Goal: Task Accomplishment & Management: Manage account settings

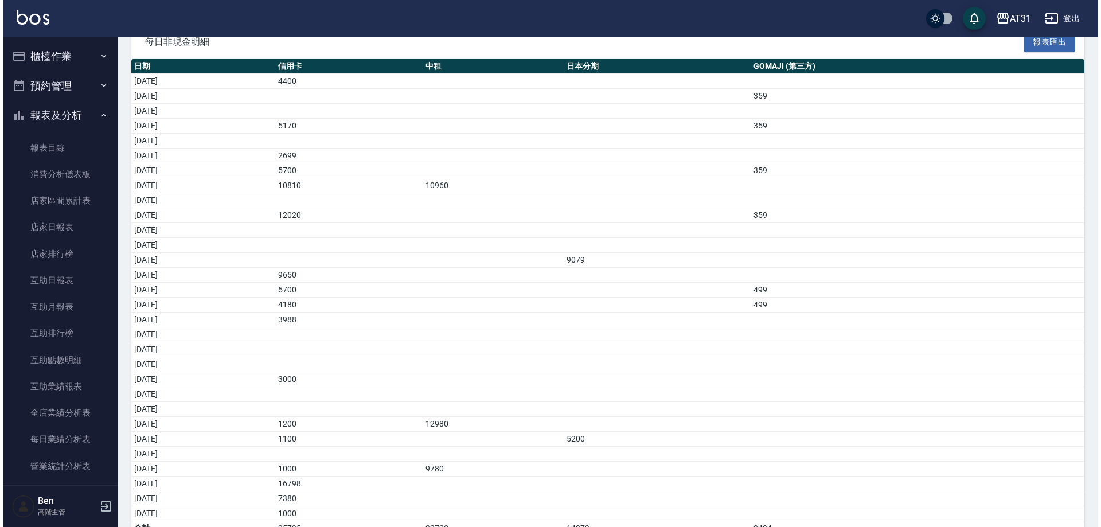
scroll to position [1158, 0]
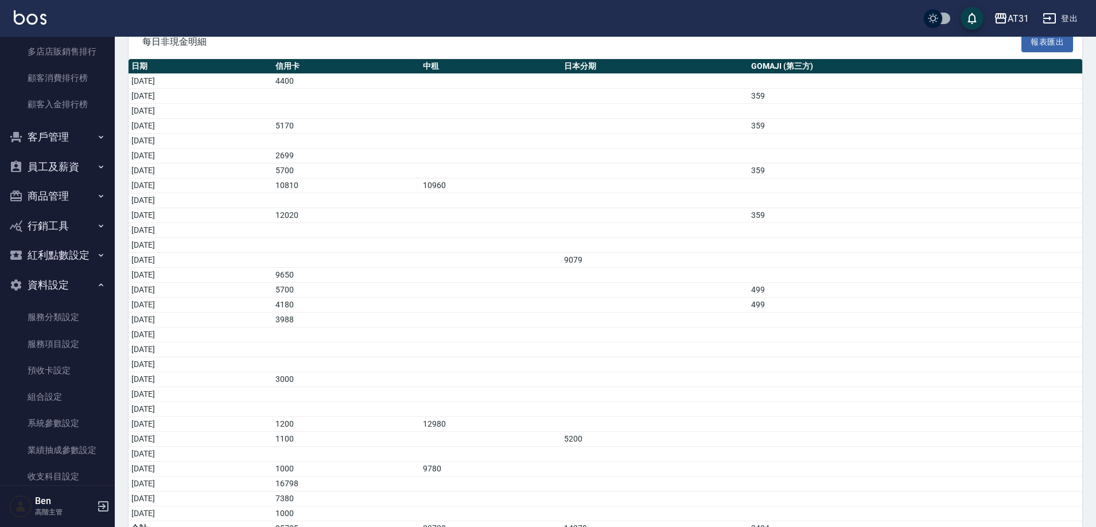
click at [1012, 13] on div "AT31" at bounding box center [1017, 18] width 21 height 14
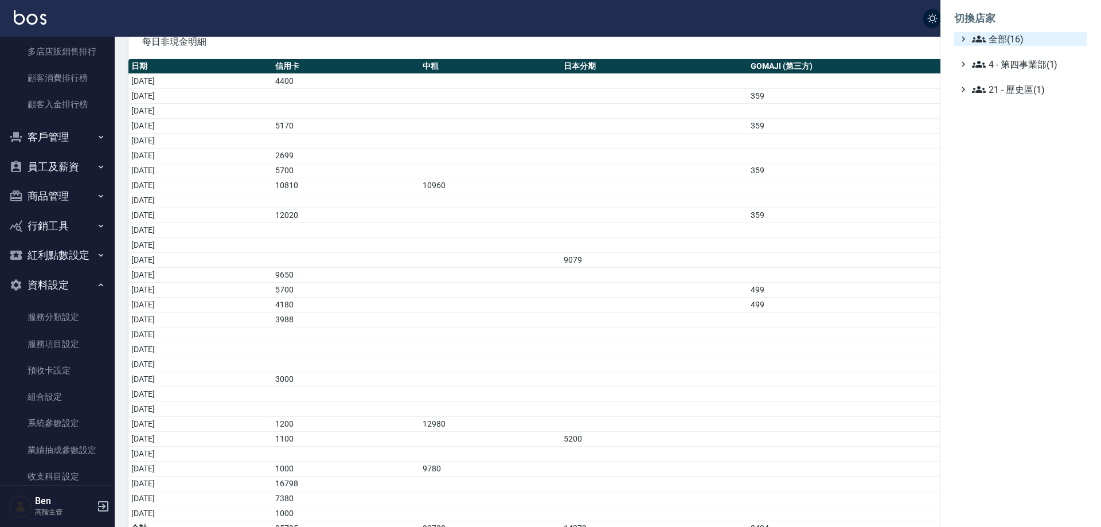
click at [1004, 38] on span "全部(16)" at bounding box center [1027, 39] width 111 height 14
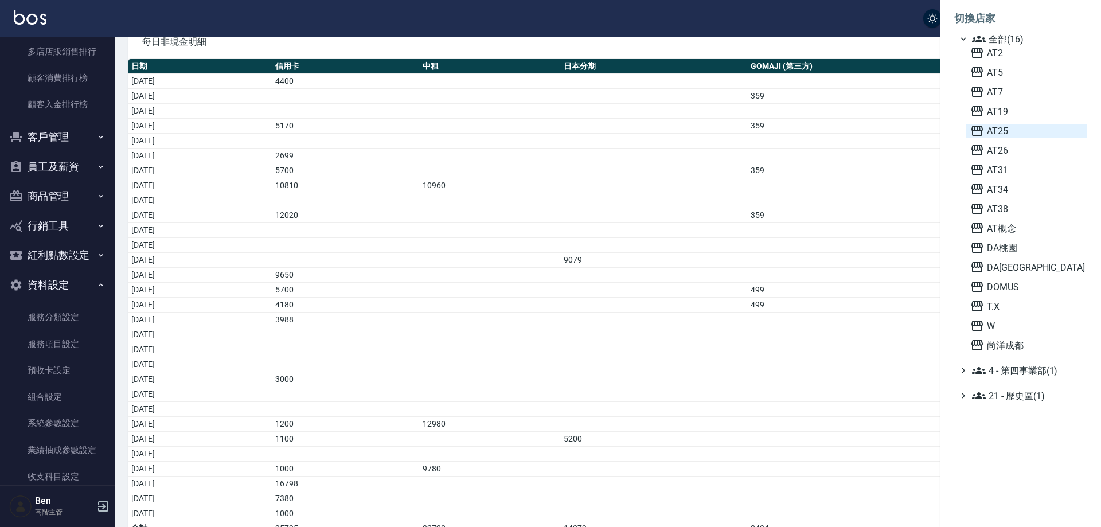
click at [1007, 134] on span "AT25" at bounding box center [1027, 131] width 112 height 14
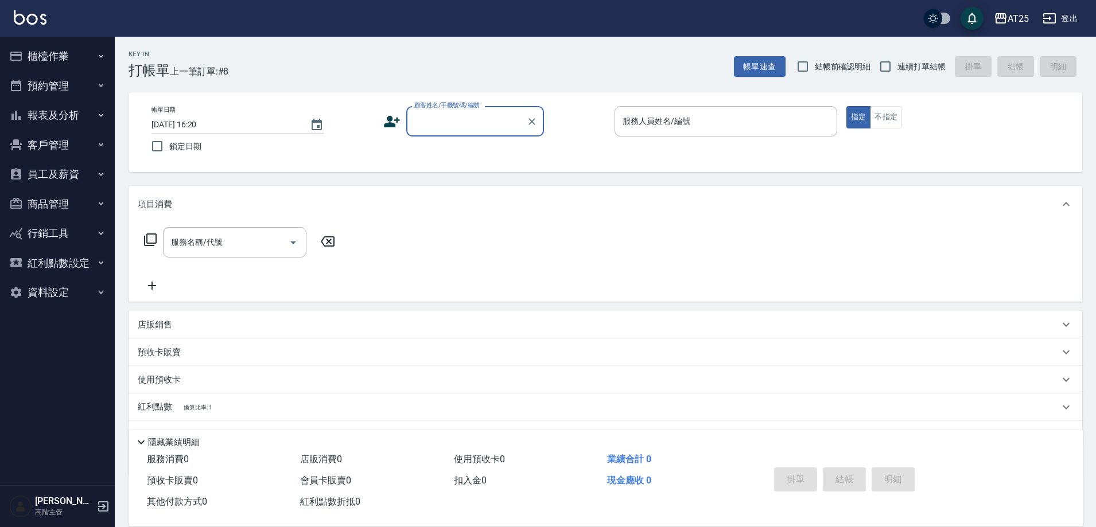
click at [67, 115] on button "報表及分析" at bounding box center [58, 115] width 106 height 30
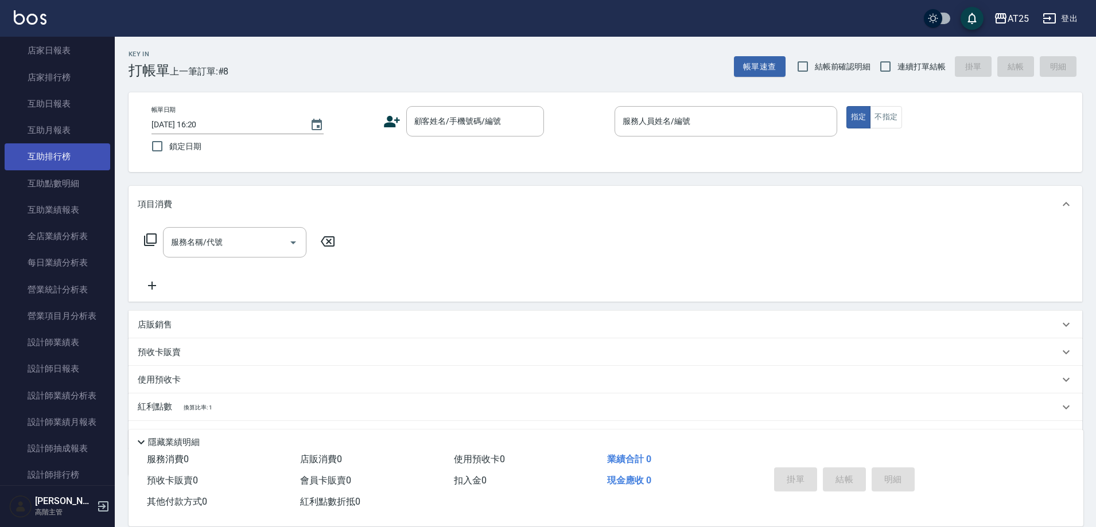
scroll to position [459, 0]
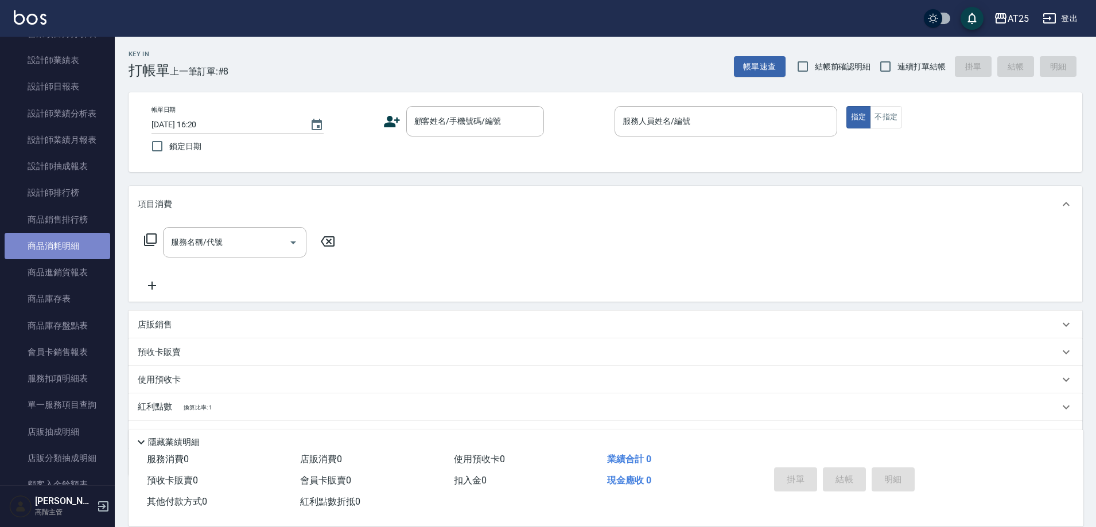
click at [74, 237] on link "商品消耗明細" at bounding box center [58, 246] width 106 height 26
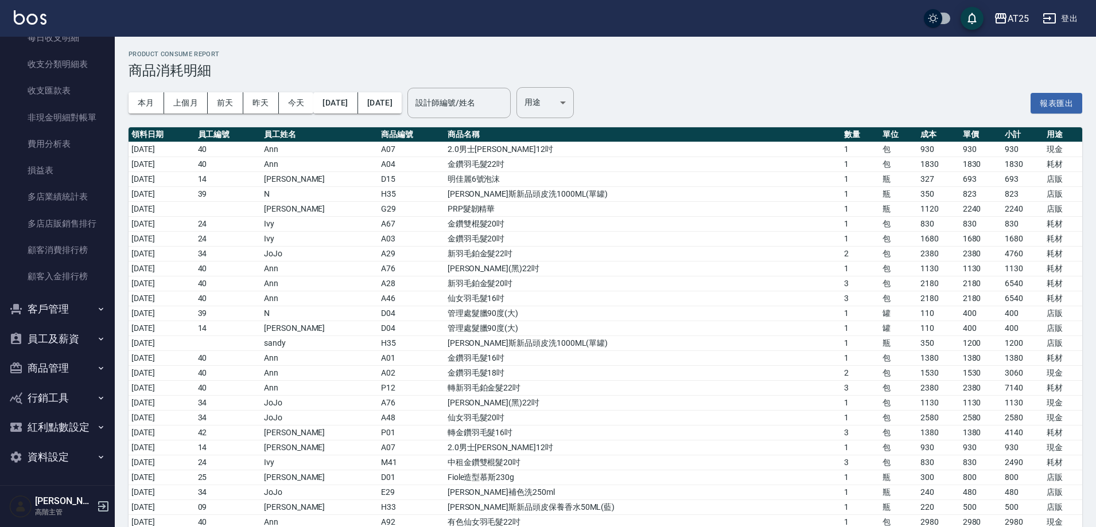
click at [59, 454] on button "資料設定" at bounding box center [58, 457] width 106 height 30
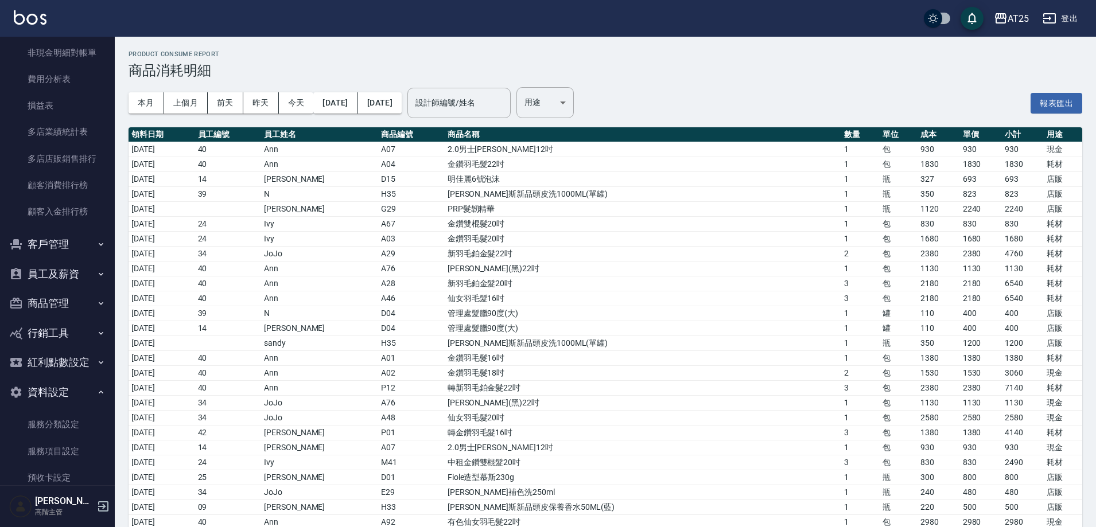
scroll to position [1215, 0]
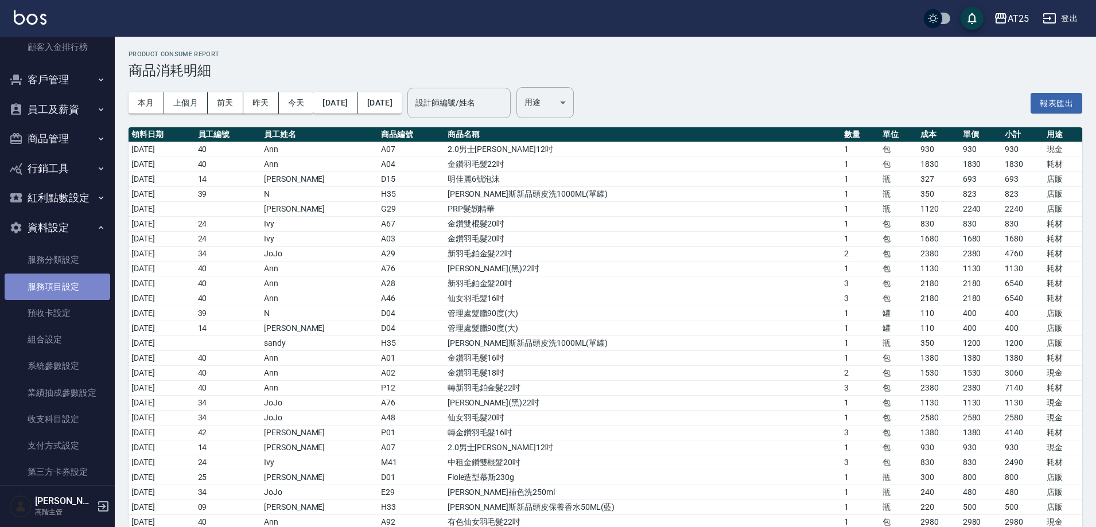
click at [80, 293] on link "服務項目設定" at bounding box center [58, 287] width 106 height 26
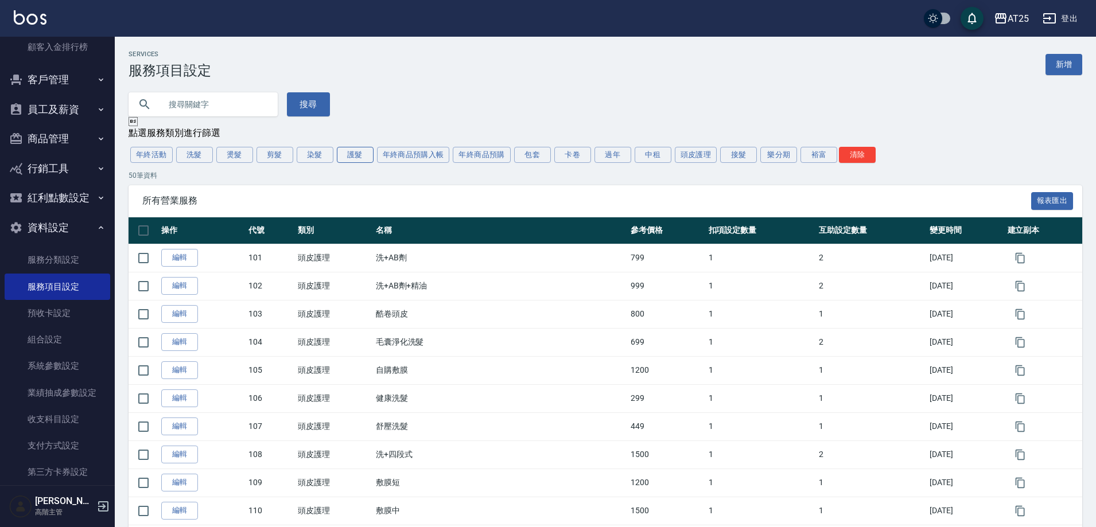
click at [356, 150] on button "護髮" at bounding box center [355, 155] width 37 height 16
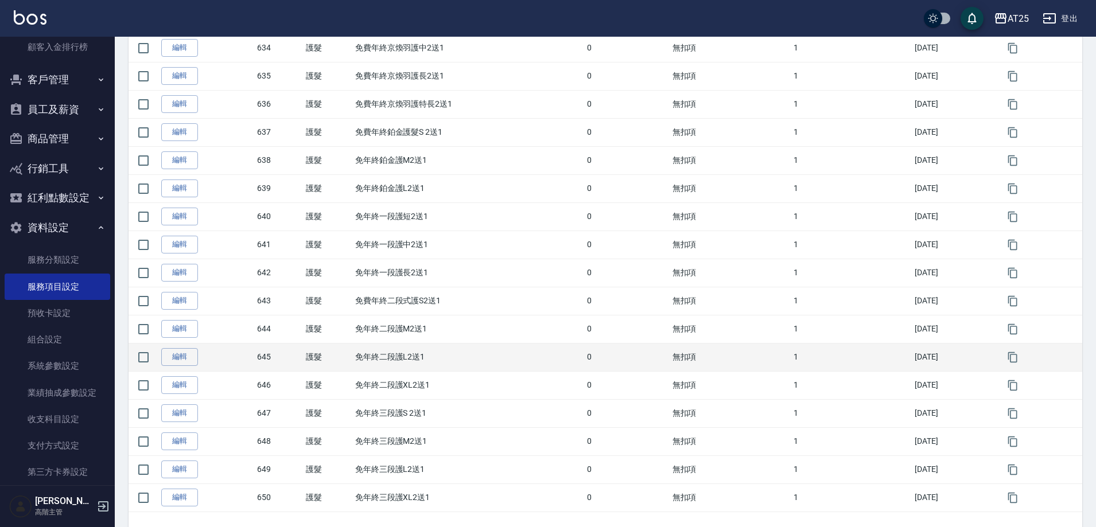
scroll to position [1179, 0]
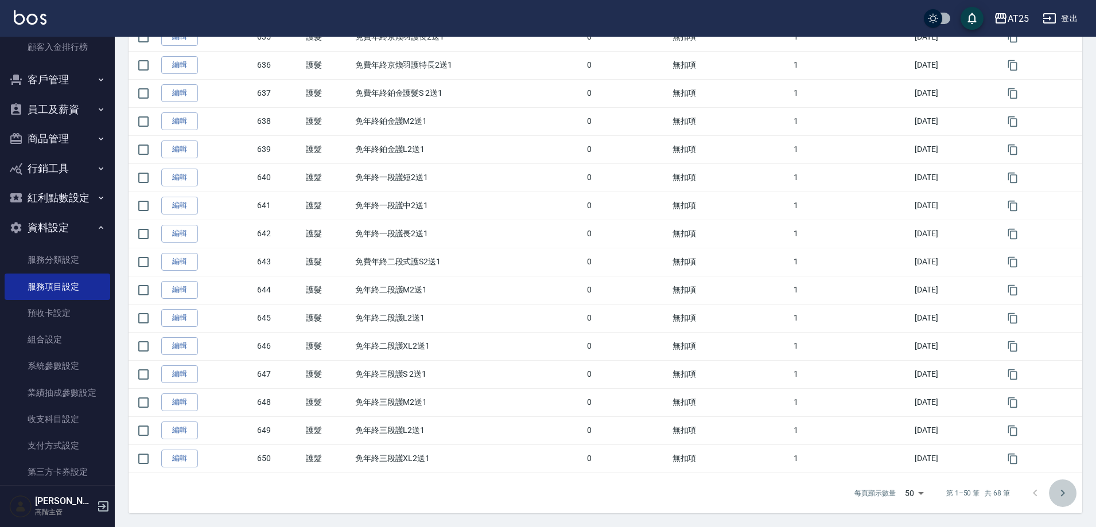
click at [1071, 485] on button "Go to next page" at bounding box center [1063, 494] width 28 height 28
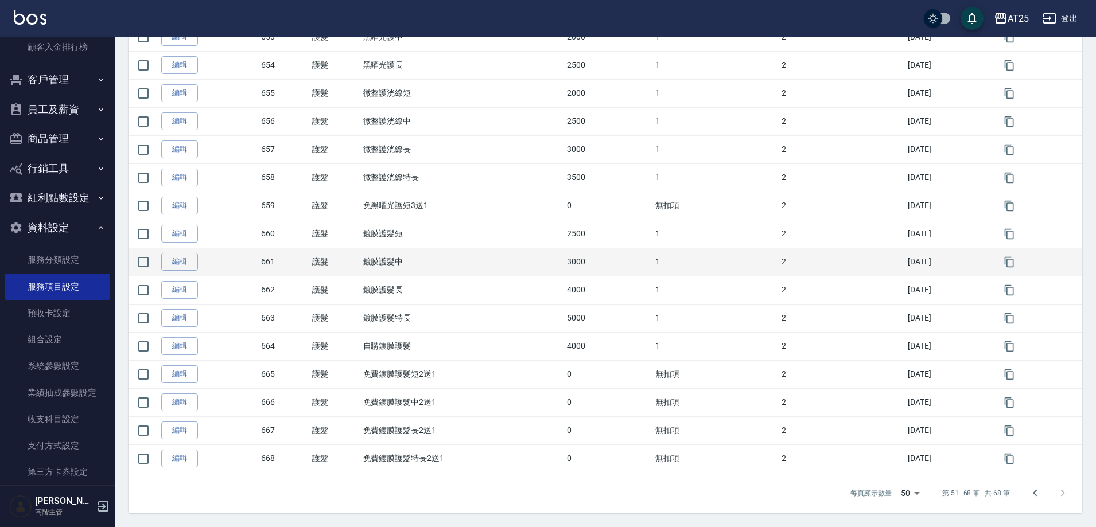
scroll to position [279, 0]
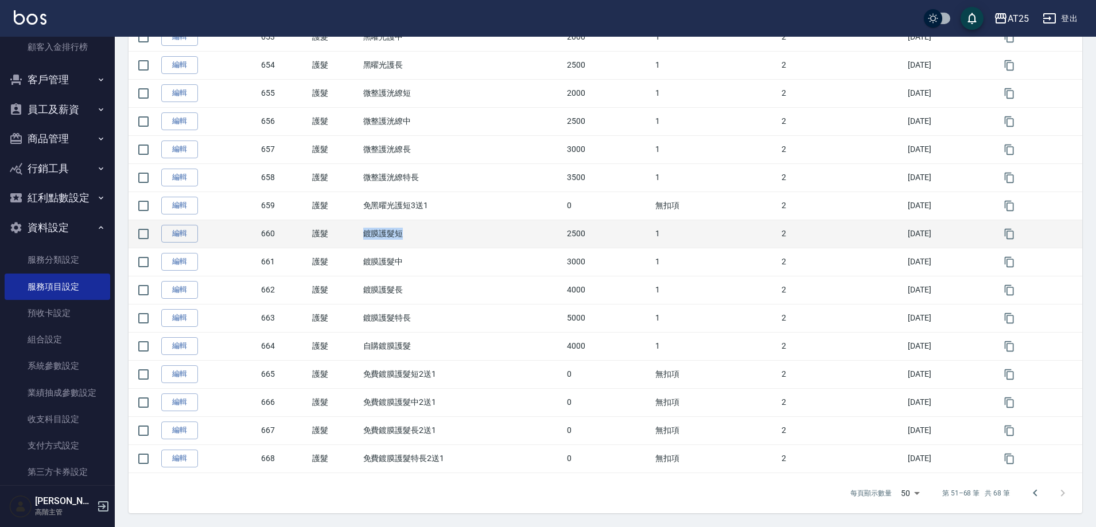
drag, startPoint x: 351, startPoint y: 233, endPoint x: 423, endPoint y: 235, distance: 71.7
click at [423, 235] on tr "編輯 660 護髮 鍍膜護髮短 2500 1 2 2025/10/11" at bounding box center [604, 234] width 953 height 28
copy tr "護髮 鍍膜護髮短"
click at [619, 241] on td "2500" at bounding box center [608, 234] width 88 height 28
click at [174, 228] on link "編輯" at bounding box center [179, 234] width 37 height 18
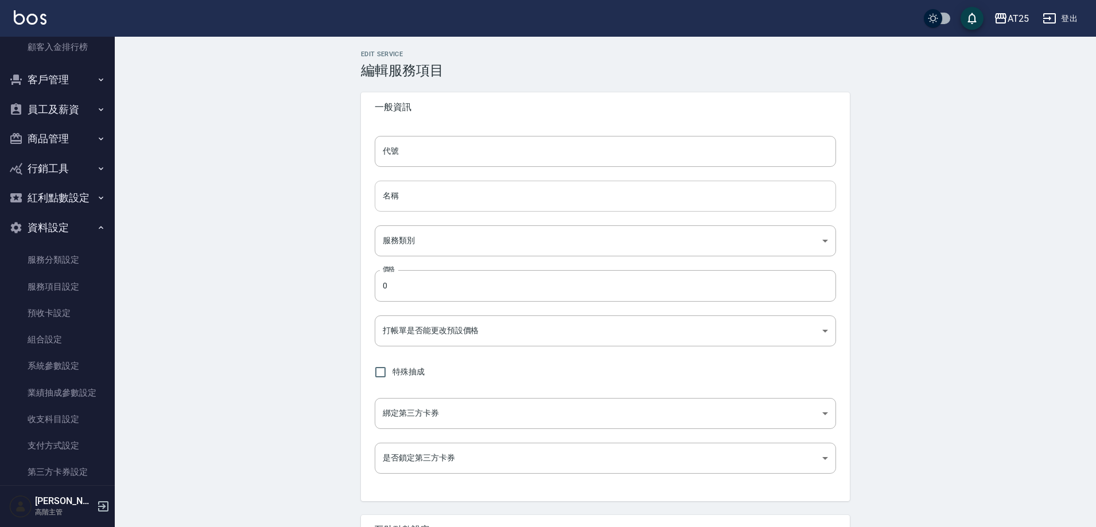
type input "660"
type input "鍍膜護髮短"
type input "8534b43e-8dab-4ae8-9010-73b7e3cd3ab5"
type input "2500"
type input "FALSE"
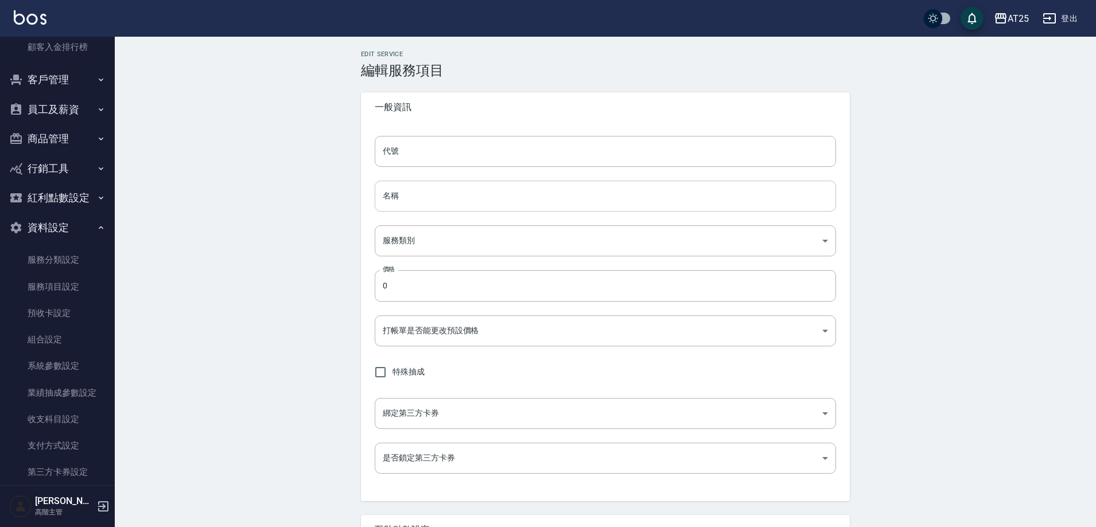
type input "none"
type input "UNSET"
type input "onSalary"
type input "洗"
type input "1"
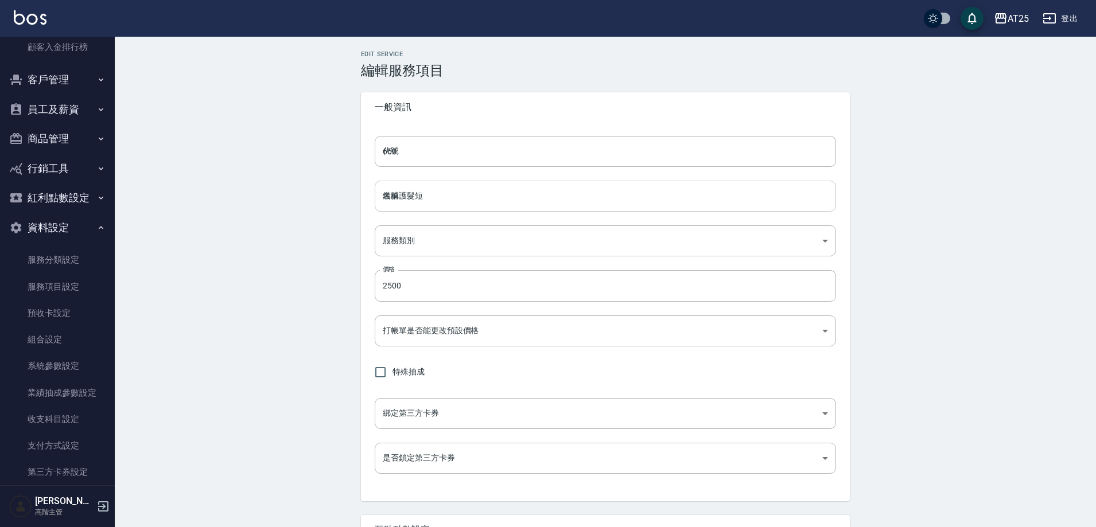
type input "點數"
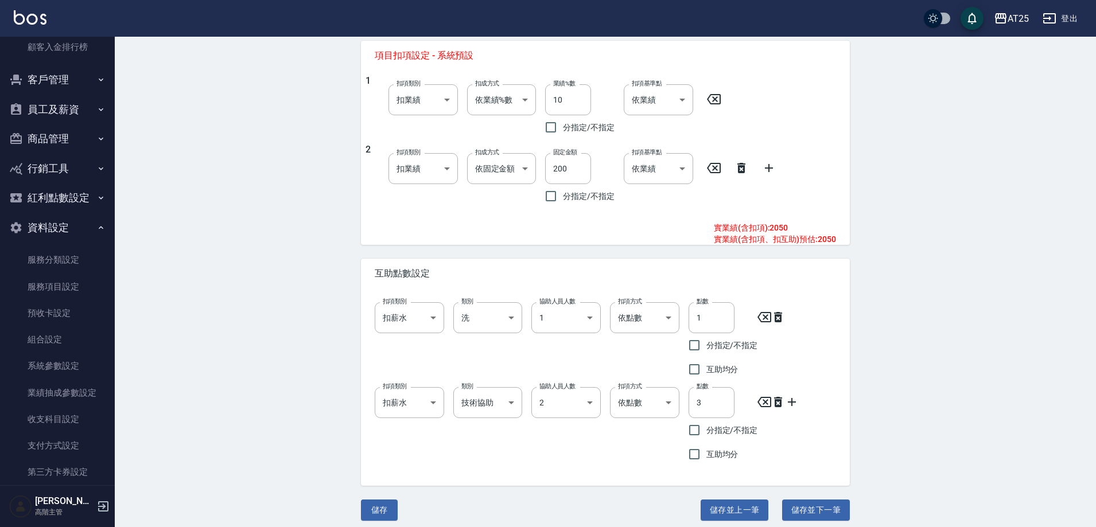
scroll to position [482, 0]
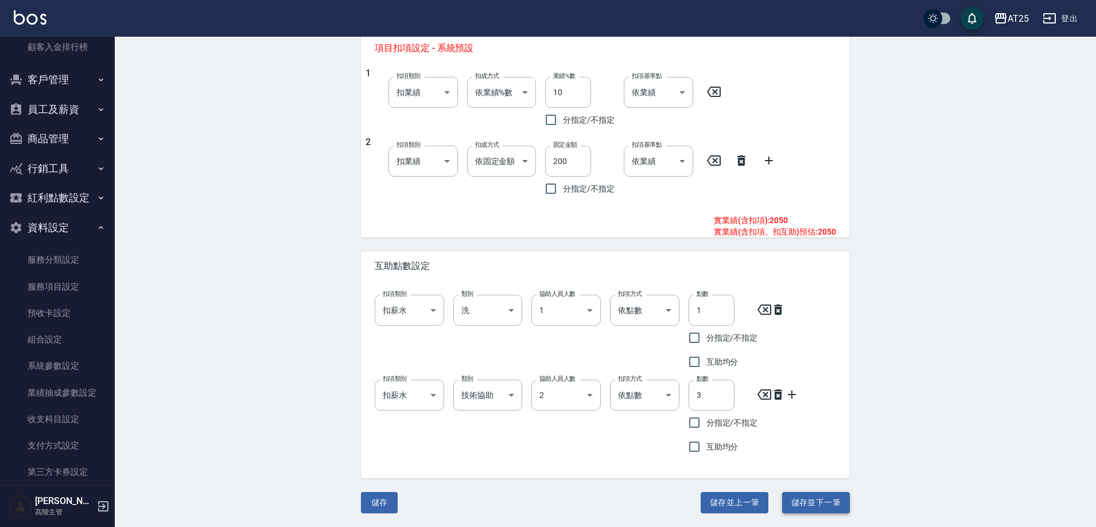
click at [803, 504] on button "儲存並下一筆" at bounding box center [816, 502] width 68 height 21
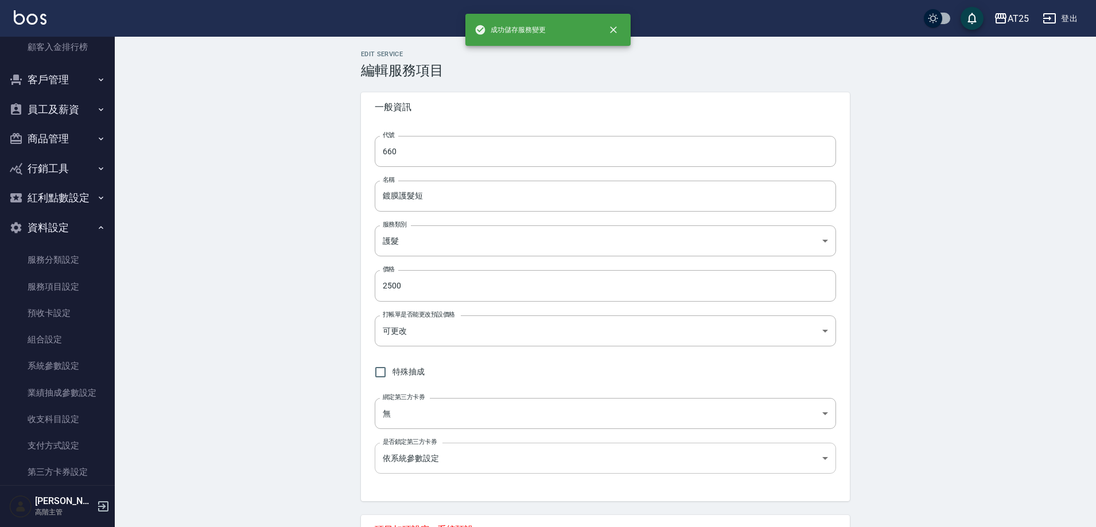
type input "661"
type input "鍍膜護髮中"
type input "3000"
type input "250"
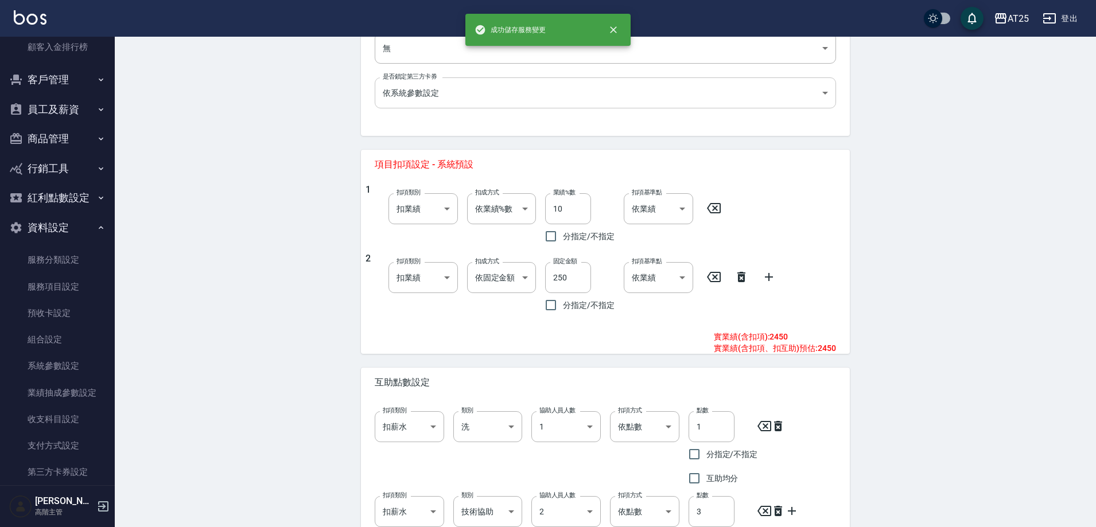
scroll to position [482, 0]
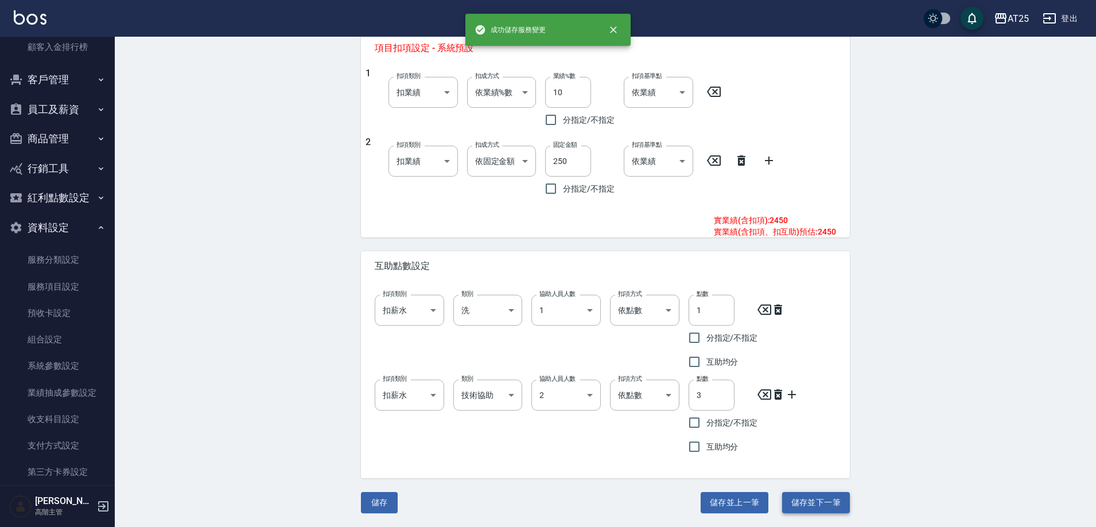
click at [832, 497] on button "儲存並下一筆" at bounding box center [816, 502] width 68 height 21
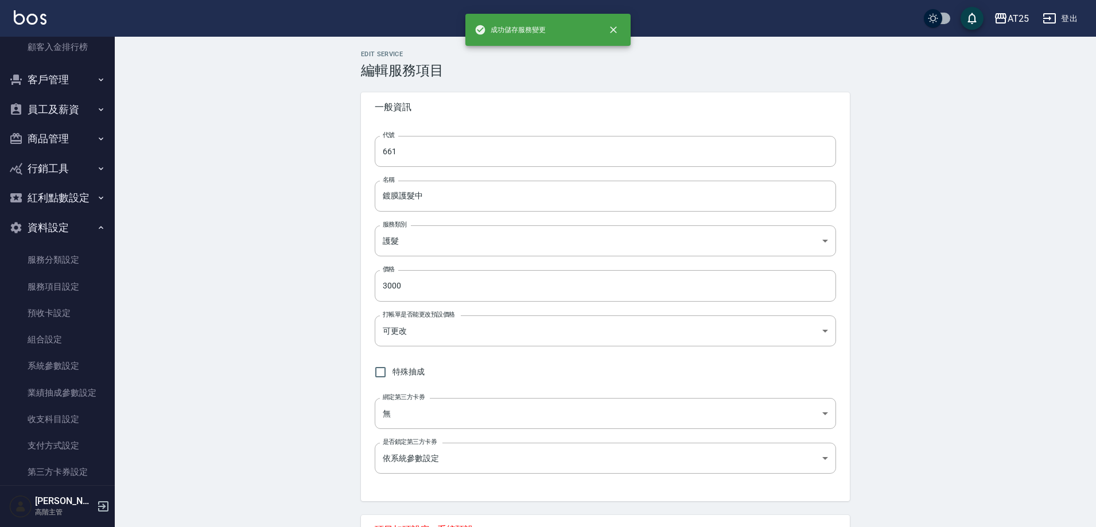
type input "662"
type input "鍍膜護髮長"
type input "4000"
type input "350"
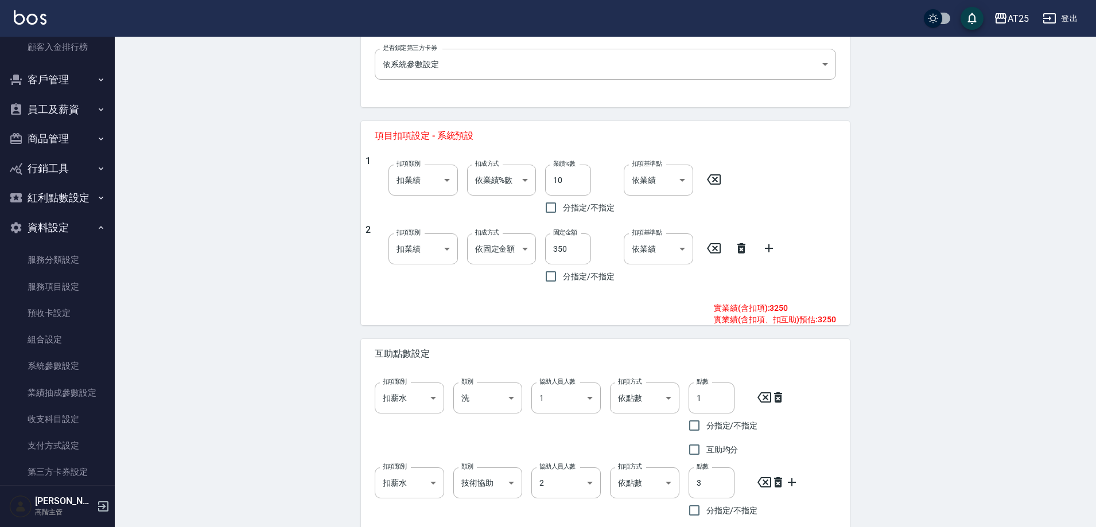
scroll to position [482, 0]
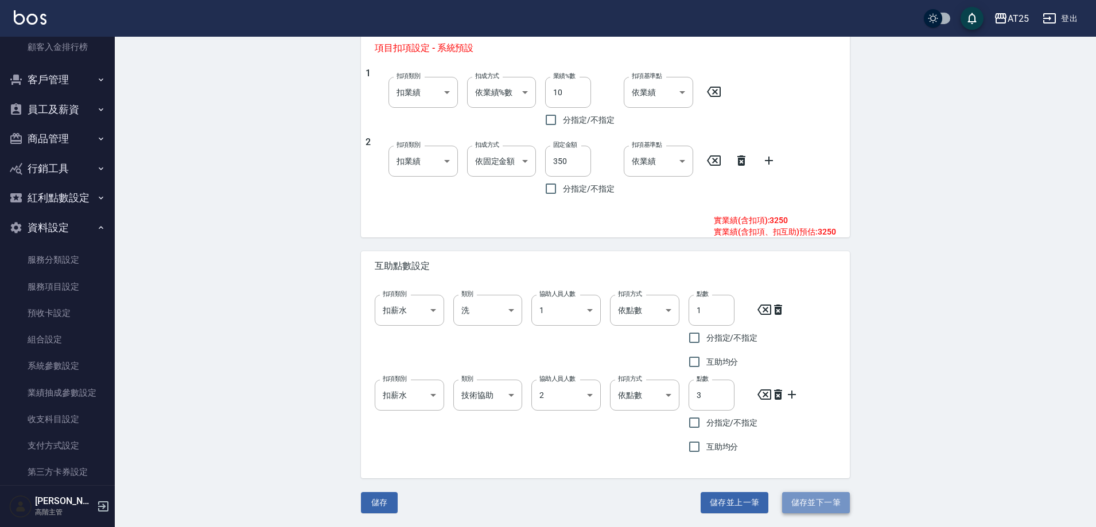
click at [831, 501] on button "儲存並下一筆" at bounding box center [816, 502] width 68 height 21
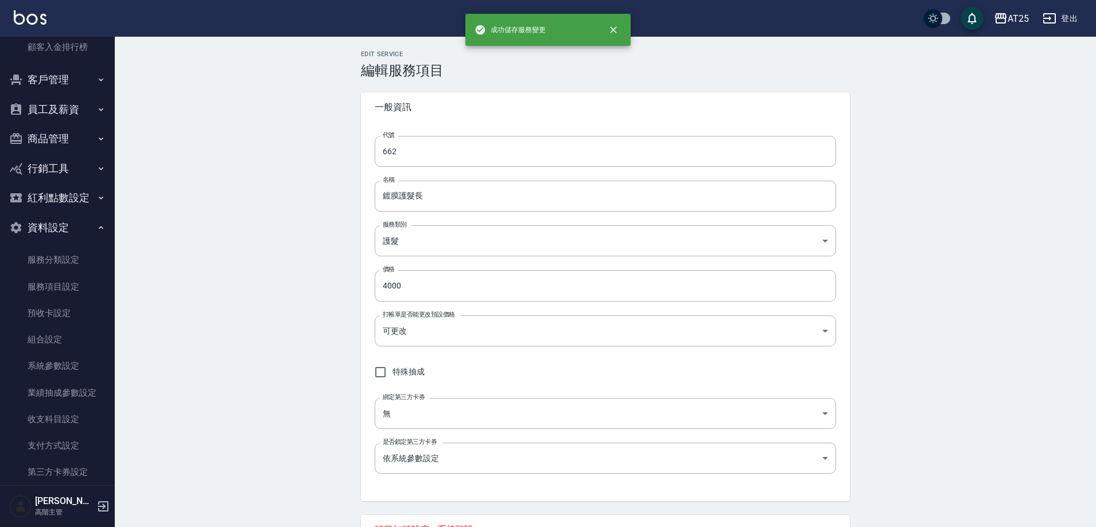
type input "663"
type input "鍍膜護髮特長"
type input "5000"
type input "450"
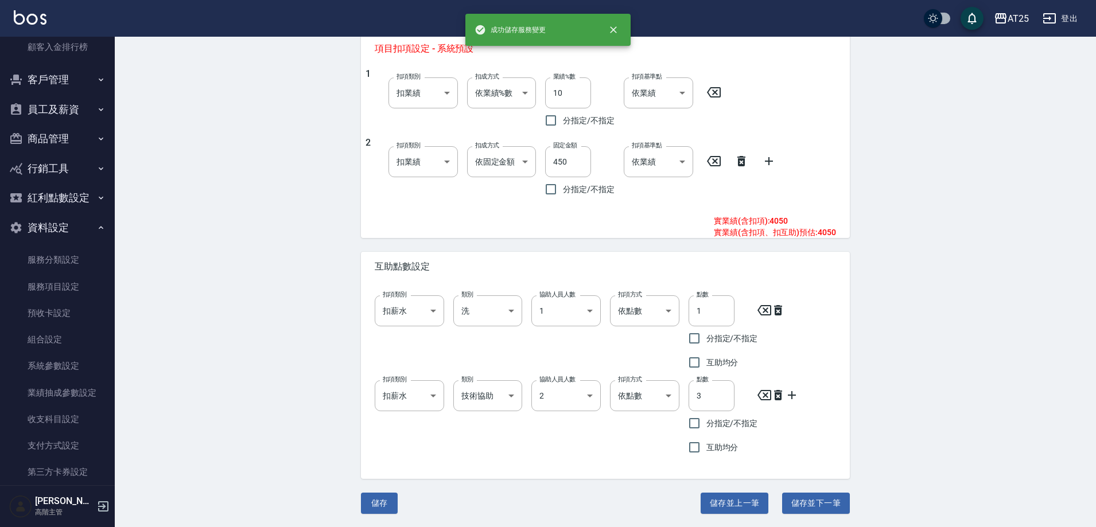
scroll to position [482, 0]
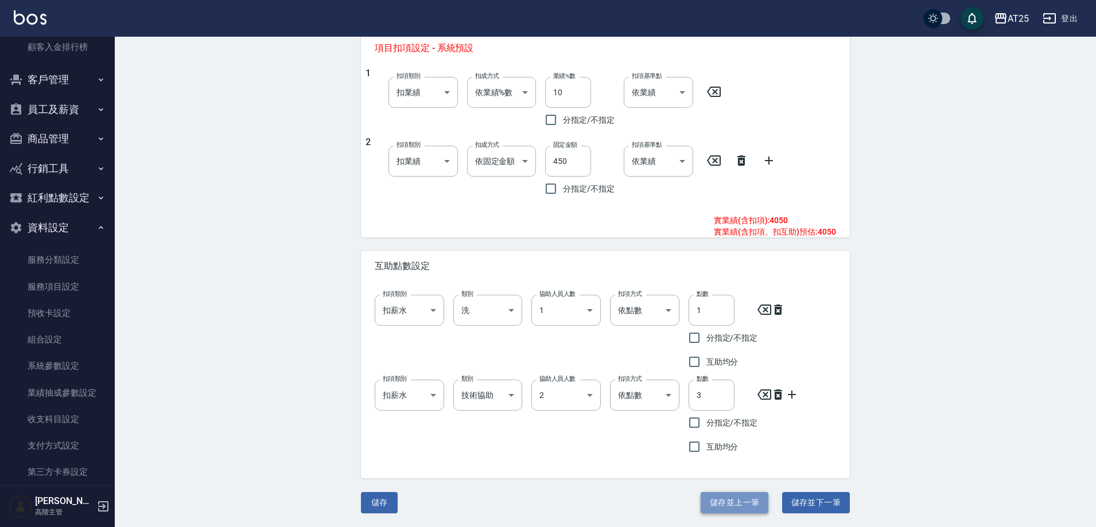
click at [712, 496] on button "儲存並上一筆" at bounding box center [734, 502] width 68 height 21
type input "662"
type input "鍍膜護髮長"
type input "4000"
type input "350"
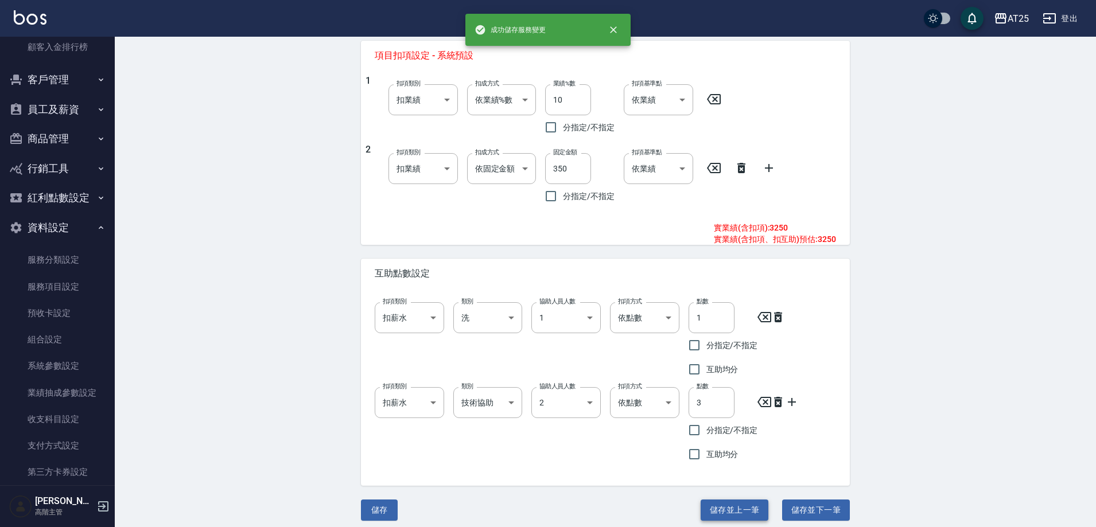
scroll to position [482, 0]
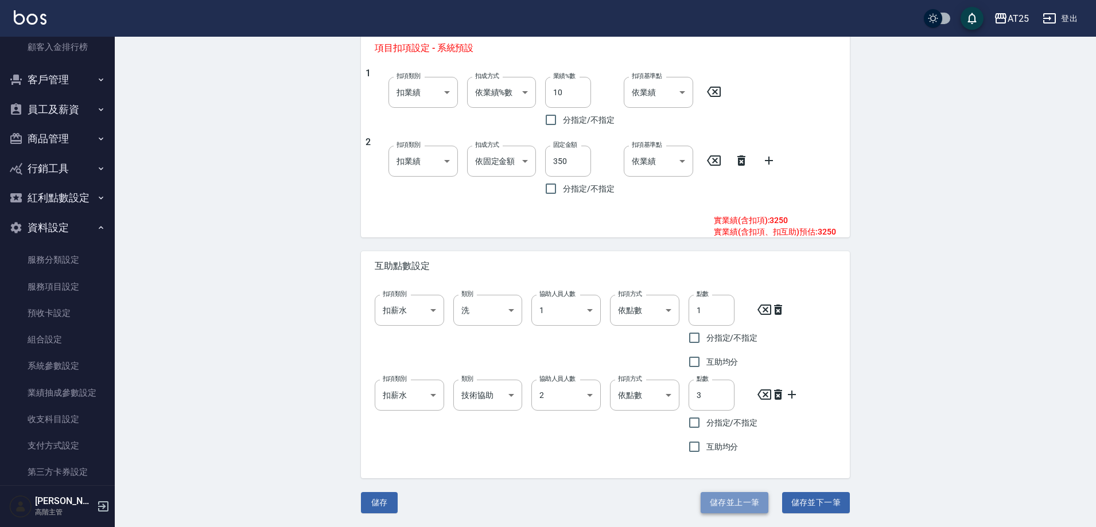
click at [738, 504] on button "儲存並上一筆" at bounding box center [734, 502] width 68 height 21
type input "661"
type input "鍍膜護髮中"
type input "3000"
type input "250"
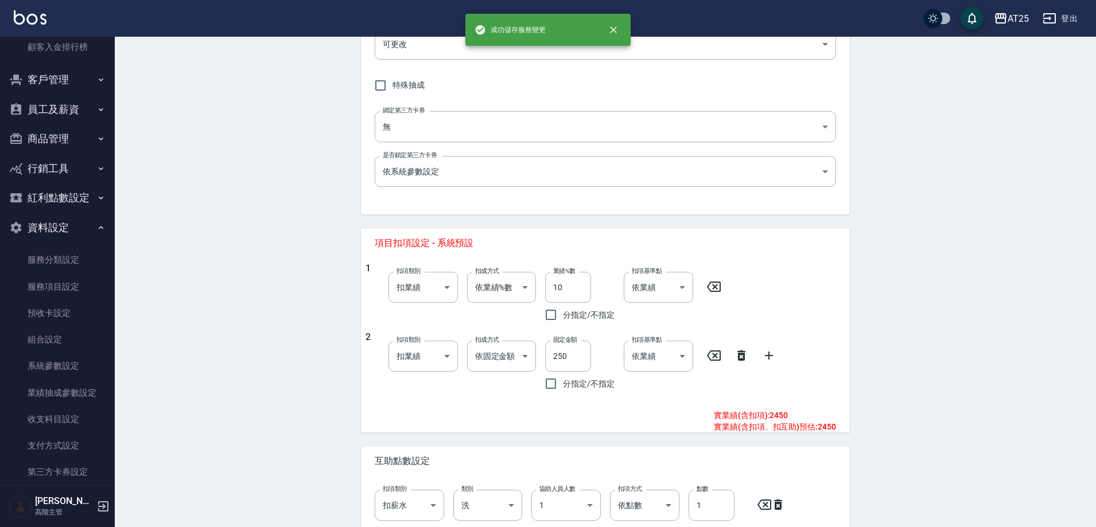
scroll to position [482, 0]
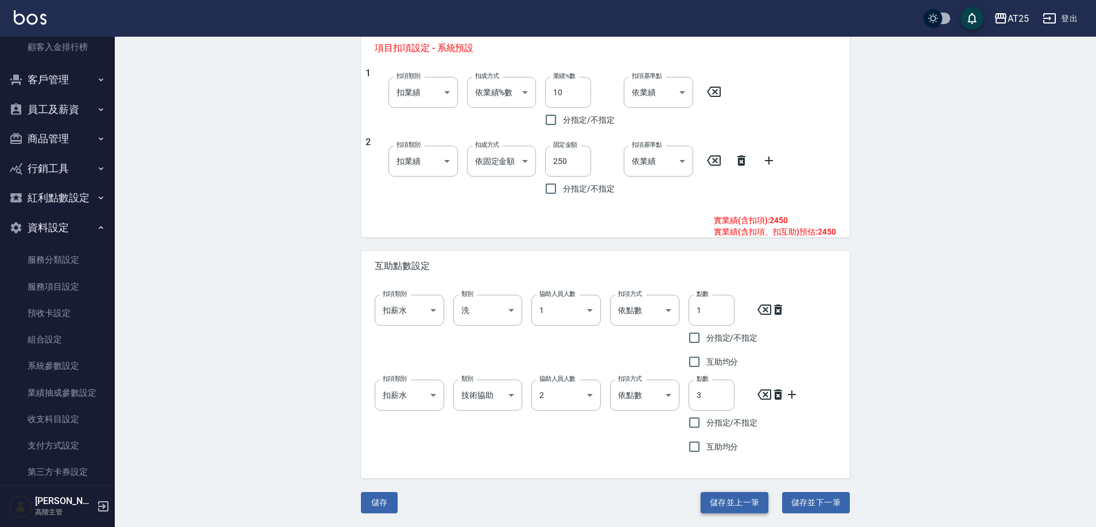
click at [750, 505] on button "儲存並上一筆" at bounding box center [734, 502] width 68 height 21
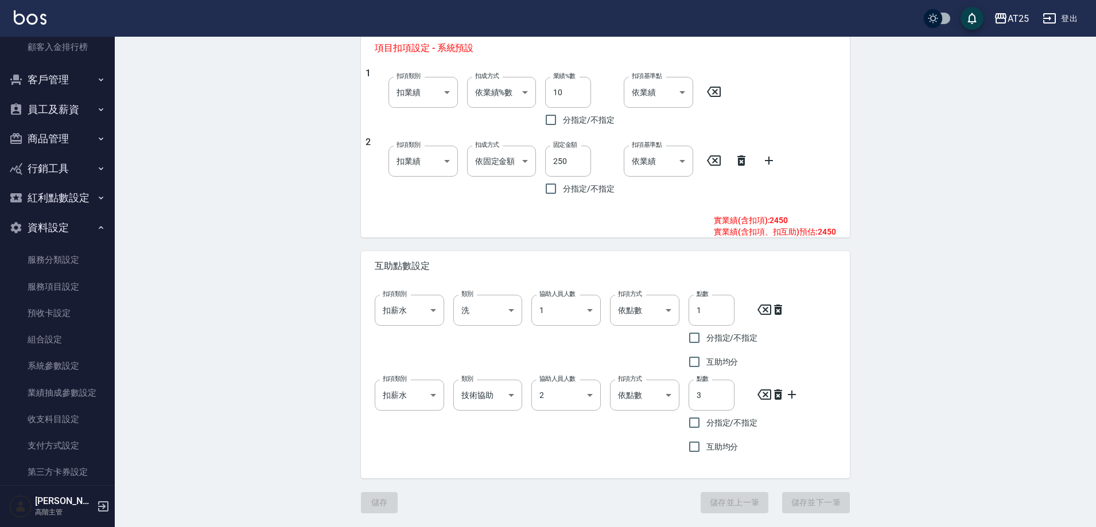
type input "660"
type input "鍍膜護髮短"
type input "2500"
type input "200"
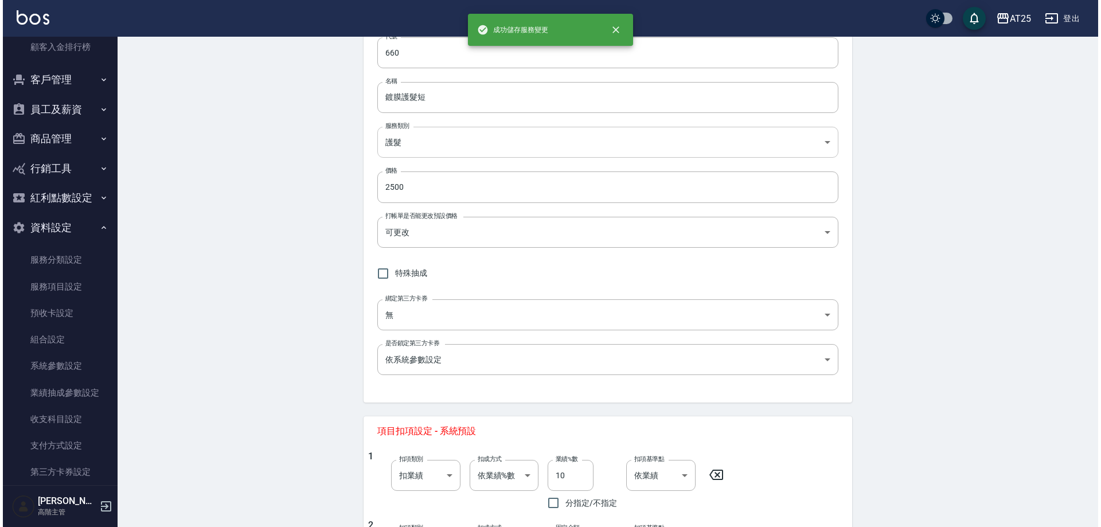
scroll to position [57, 0]
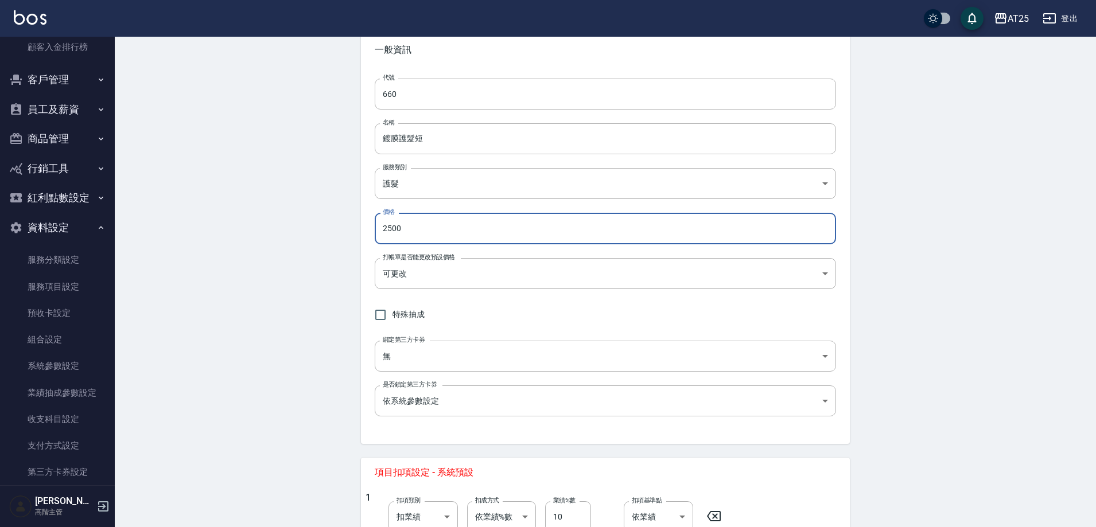
drag, startPoint x: 392, startPoint y: 222, endPoint x: 371, endPoint y: 222, distance: 21.8
click at [371, 222] on div "代號 660 代號 名稱 鍍膜護髮短 名稱 服務類別 護髮 8534b43e-8dab-4ae8-9010-73b7e3cd3ab5 服務類別 價格 2500…" at bounding box center [605, 254] width 489 height 379
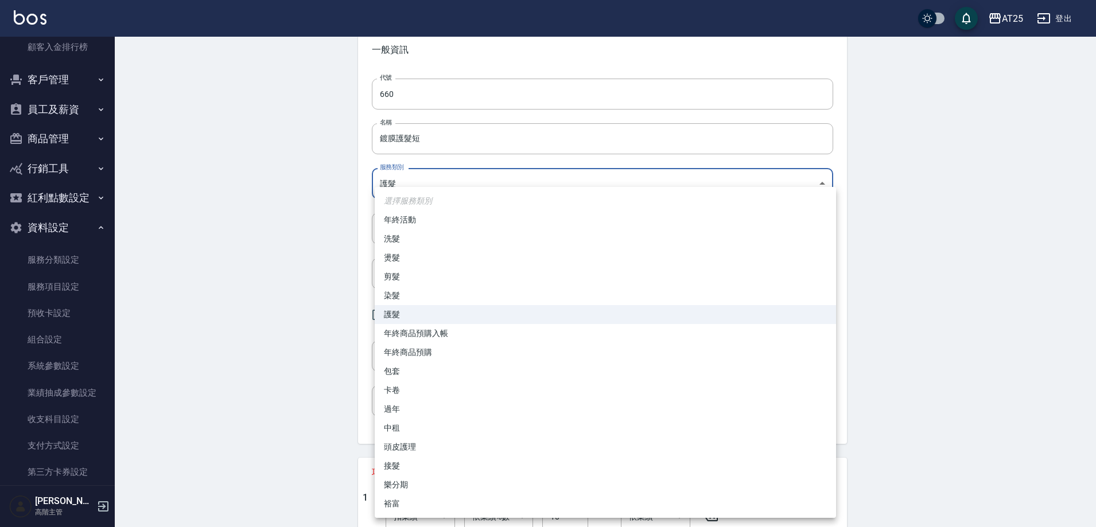
drag, startPoint x: 435, startPoint y: 178, endPoint x: 409, endPoint y: 165, distance: 29.5
click at [396, 174] on body "AT25 登出 櫃檯作業 打帳單 帳單列表 掛單列表 座位開單 營業儀表板 現金收支登錄 高階收支登錄 材料自購登錄 每日結帳 排班表 現場電腦打卡 掃碼打卡…" at bounding box center [548, 447] width 1096 height 1009
click at [243, 181] on div at bounding box center [550, 263] width 1101 height 527
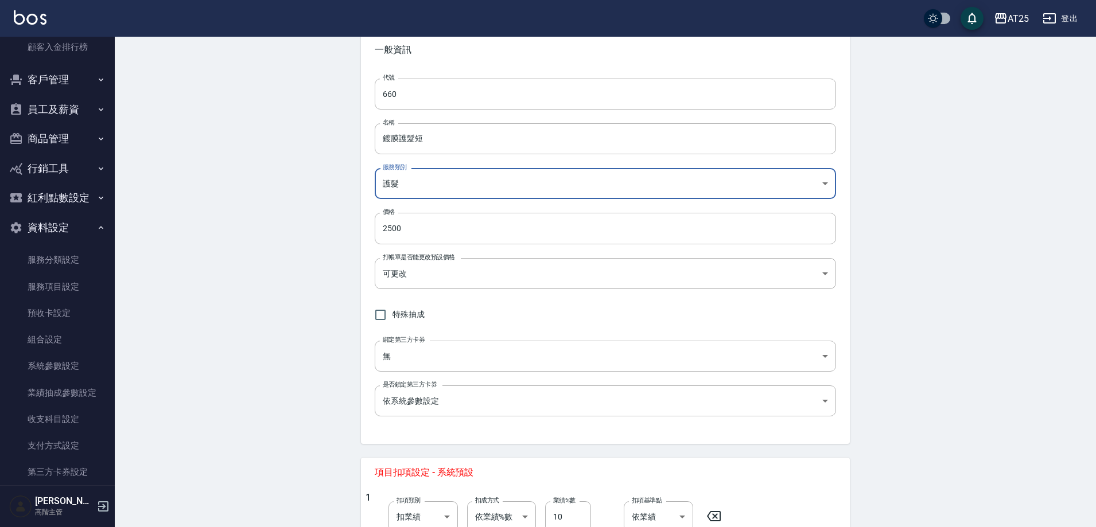
click at [302, 139] on div "Edit Service 編輯服務項目 一般資訊 代號 660 代號 名稱 鍍膜護髮短 名稱 服務類別 護髮 8534b43e-8dab-4ae8-9010-…" at bounding box center [605, 465] width 981 height 972
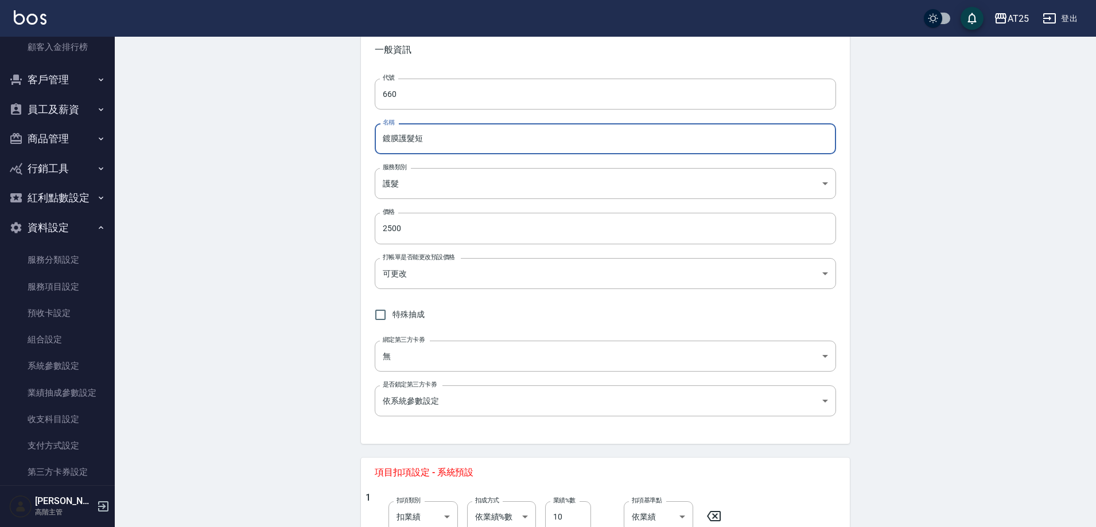
click at [886, 195] on div "Edit Service 編輯服務項目 一般資訊 代號 660 代號 名稱 鍍膜護髮短 名稱 服務類別 護髮 8534b43e-8dab-4ae8-9010-…" at bounding box center [605, 465] width 981 height 972
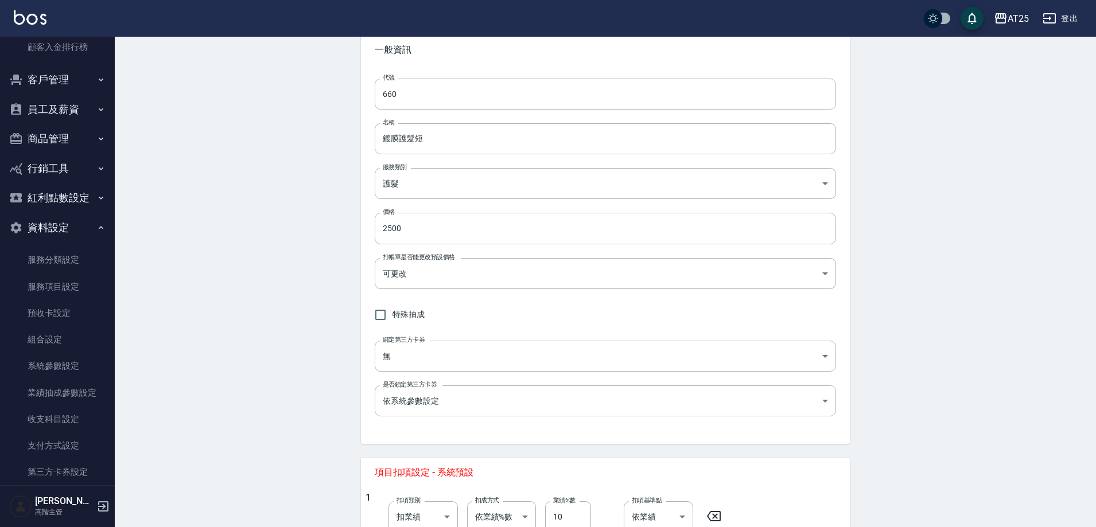
click at [1007, 12] on icon "button" at bounding box center [1001, 18] width 14 height 14
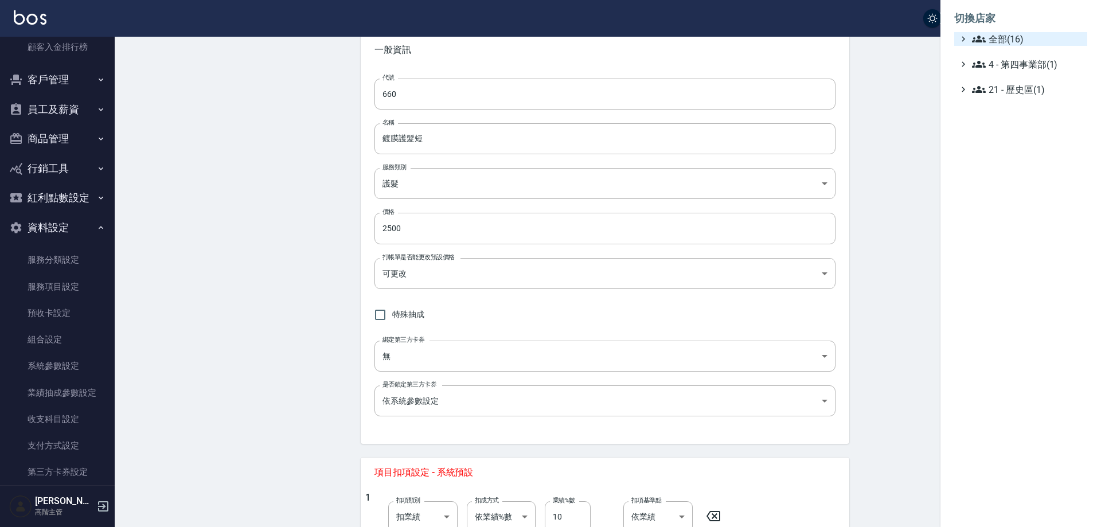
click at [1003, 45] on span "全部(16)" at bounding box center [1027, 39] width 111 height 14
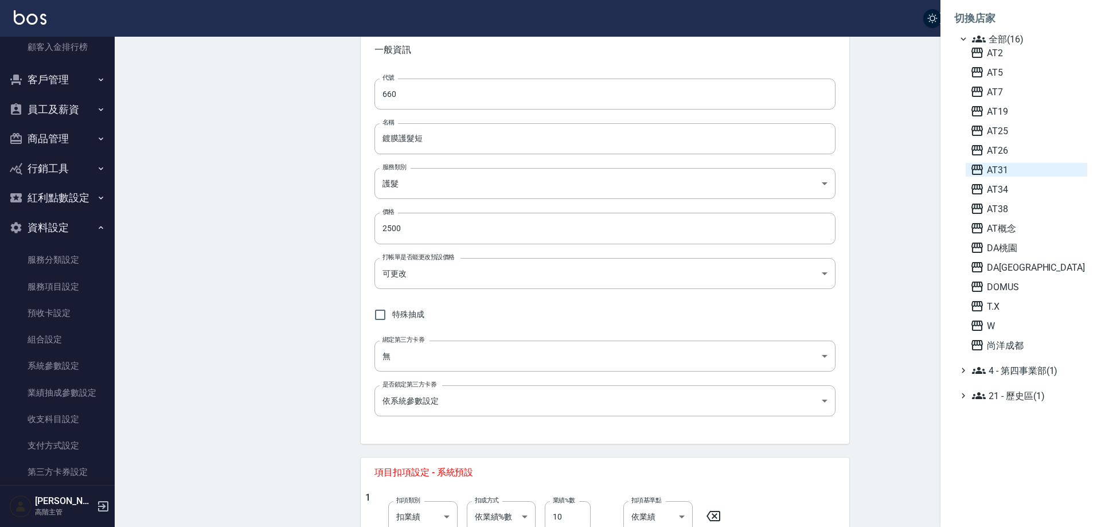
click at [1012, 165] on span "AT31" at bounding box center [1027, 170] width 112 height 14
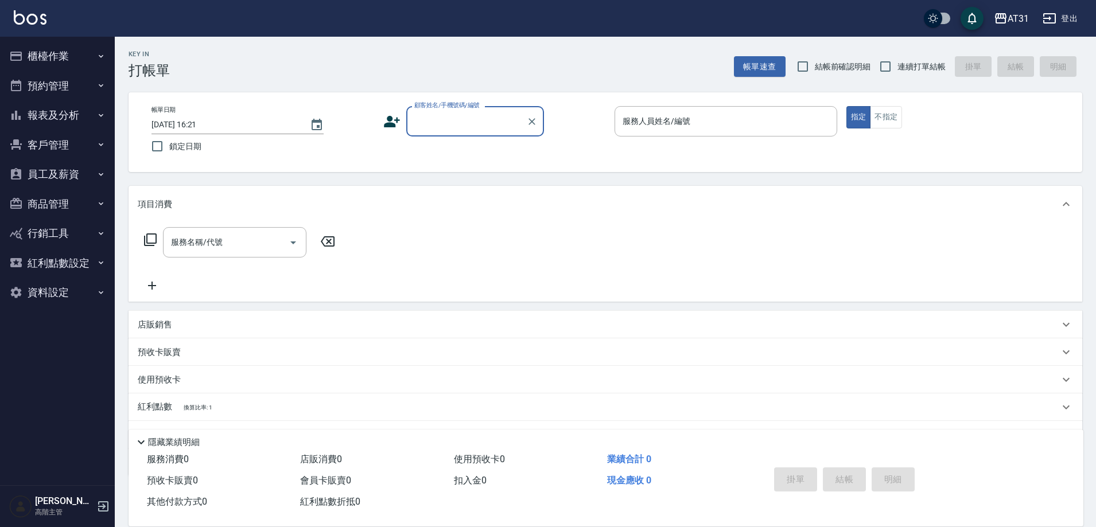
click at [41, 300] on button "資料設定" at bounding box center [58, 293] width 106 height 30
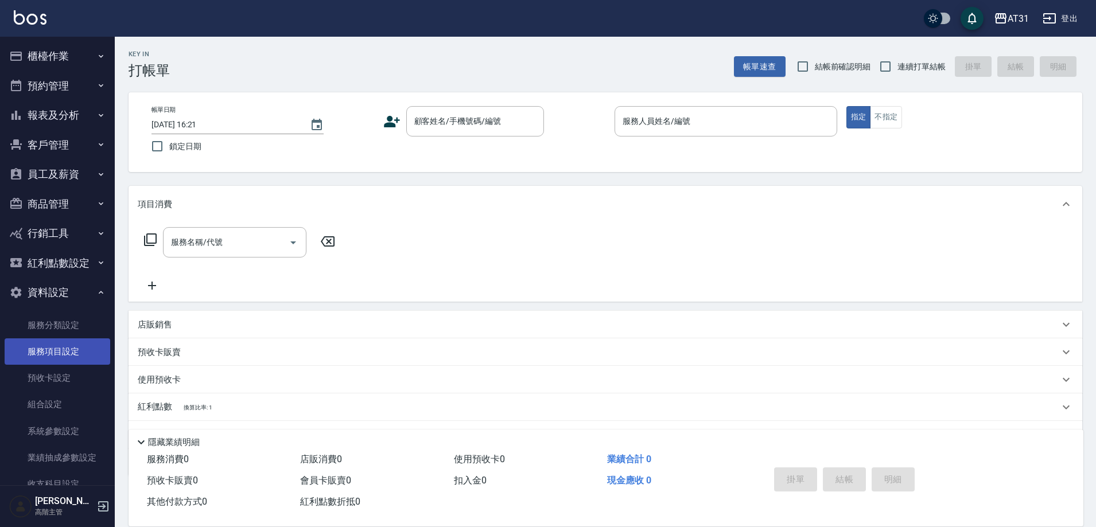
click at [53, 341] on link "服務項目設定" at bounding box center [58, 351] width 106 height 26
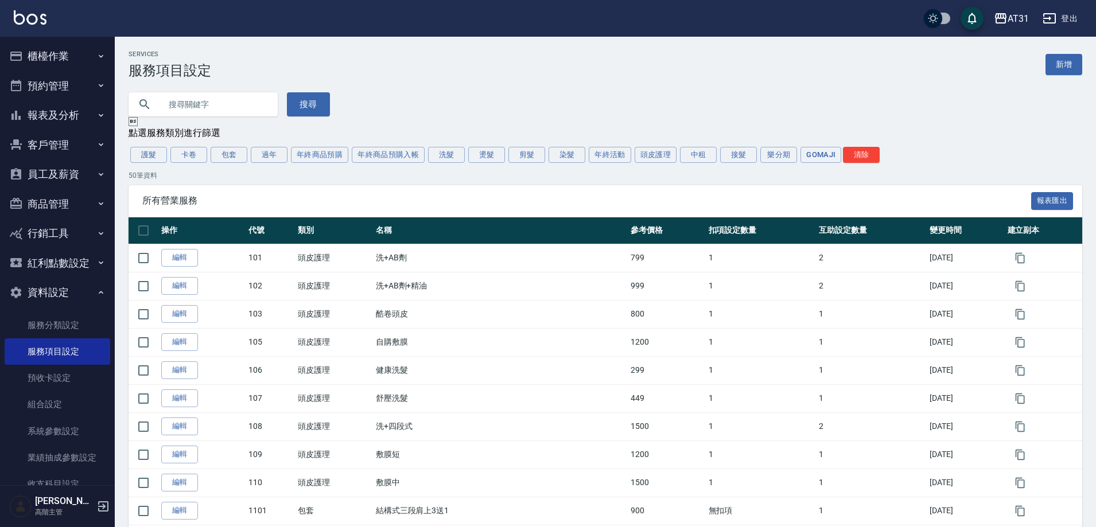
click at [145, 159] on button "護髮" at bounding box center [148, 155] width 37 height 16
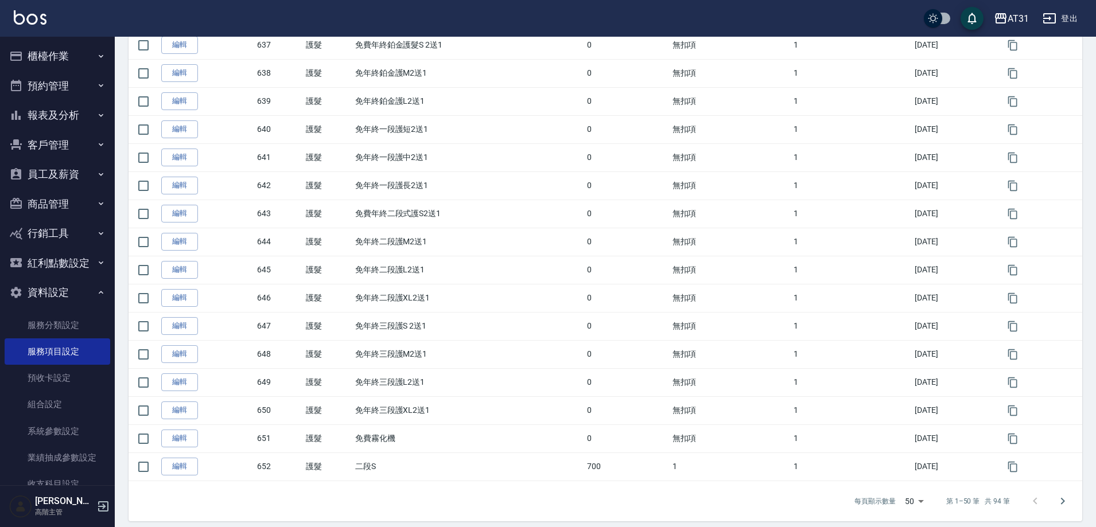
scroll to position [1179, 0]
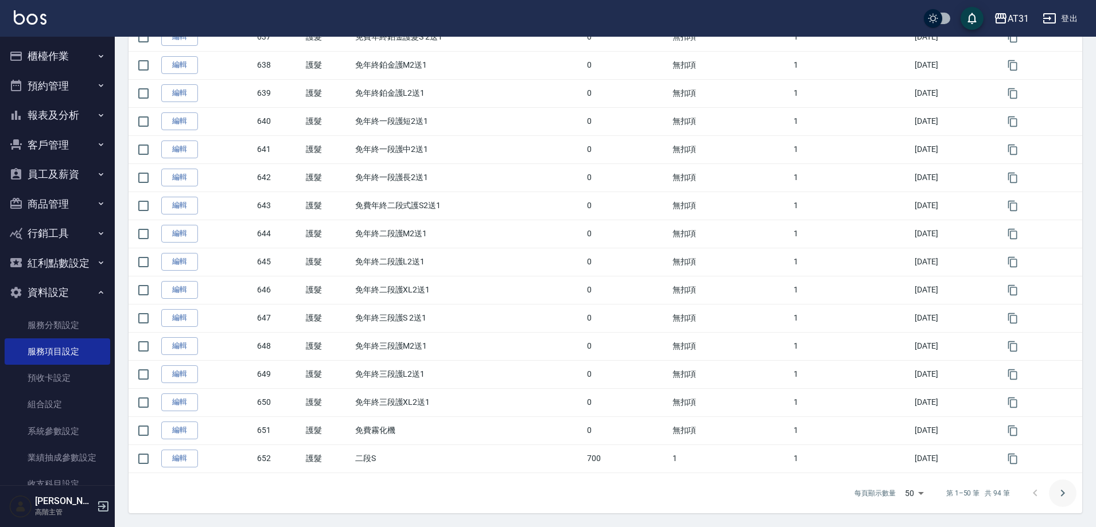
click at [1067, 488] on icon "Go to next page" at bounding box center [1062, 493] width 14 height 14
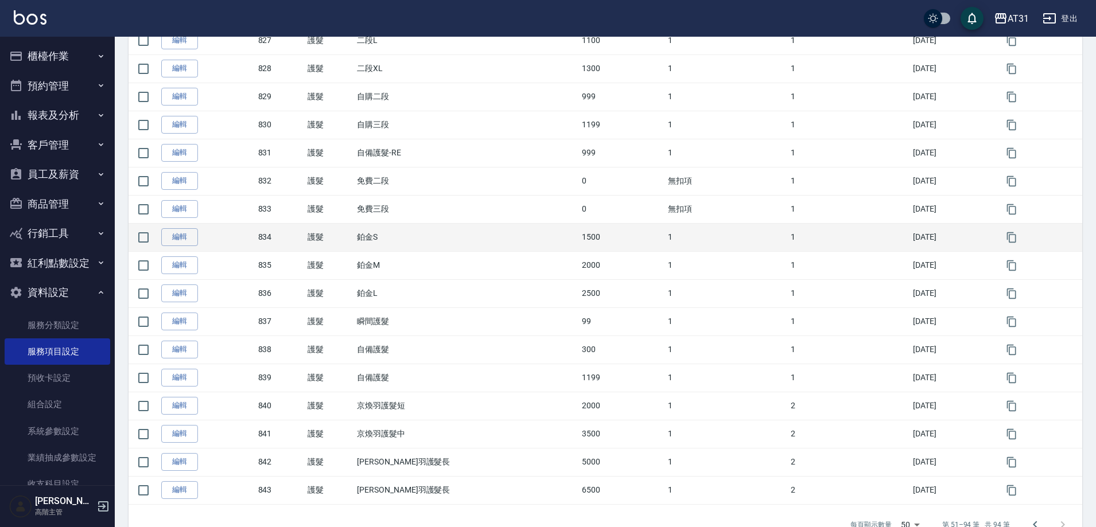
scroll to position [1010, 0]
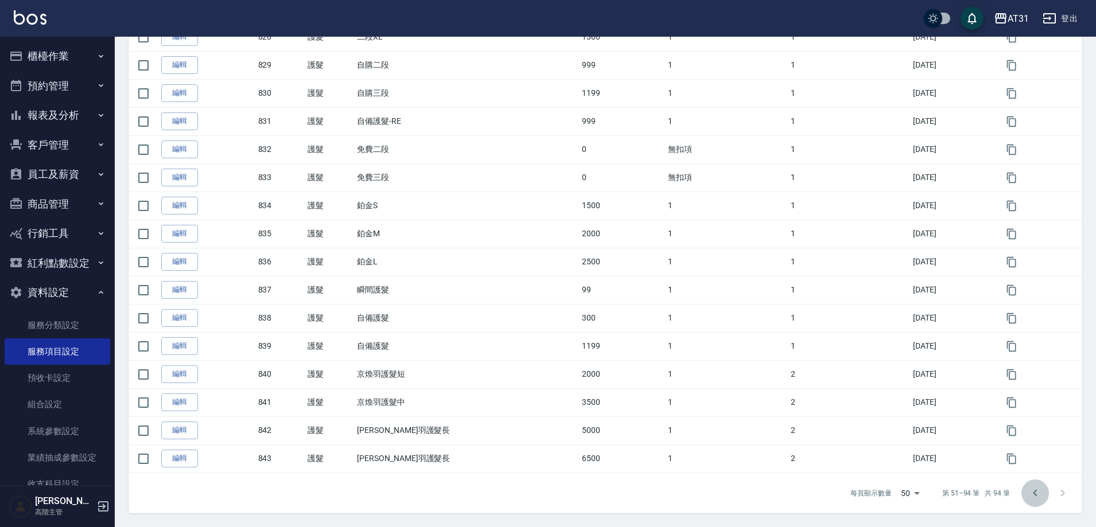
click at [1031, 484] on button "Go to previous page" at bounding box center [1035, 494] width 28 height 28
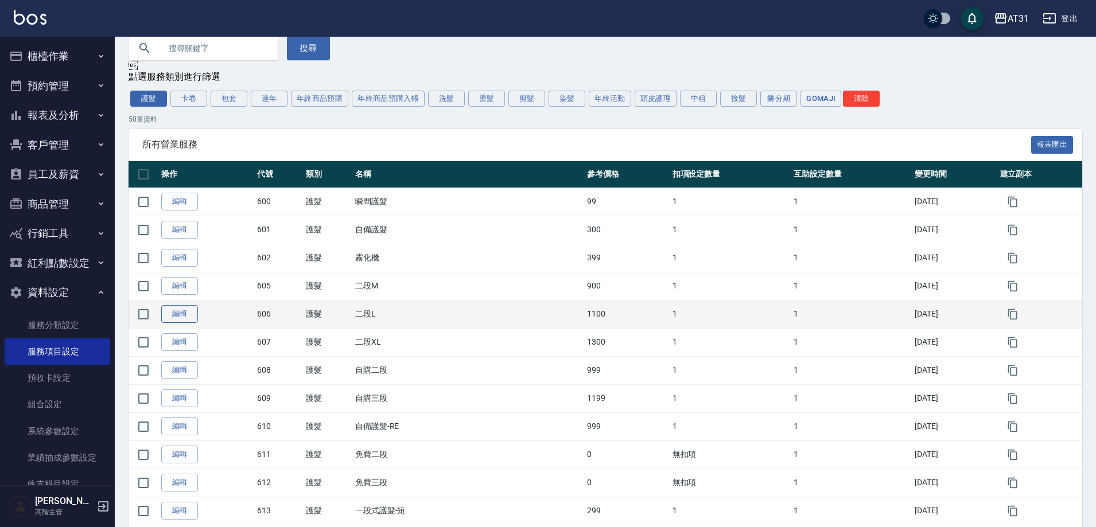
scroll to position [0, 0]
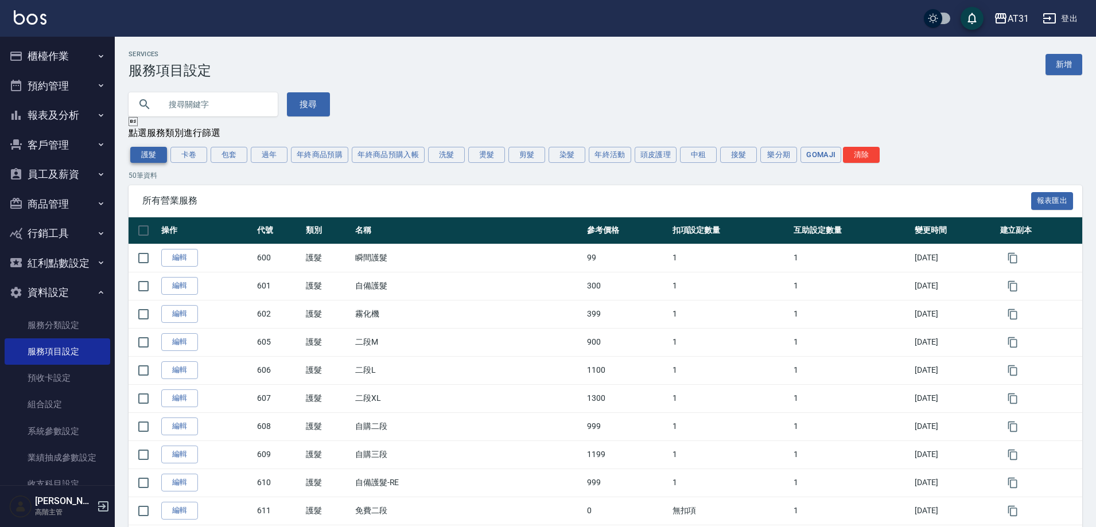
click at [144, 163] on button "護髮" at bounding box center [148, 155] width 37 height 16
click at [148, 160] on button "護髮" at bounding box center [148, 155] width 37 height 16
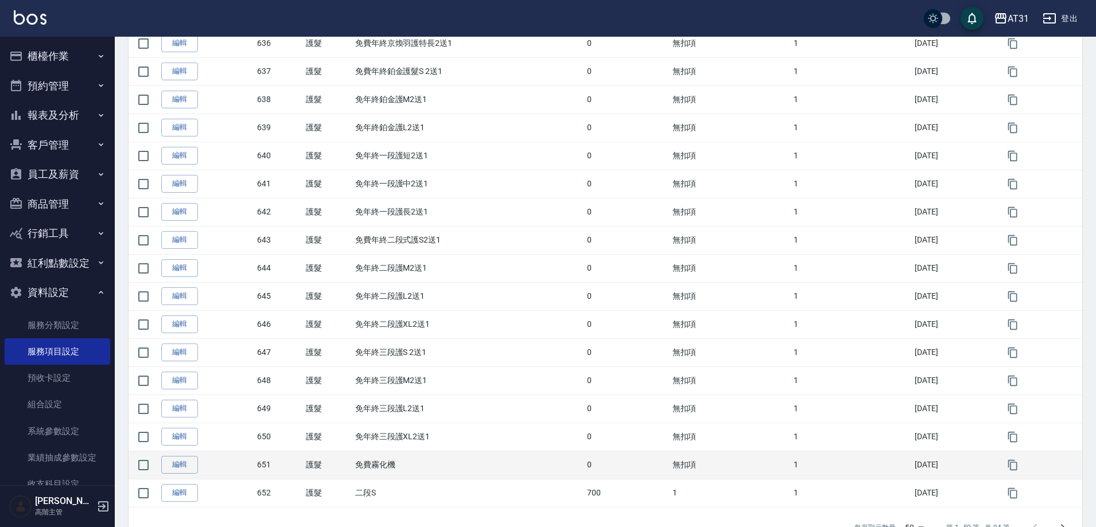
scroll to position [1179, 0]
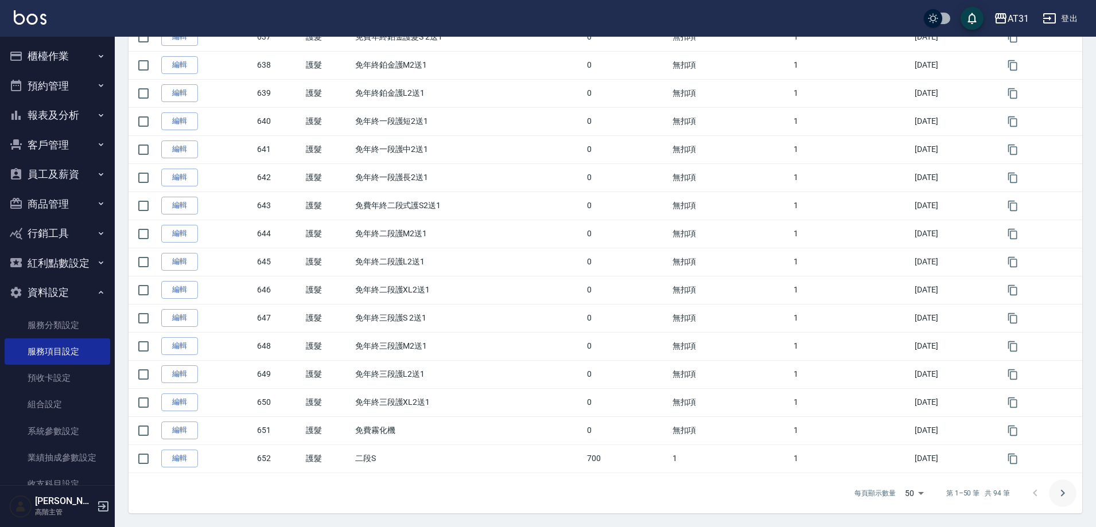
click at [1073, 495] on button "Go to next page" at bounding box center [1063, 494] width 28 height 28
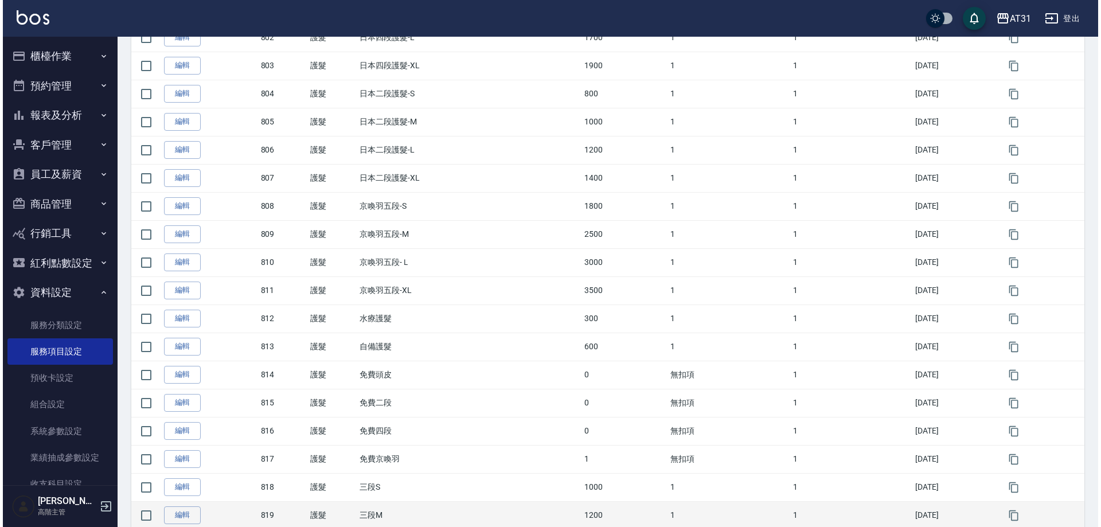
scroll to position [0, 0]
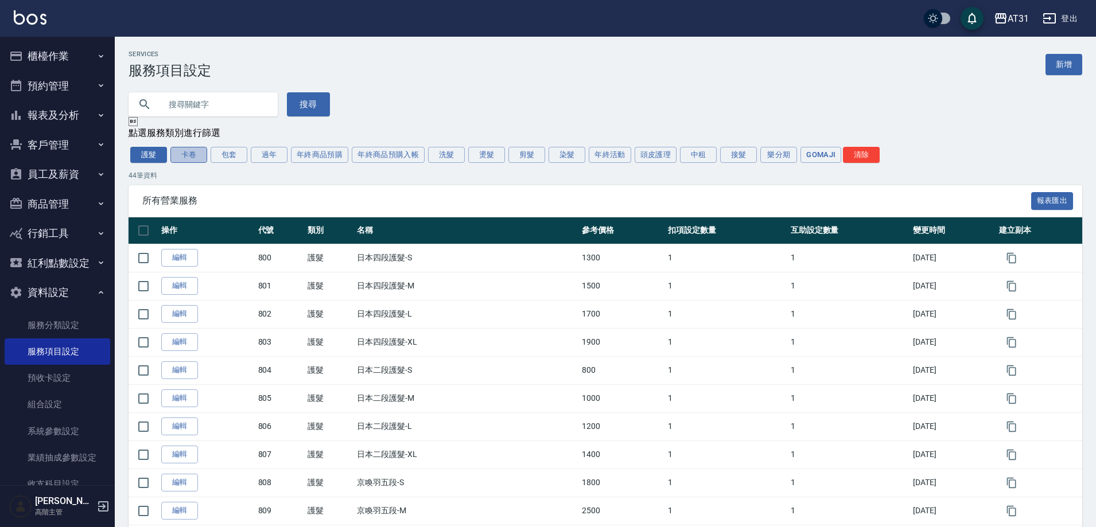
click at [198, 155] on button "卡卷" at bounding box center [188, 155] width 37 height 16
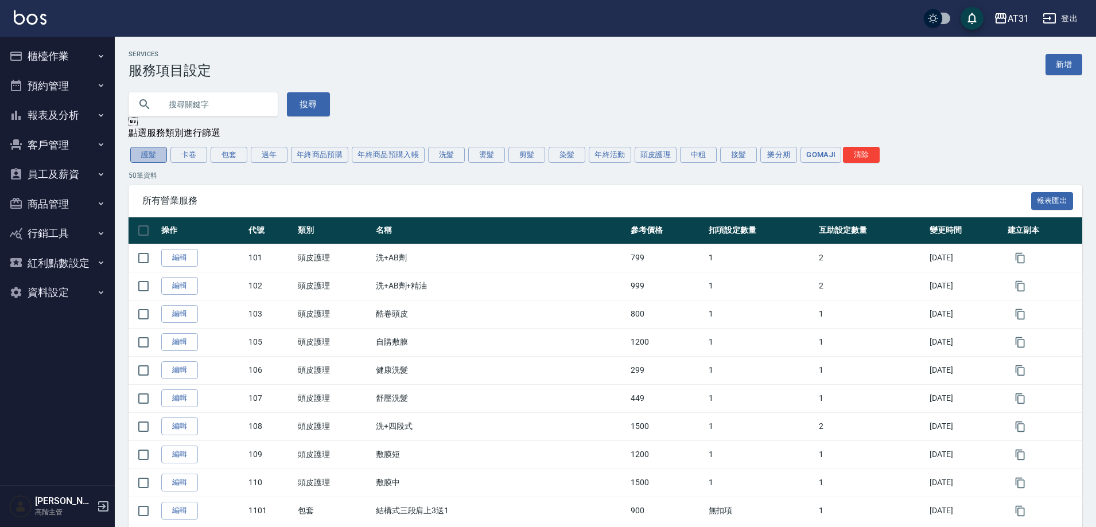
click at [142, 155] on button "護髮" at bounding box center [148, 155] width 37 height 16
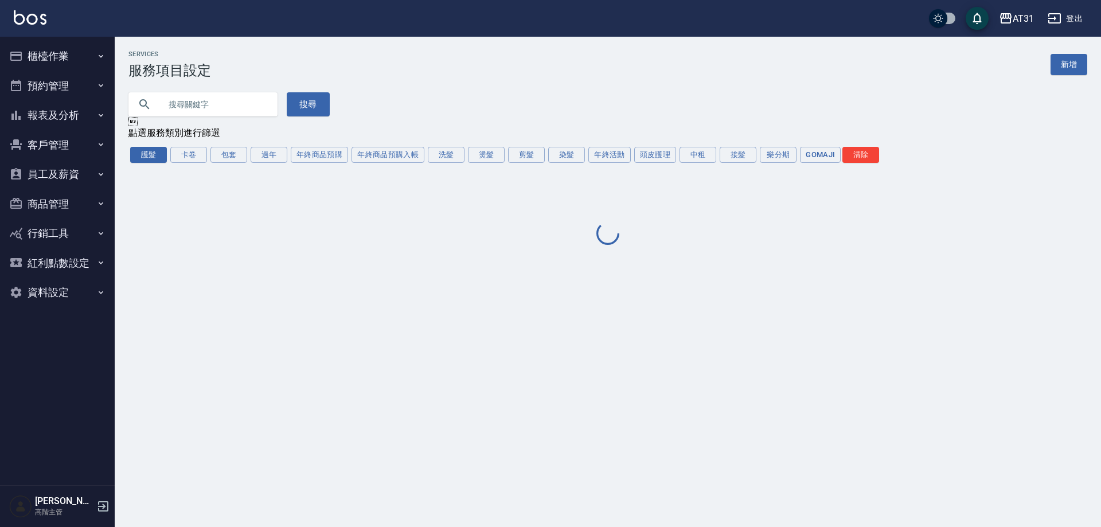
click at [209, 158] on div "護髮 卡卷 包套 過年 年終商品預購 年終商品預購入帳 洗髮 燙髮 剪髮 染髮 年終活動 頭皮護理 中租 接髮 樂分期 GOMAJI 清除" at bounding box center [607, 155] width 959 height 20
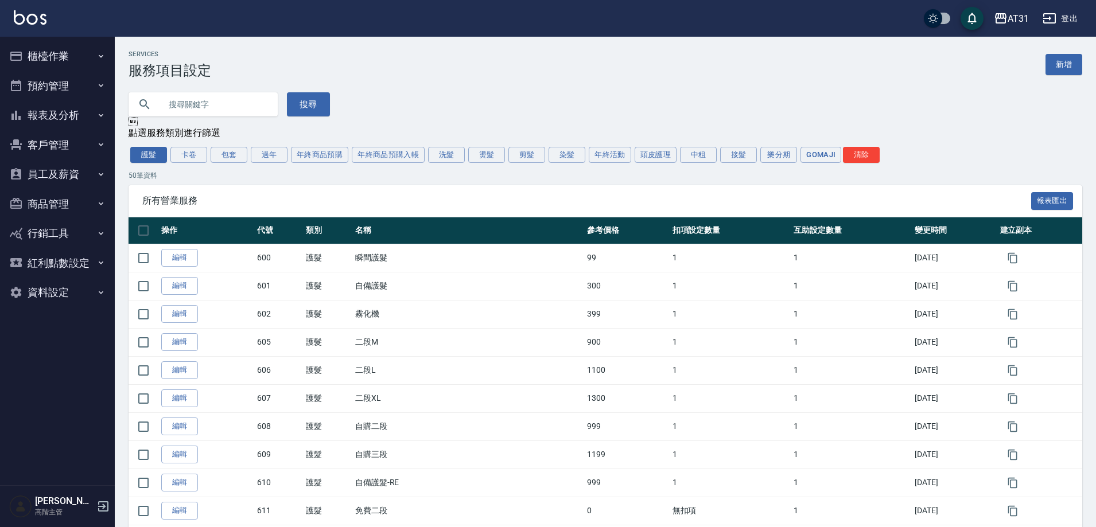
click at [820, 165] on div "護髮 卡卷 包套 過年 年終商品預購 年終商品預購入帳 洗髮 燙髮 剪髮 染髮 年終活動 頭皮護理 中租 接髮 樂分期 GOMAJI 清除" at bounding box center [604, 155] width 953 height 20
click at [813, 161] on button "GOMAJI" at bounding box center [820, 155] width 41 height 16
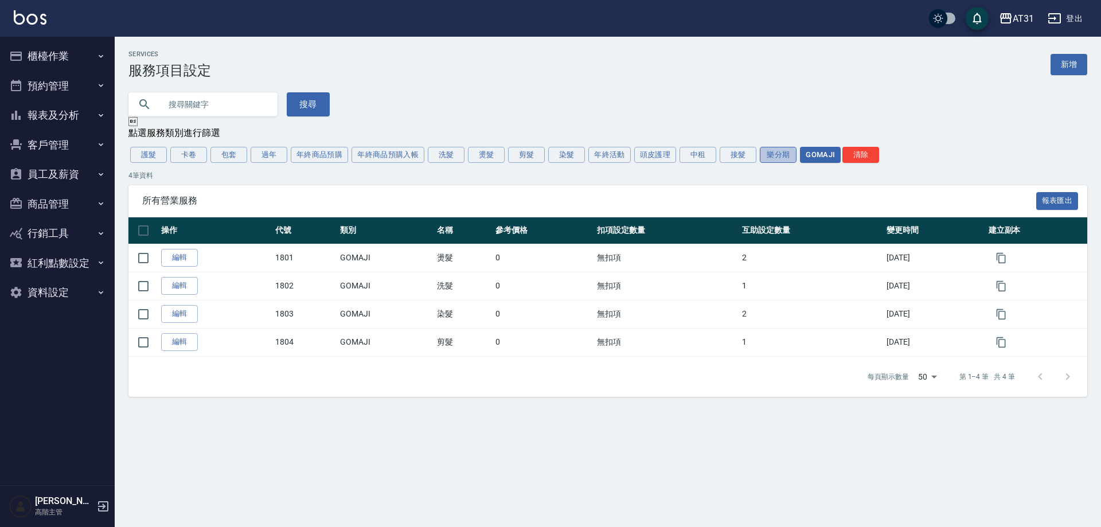
click at [782, 158] on button "樂分期" at bounding box center [778, 155] width 37 height 16
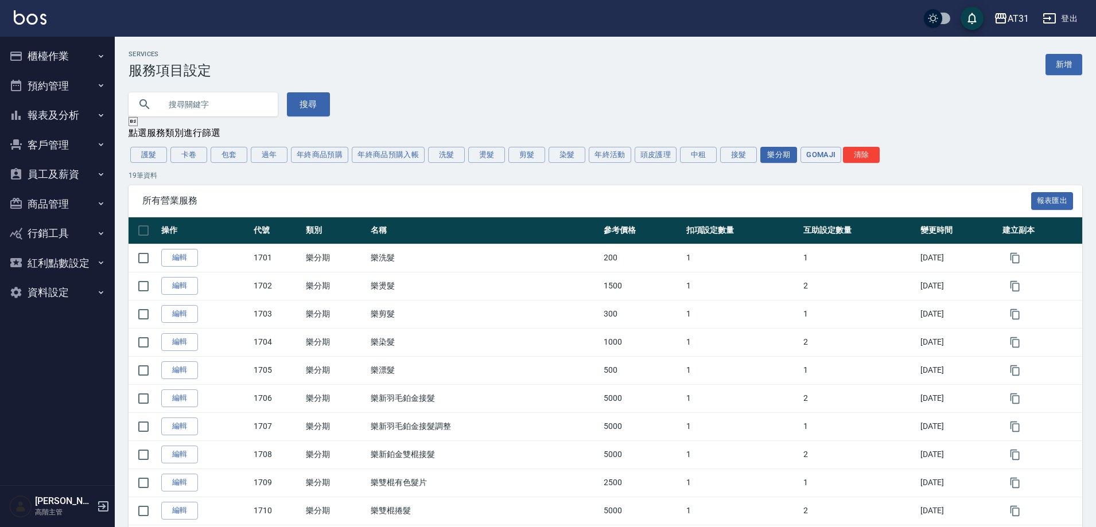
click at [717, 156] on div "護髮 卡卷 包套 過年 年終商品預購 年終商品預購入帳 洗髮 燙髮 剪髮 染髮 年終活動 頭皮護理 中租 接髮 樂分期 GOMAJI 清除" at bounding box center [604, 155] width 953 height 20
click at [733, 155] on button "接髮" at bounding box center [738, 155] width 37 height 16
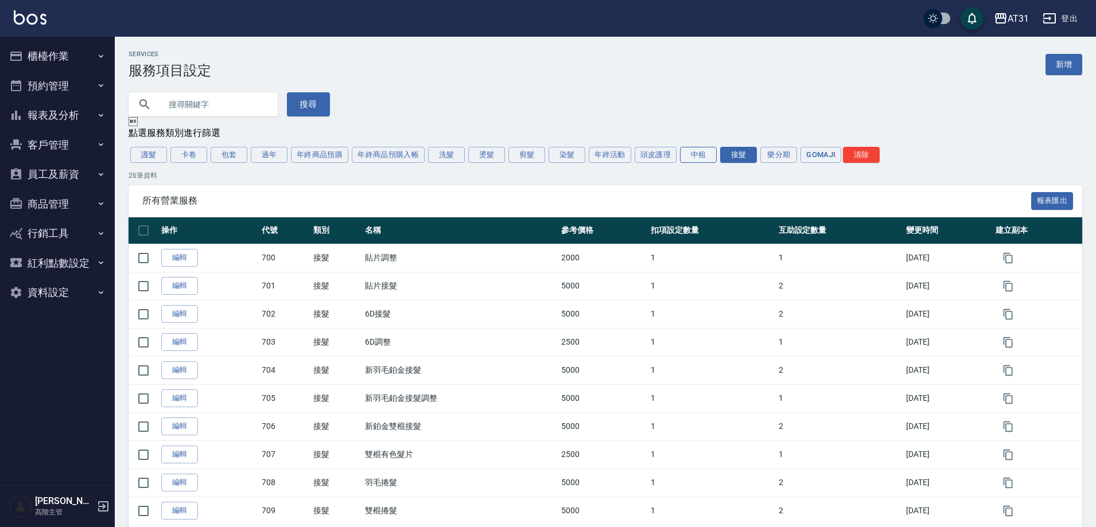
click at [697, 159] on button "中租" at bounding box center [698, 155] width 37 height 16
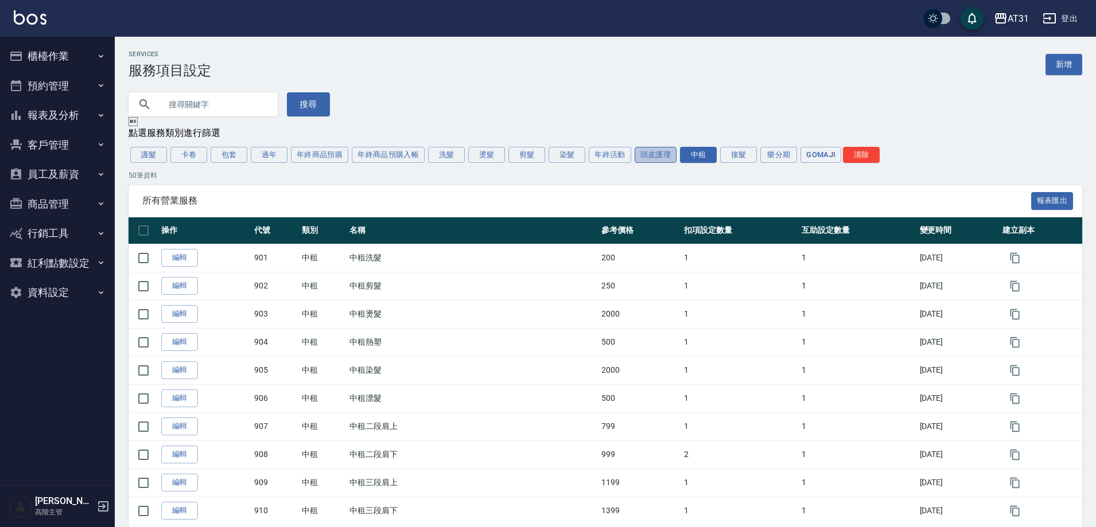
click at [648, 155] on button "頭皮護理" at bounding box center [655, 155] width 42 height 16
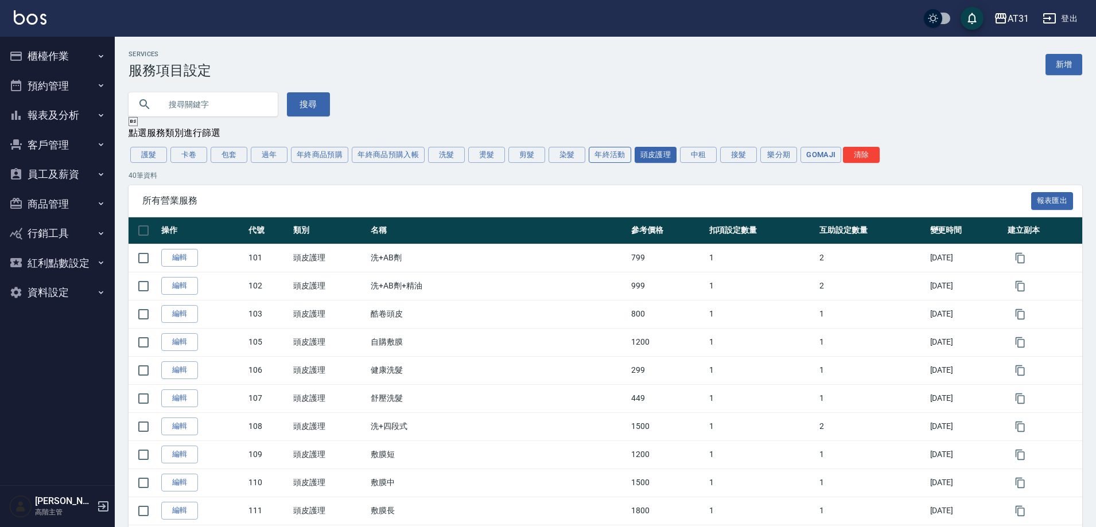
click at [611, 159] on button "年終活動" at bounding box center [610, 155] width 42 height 16
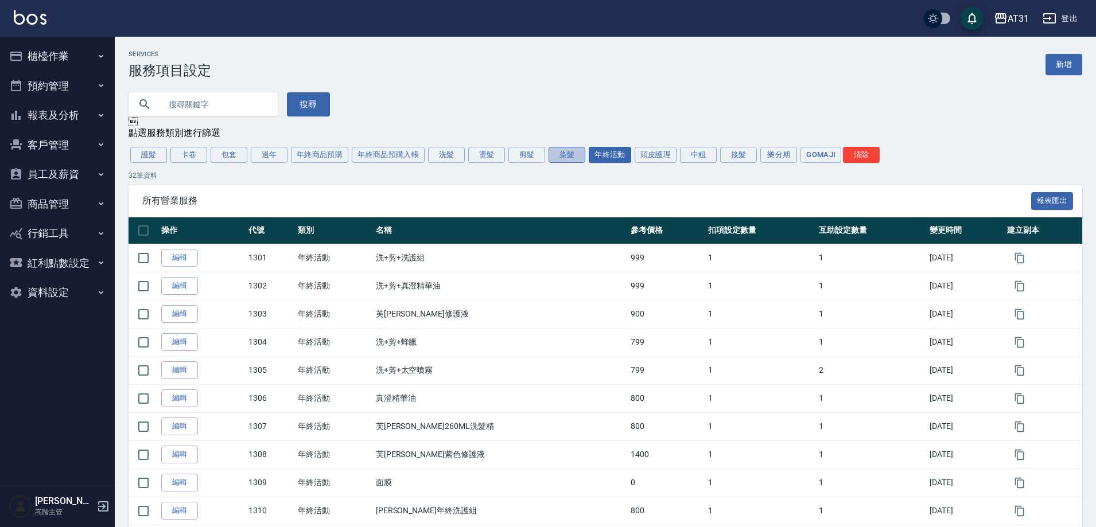
click at [554, 159] on button "染髮" at bounding box center [566, 155] width 37 height 16
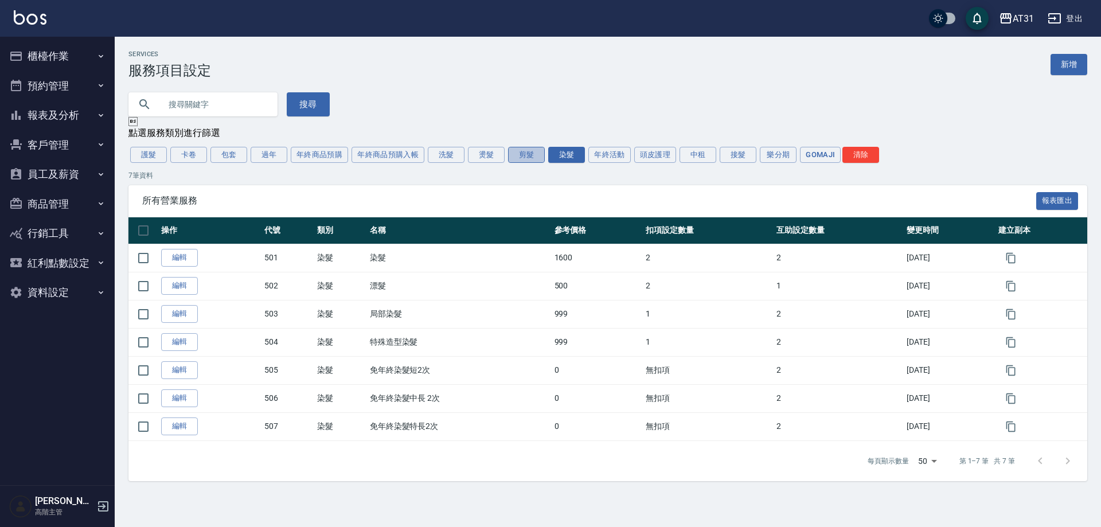
click at [523, 159] on button "剪髮" at bounding box center [526, 155] width 37 height 16
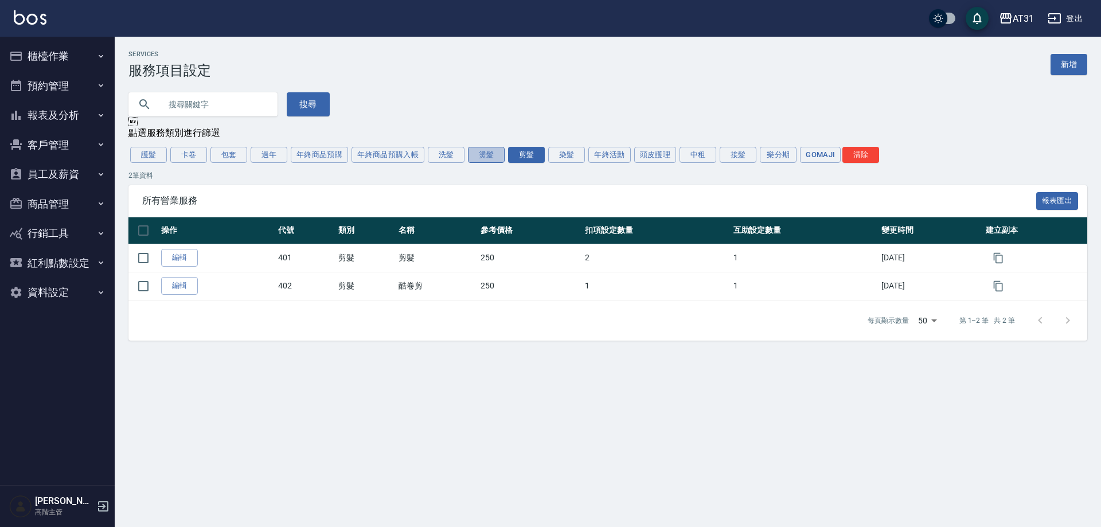
click at [498, 158] on button "燙髮" at bounding box center [486, 155] width 37 height 16
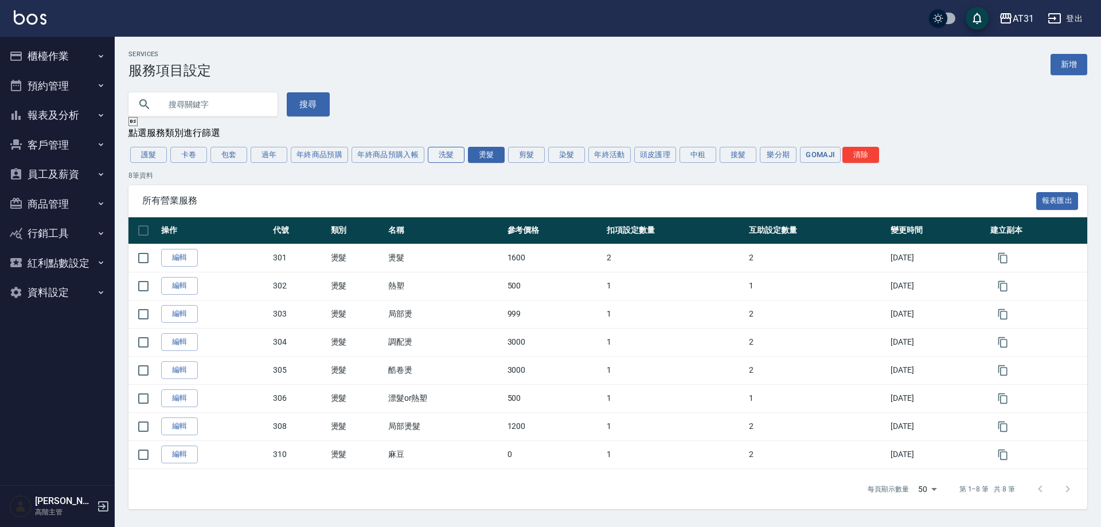
click at [443, 157] on button "洗髮" at bounding box center [446, 155] width 37 height 16
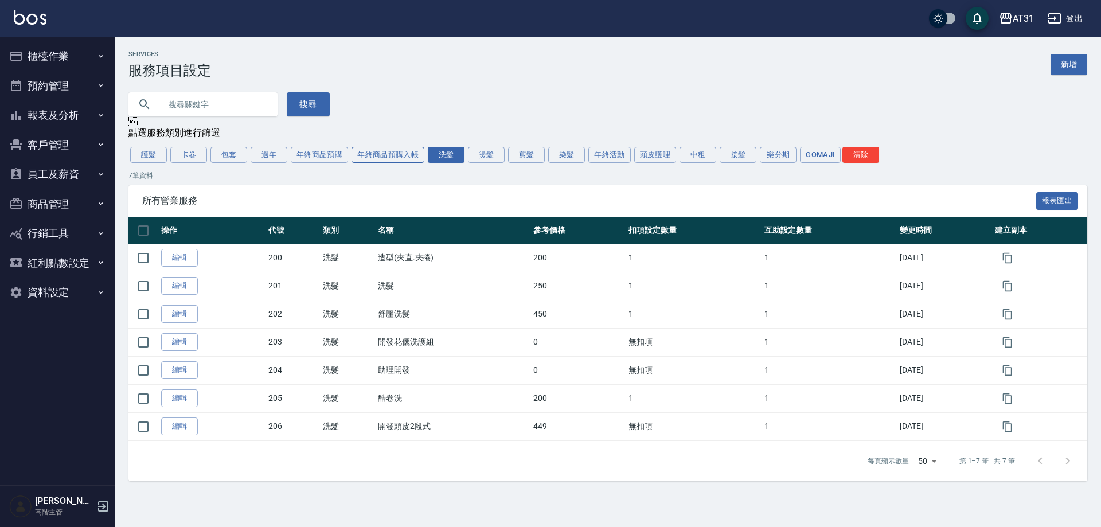
click at [409, 158] on button "年終商品預購入帳" at bounding box center [388, 155] width 73 height 16
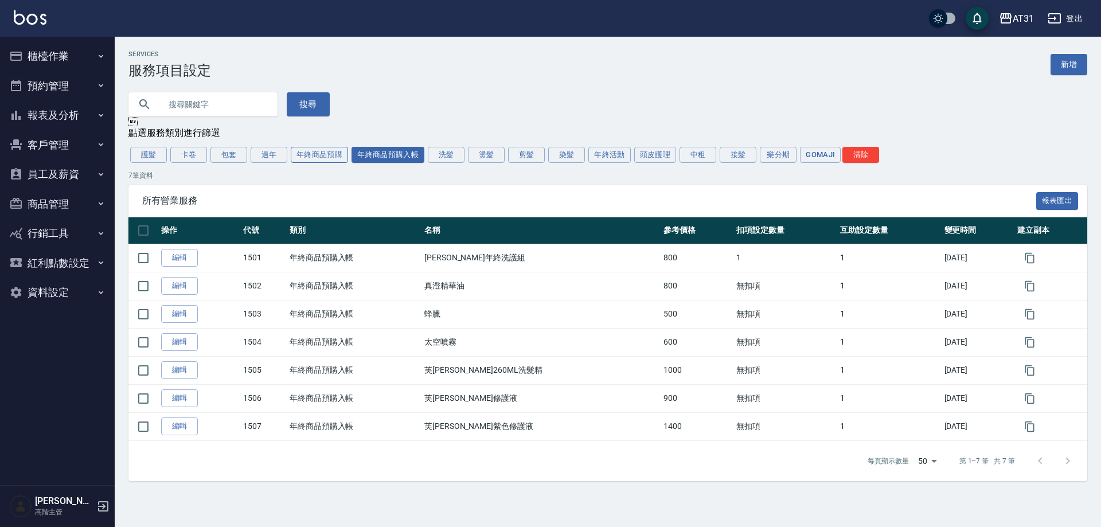
click at [342, 158] on button "年終商品預購" at bounding box center [319, 155] width 57 height 16
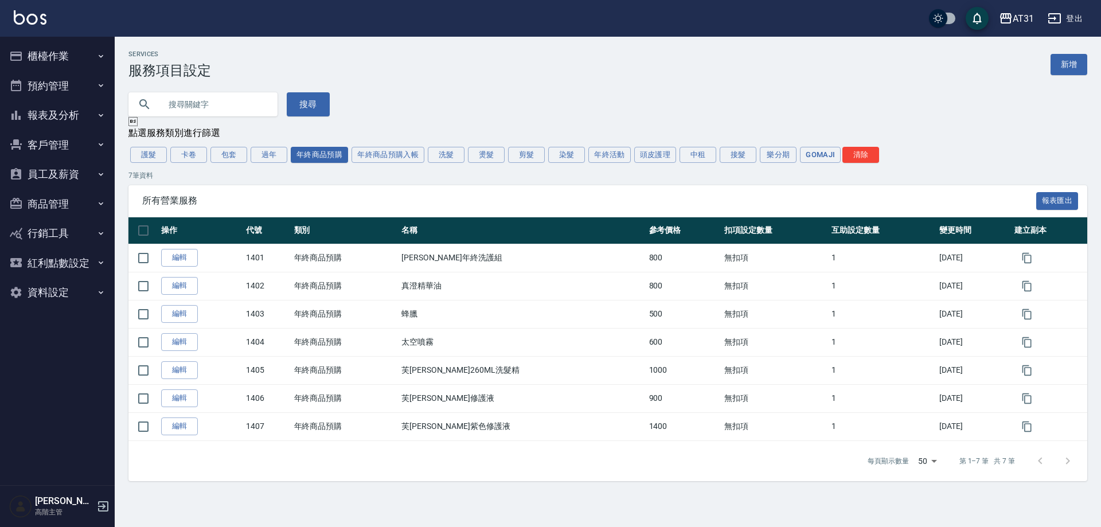
click at [273, 169] on div "Services 服務項目設定 新增 搜尋  點選服務類別進行篩選 護髮 卡卷 包套 過年 年終商品預購 年終商品預購入帳 洗髮 燙髮 剪髮 染髮 年終活動…" at bounding box center [608, 265] width 987 height 431
click at [268, 162] on button "過年" at bounding box center [269, 155] width 37 height 16
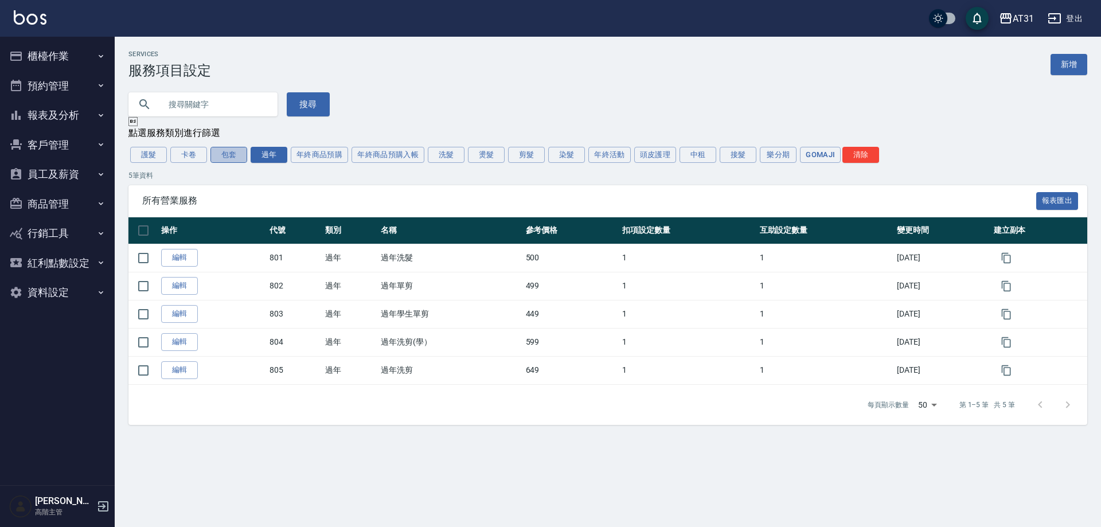
click at [235, 158] on button "包套" at bounding box center [229, 155] width 37 height 16
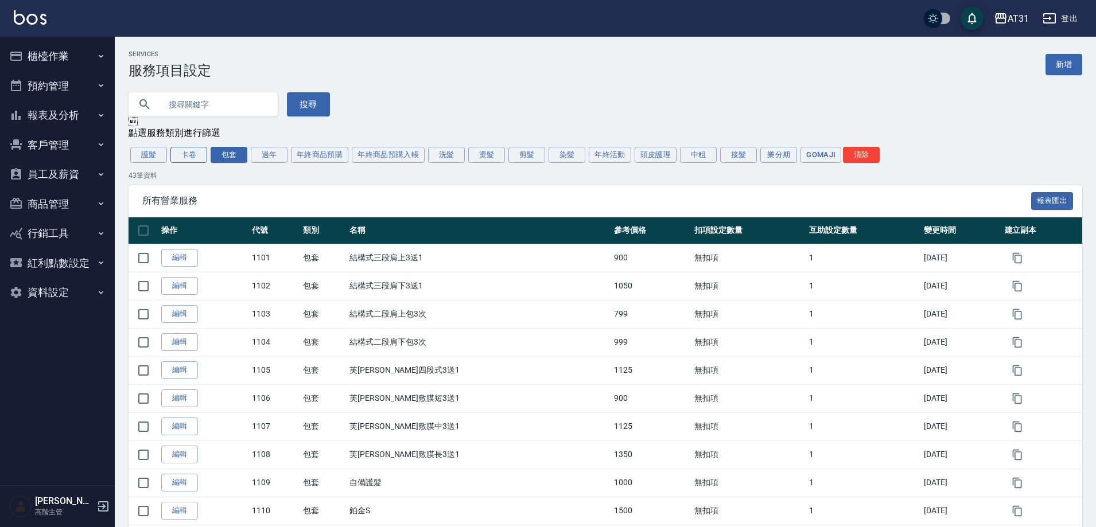
click at [198, 159] on button "卡卷" at bounding box center [188, 155] width 37 height 16
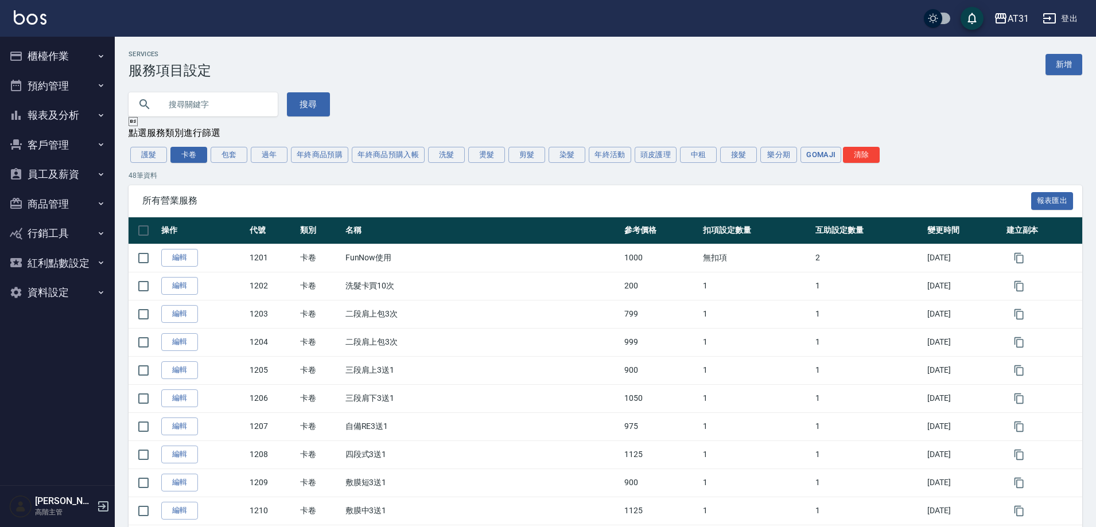
click at [142, 165] on div "護髮 卡卷 包套 過年 年終商品預購 年終商品預購入帳 洗髮 燙髮 剪髮 染髮 年終活動 頭皮護理 中租 接髮 樂分期 GOMAJI 清除" at bounding box center [604, 155] width 953 height 20
click at [143, 163] on button "護髮" at bounding box center [148, 155] width 37 height 16
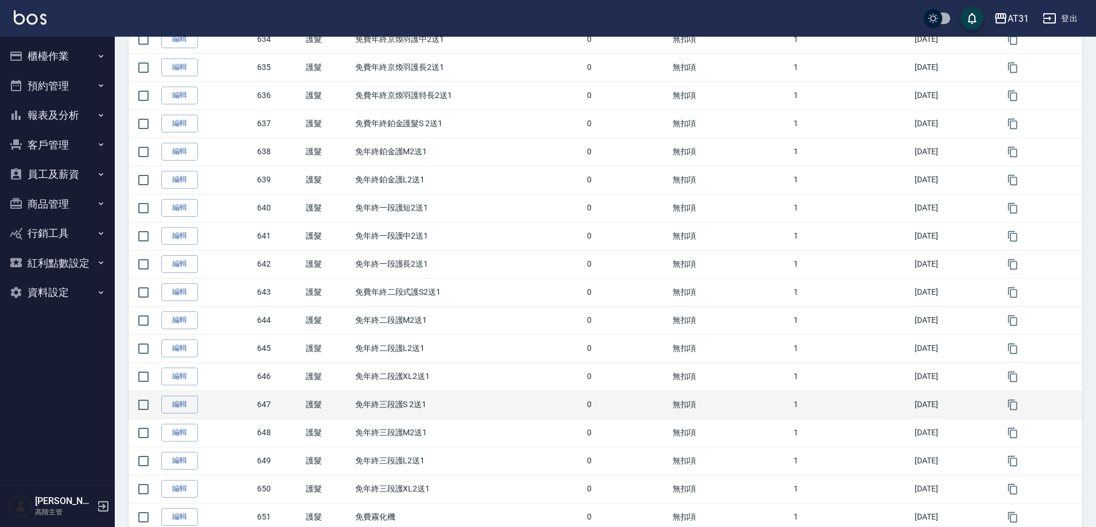
scroll to position [1179, 0]
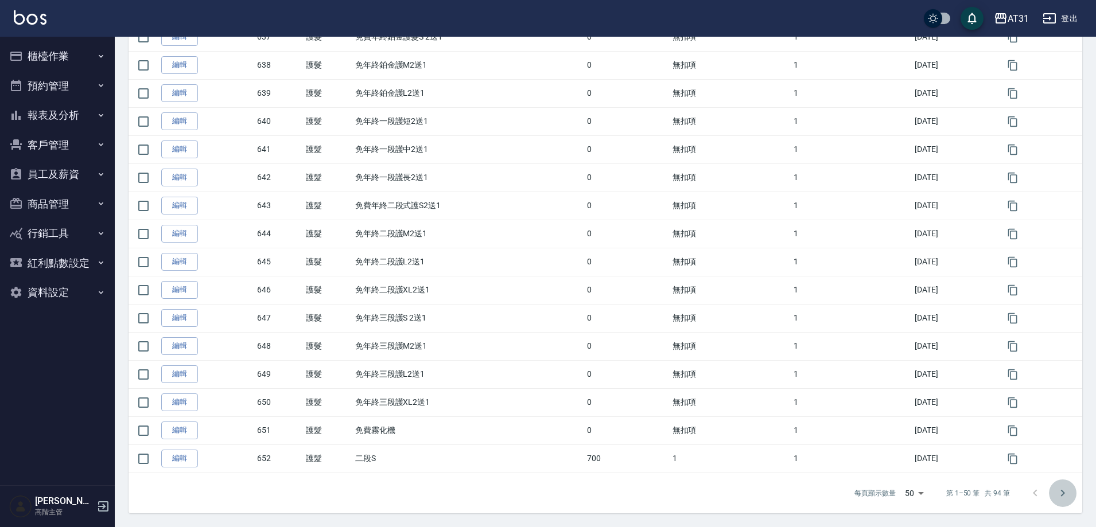
click at [1063, 493] on icon "Go to next page" at bounding box center [1063, 492] width 4 height 7
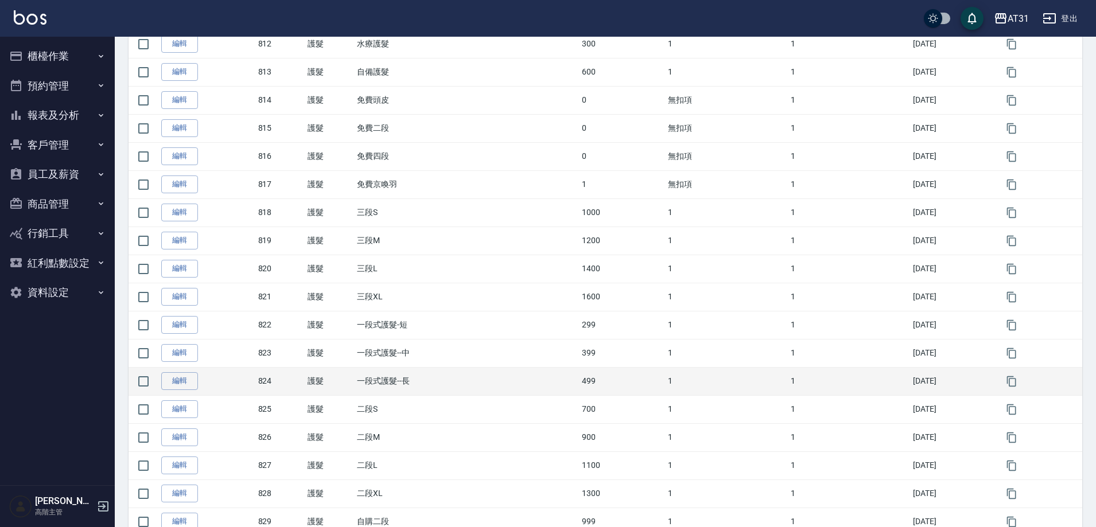
scroll to position [1010, 0]
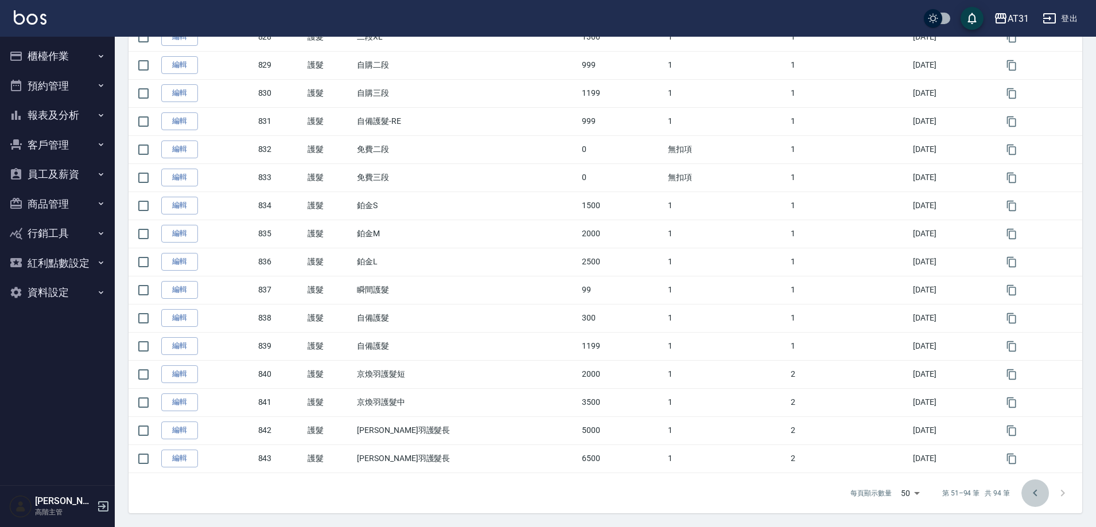
click at [1033, 495] on icon "Go to previous page" at bounding box center [1035, 493] width 14 height 14
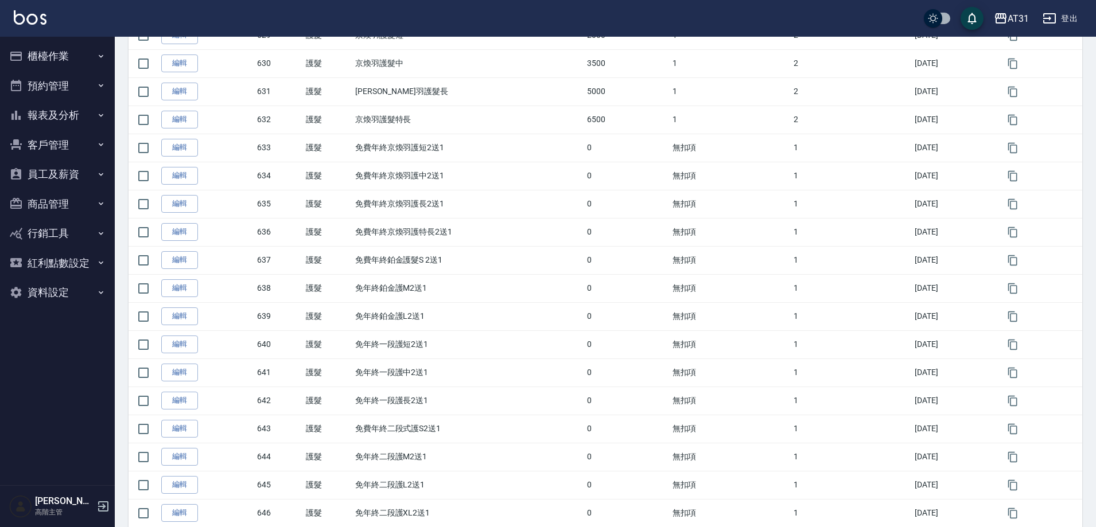
scroll to position [1179, 0]
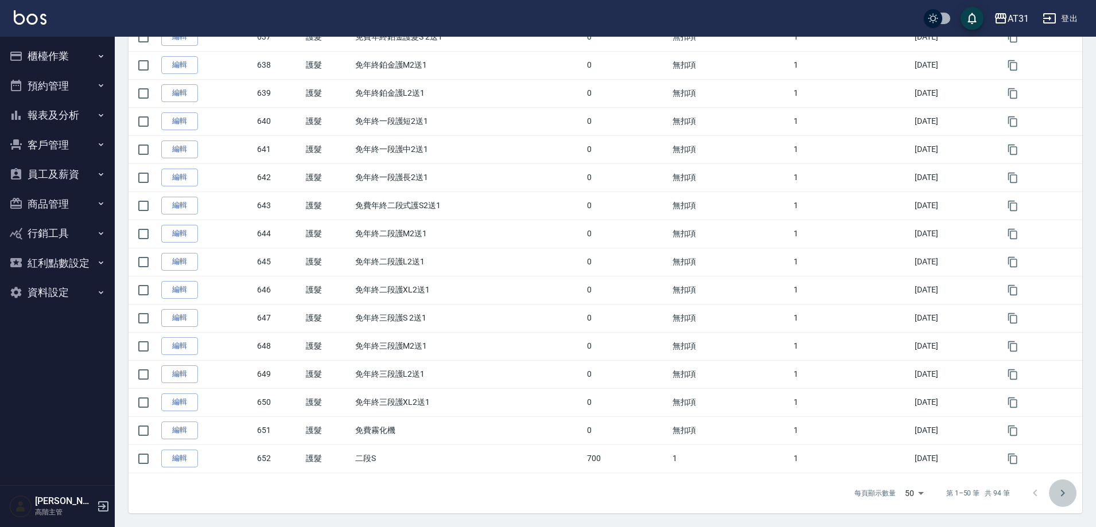
click at [1068, 490] on icon "Go to next page" at bounding box center [1062, 493] width 14 height 14
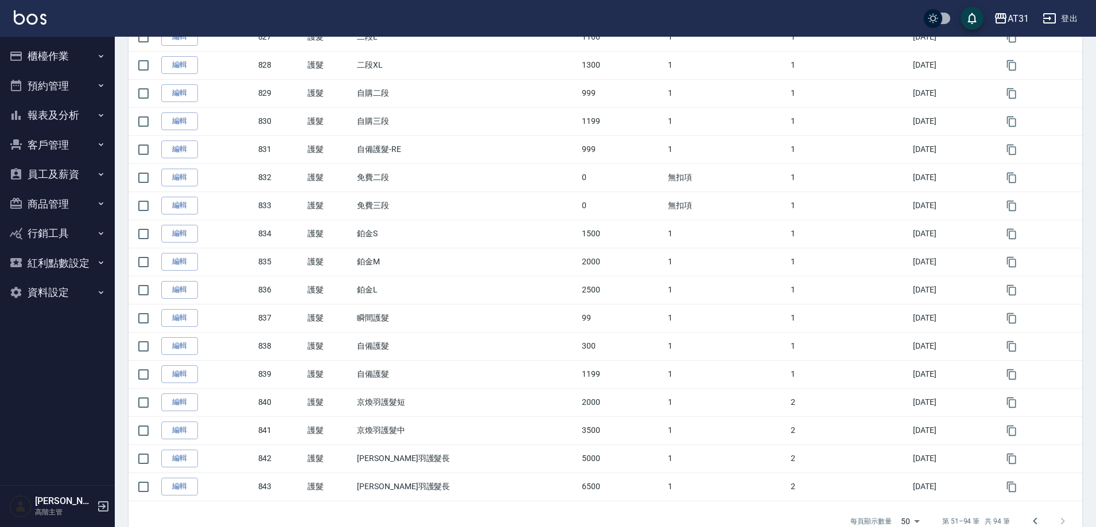
scroll to position [1010, 0]
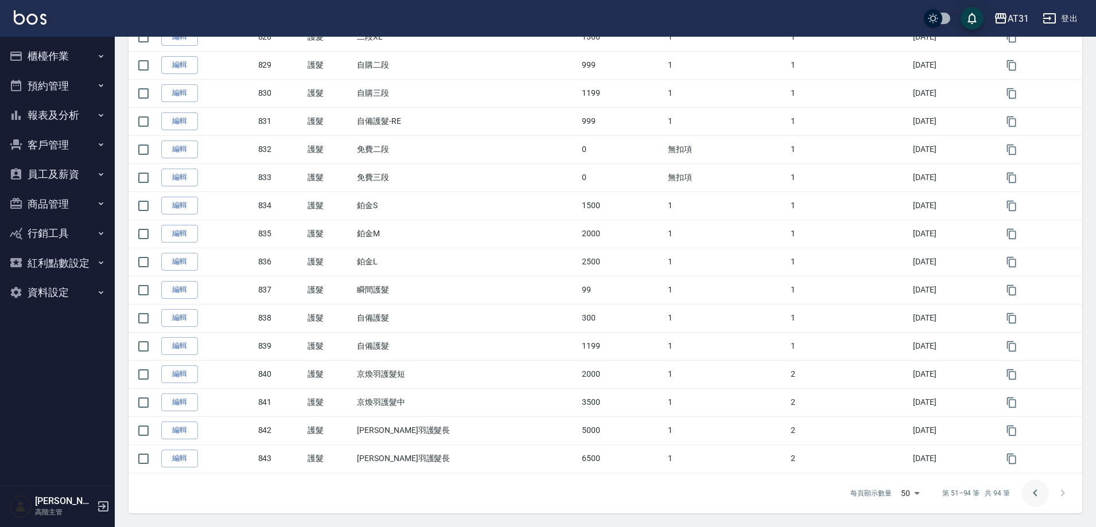
click at [1029, 489] on icon "Go to previous page" at bounding box center [1035, 493] width 14 height 14
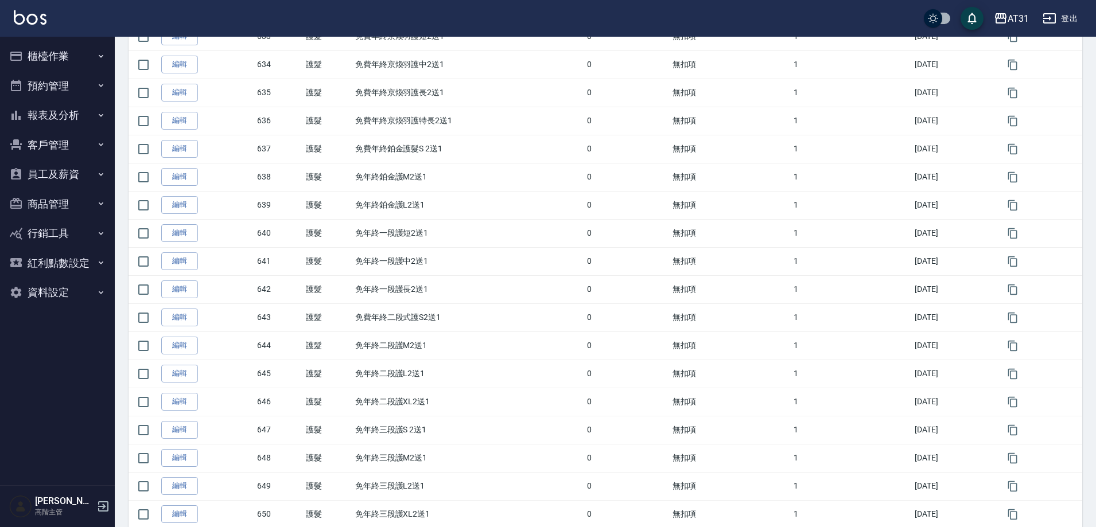
scroll to position [1179, 0]
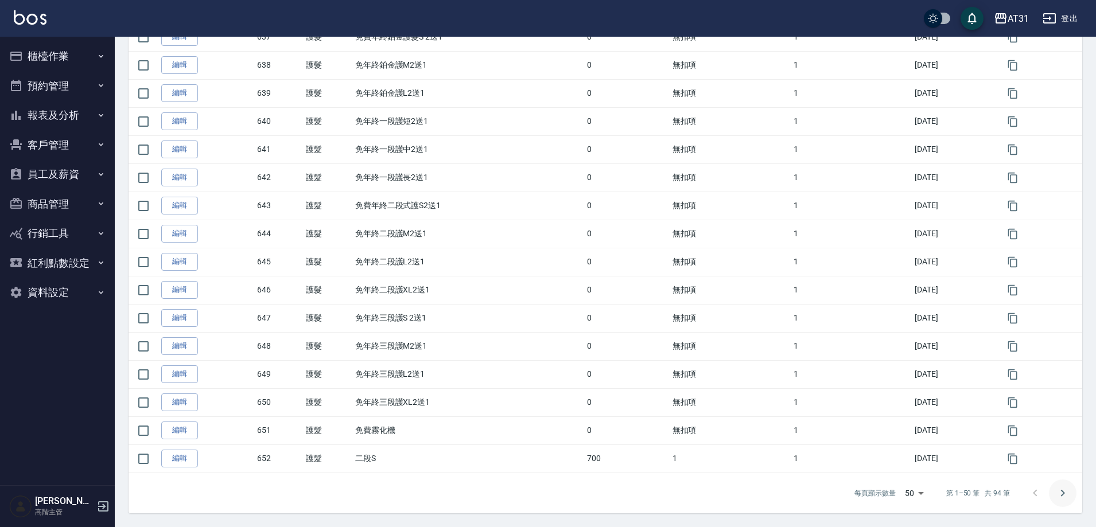
click at [1069, 490] on button "Go to next page" at bounding box center [1063, 494] width 28 height 28
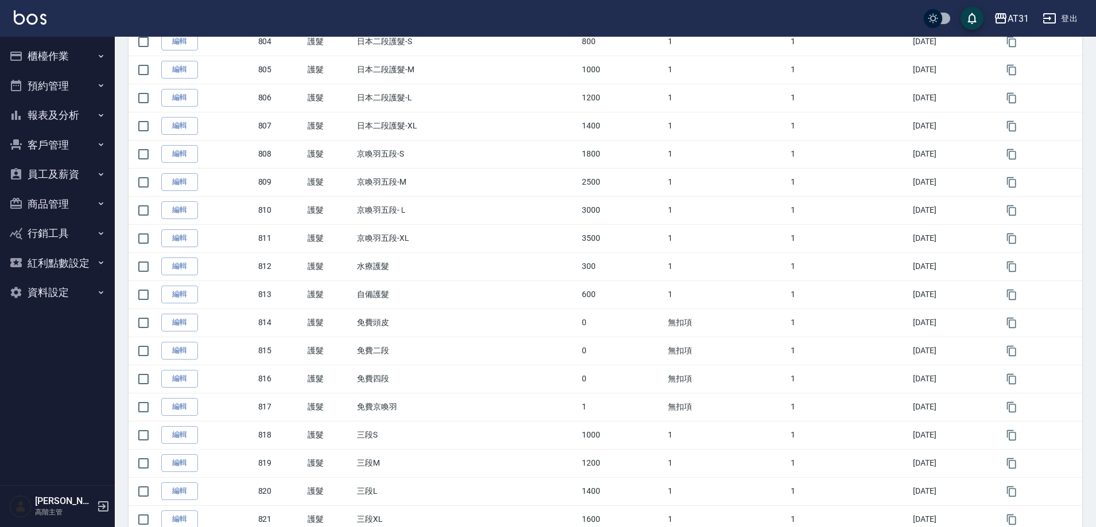
scroll to position [322, 0]
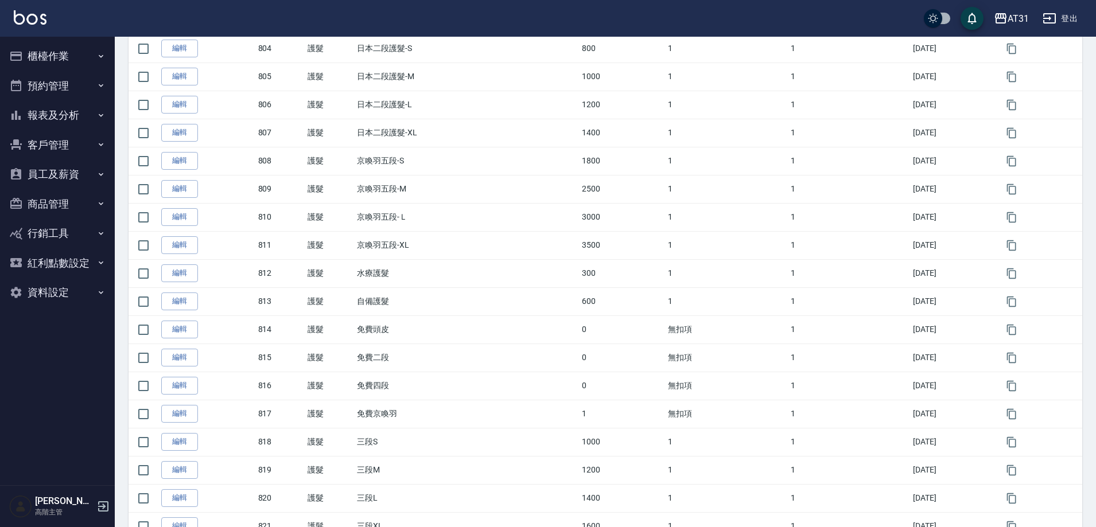
click at [60, 290] on button "資料設定" at bounding box center [58, 293] width 106 height 30
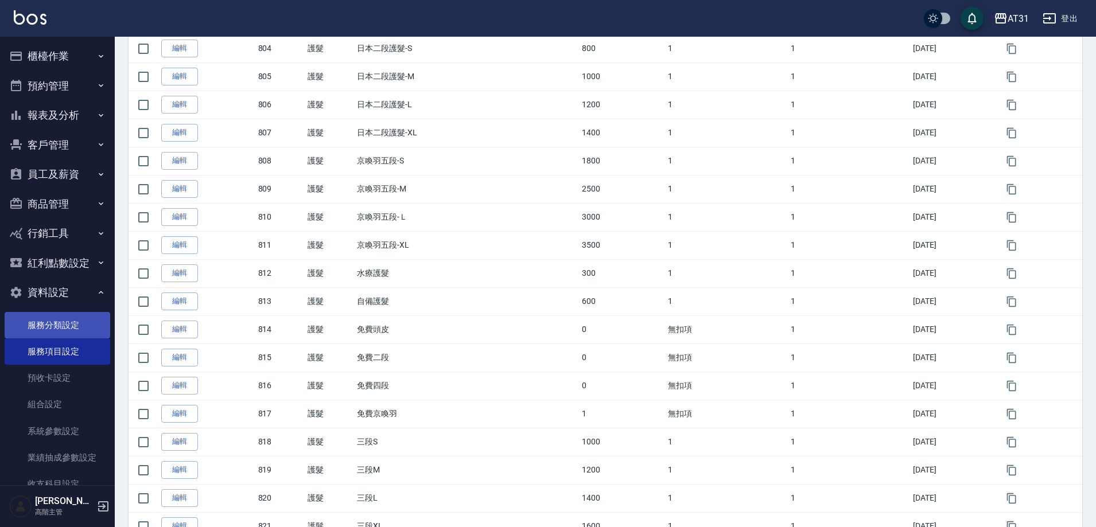
click at [67, 330] on link "服務分類設定" at bounding box center [58, 325] width 106 height 26
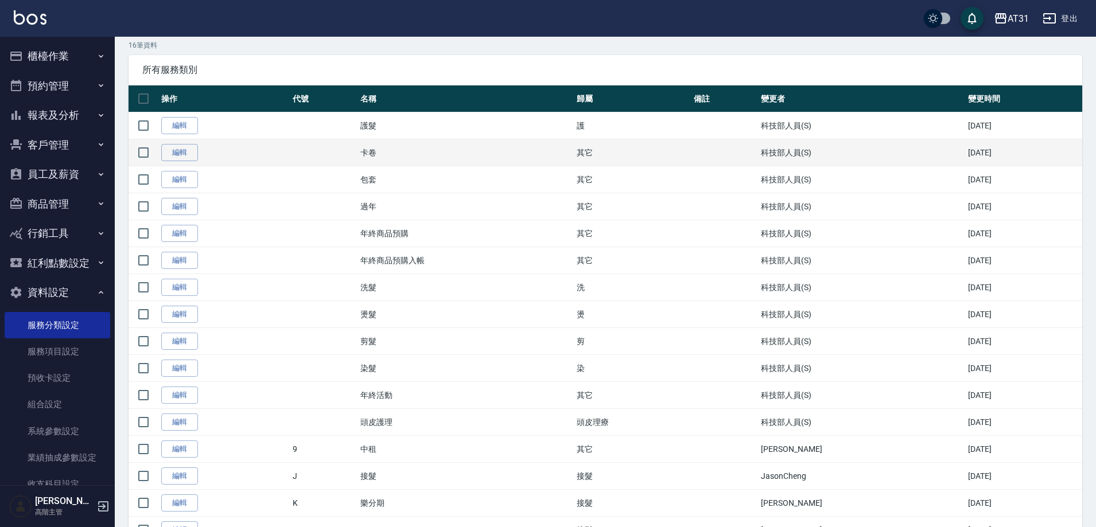
scroll to position [110, 0]
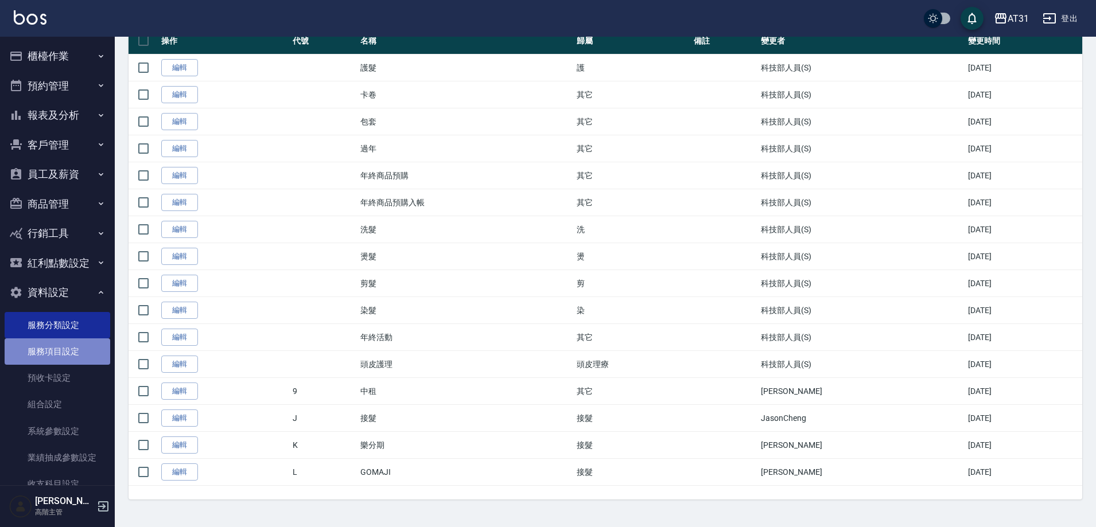
click at [69, 344] on link "服務項目設定" at bounding box center [58, 351] width 106 height 26
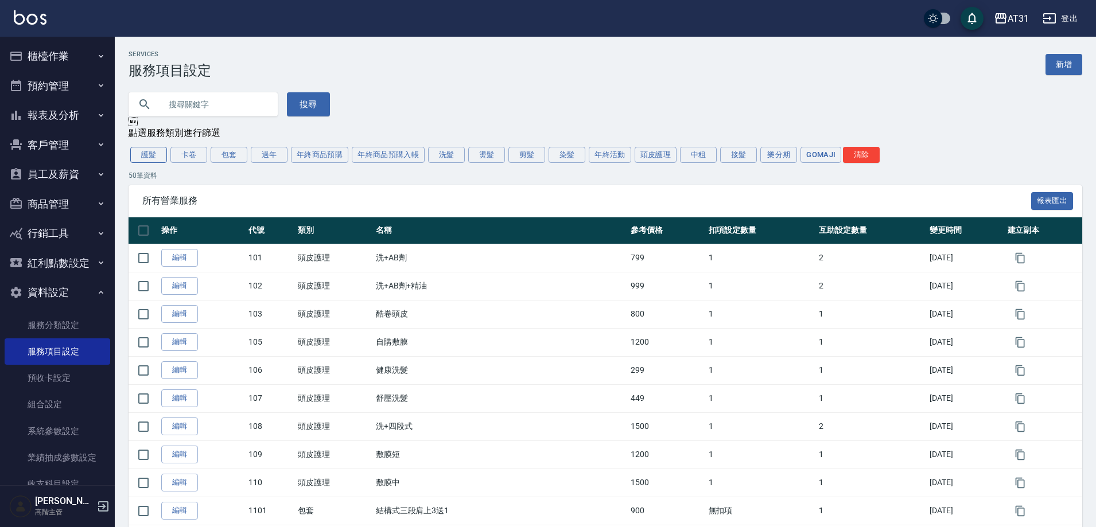
click at [139, 156] on button "護髮" at bounding box center [148, 155] width 37 height 16
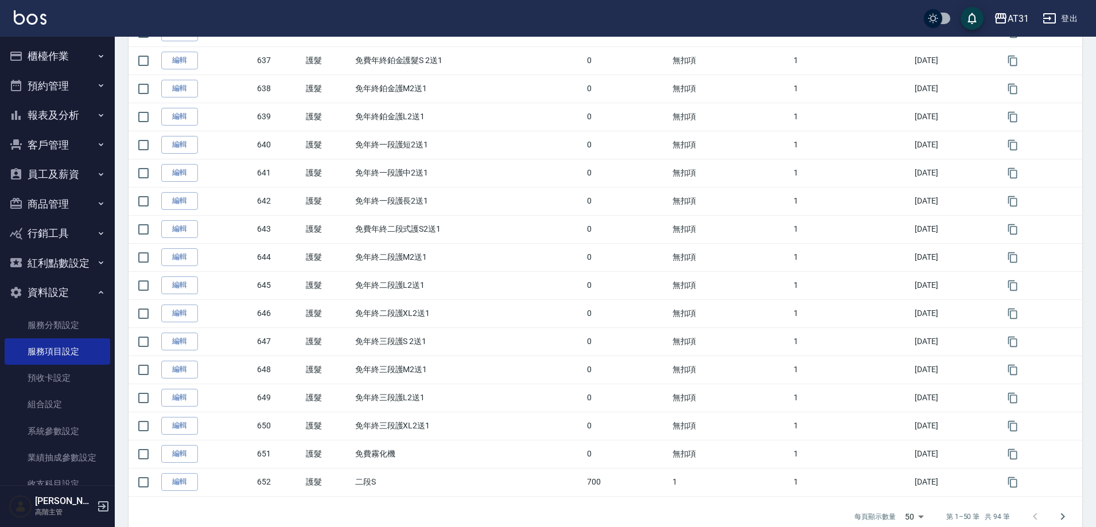
scroll to position [1179, 0]
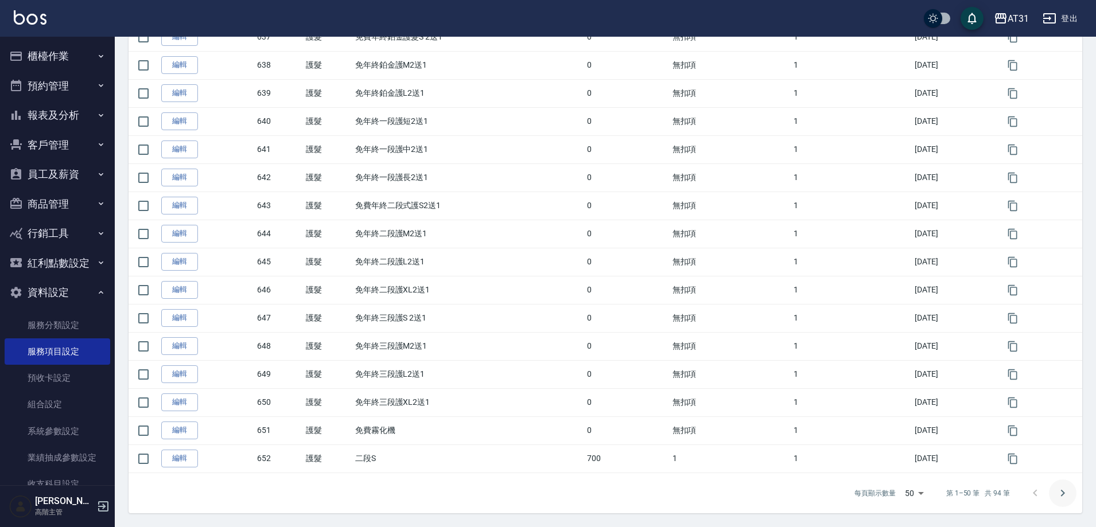
click at [1059, 495] on icon "Go to next page" at bounding box center [1062, 493] width 14 height 14
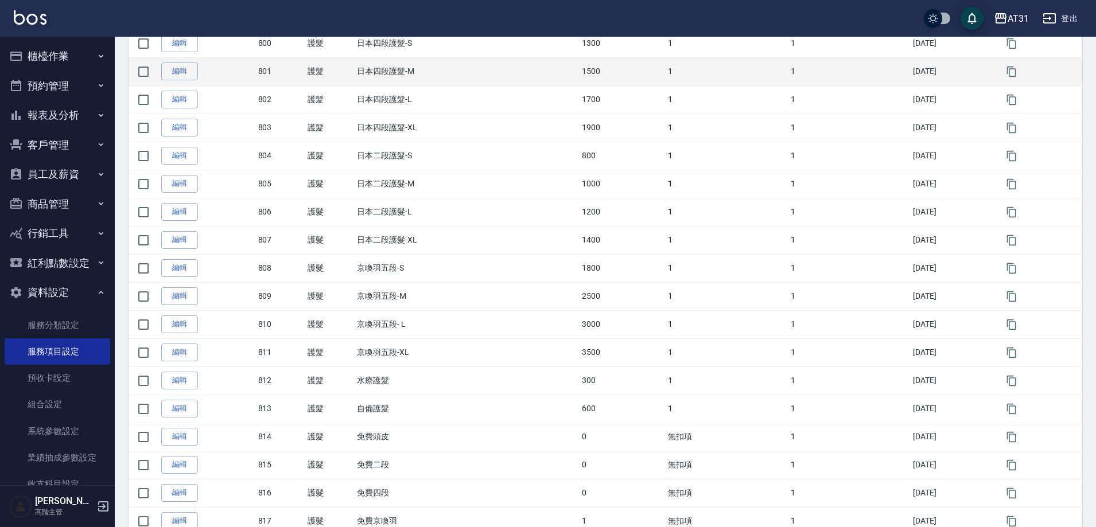
scroll to position [57, 0]
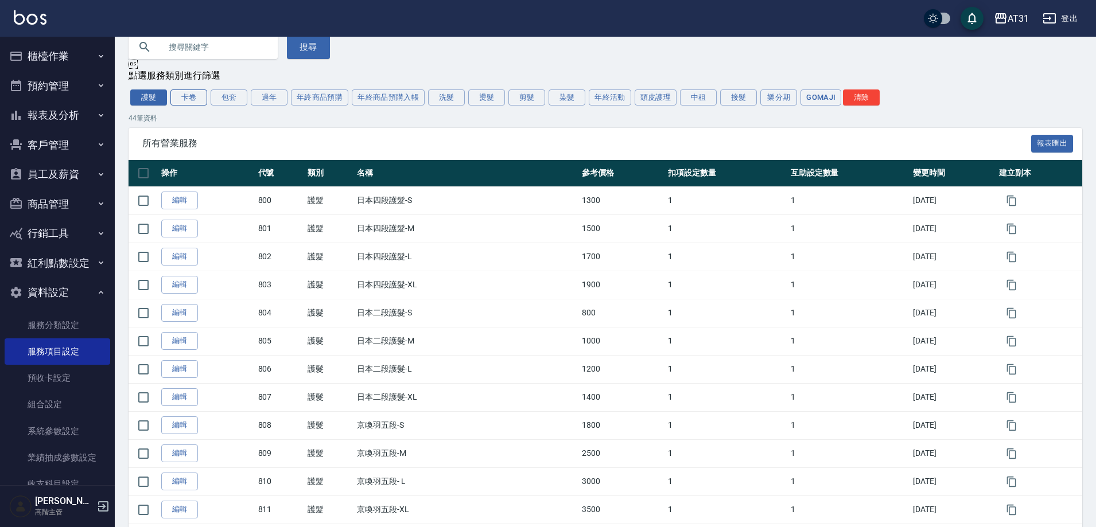
click at [196, 103] on button "卡卷" at bounding box center [188, 97] width 37 height 16
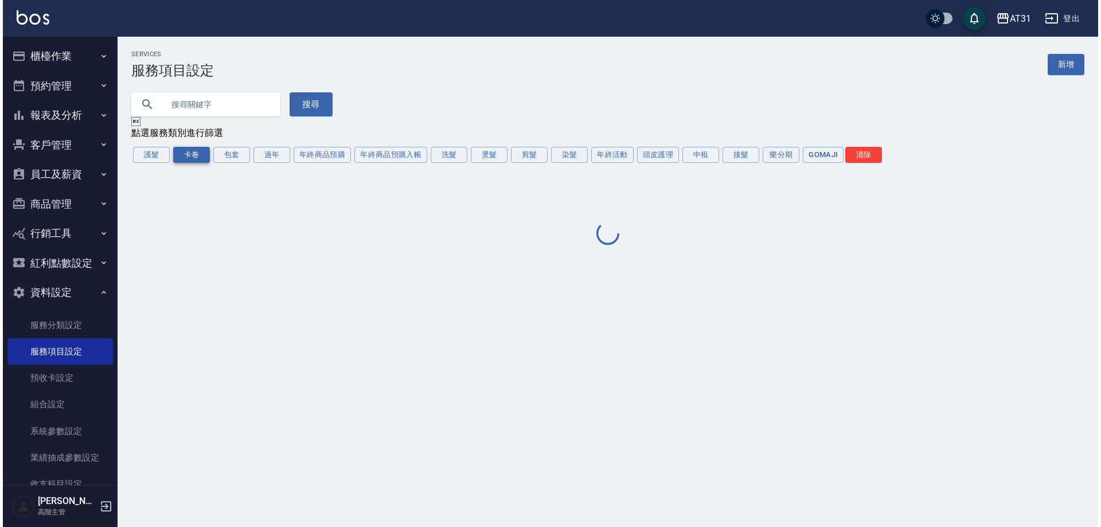
scroll to position [0, 0]
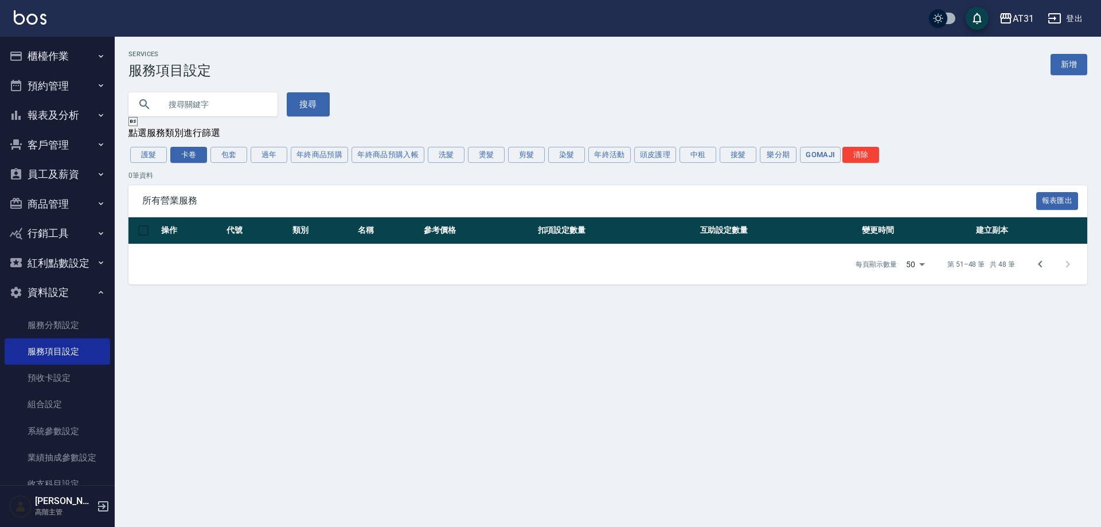
click at [233, 165] on div "護髮 卡卷 包套 過年 年終商品預購 年終商品預購入帳 洗髮 燙髮 剪髮 染髮 年終活動 頭皮護理 中租 接髮 樂分期 GOMAJI 清除" at bounding box center [607, 155] width 959 height 20
click at [237, 154] on button "包套" at bounding box center [229, 155] width 37 height 16
click at [267, 156] on button "過年" at bounding box center [269, 155] width 37 height 16
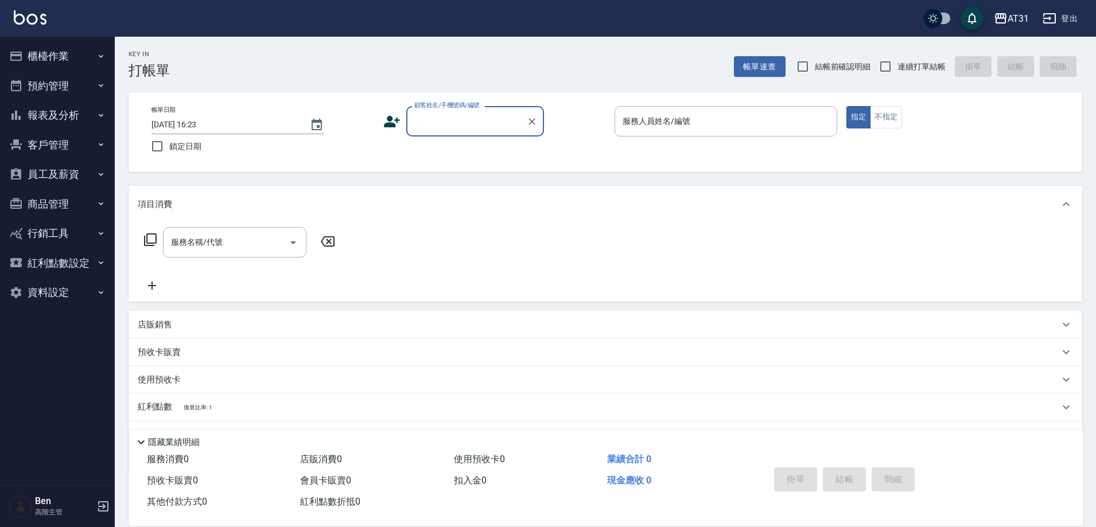
click at [56, 108] on button "報表及分析" at bounding box center [58, 115] width 106 height 30
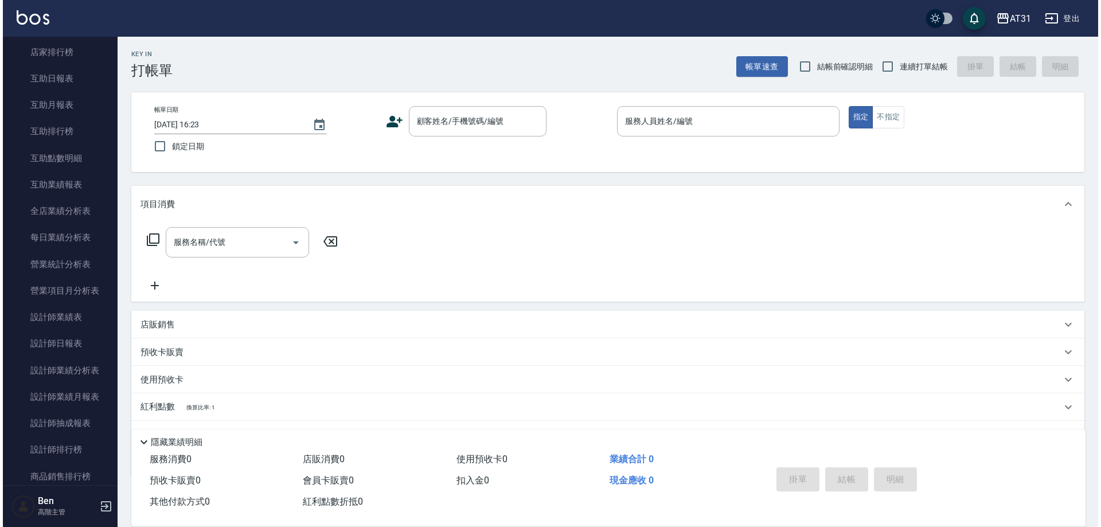
scroll to position [459, 0]
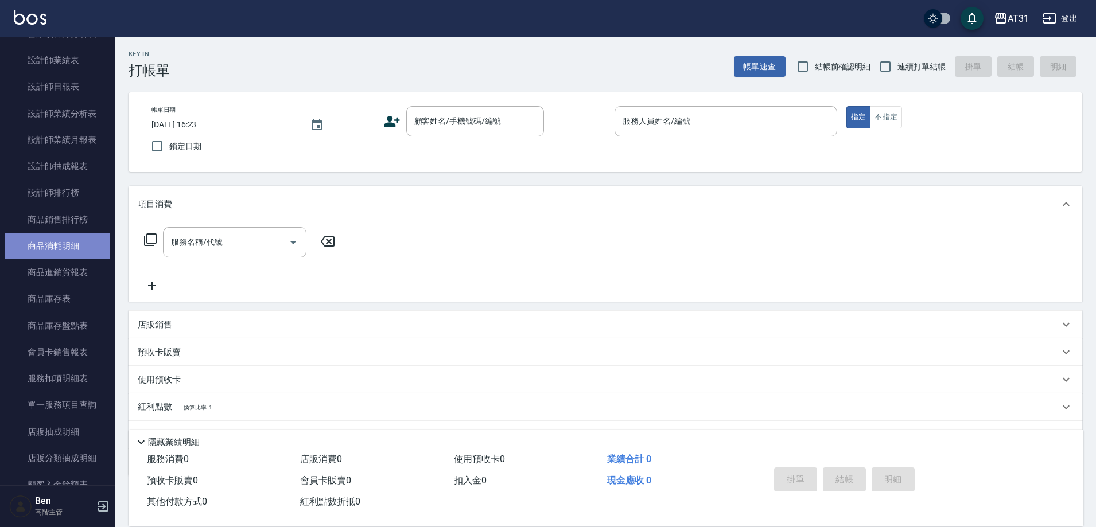
click at [68, 251] on link "商品消耗明細" at bounding box center [58, 246] width 106 height 26
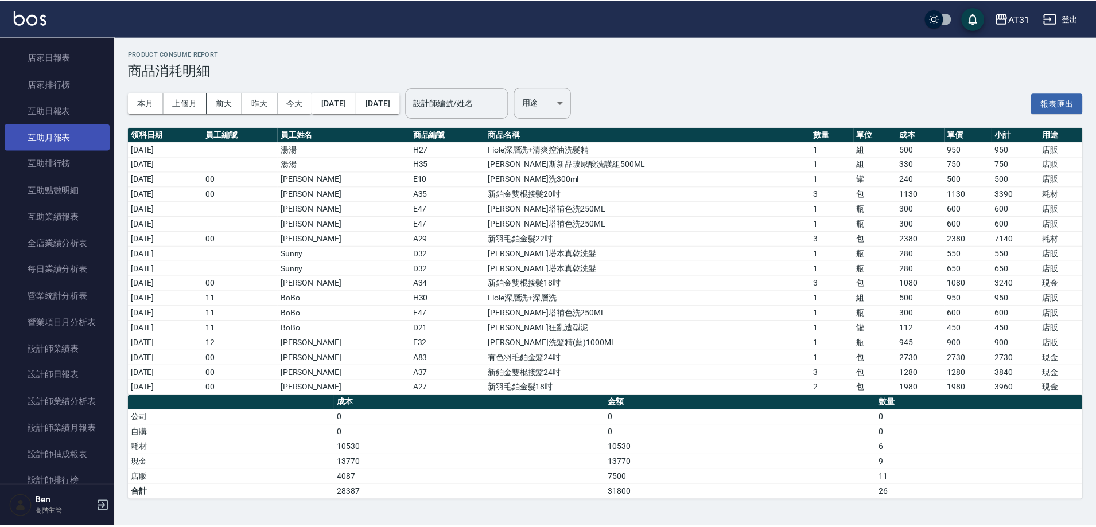
scroll to position [115, 0]
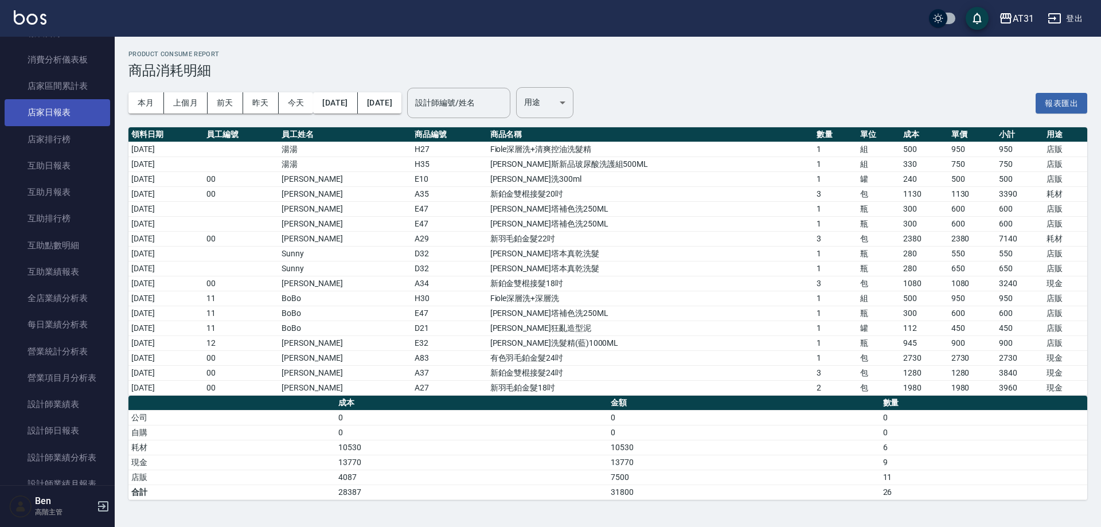
click at [59, 107] on link "店家日報表" at bounding box center [58, 112] width 106 height 26
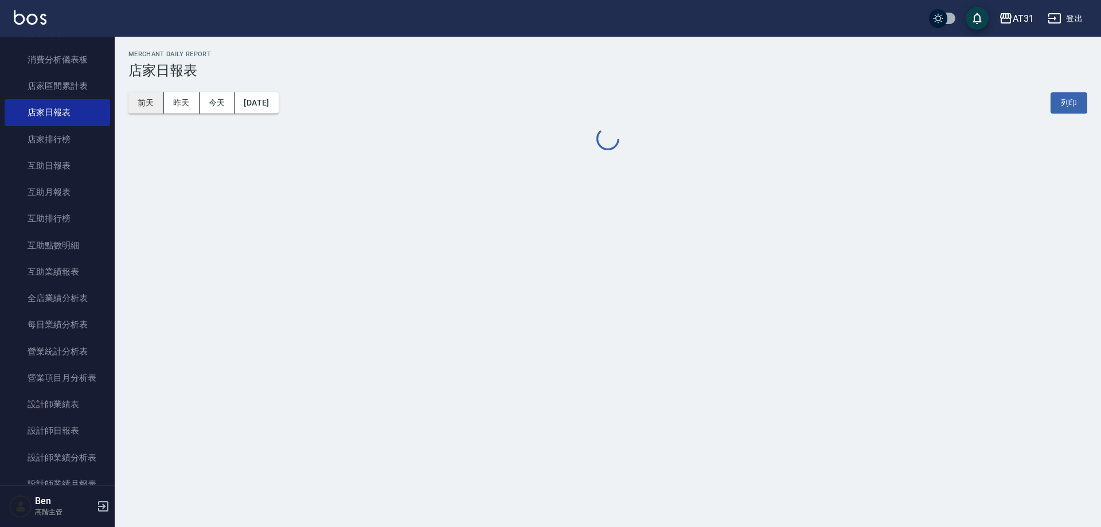
click at [159, 102] on button "前天" at bounding box center [146, 102] width 36 height 21
click at [182, 103] on button "昨天" at bounding box center [182, 102] width 36 height 21
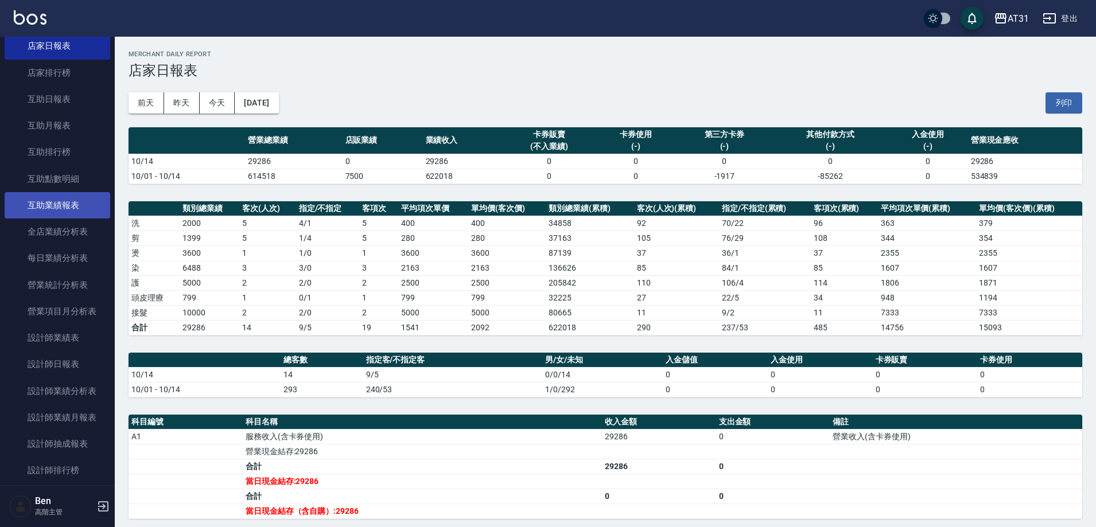
scroll to position [287, 0]
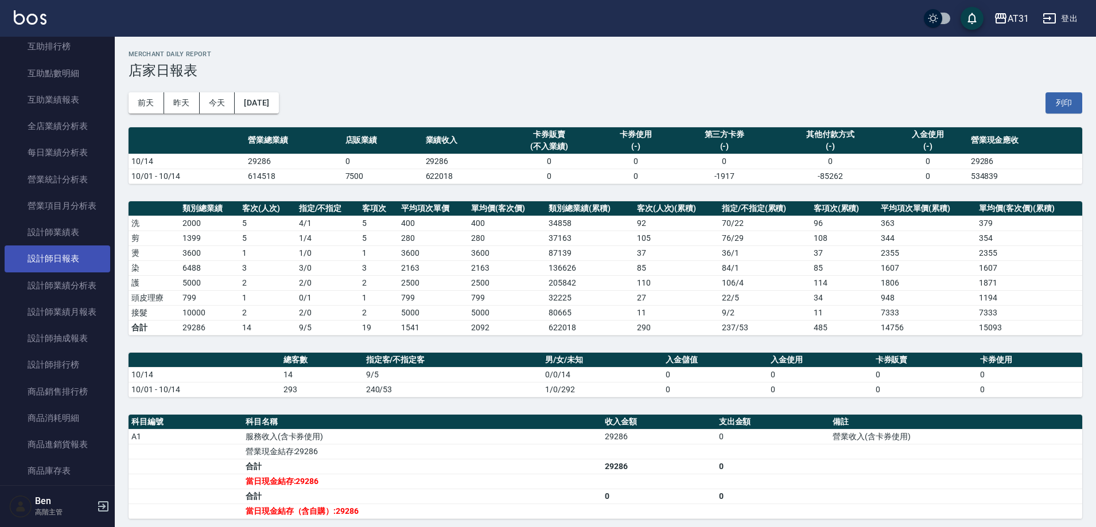
click at [73, 252] on link "設計師日報表" at bounding box center [58, 259] width 106 height 26
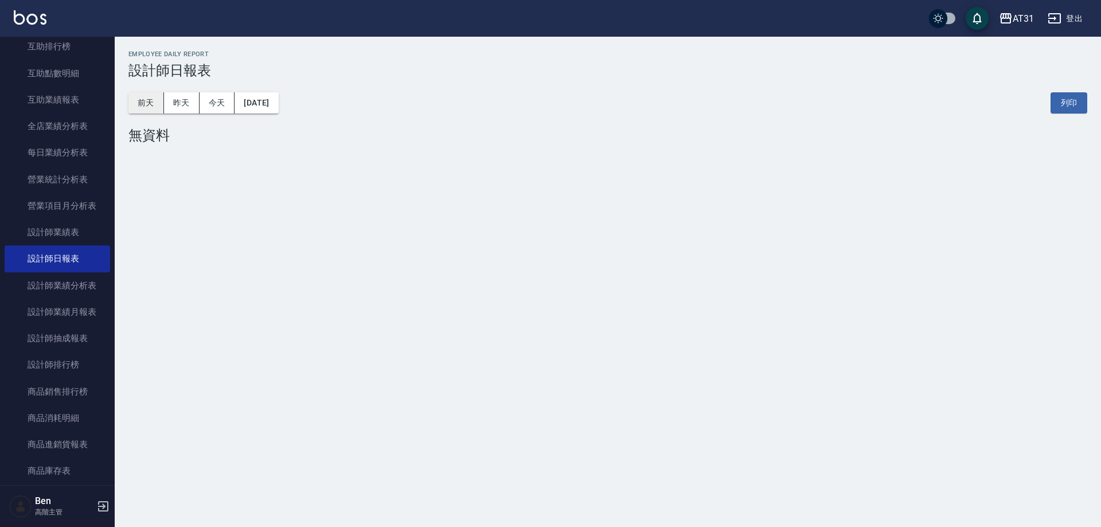
click at [162, 96] on button "前天" at bounding box center [146, 102] width 36 height 21
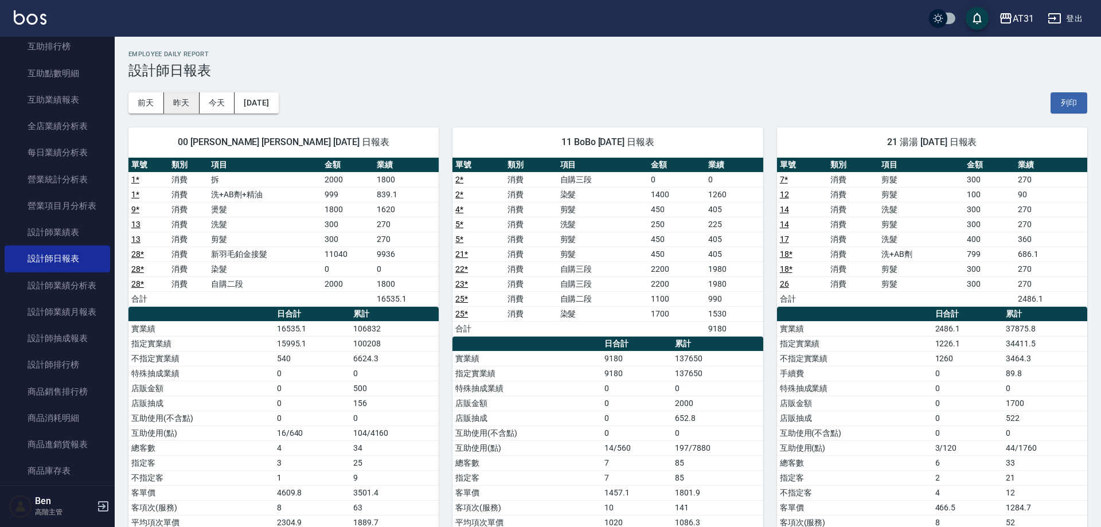
click at [185, 98] on button "昨天" at bounding box center [182, 102] width 36 height 21
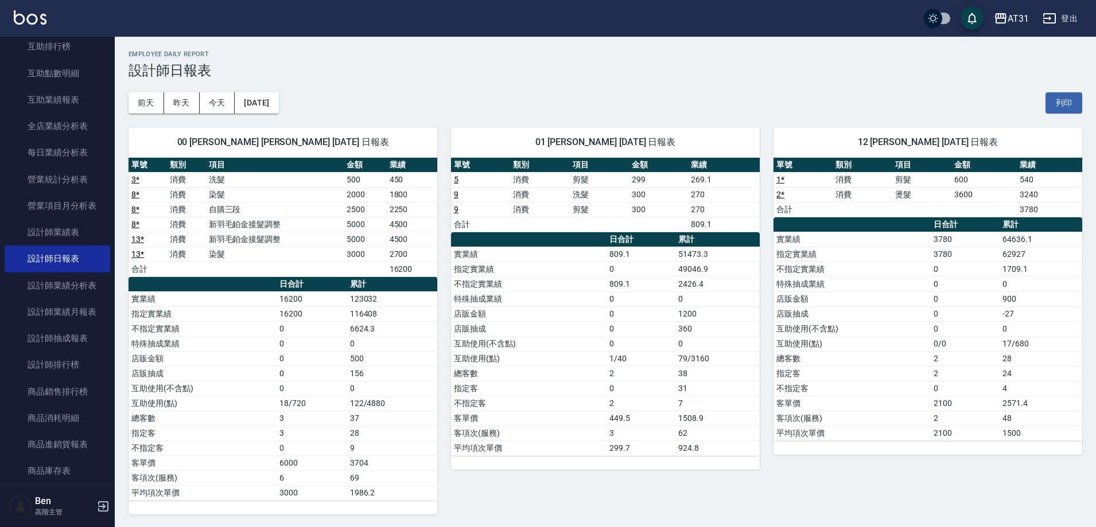
click at [232, 92] on div "[DATE] [DATE] [DATE] [DATE] 列印" at bounding box center [604, 103] width 953 height 49
click at [257, 98] on button "[DATE]" at bounding box center [257, 102] width 44 height 21
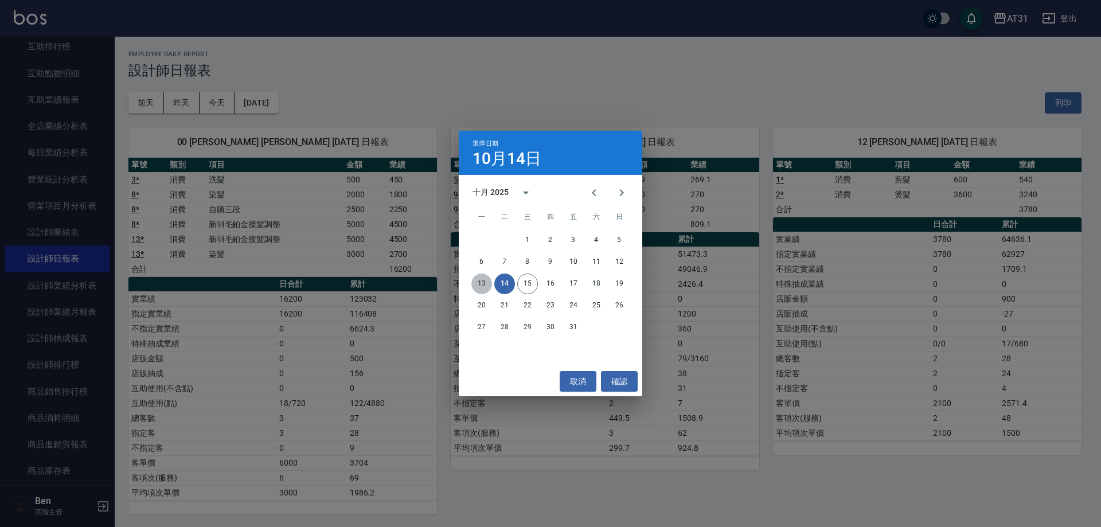
click at [482, 278] on button "13" at bounding box center [482, 284] width 21 height 21
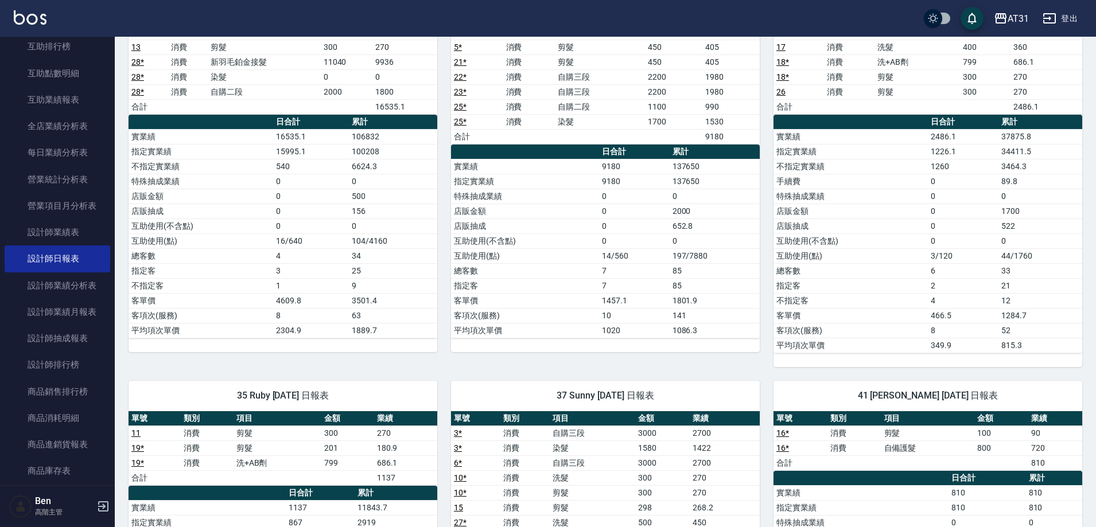
scroll to position [172, 0]
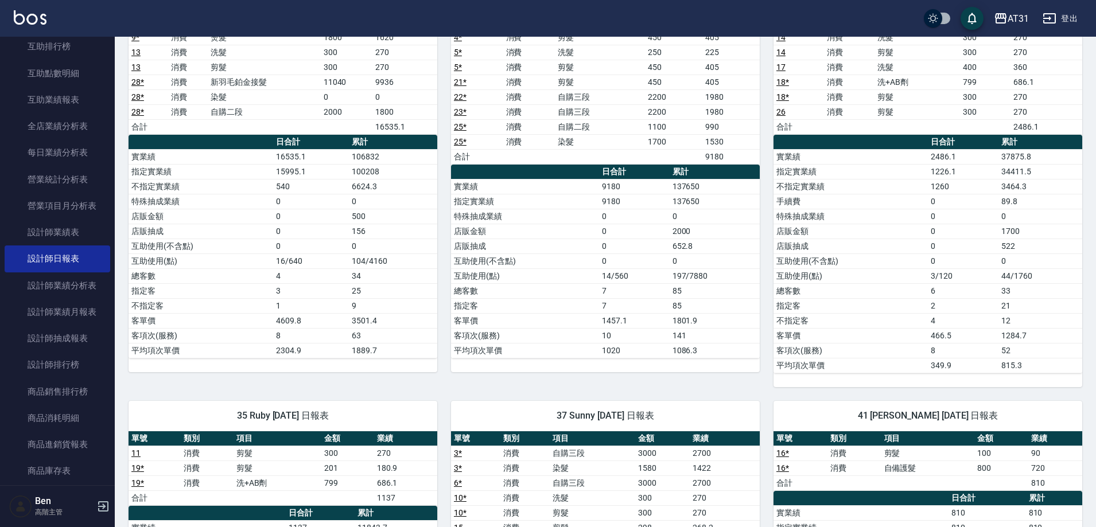
click at [462, 110] on link "23 *" at bounding box center [460, 111] width 13 height 9
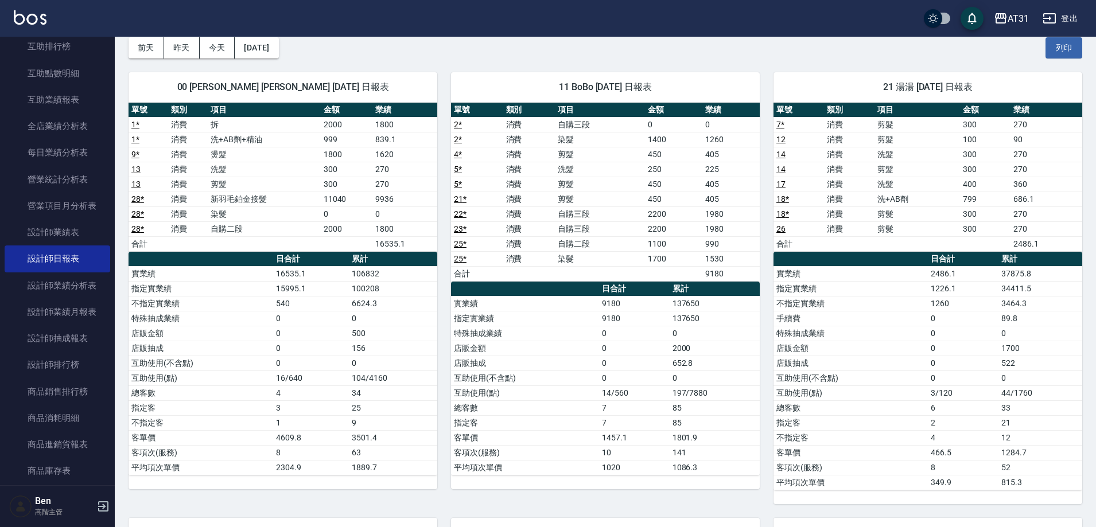
scroll to position [0, 0]
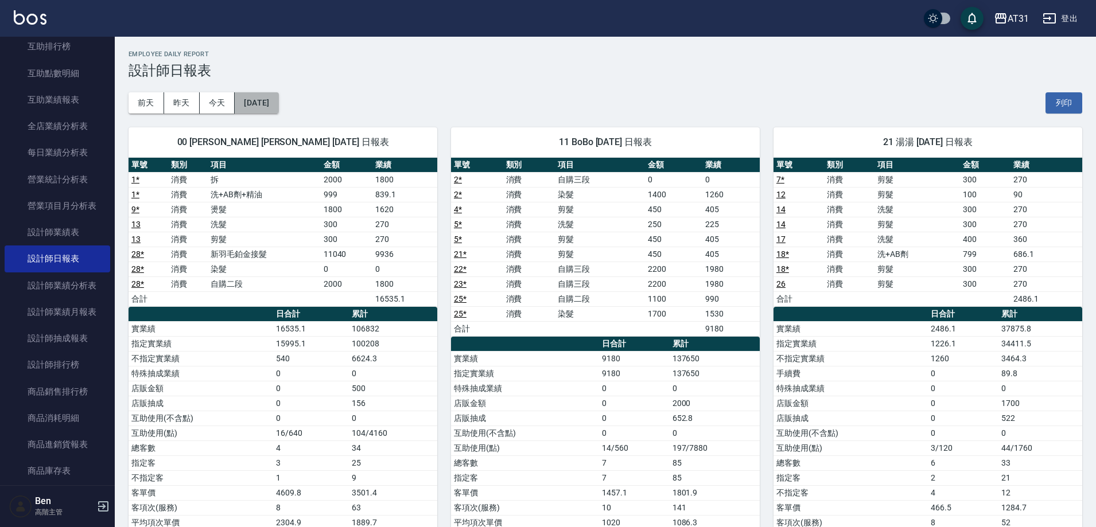
click at [278, 94] on button "[DATE]" at bounding box center [257, 102] width 44 height 21
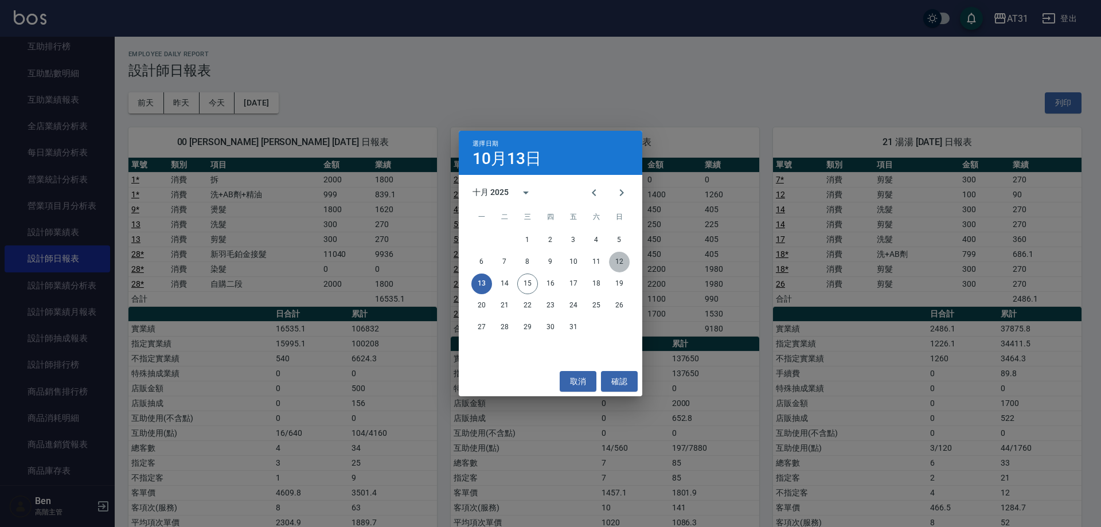
click at [611, 260] on button "12" at bounding box center [619, 262] width 21 height 21
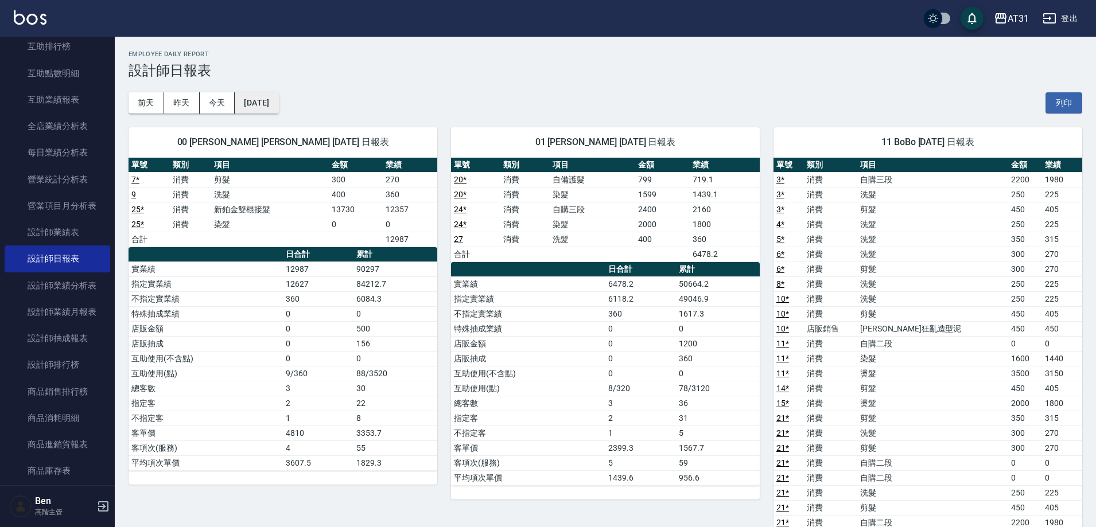
click at [271, 104] on button "[DATE]" at bounding box center [257, 102] width 44 height 21
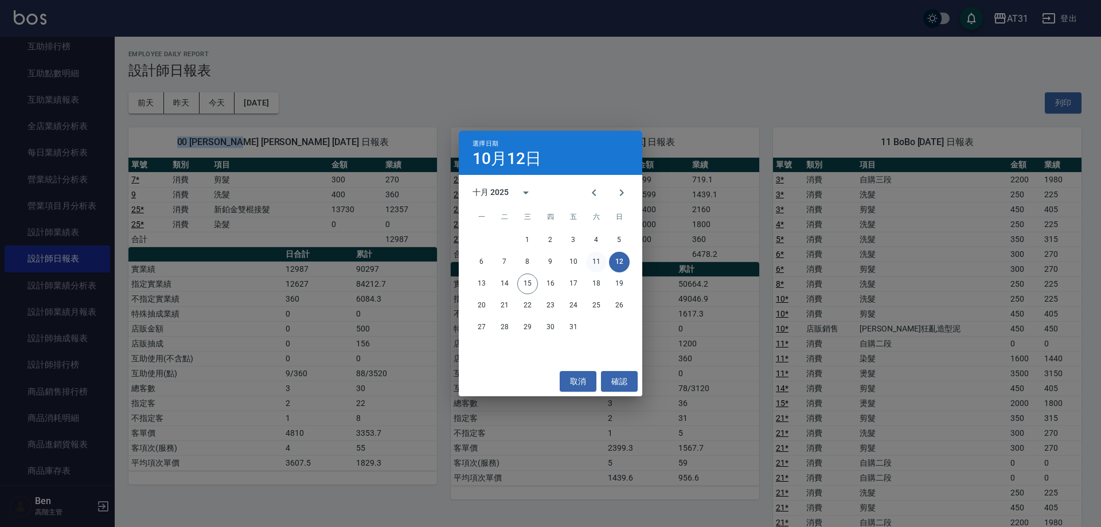
click at [594, 257] on button "11" at bounding box center [596, 262] width 21 height 21
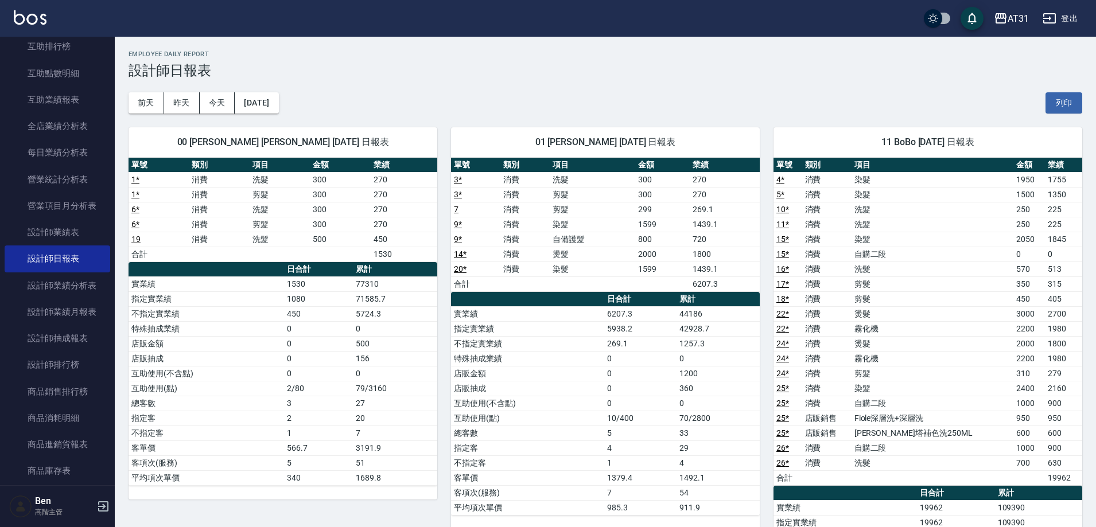
click at [458, 238] on link "9 *" at bounding box center [458, 239] width 8 height 9
click at [266, 107] on button "2025/10/11" at bounding box center [257, 102] width 44 height 21
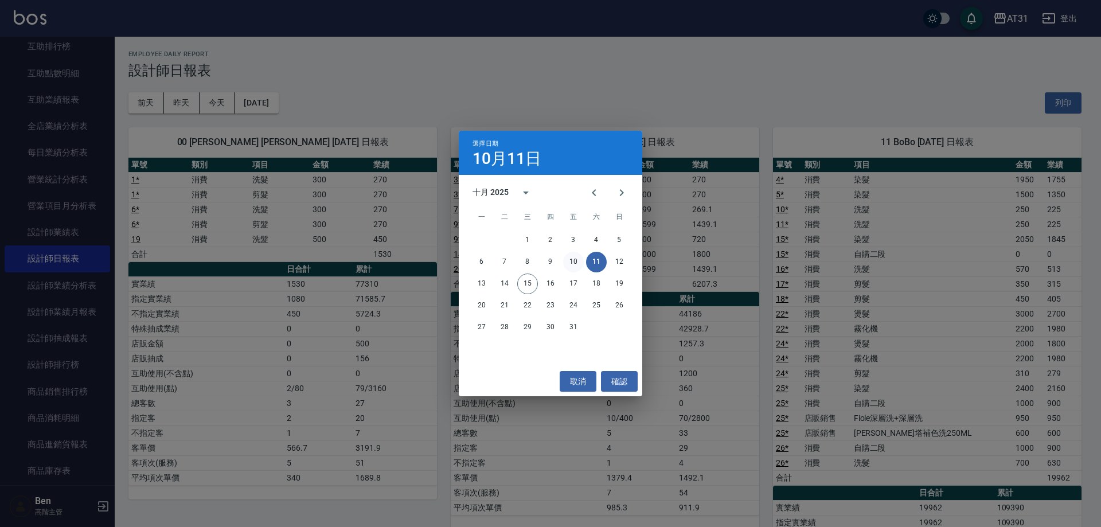
click at [567, 258] on button "10" at bounding box center [573, 262] width 21 height 21
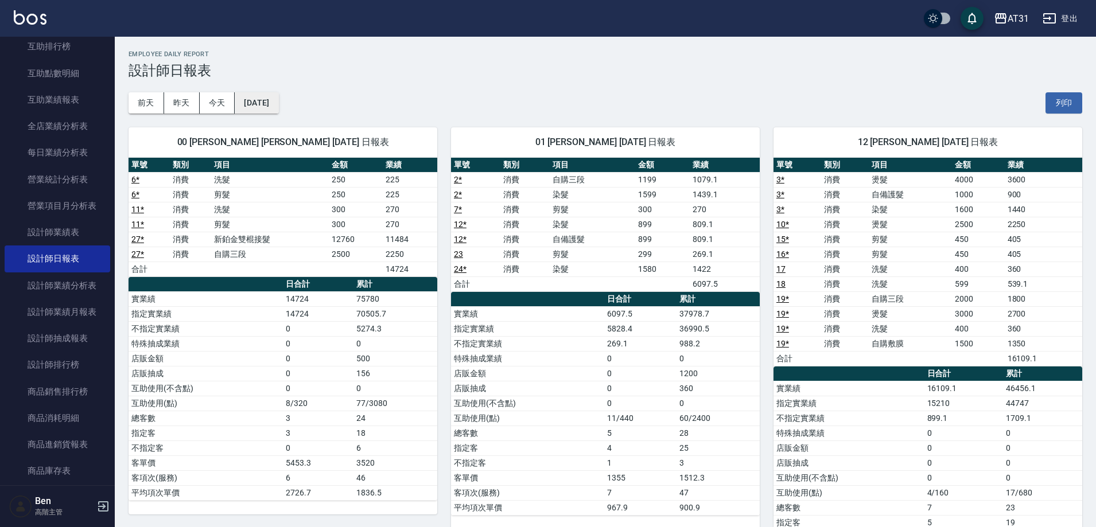
click at [272, 99] on button "2025/10/10" at bounding box center [257, 102] width 44 height 21
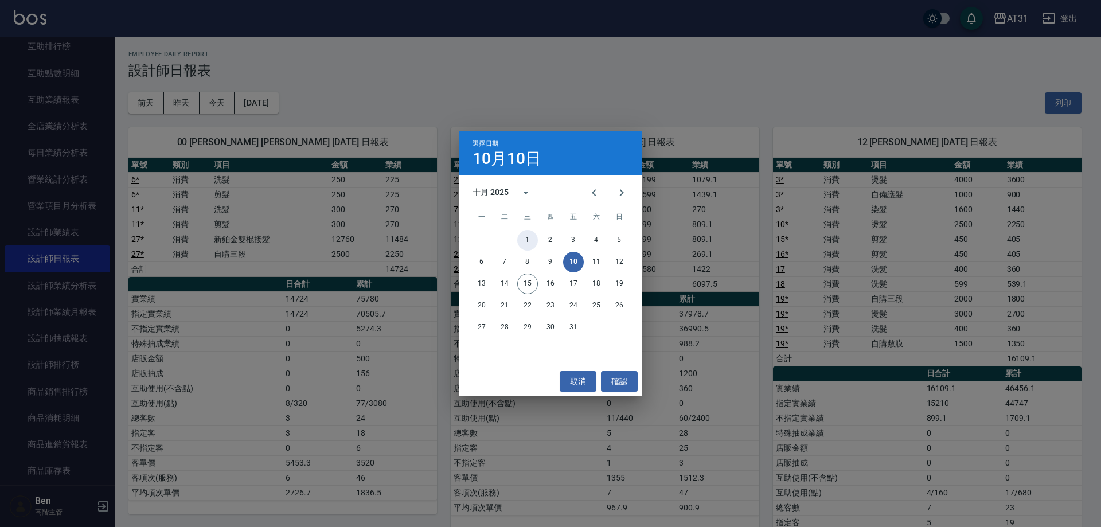
click at [536, 243] on button "1" at bounding box center [527, 240] width 21 height 21
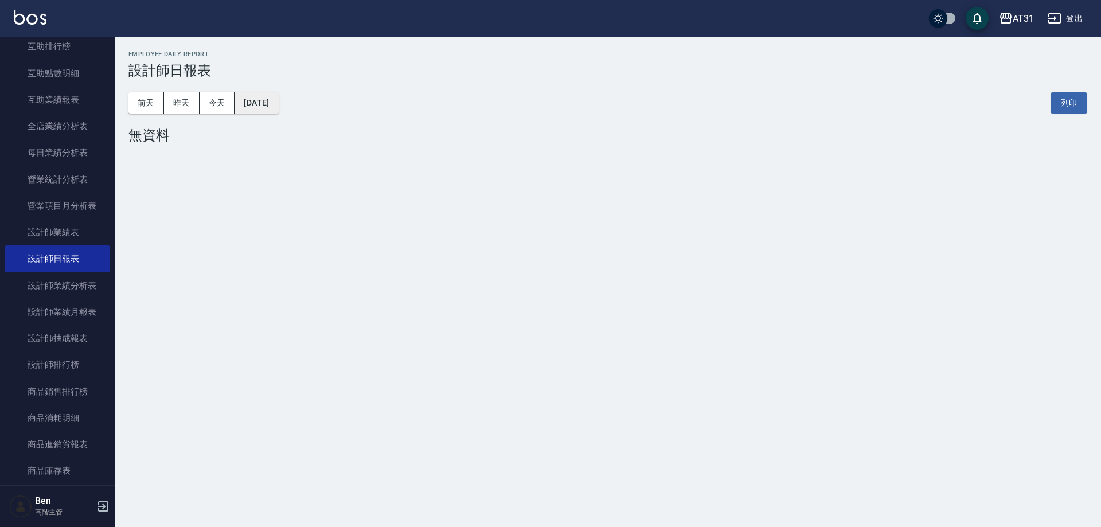
click at [278, 108] on button "2025/10/01" at bounding box center [257, 102] width 44 height 21
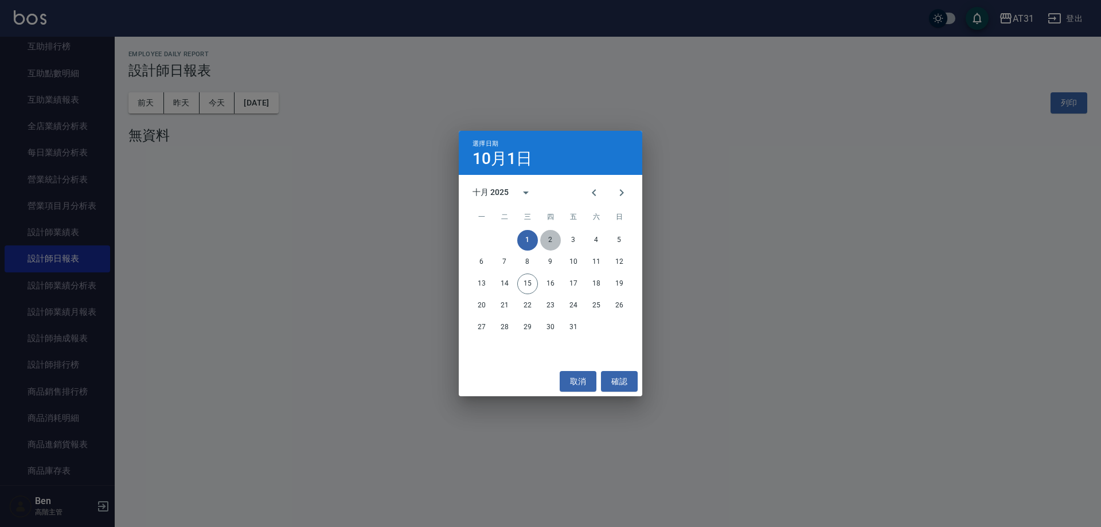
click at [543, 237] on button "2" at bounding box center [550, 240] width 21 height 21
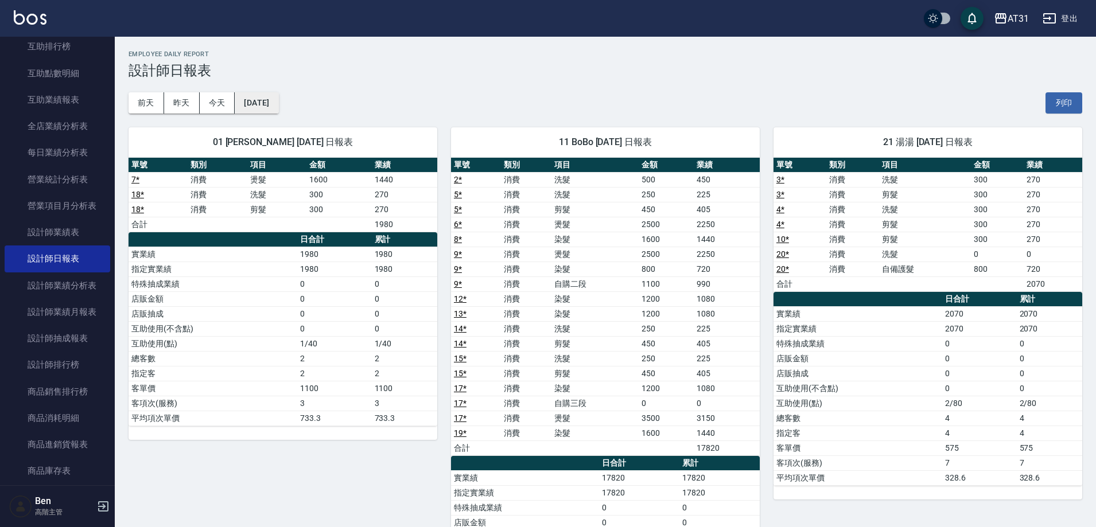
click at [273, 106] on button "2025/10/02" at bounding box center [257, 102] width 44 height 21
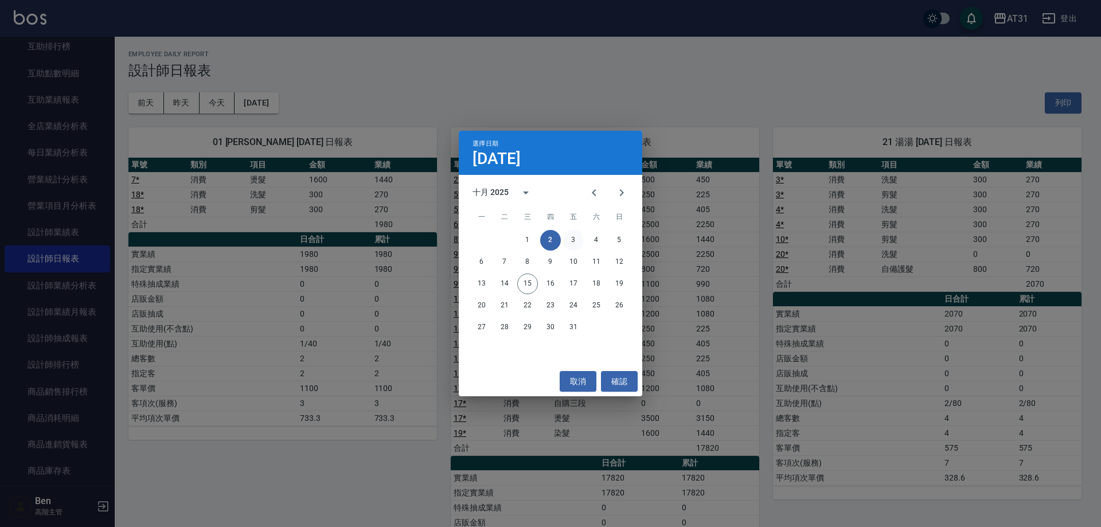
click at [572, 235] on button "3" at bounding box center [573, 240] width 21 height 21
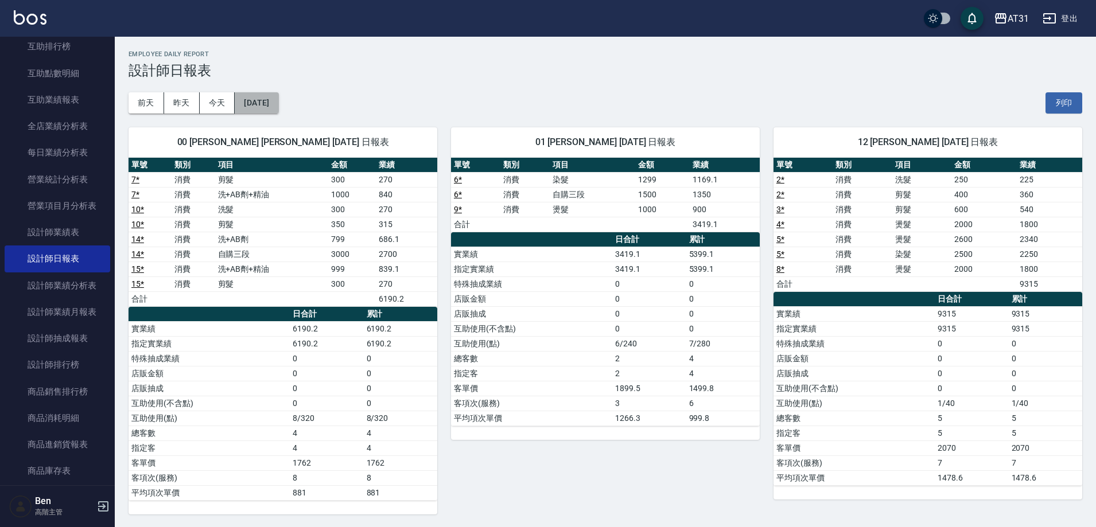
click at [276, 111] on button "2025/10/03" at bounding box center [257, 102] width 44 height 21
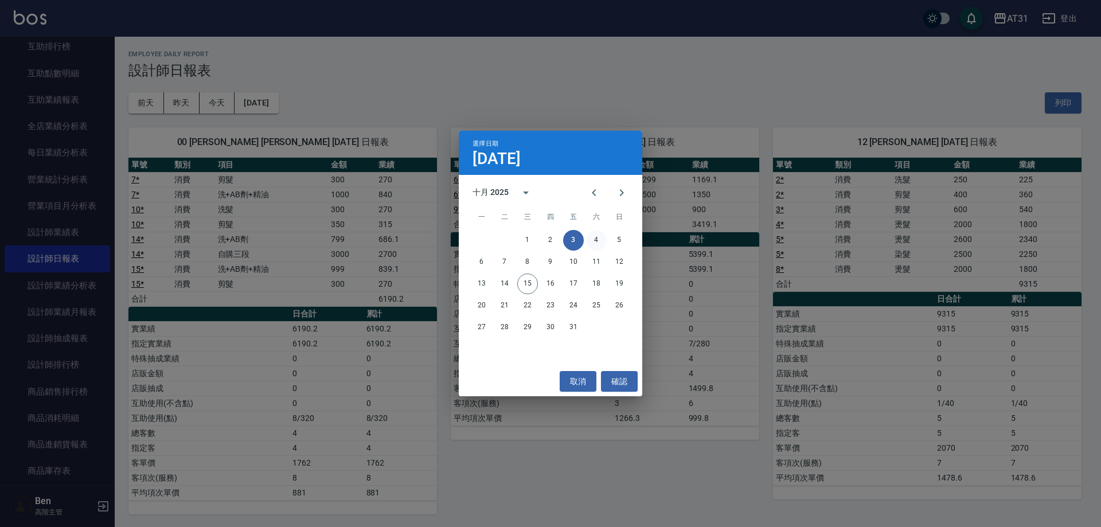
click at [602, 239] on button "4" at bounding box center [596, 240] width 21 height 21
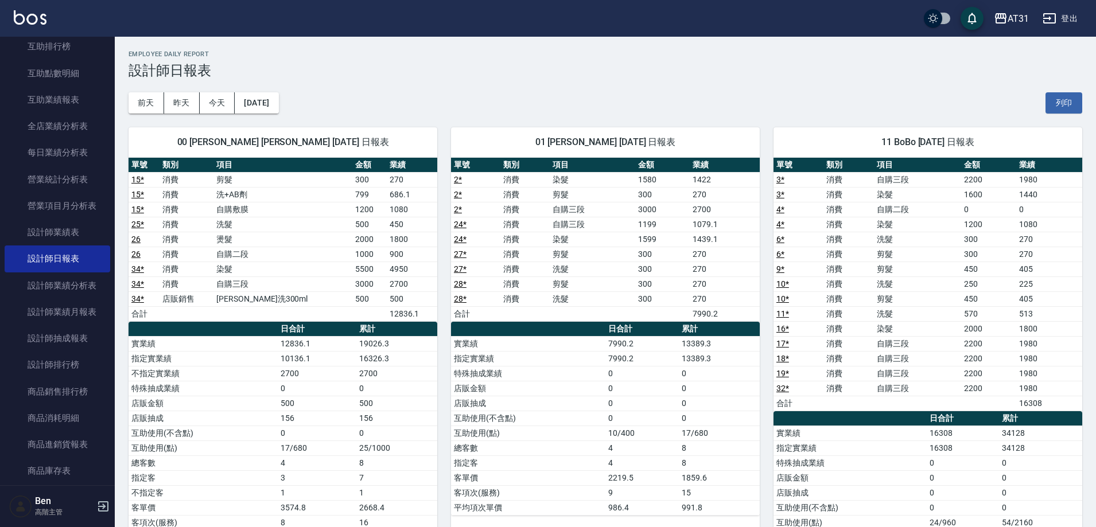
click at [261, 92] on div "前天 昨天 今天 2025/10/04 列印" at bounding box center [604, 103] width 953 height 49
click at [269, 99] on button "2025/10/04" at bounding box center [257, 102] width 44 height 21
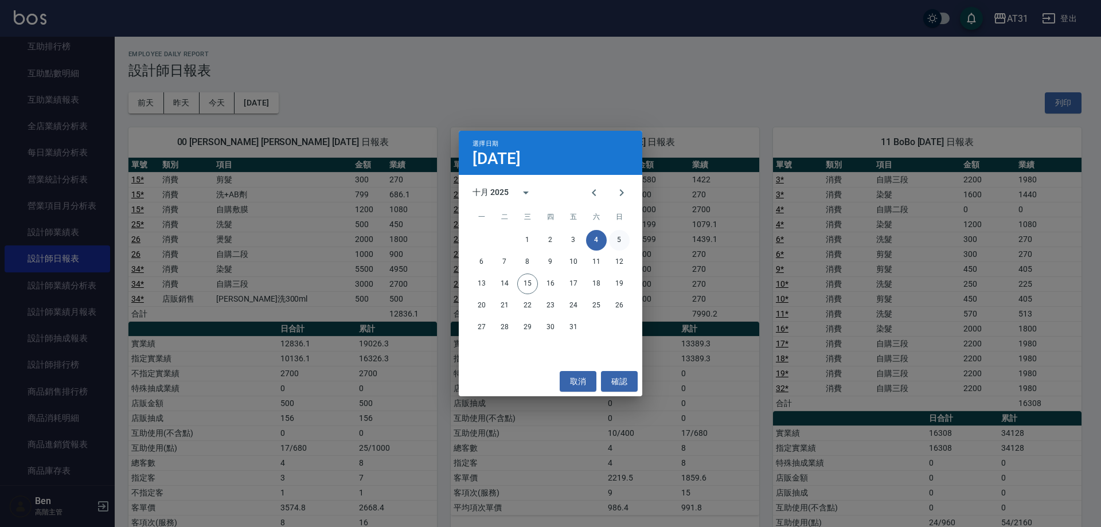
click at [616, 237] on button "5" at bounding box center [619, 240] width 21 height 21
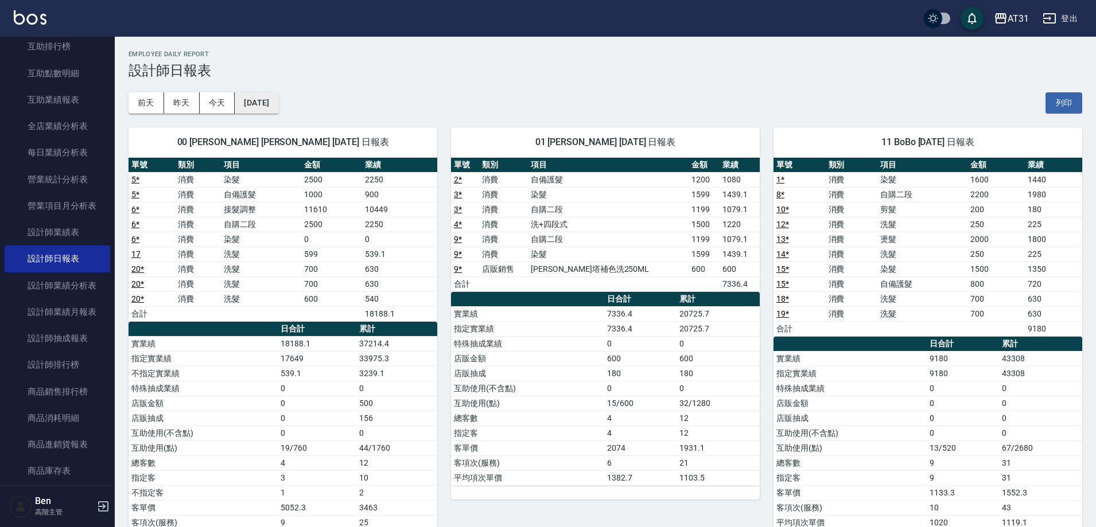
click at [246, 102] on button "2025/10/05" at bounding box center [257, 102] width 44 height 21
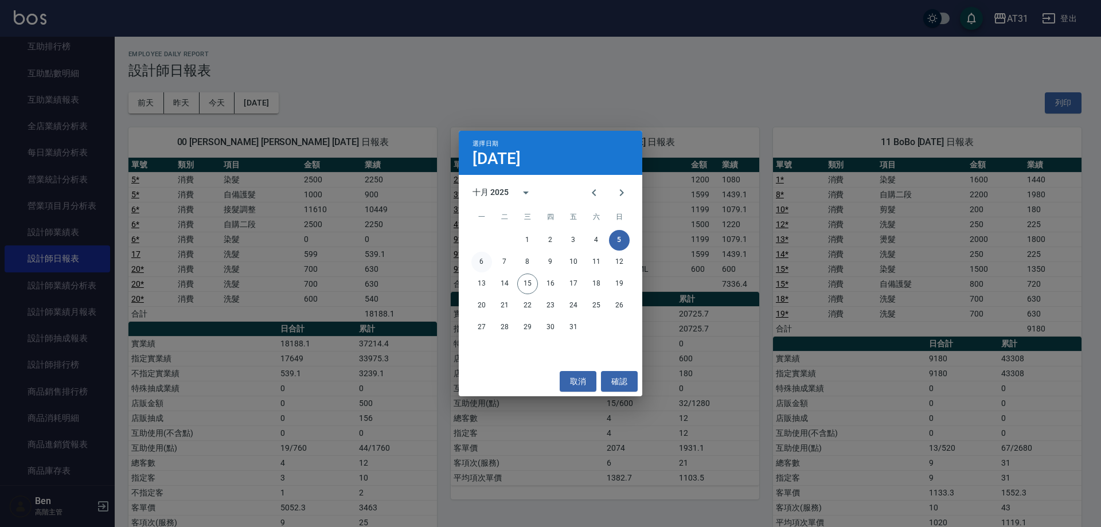
click at [475, 264] on button "6" at bounding box center [482, 262] width 21 height 21
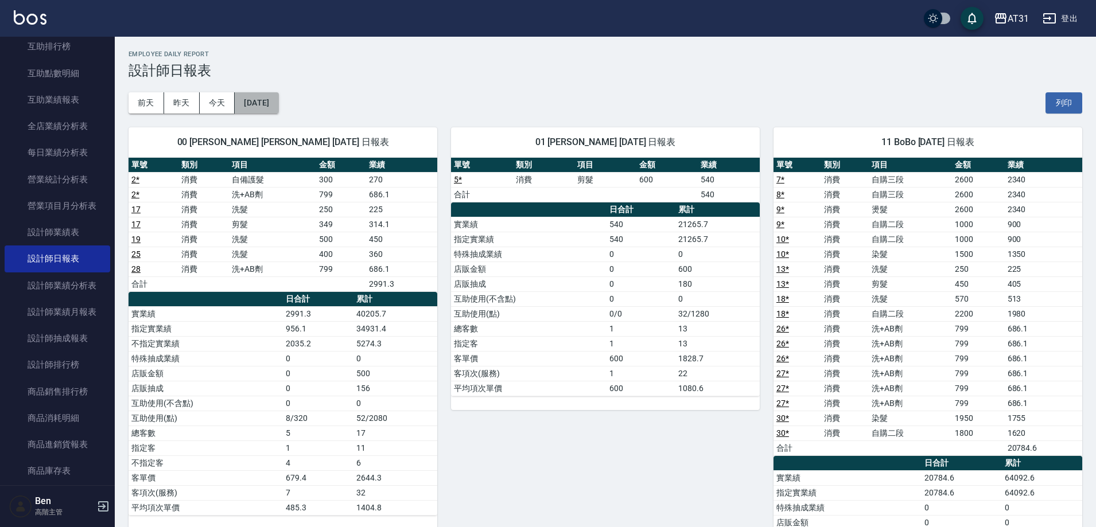
click at [278, 102] on button "2025/10/06" at bounding box center [257, 102] width 44 height 21
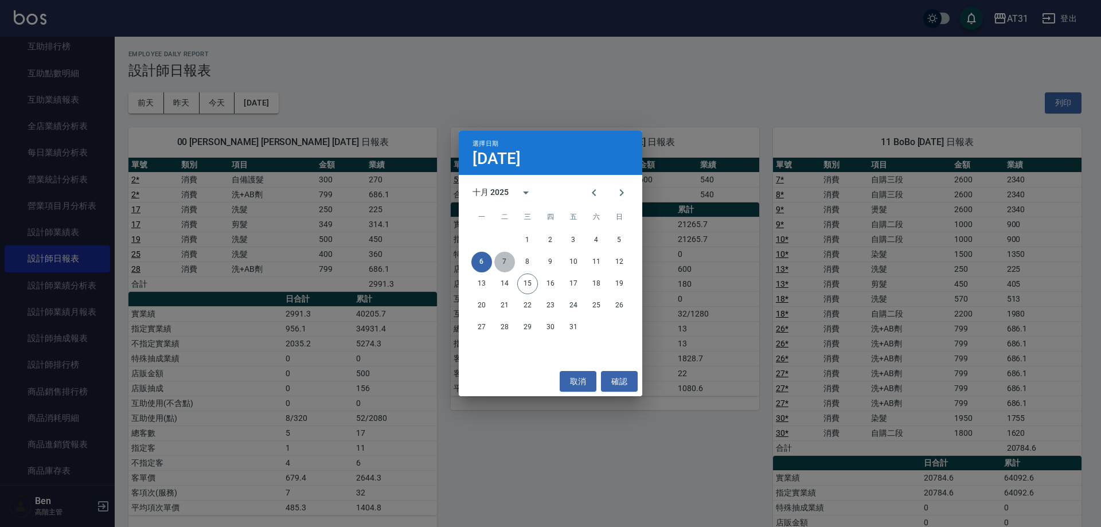
click at [504, 261] on button "7" at bounding box center [504, 262] width 21 height 21
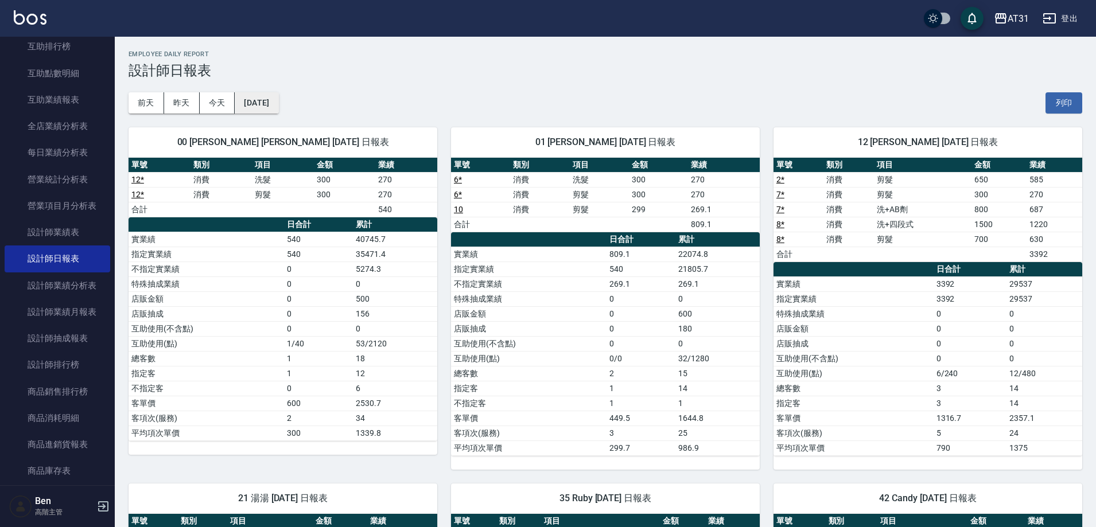
click at [278, 102] on button "2025/10/07" at bounding box center [257, 102] width 44 height 21
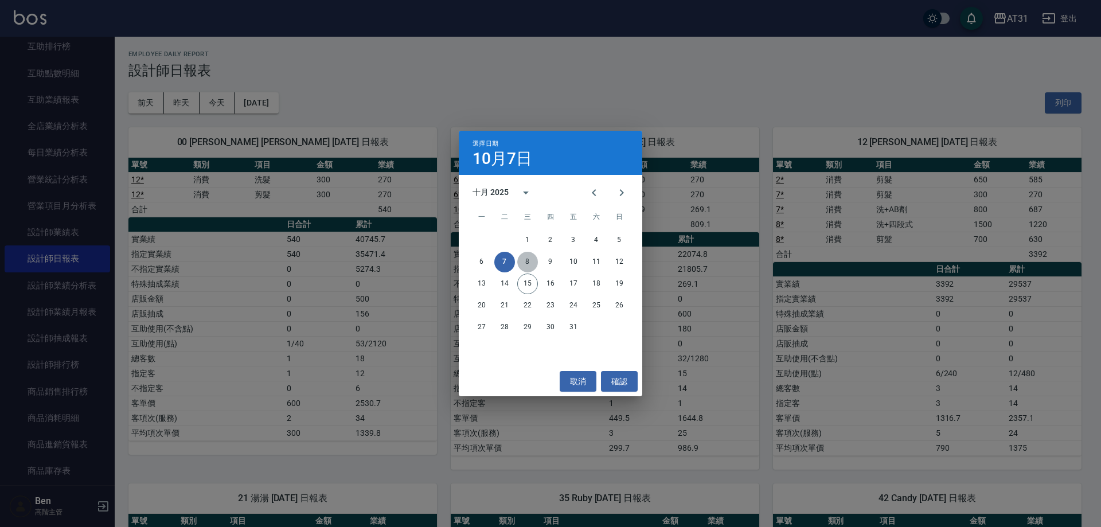
click at [535, 264] on button "8" at bounding box center [527, 262] width 21 height 21
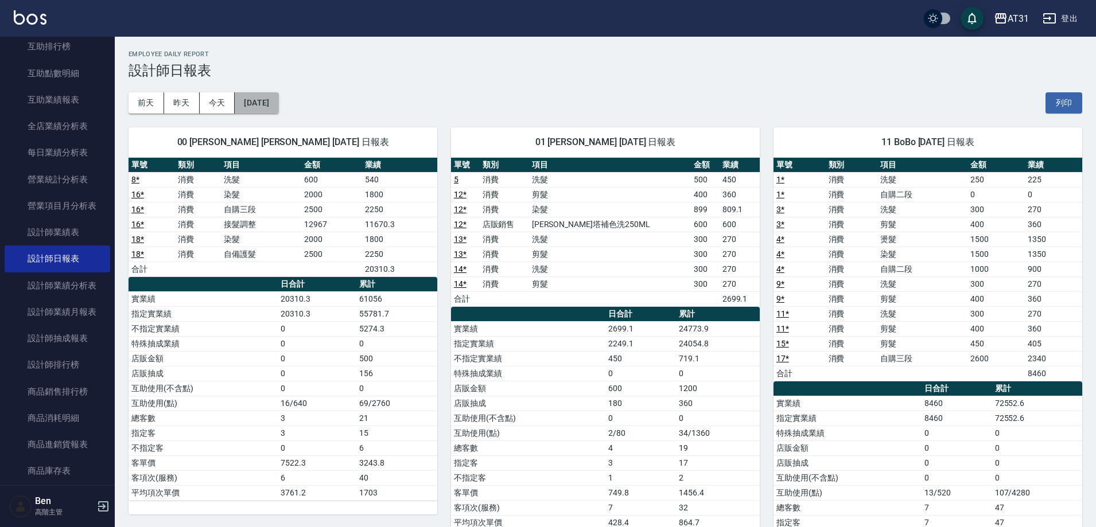
click at [268, 104] on button "2025/10/08" at bounding box center [257, 102] width 44 height 21
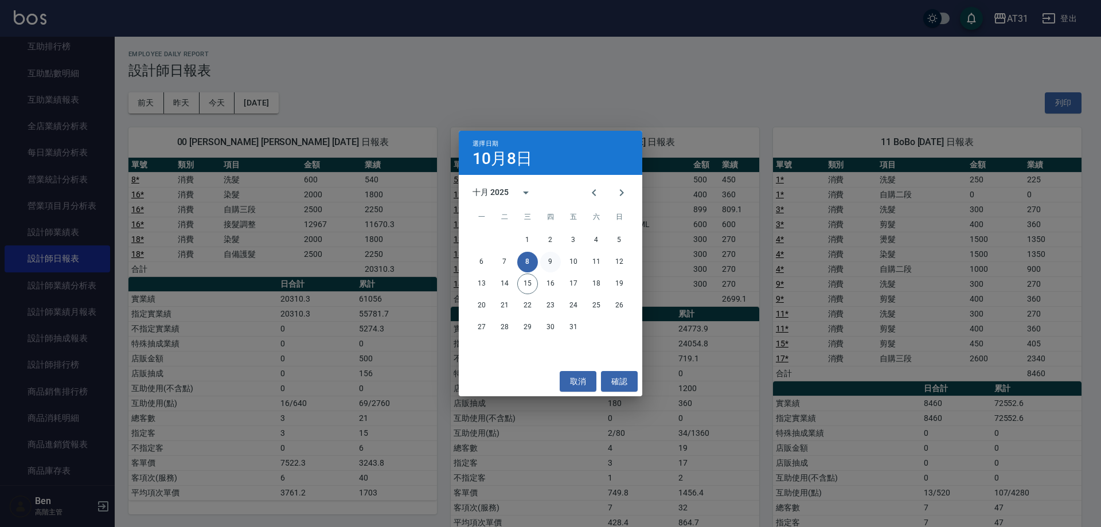
click at [542, 262] on button "9" at bounding box center [550, 262] width 21 height 21
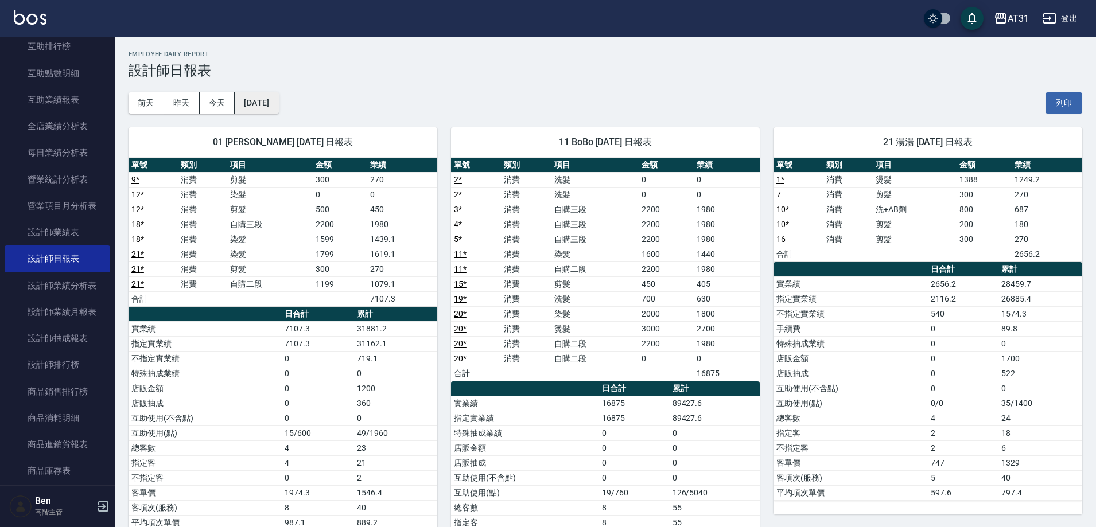
click at [276, 104] on button "2025/10/09" at bounding box center [257, 102] width 44 height 21
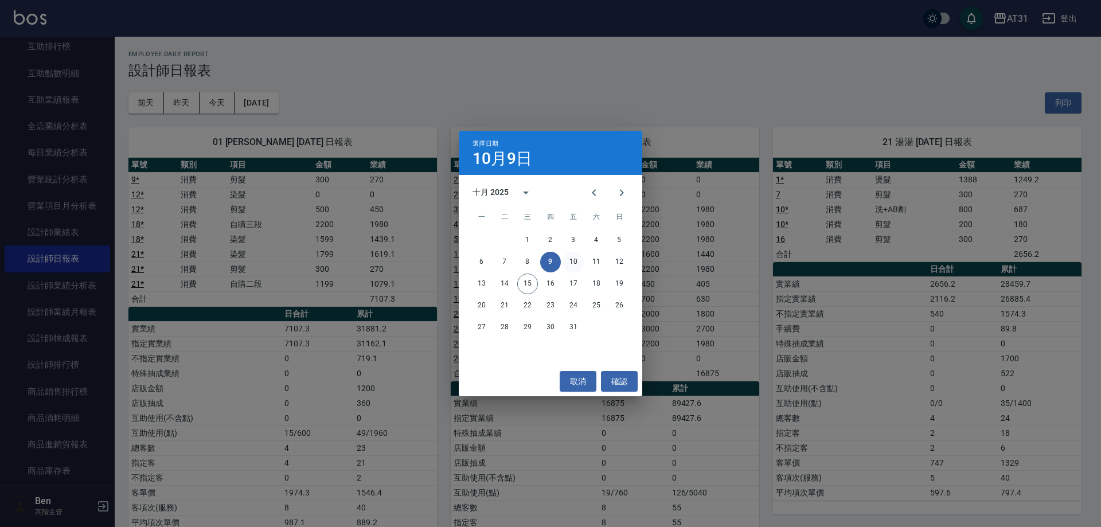
click at [571, 261] on button "10" at bounding box center [573, 262] width 21 height 21
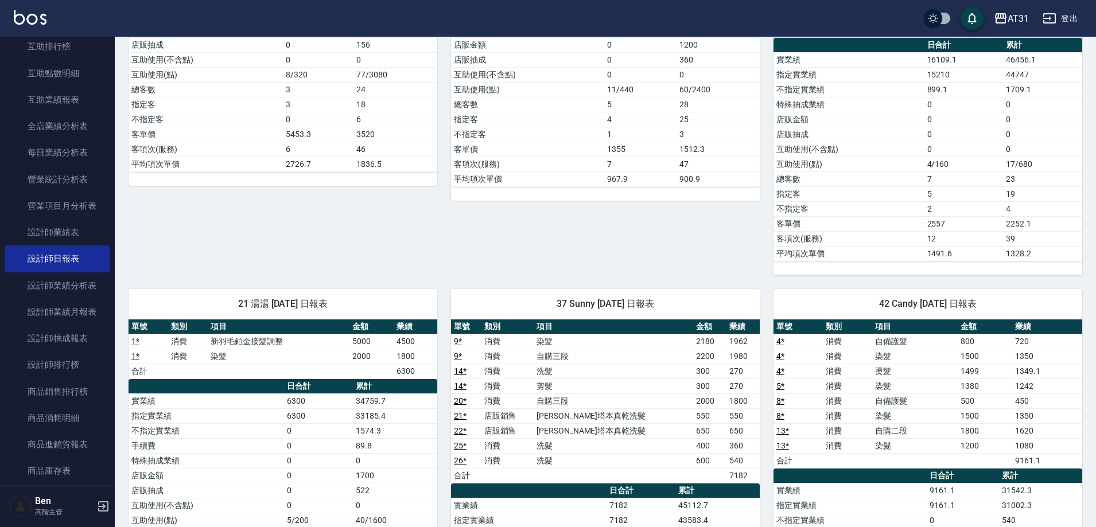
scroll to position [344, 0]
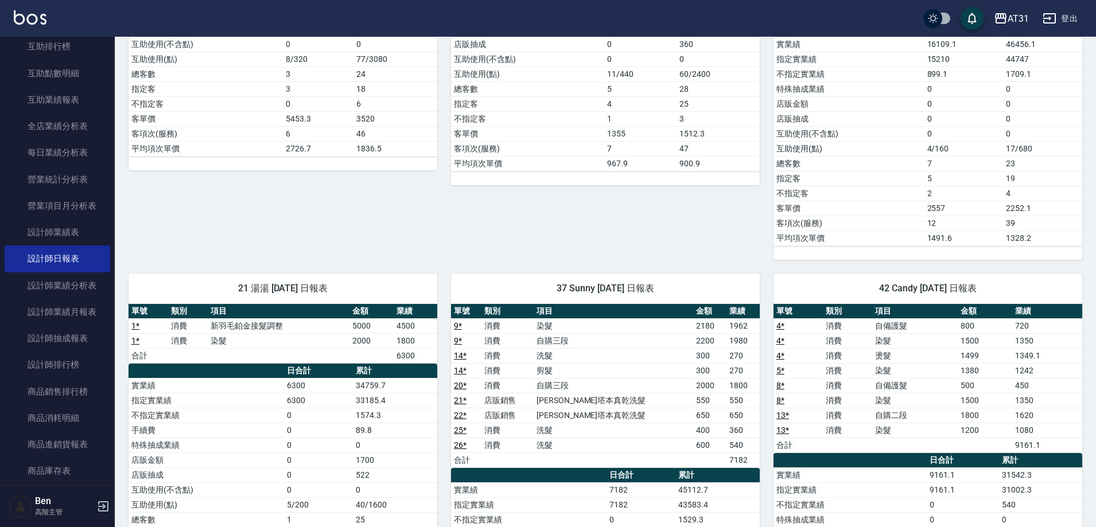
click at [457, 342] on link "9 *" at bounding box center [458, 340] width 8 height 9
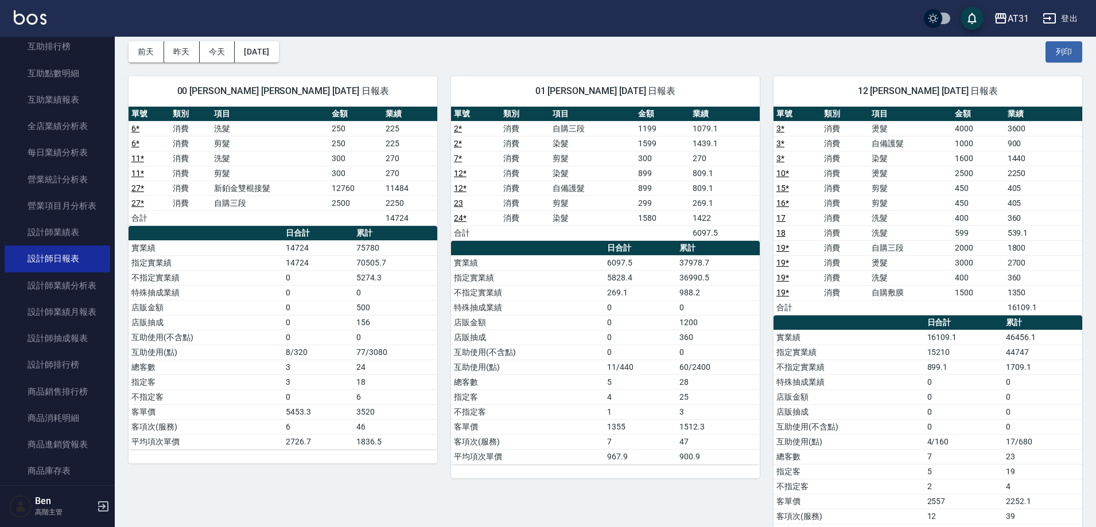
scroll to position [0, 0]
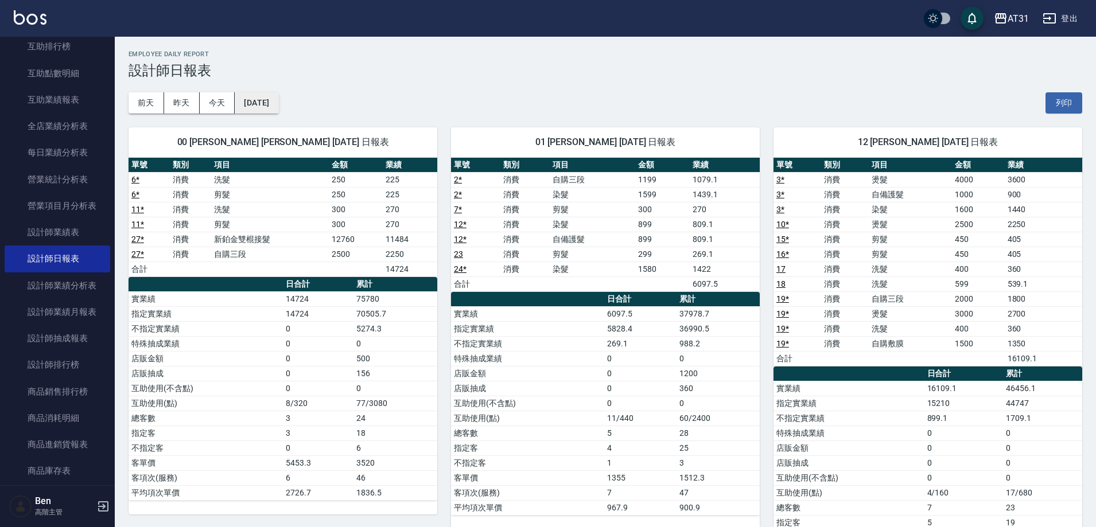
click at [260, 112] on button "2025/10/10" at bounding box center [257, 102] width 44 height 21
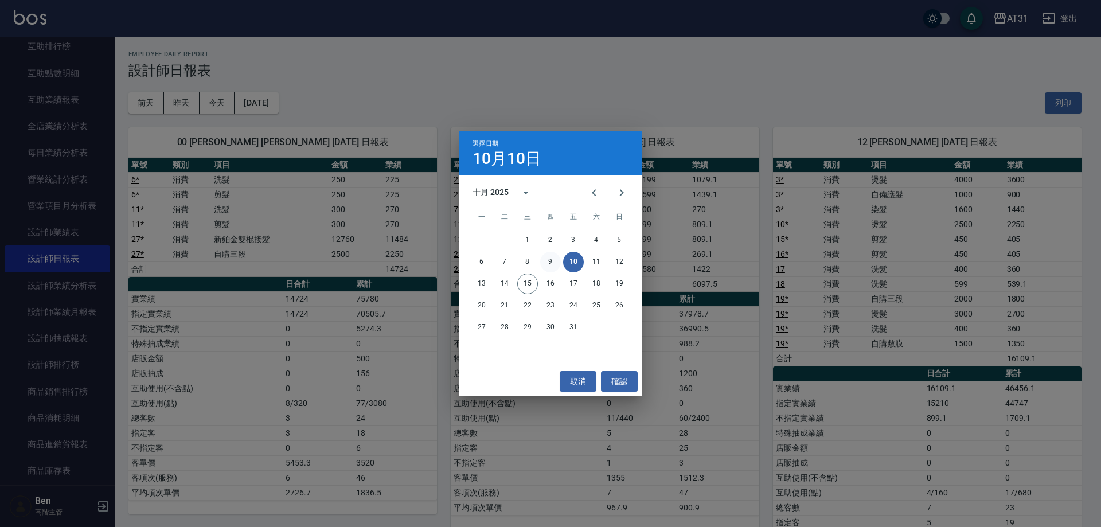
click at [548, 264] on button "9" at bounding box center [550, 262] width 21 height 21
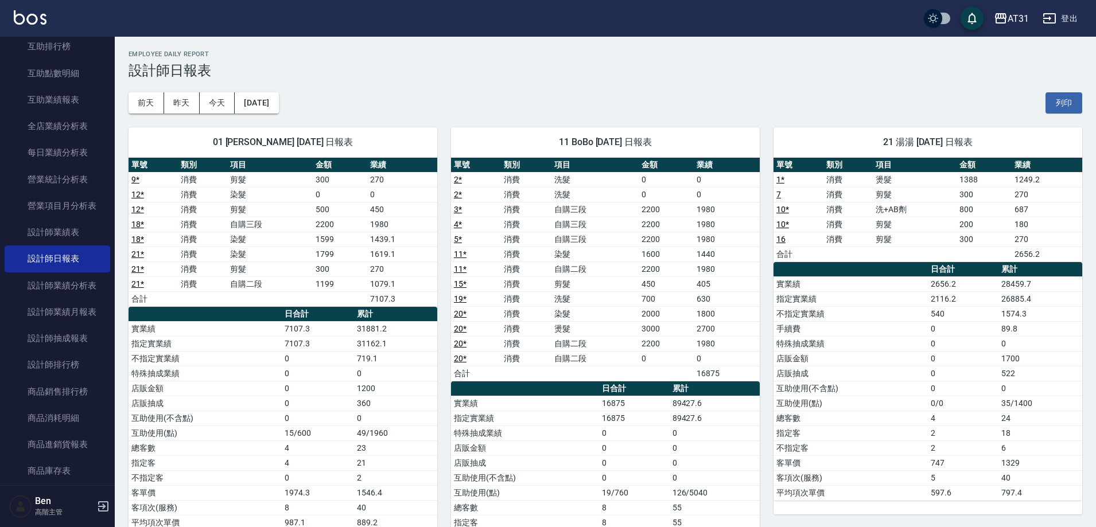
click at [459, 267] on link "11 *" at bounding box center [460, 268] width 13 height 9
click at [273, 99] on button "2025/10/09" at bounding box center [257, 102] width 44 height 21
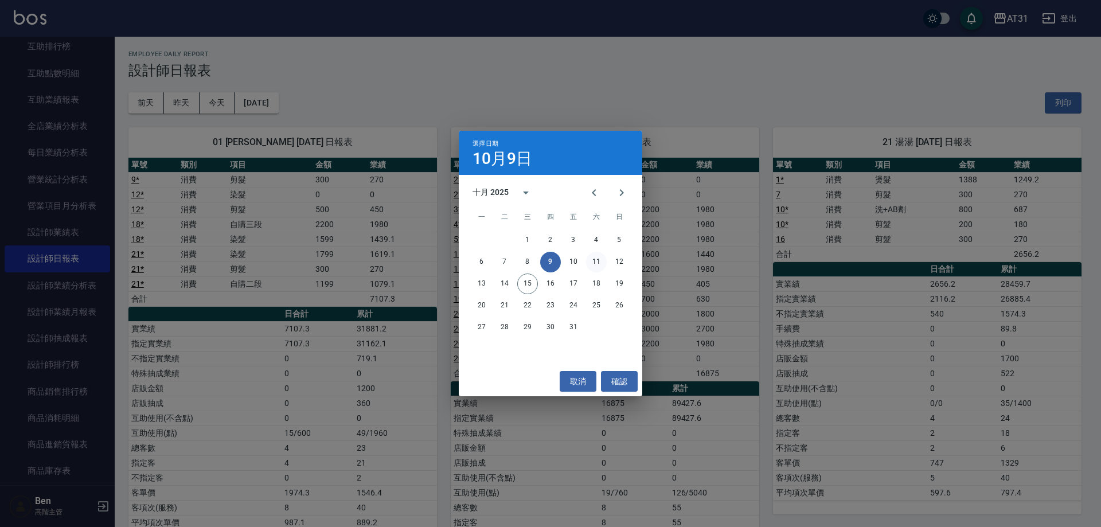
click at [601, 259] on button "11" at bounding box center [596, 262] width 21 height 21
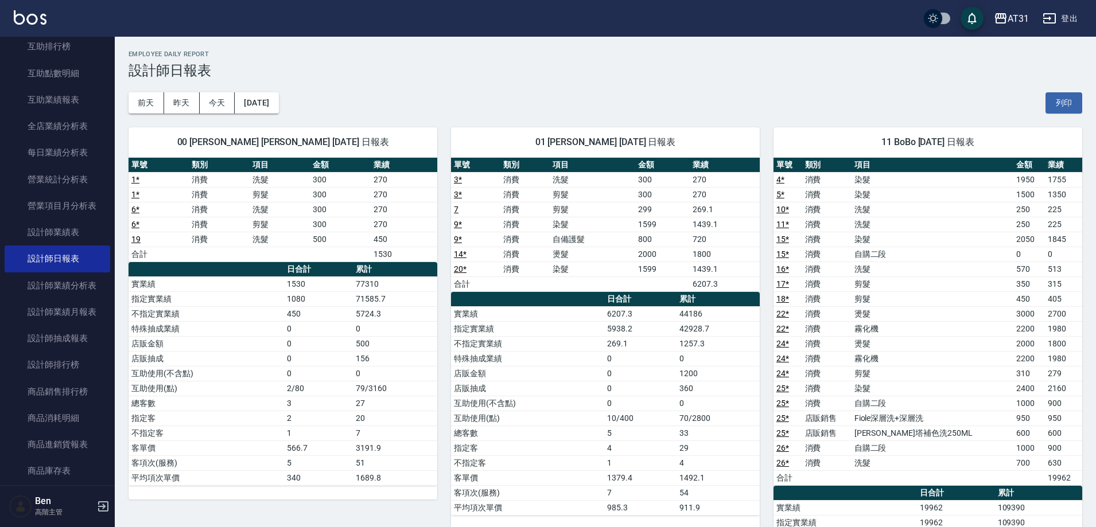
click at [457, 238] on link "9 *" at bounding box center [458, 239] width 8 height 9
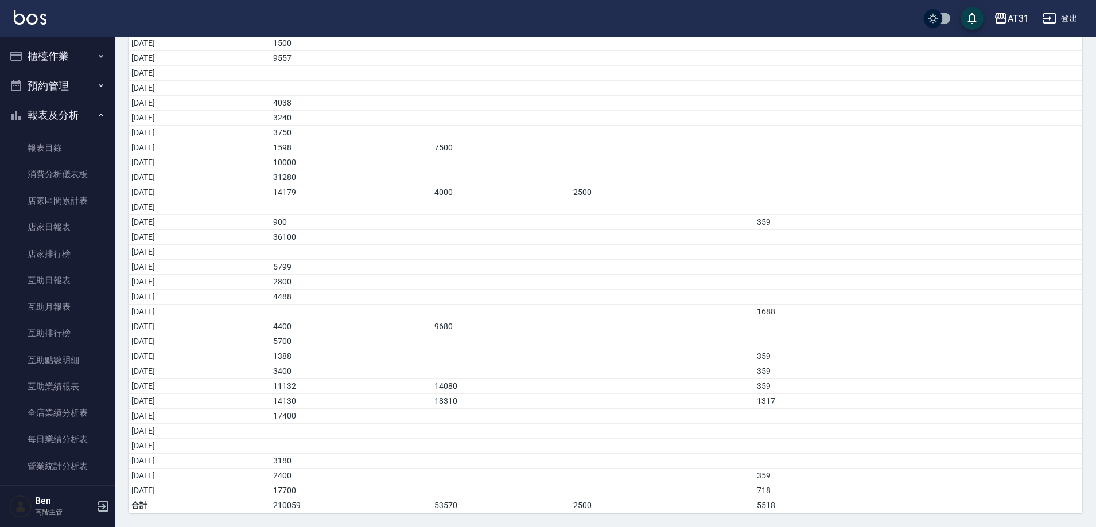
scroll to position [803, 0]
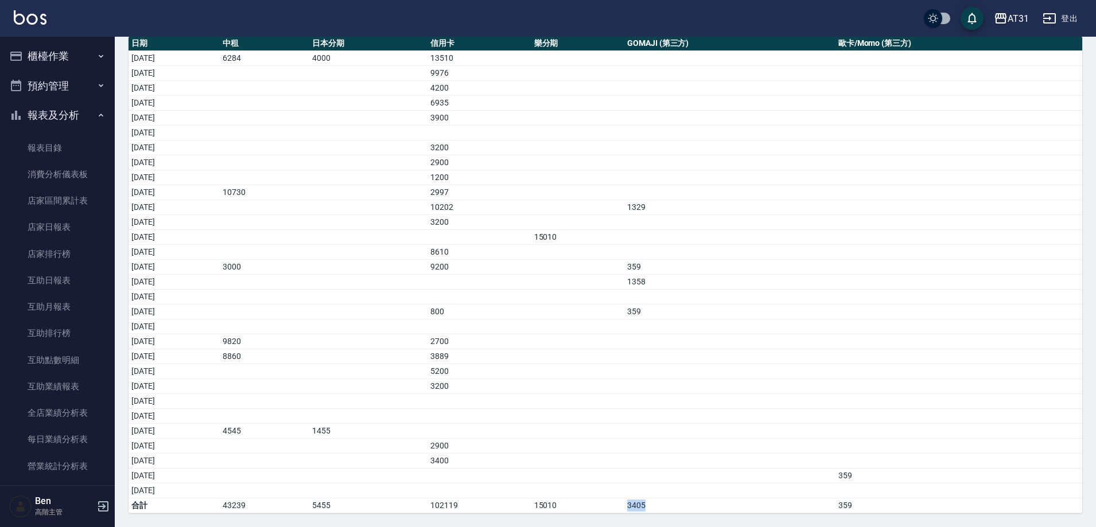
click at [59, 56] on button "櫃檯作業" at bounding box center [58, 56] width 106 height 30
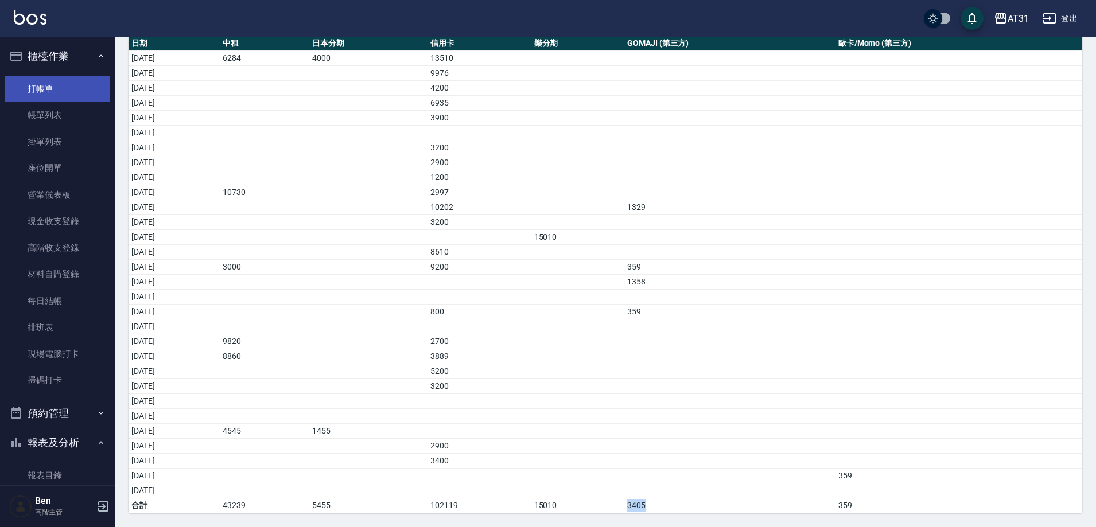
click at [66, 88] on link "打帳單" at bounding box center [58, 89] width 106 height 26
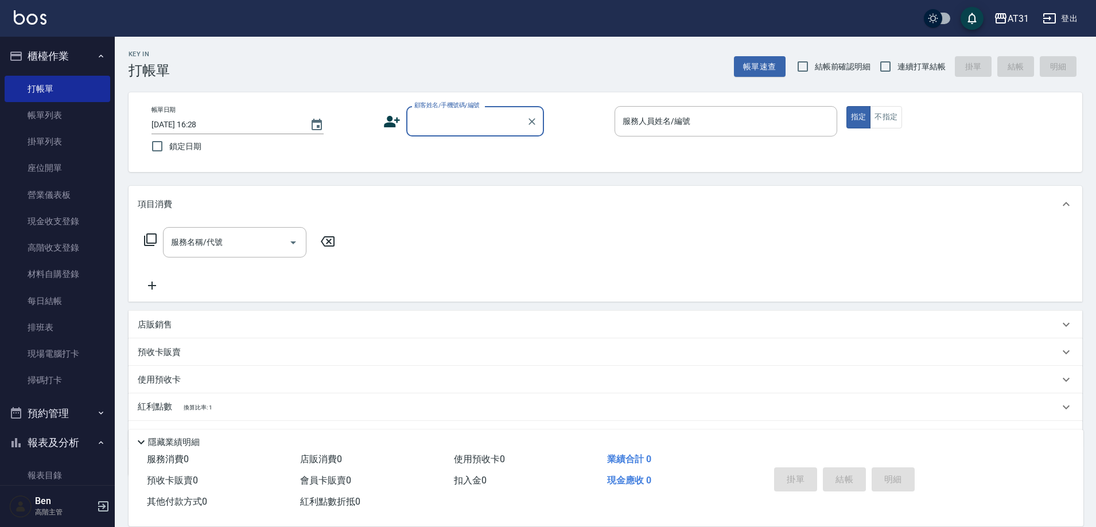
click at [157, 241] on div "服務名稱/代號 服務名稱/代號" at bounding box center [240, 242] width 204 height 30
click at [149, 241] on icon at bounding box center [150, 240] width 14 height 14
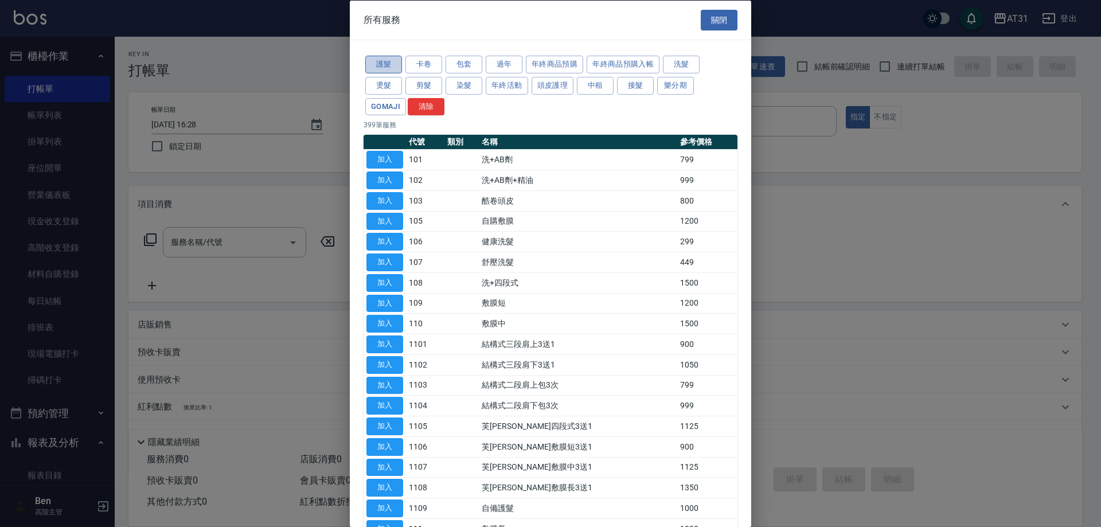
click at [392, 65] on button "護髮" at bounding box center [383, 65] width 37 height 18
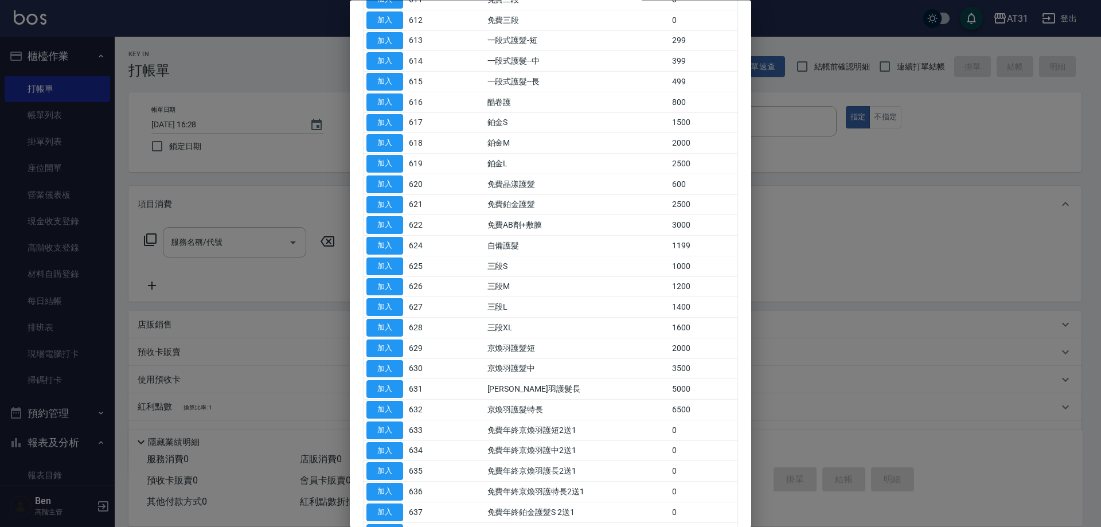
scroll to position [711, 0]
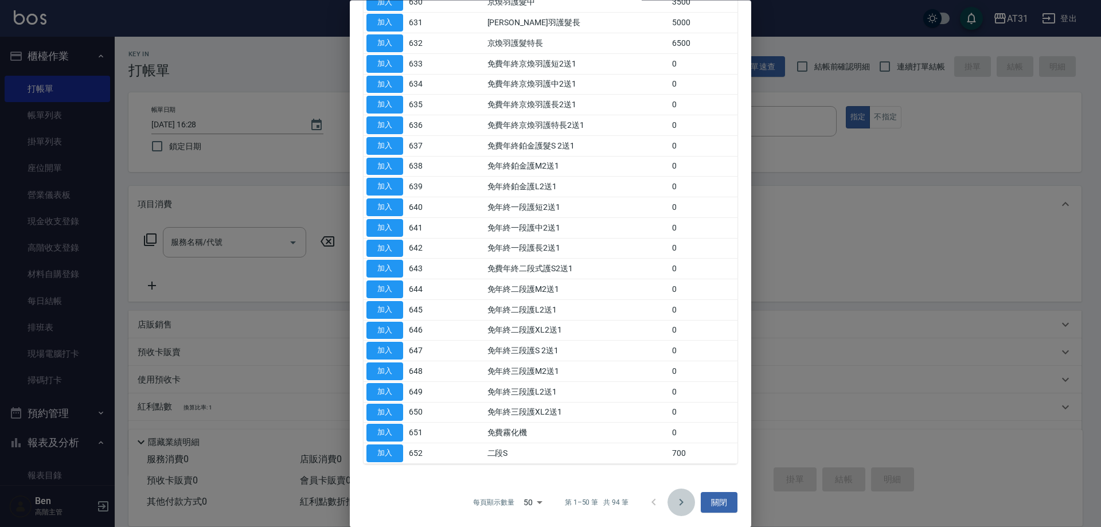
click at [680, 501] on icon "Go to next page" at bounding box center [682, 502] width 4 height 7
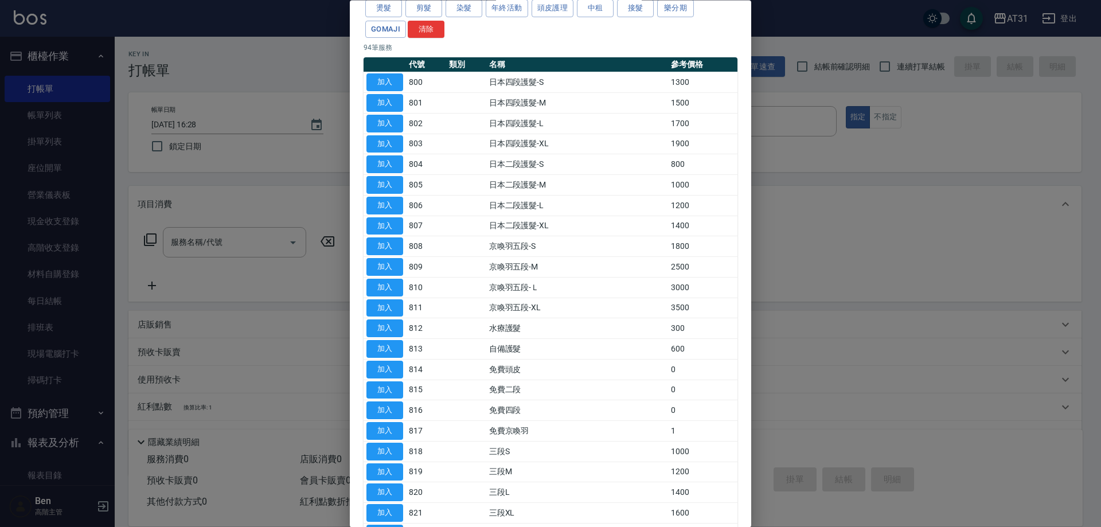
scroll to position [0, 0]
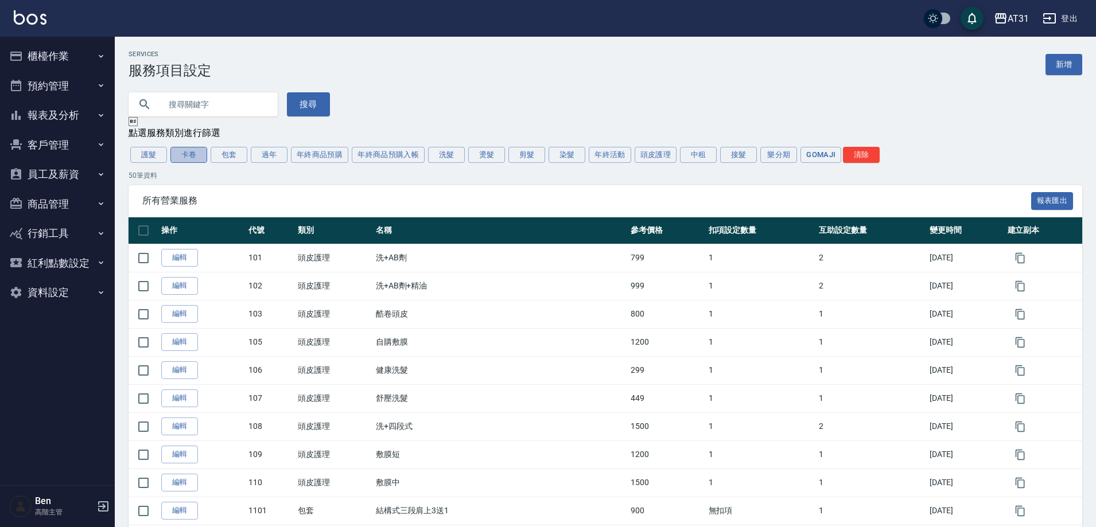
click at [198, 157] on button "卡卷" at bounding box center [188, 155] width 37 height 16
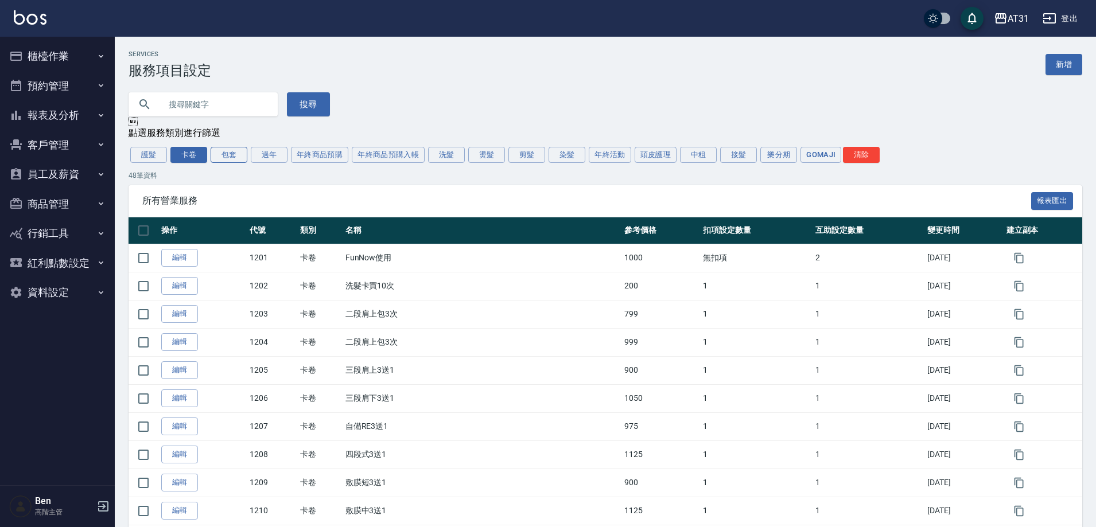
click at [232, 159] on button "包套" at bounding box center [229, 155] width 37 height 16
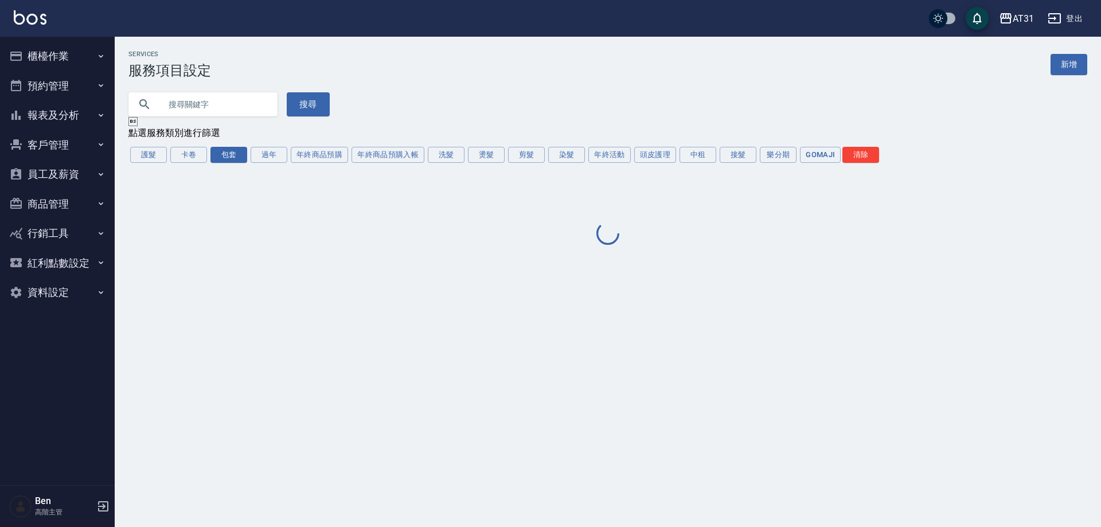
click at [797, 163] on div "護髮 卡卷 包套 過年 年終商品預購 年終商品預購入帳 洗髮 燙髮 剪髮 染髮 年終活動 頭皮護理 中租 接髮 樂分期 GOMAJI 清除" at bounding box center [607, 155] width 959 height 20
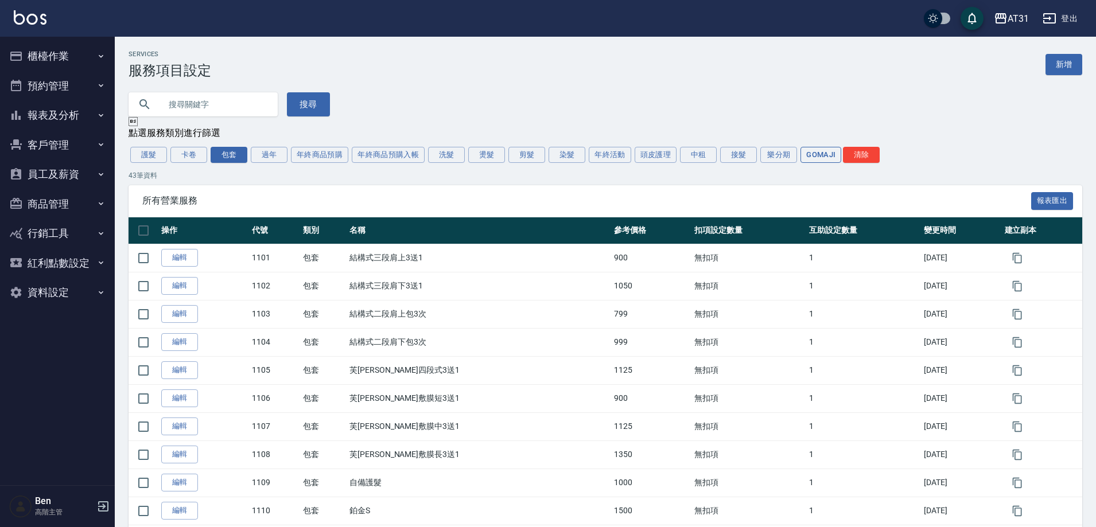
click at [805, 162] on button "GOMAJI" at bounding box center [820, 155] width 41 height 16
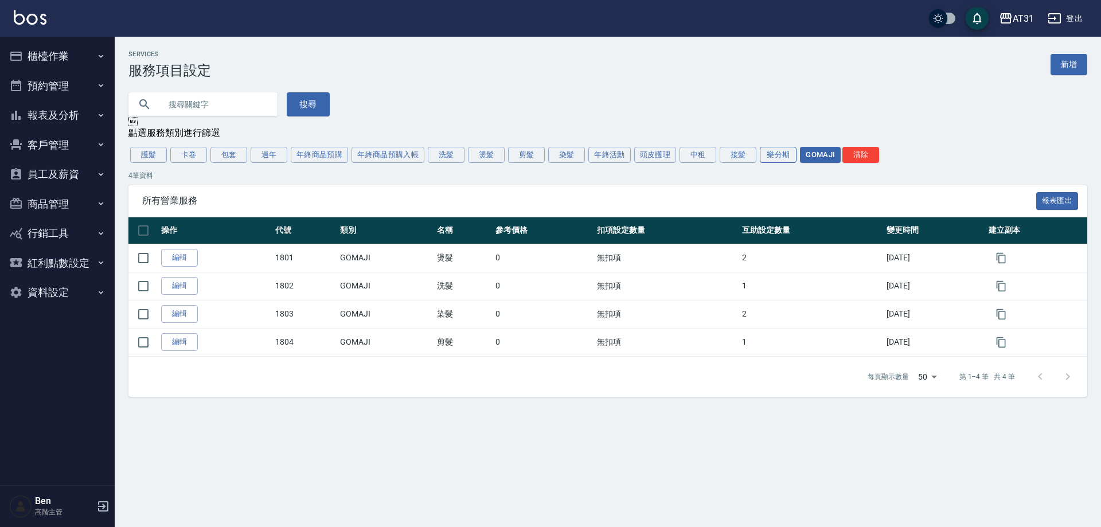
click at [788, 161] on button "樂分期" at bounding box center [778, 155] width 37 height 16
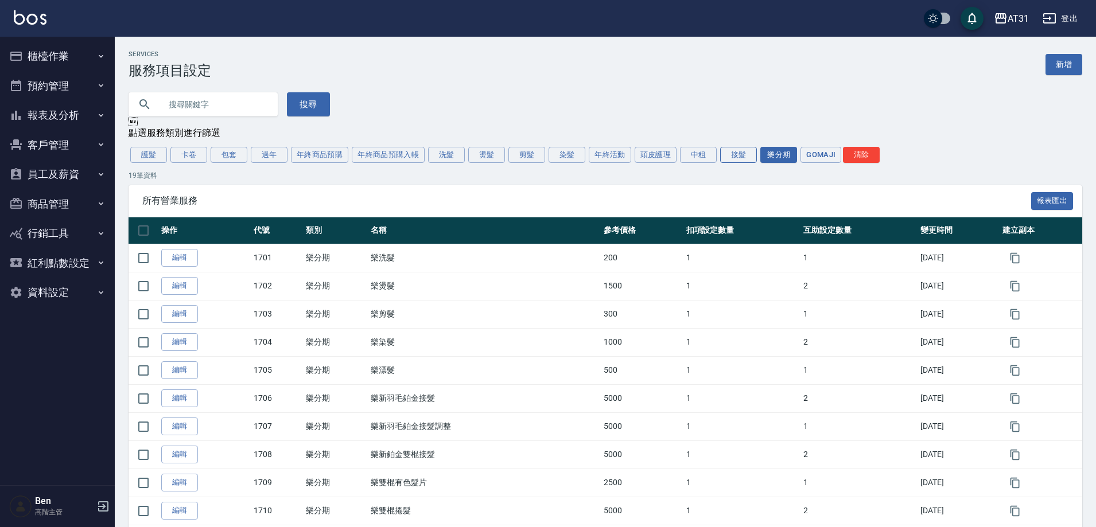
click at [755, 159] on button "接髮" at bounding box center [738, 155] width 37 height 16
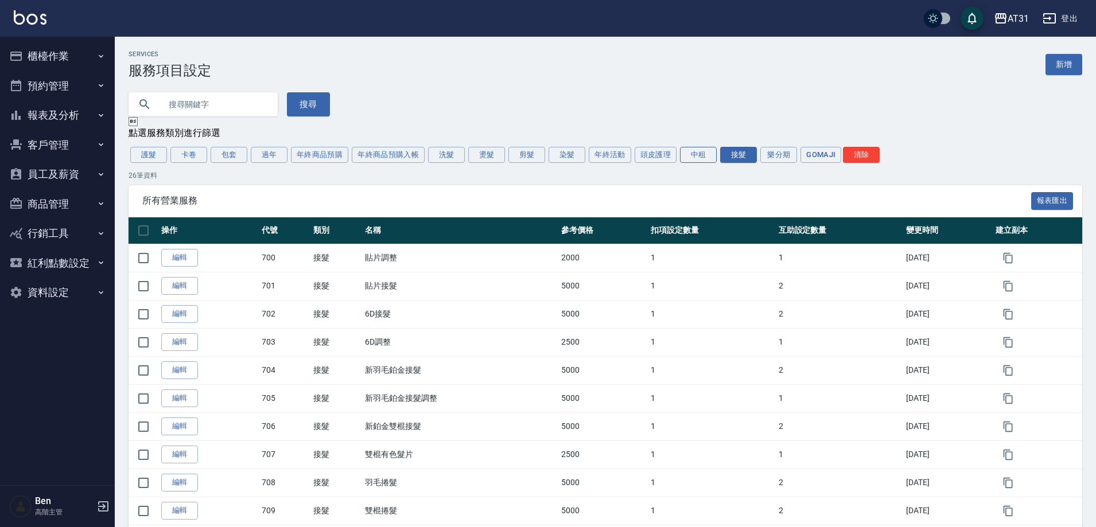
click at [688, 161] on button "中租" at bounding box center [698, 155] width 37 height 16
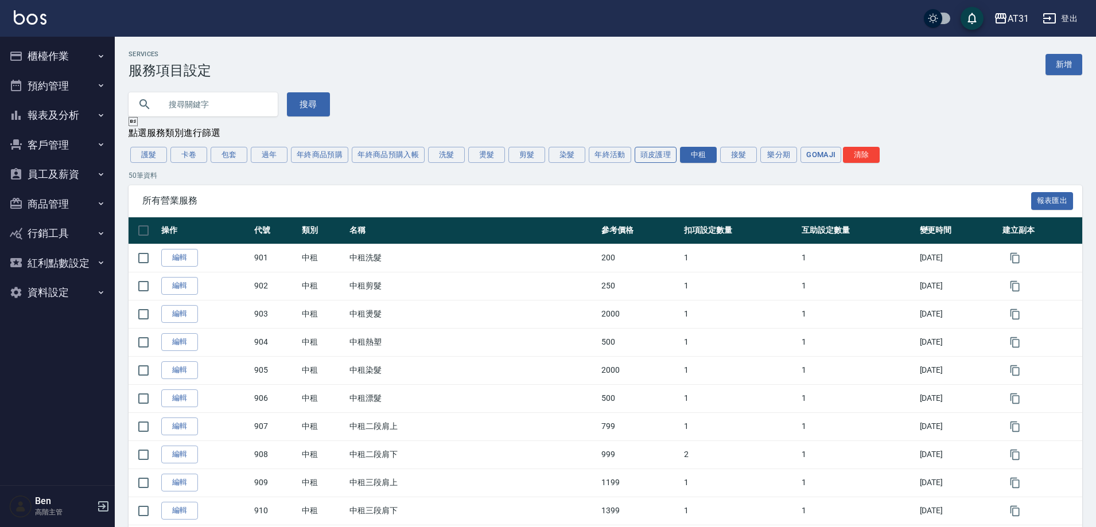
click at [656, 159] on button "頭皮護理" at bounding box center [655, 155] width 42 height 16
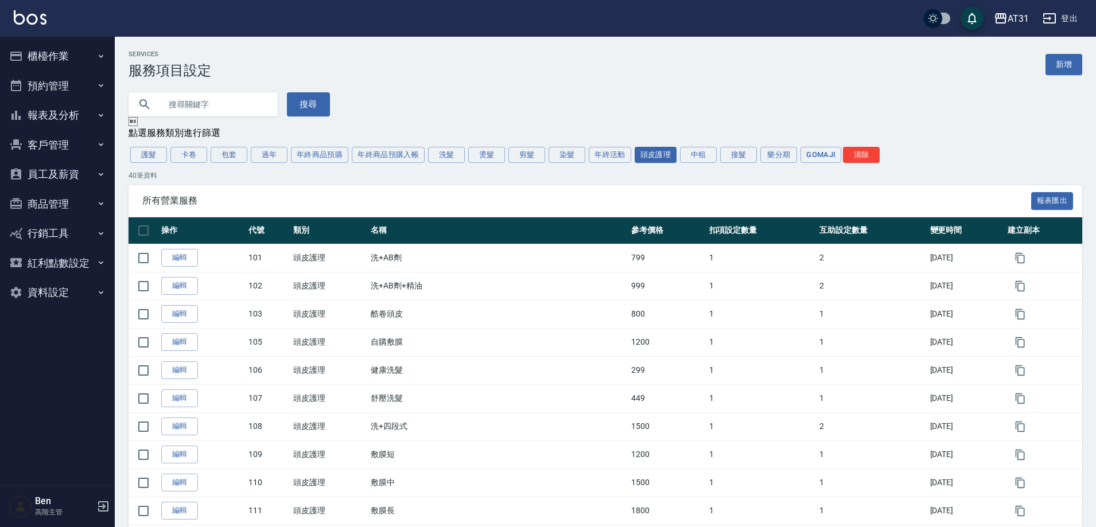
click at [632, 152] on div "護髮 卡卷 包套 過年 年終商品預購 年終商品預購入帳 洗髮 燙髮 剪髮 染髮 年終活動 頭皮護理 中租 接髮 樂分期 GOMAJI 清除" at bounding box center [604, 155] width 953 height 20
click at [597, 155] on button "年終活動" at bounding box center [610, 155] width 42 height 16
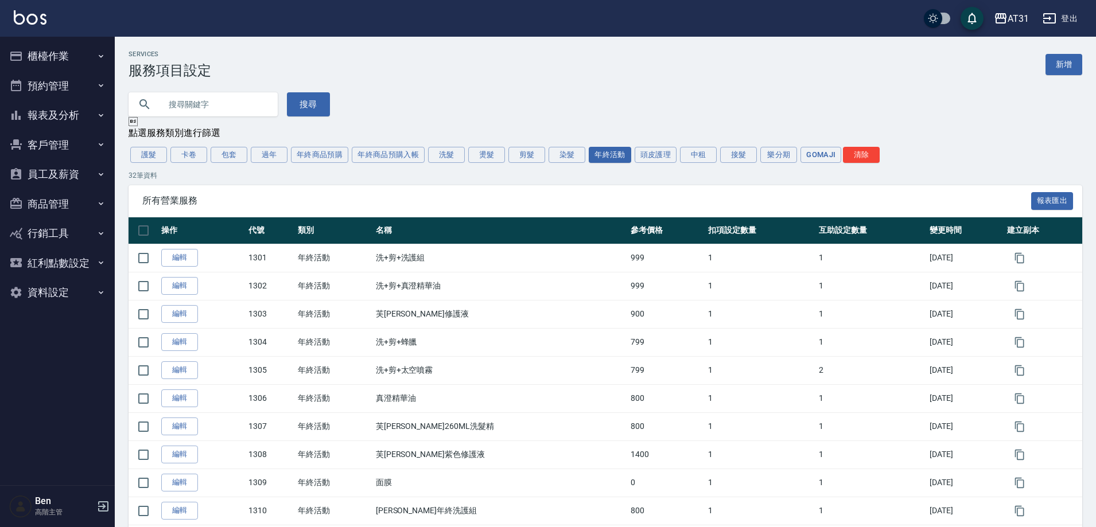
click at [547, 161] on div "護髮 卡卷 包套 過年 年終商品預購 年終商品預購入帳 洗髮 燙髮 剪髮 染髮 年終活動 頭皮護理 中租 接髮 樂分期 GOMAJI 清除" at bounding box center [604, 155] width 953 height 20
click at [553, 161] on button "染髮" at bounding box center [566, 155] width 37 height 16
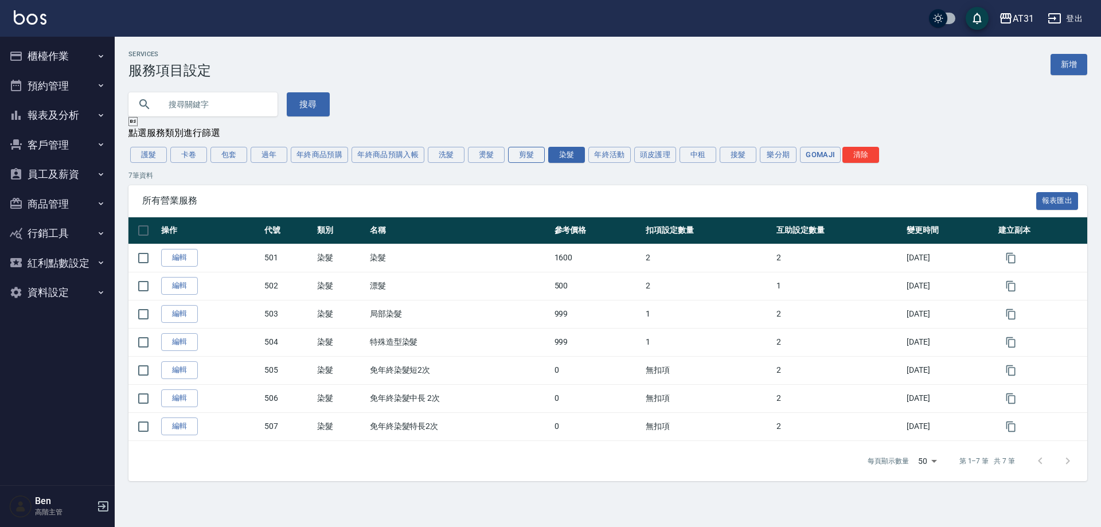
click at [520, 157] on button "剪髮" at bounding box center [526, 155] width 37 height 16
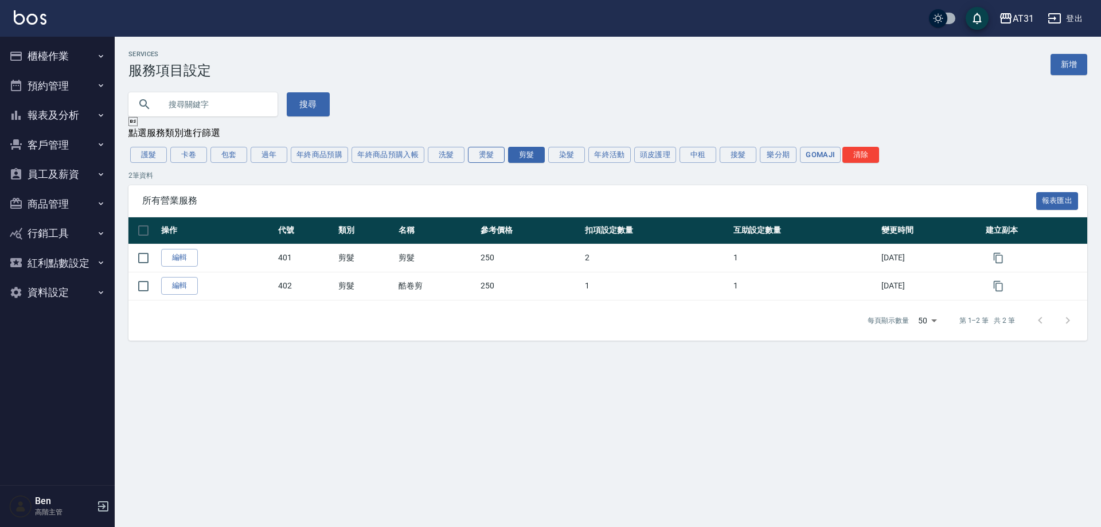
click at [470, 157] on button "燙髮" at bounding box center [486, 155] width 37 height 16
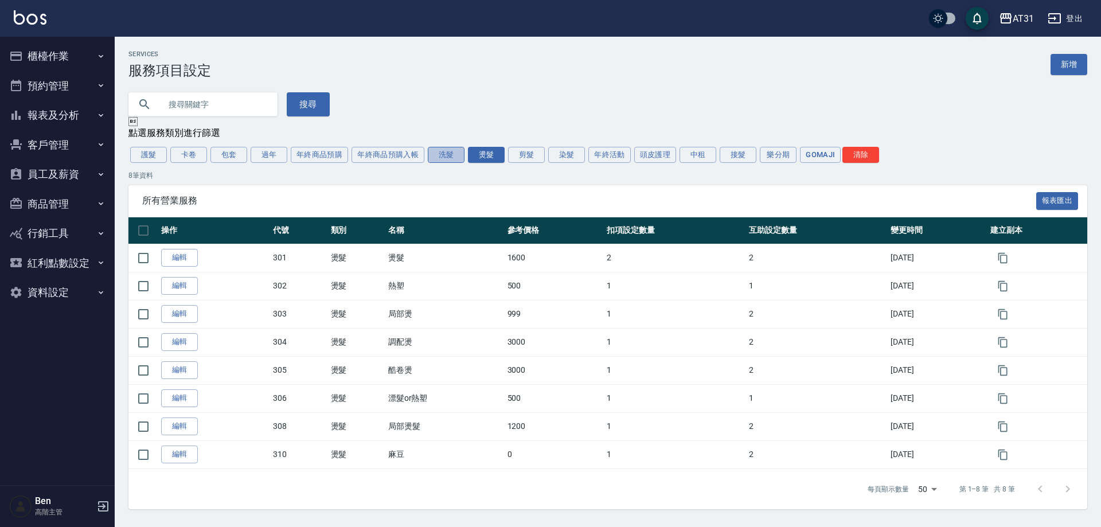
click at [440, 158] on button "洗髮" at bounding box center [446, 155] width 37 height 16
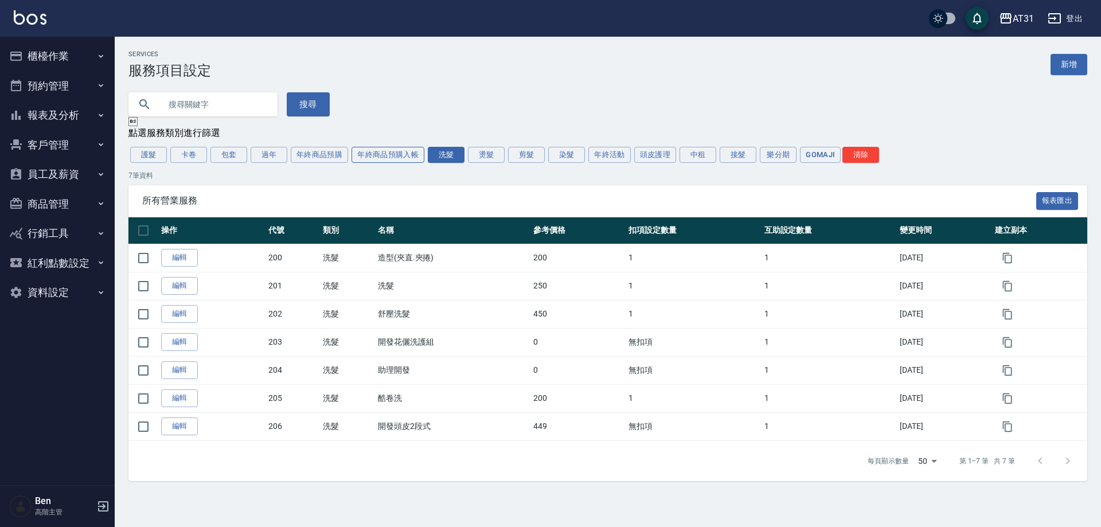
click at [408, 155] on button "年終商品預購入帳" at bounding box center [388, 155] width 73 height 16
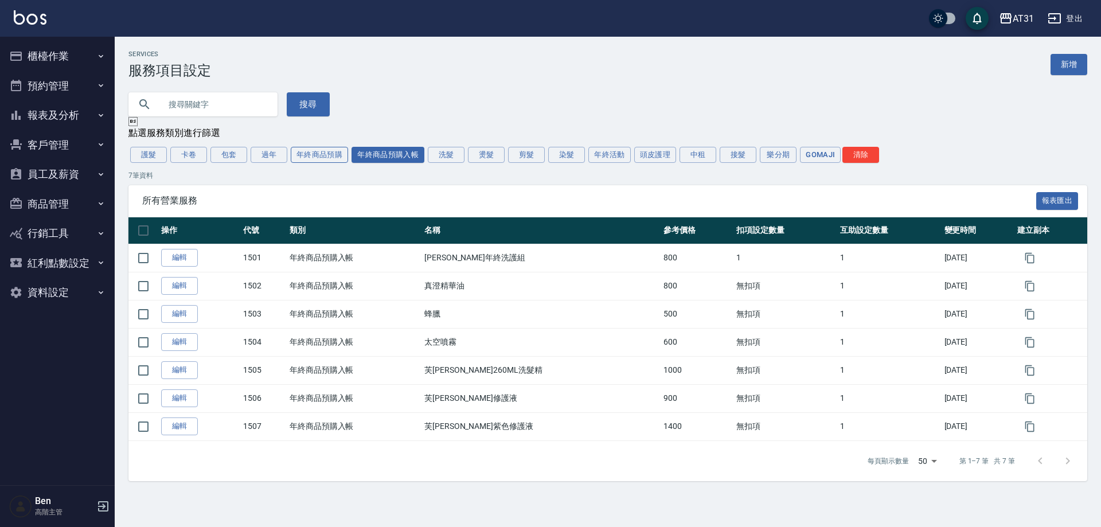
click at [308, 158] on button "年終商品預購" at bounding box center [319, 155] width 57 height 16
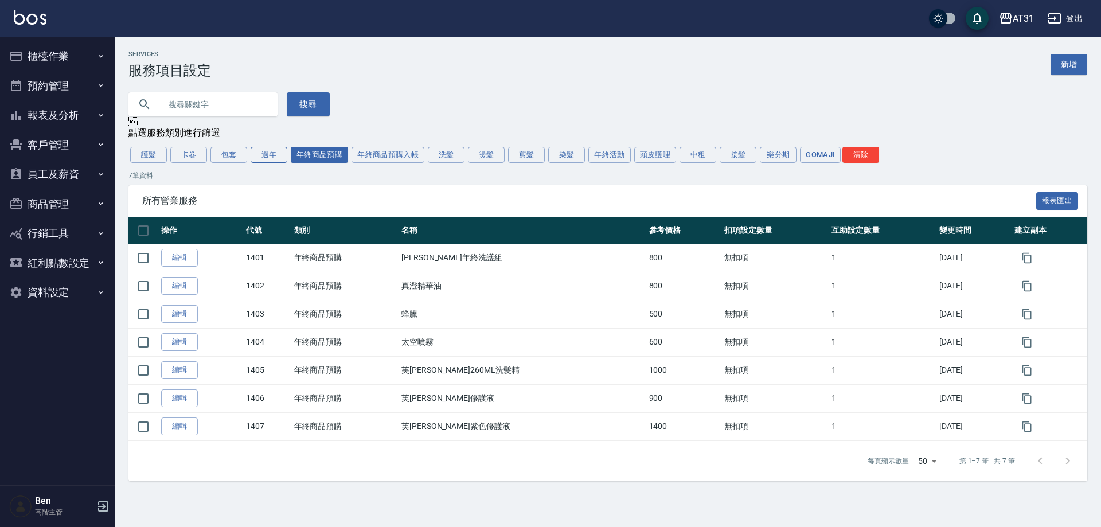
click at [275, 158] on button "過年" at bounding box center [269, 155] width 37 height 16
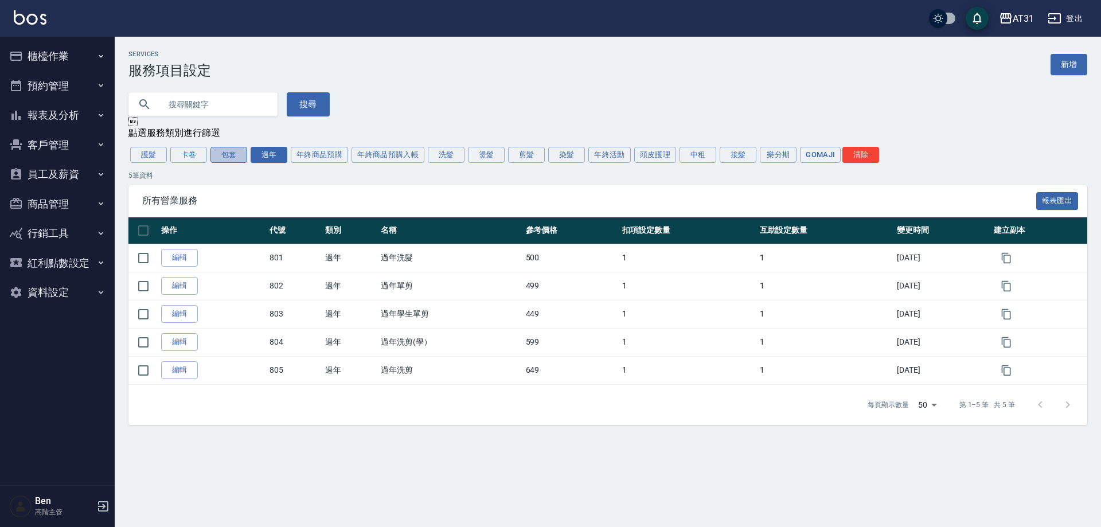
click at [231, 160] on button "包套" at bounding box center [229, 155] width 37 height 16
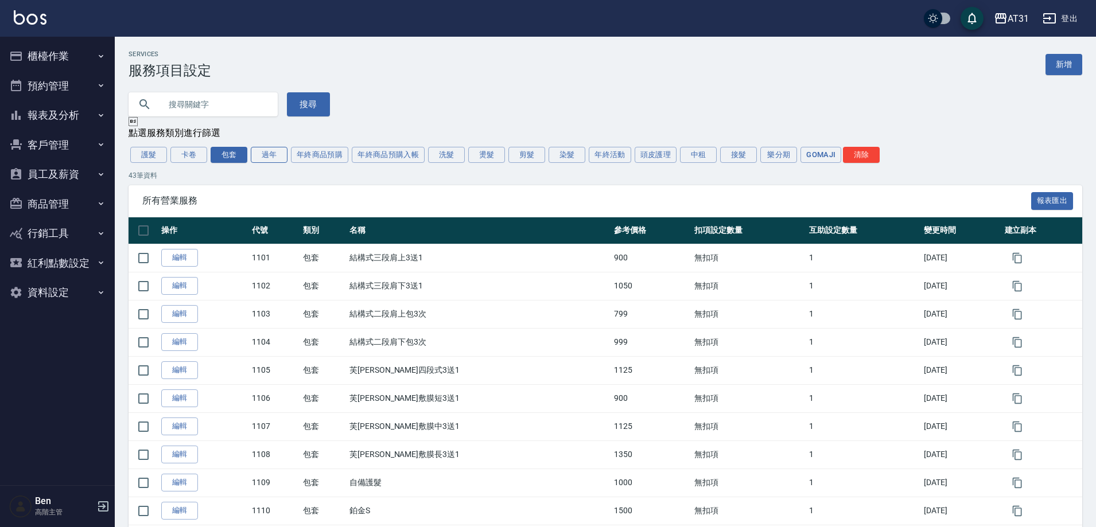
click at [283, 161] on button "過年" at bounding box center [269, 155] width 37 height 16
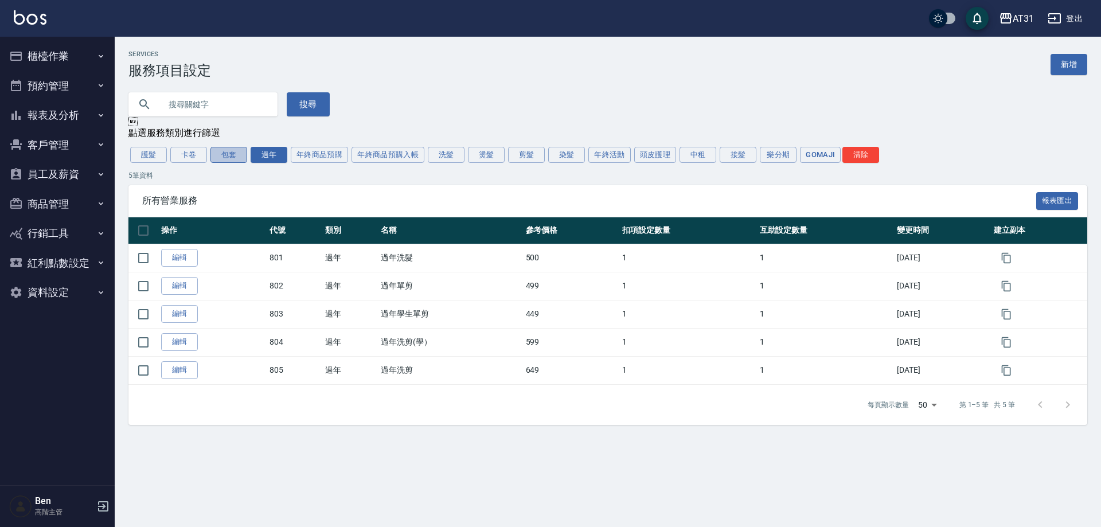
click at [232, 155] on button "包套" at bounding box center [229, 155] width 37 height 16
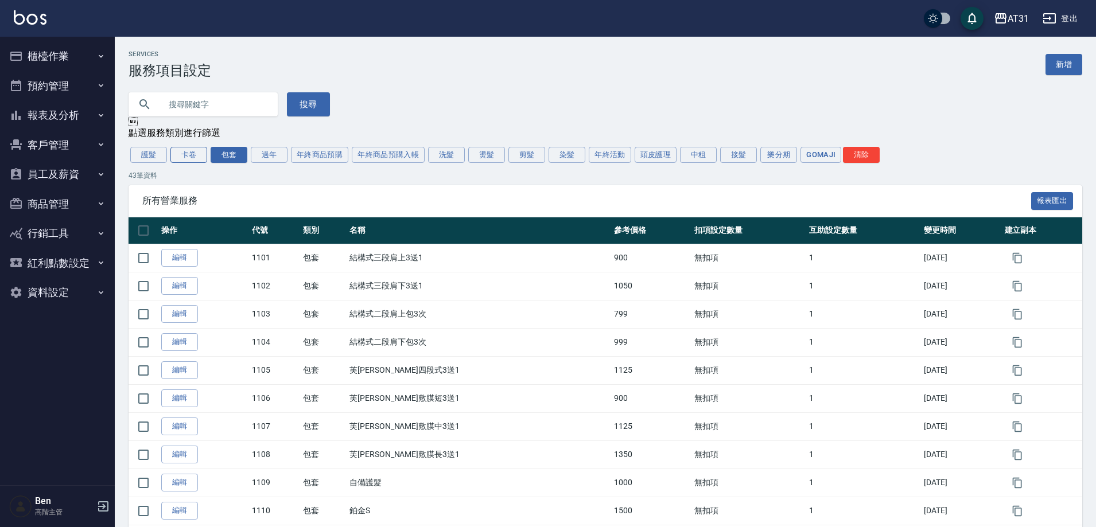
click at [180, 157] on button "卡卷" at bounding box center [188, 155] width 37 height 16
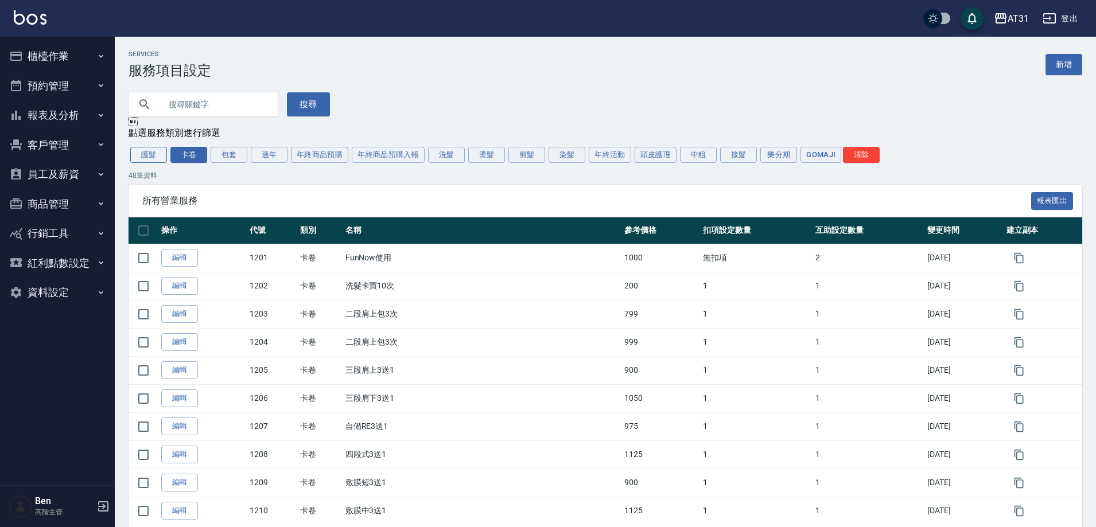
click at [154, 159] on button "護髮" at bounding box center [148, 155] width 37 height 16
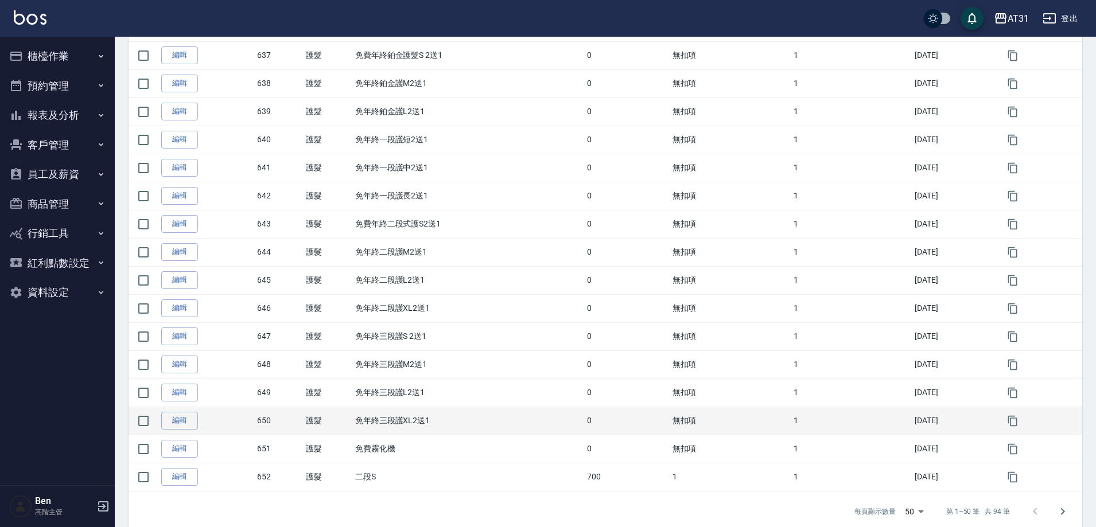
scroll to position [1179, 0]
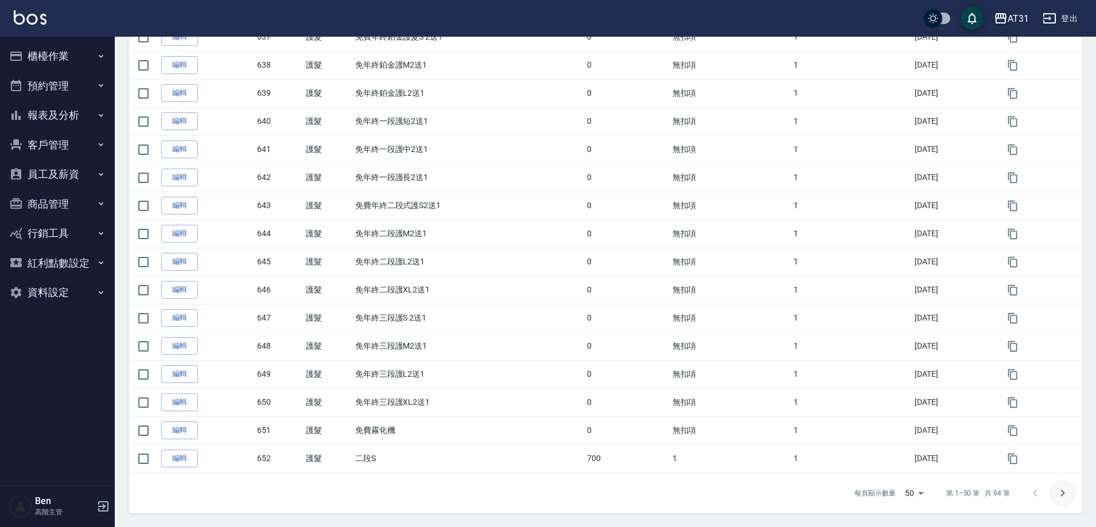
click at [1068, 494] on icon "Go to next page" at bounding box center [1062, 493] width 14 height 14
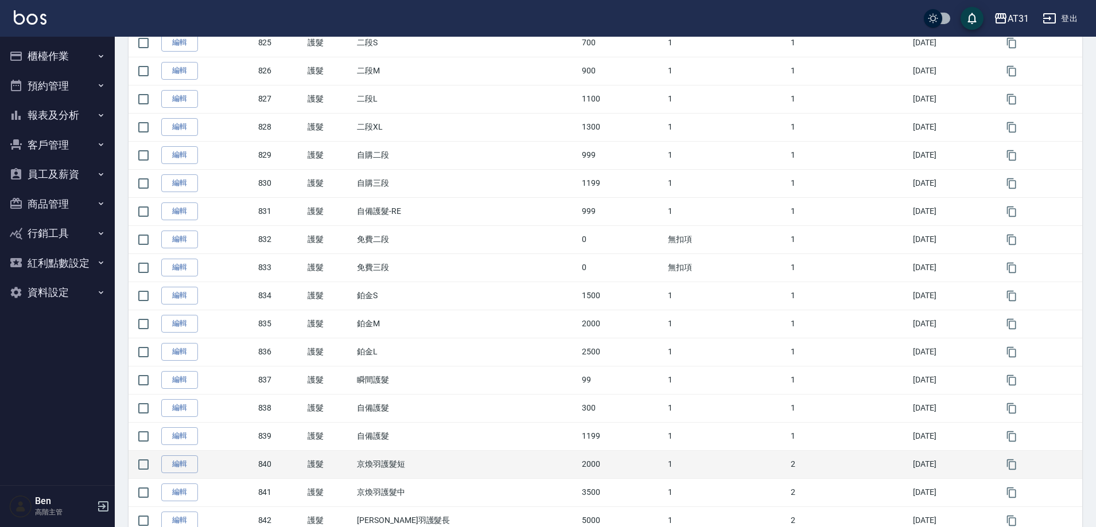
scroll to position [1010, 0]
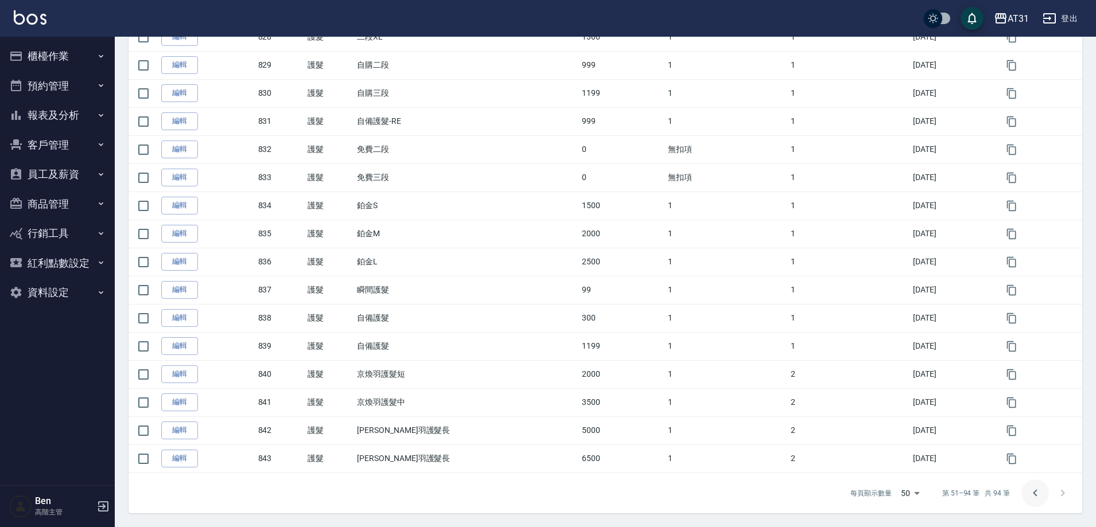
click at [1034, 485] on button "Go to previous page" at bounding box center [1035, 494] width 28 height 28
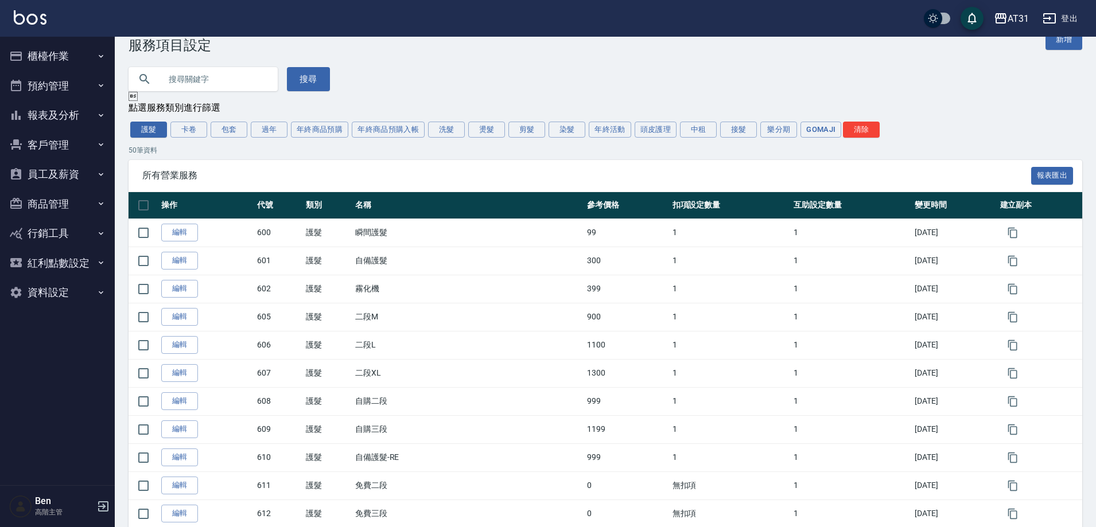
scroll to position [0, 0]
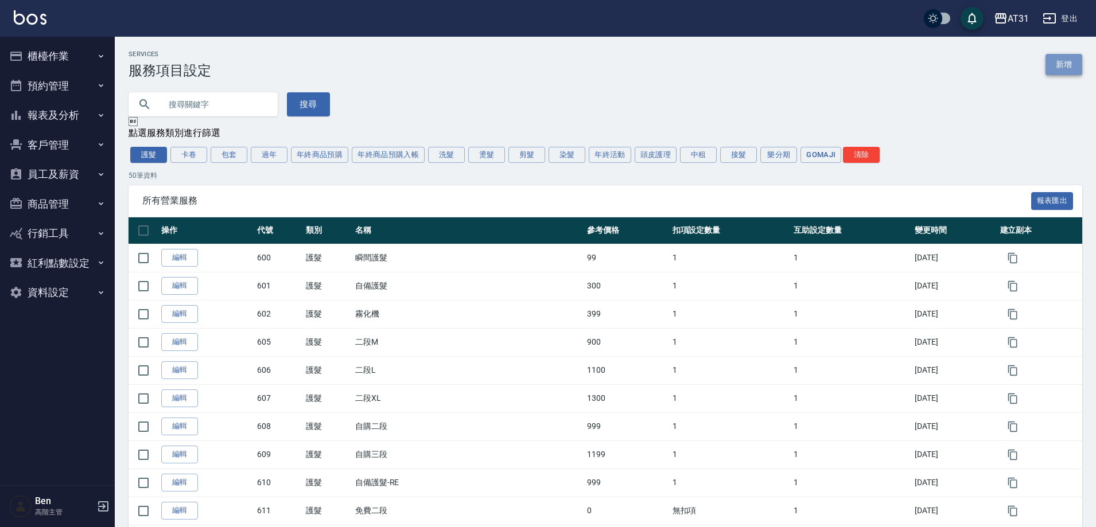
click at [1066, 57] on link "新增" at bounding box center [1063, 64] width 37 height 21
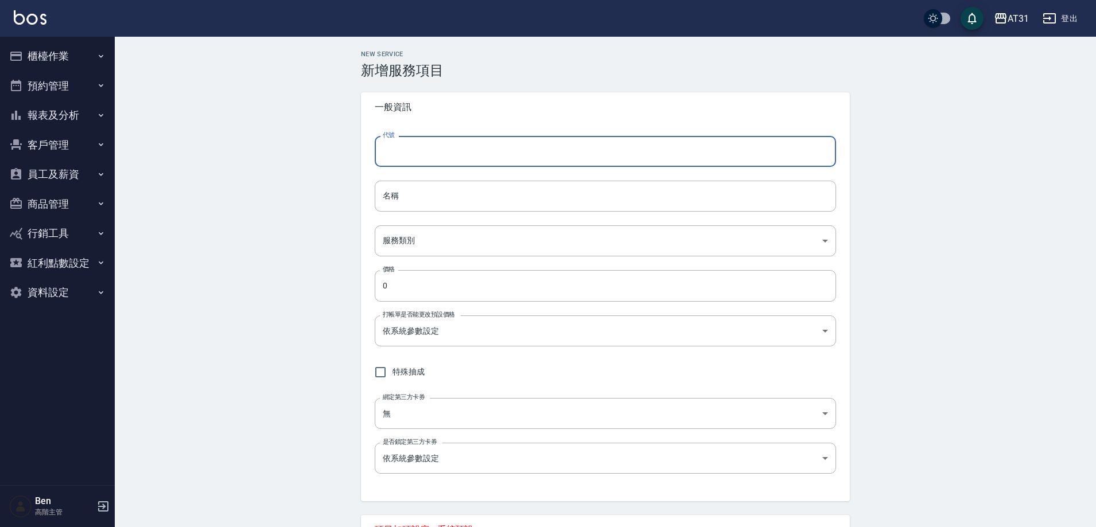
click at [480, 150] on input "代號" at bounding box center [605, 151] width 461 height 31
type input "653"
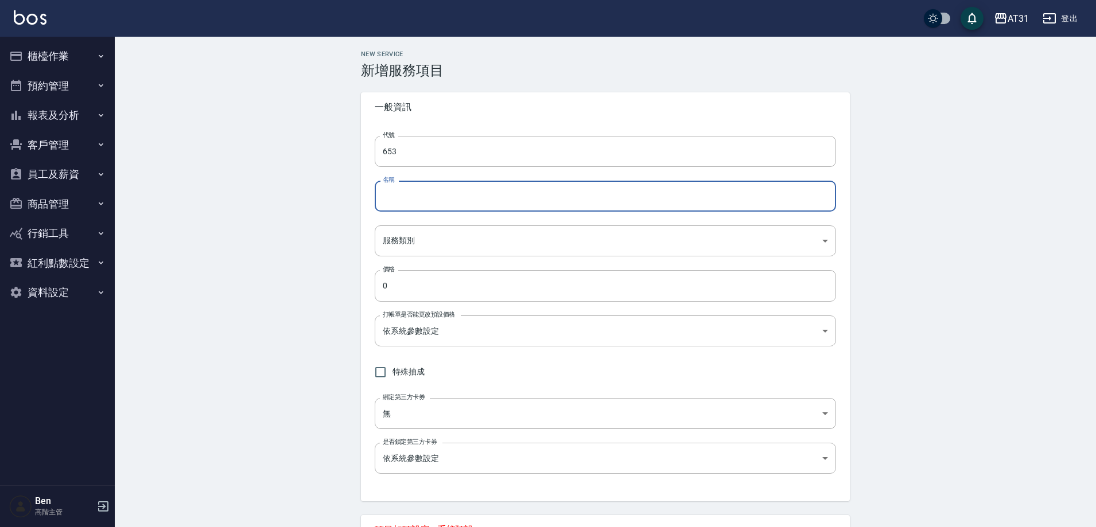
click at [440, 198] on input "名稱" at bounding box center [605, 196] width 461 height 31
paste input "鍍膜護髮短"
type input "鍍膜護髮短"
click at [396, 241] on body "AT31 登出 櫃檯作業 打帳單 帳單列表 掛單列表 座位開單 營業儀表板 現金收支登錄 高階收支登錄 材料自購登錄 每日結帳 排班表 現場電腦打卡 掃碼打卡…" at bounding box center [548, 403] width 1096 height 807
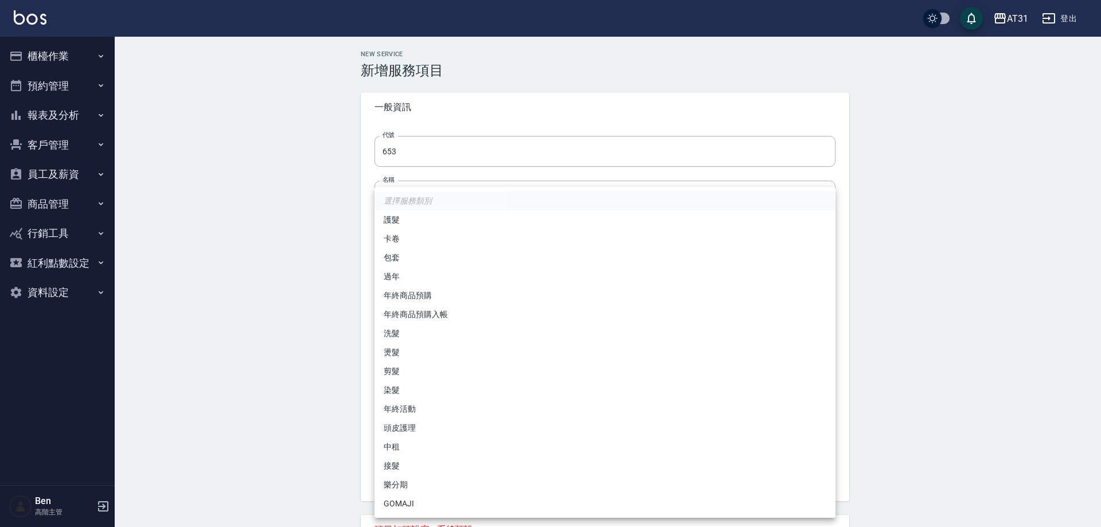
click at [419, 224] on li "護髮" at bounding box center [605, 220] width 461 height 19
type input "8b5fede6-20d2-4797-b694-8c4b73f52c84"
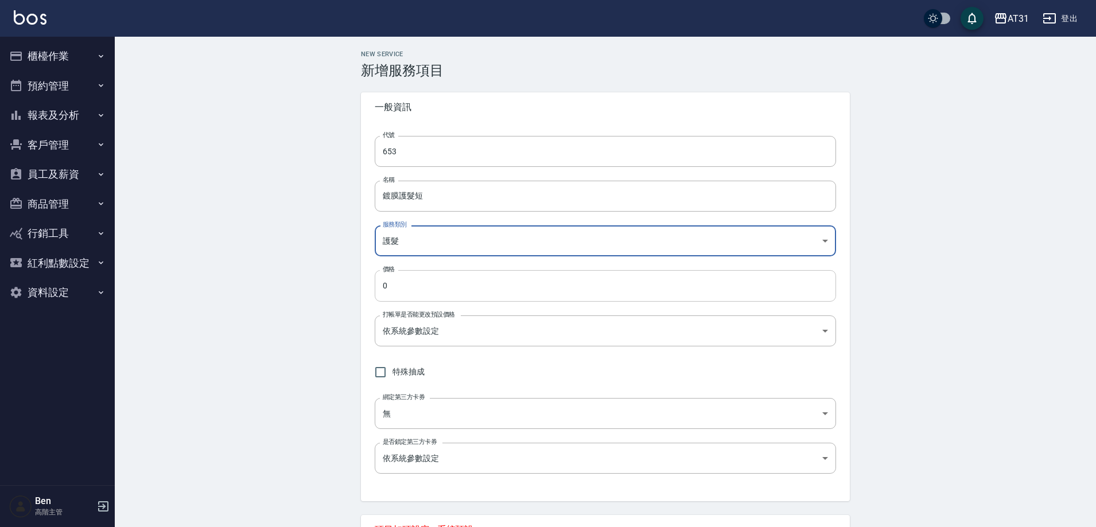
click at [410, 272] on input "0" at bounding box center [605, 285] width 461 height 31
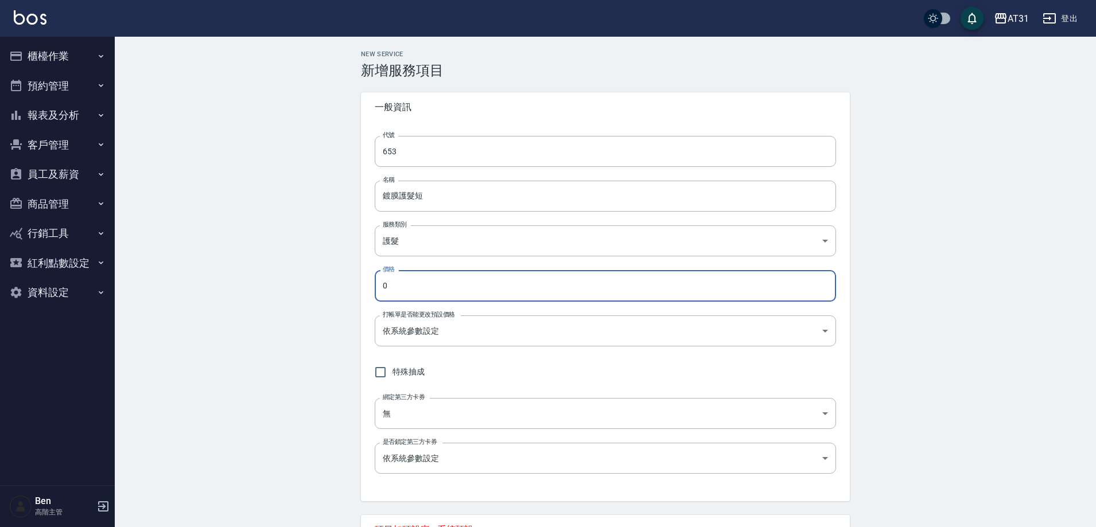
click at [361, 280] on div "代號 653 代號 名稱 鍍膜護髮短 名稱 服務類別 護髮 8b5fede6-20d2-4797-b694-8c4b73f52c84 服務類別 價格 0 價格…" at bounding box center [605, 311] width 489 height 379
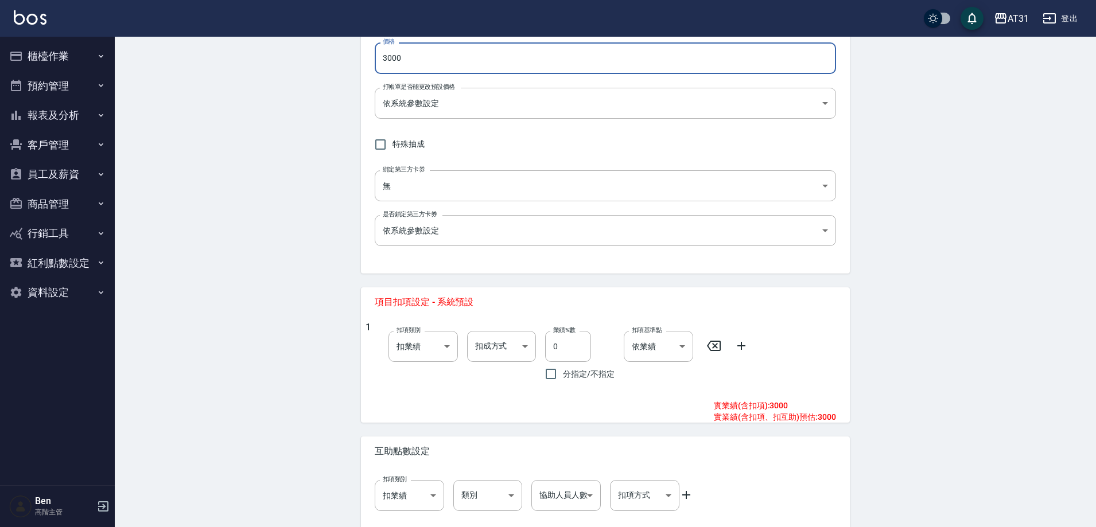
scroll to position [280, 0]
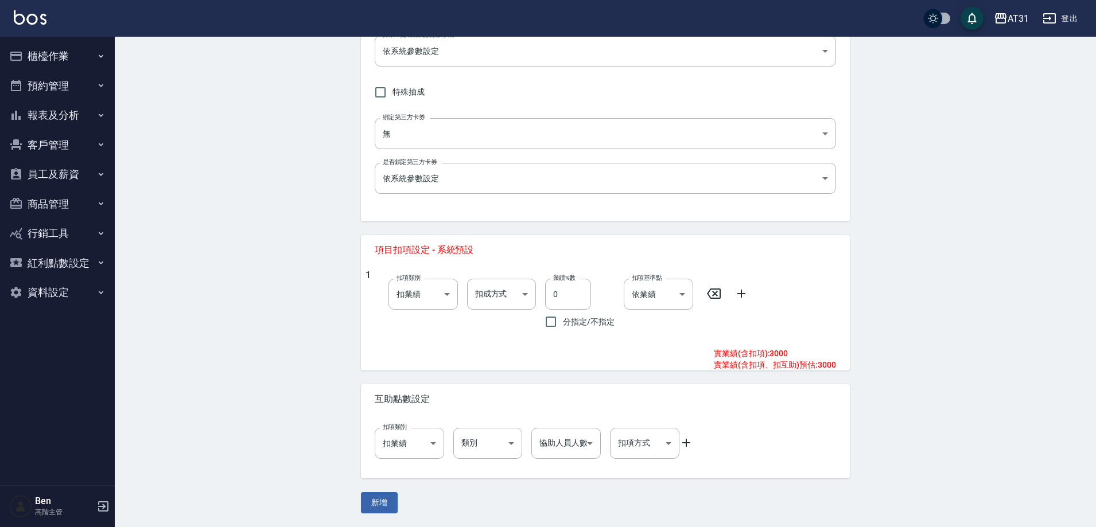
type input "3000"
click at [741, 297] on icon at bounding box center [741, 294] width 8 height 8
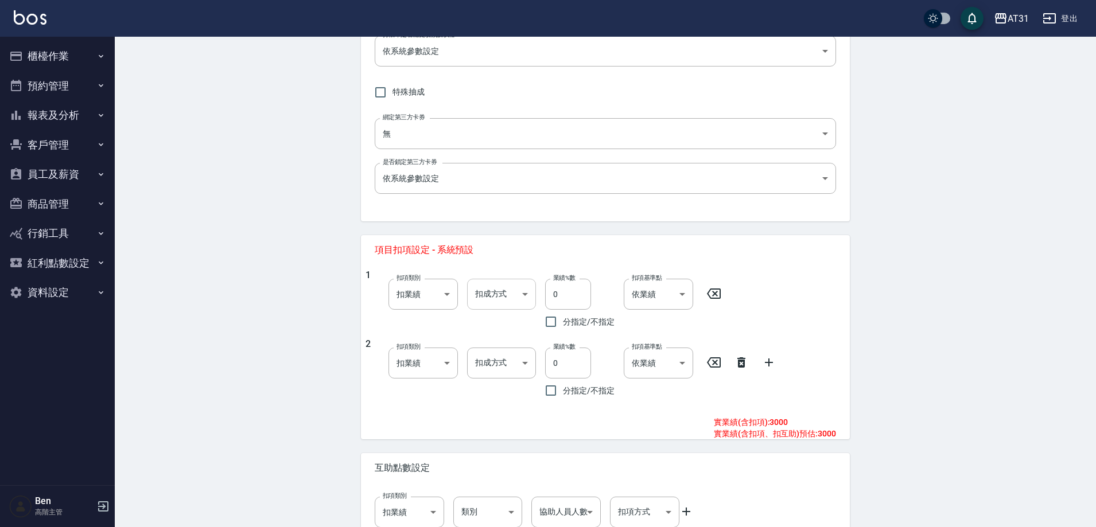
click at [497, 291] on body "AT31 登出 櫃檯作業 打帳單 帳單列表 掛單列表 座位開單 營業儀表板 現金收支登錄 高階收支登錄 材料自購登錄 每日結帳 排班表 現場電腦打卡 掃碼打卡…" at bounding box center [548, 158] width 1096 height 876
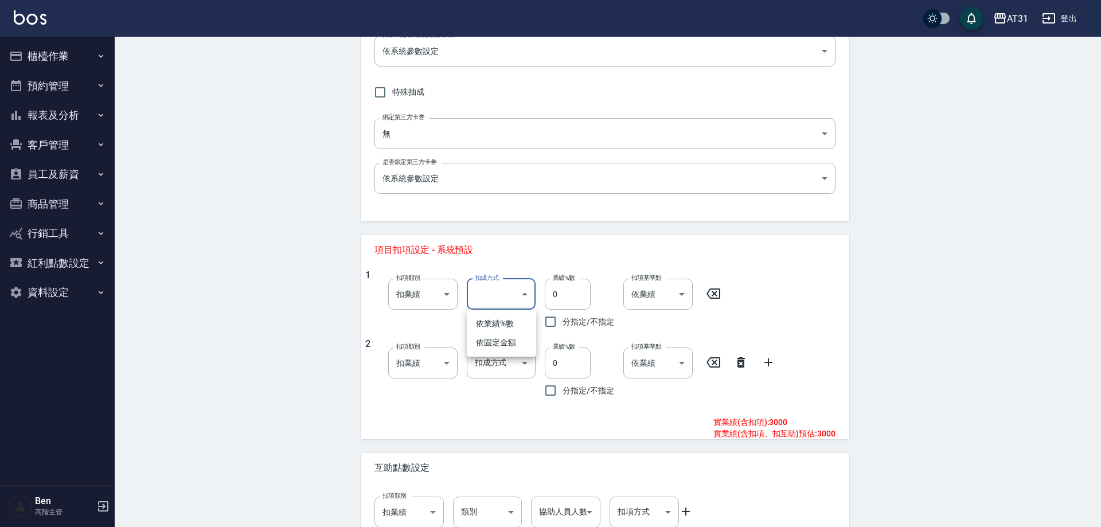
click at [499, 328] on li "依業績%數" at bounding box center [501, 323] width 69 height 19
type input "扣趴數"
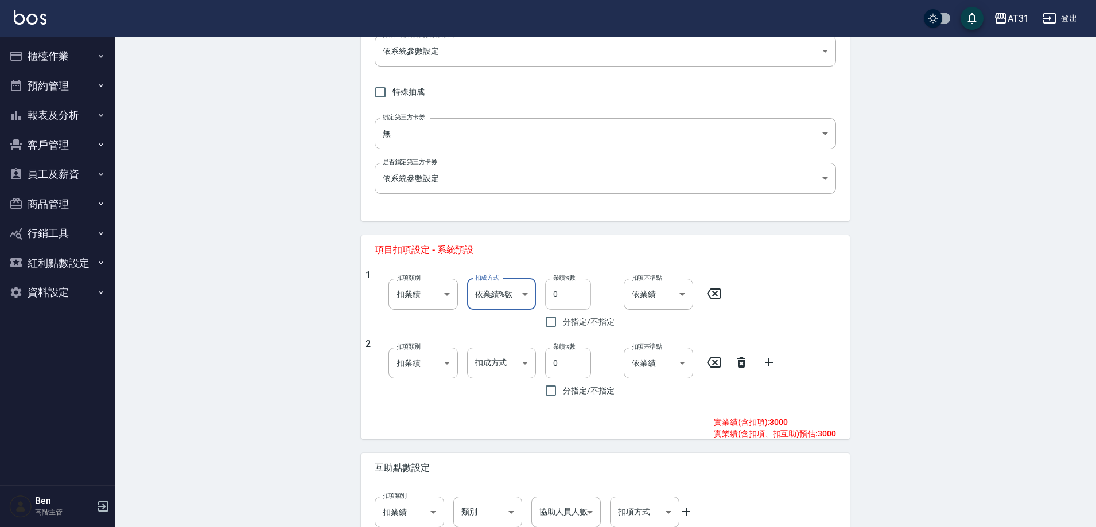
click at [551, 290] on input "0" at bounding box center [568, 294] width 46 height 31
type input "10"
click at [490, 358] on body "AT31 登出 櫃檯作業 打帳單 帳單列表 掛單列表 座位開單 營業儀表板 現金收支登錄 高階收支登錄 材料自購登錄 每日結帳 排班表 現場電腦打卡 掃碼打卡…" at bounding box center [548, 158] width 1096 height 876
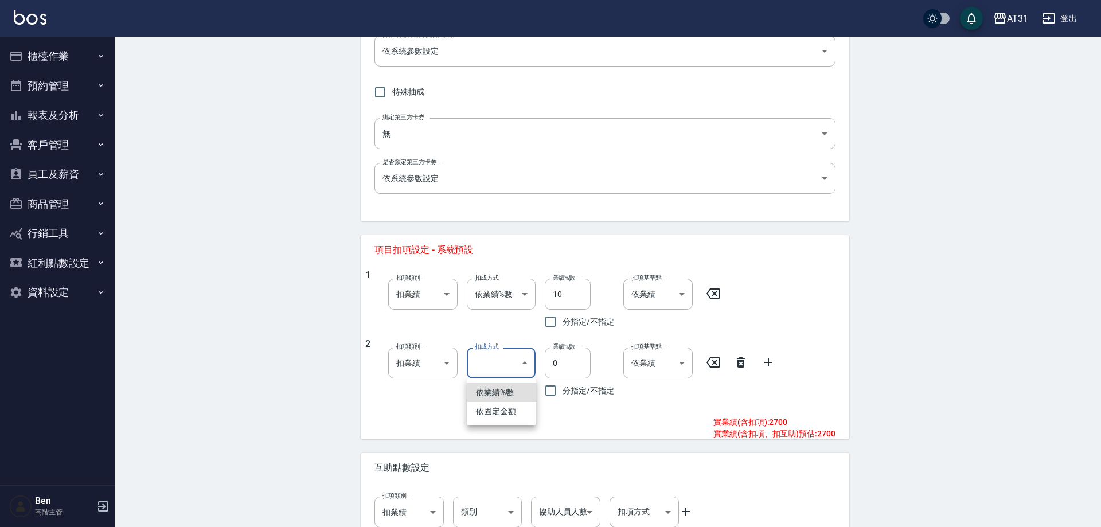
click at [496, 411] on li "依固定金額" at bounding box center [501, 411] width 69 height 19
type input "扣固定金額"
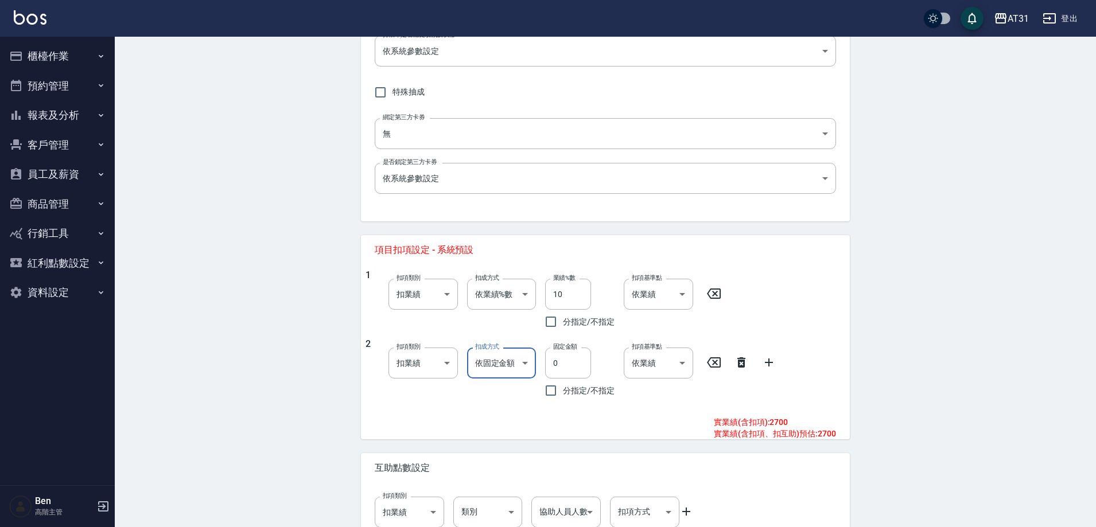
drag, startPoint x: 546, startPoint y: 363, endPoint x: 529, endPoint y: 363, distance: 17.2
click at [529, 363] on div "2 扣項類別 扣業績 onSales 扣項類別 扣成方式 依固定金額 扣固定金額 扣成方式 固定金額 0 固定金額 分指定/不指定 扣項基準點 依業績 0 扣…" at bounding box center [600, 370] width 470 height 64
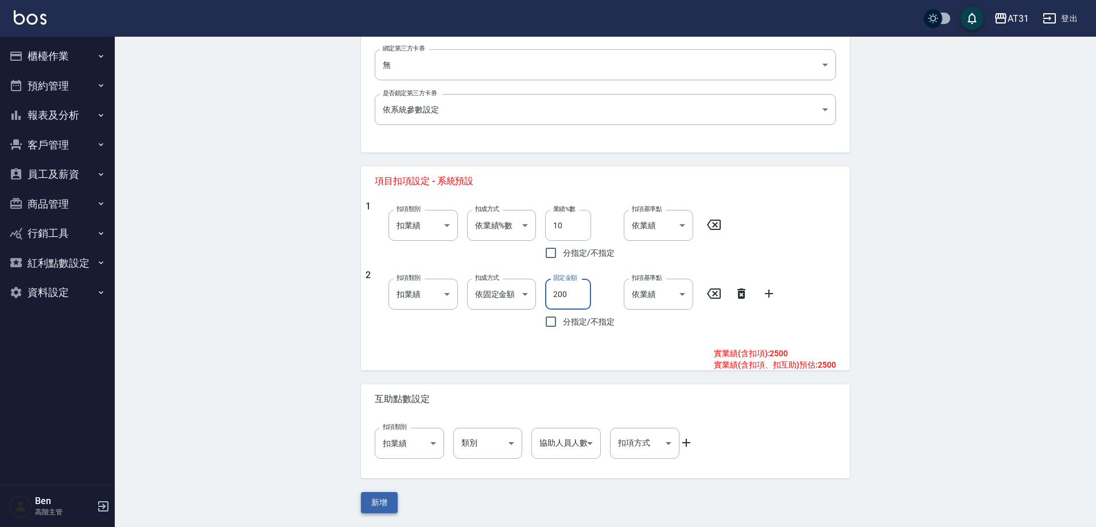
type input "200"
click at [386, 500] on button "新增" at bounding box center [379, 502] width 37 height 21
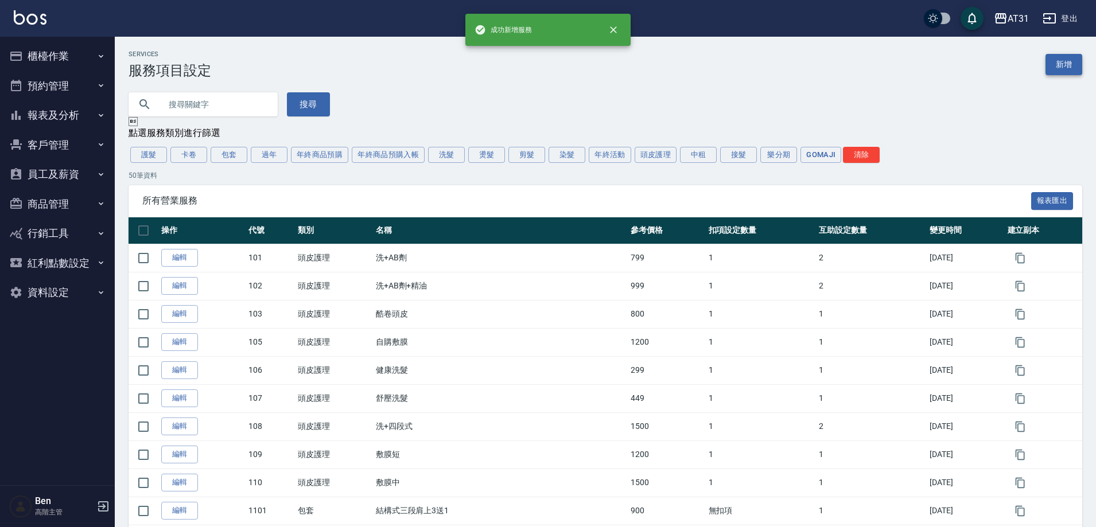
click at [1062, 59] on link "新增" at bounding box center [1063, 64] width 37 height 21
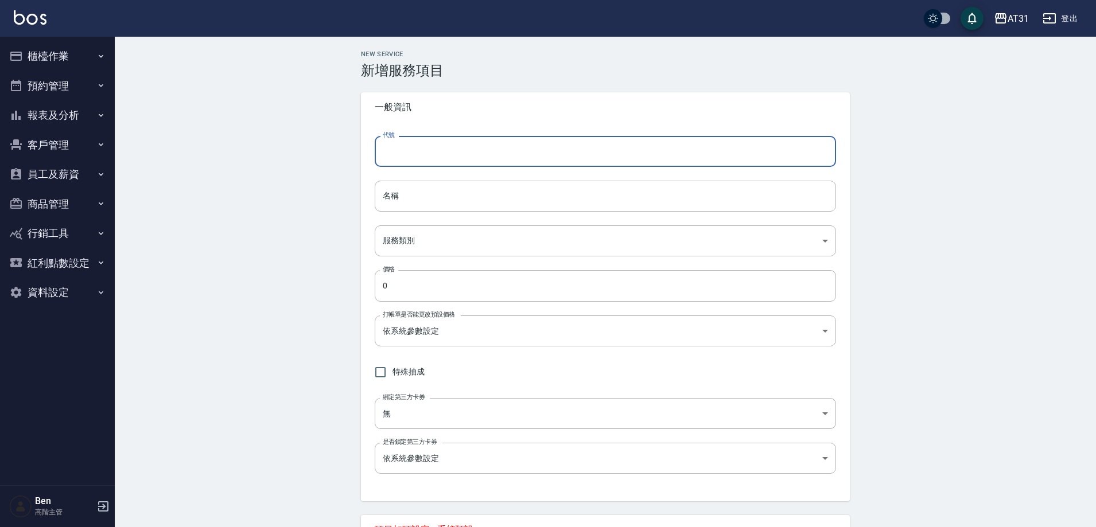
click at [468, 149] on input "代號" at bounding box center [605, 151] width 461 height 31
type input "654"
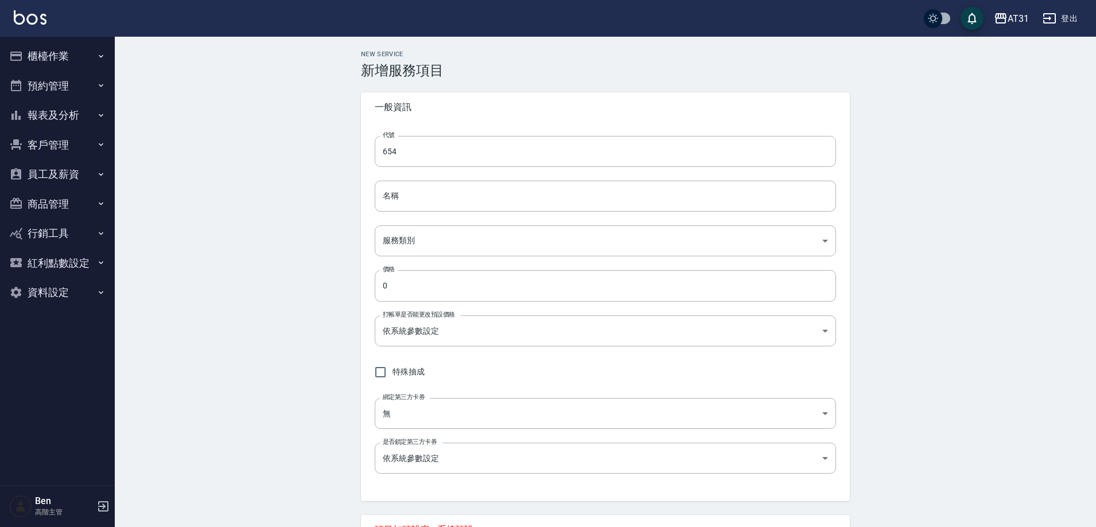
click at [439, 180] on div "代號 654 代號 名稱 名稱 服務類別 ​ 服務類別 價格 0 價格 打帳單是否能更改預設價格 依系統參數設定 UNSET 打帳單是否能更改預設價格 特殊抽…" at bounding box center [605, 311] width 489 height 379
click at [437, 188] on input "名稱" at bounding box center [605, 196] width 461 height 31
paste input "鍍膜護髮短"
type input "鍍膜護髮中"
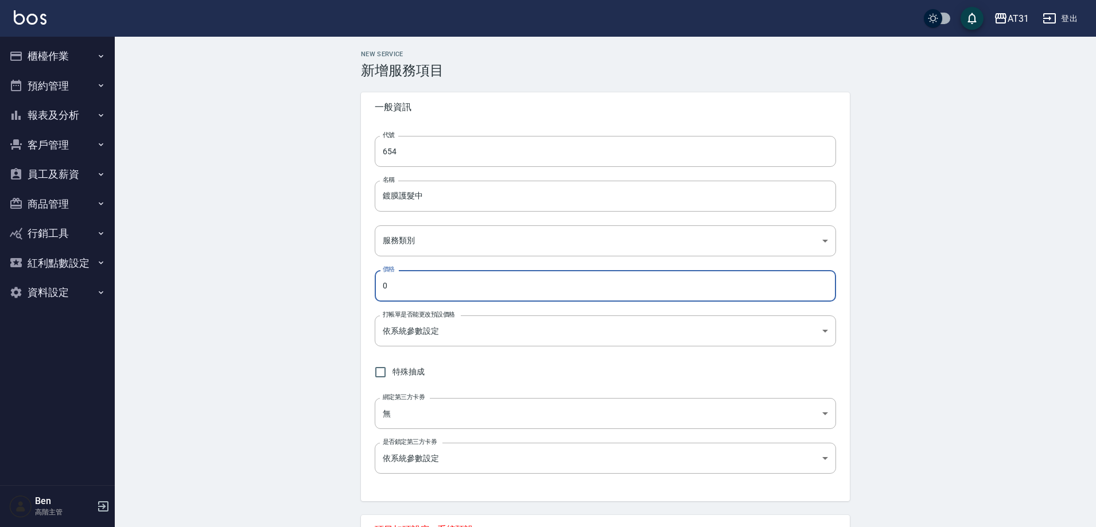
drag, startPoint x: 399, startPoint y: 289, endPoint x: 357, endPoint y: 287, distance: 42.5
click at [357, 287] on div "New Service 新增服務項目 一般資訊 代號 654 代號 名稱 鍍膜護髮中 名稱 服務類別 ​ 服務類別 價格 0 價格 打帳單是否能更改預設價格 …" at bounding box center [605, 421] width 516 height 743
type input "3500"
click at [421, 237] on body "AT31 登出 櫃檯作業 打帳單 帳單列表 掛單列表 座位開單 營業儀表板 現金收支登錄 高階收支登錄 材料自購登錄 每日結帳 排班表 現場電腦打卡 掃碼打卡…" at bounding box center [548, 403] width 1096 height 807
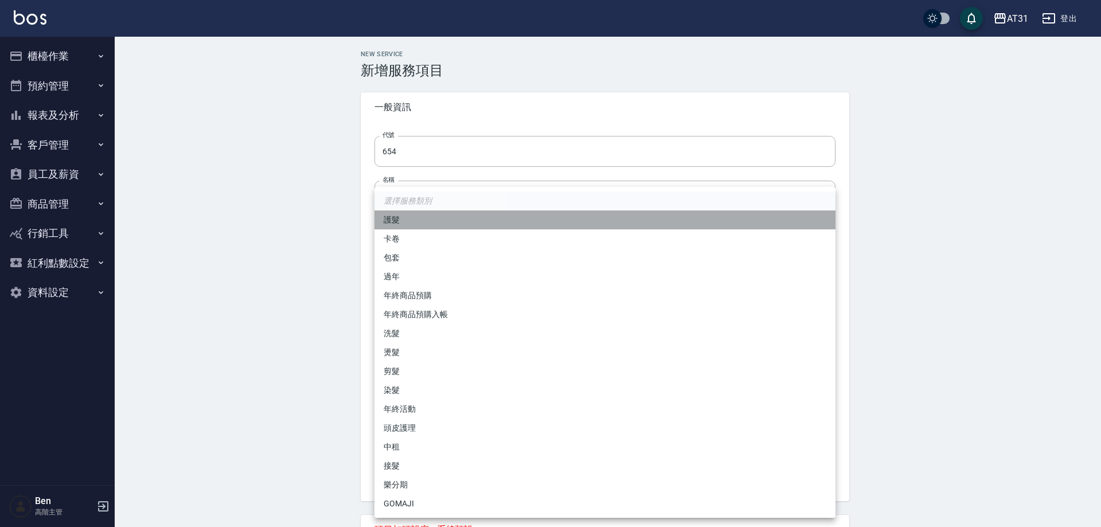
click at [419, 219] on li "護髮" at bounding box center [605, 220] width 461 height 19
type input "8b5fede6-20d2-4797-b694-8c4b73f52c84"
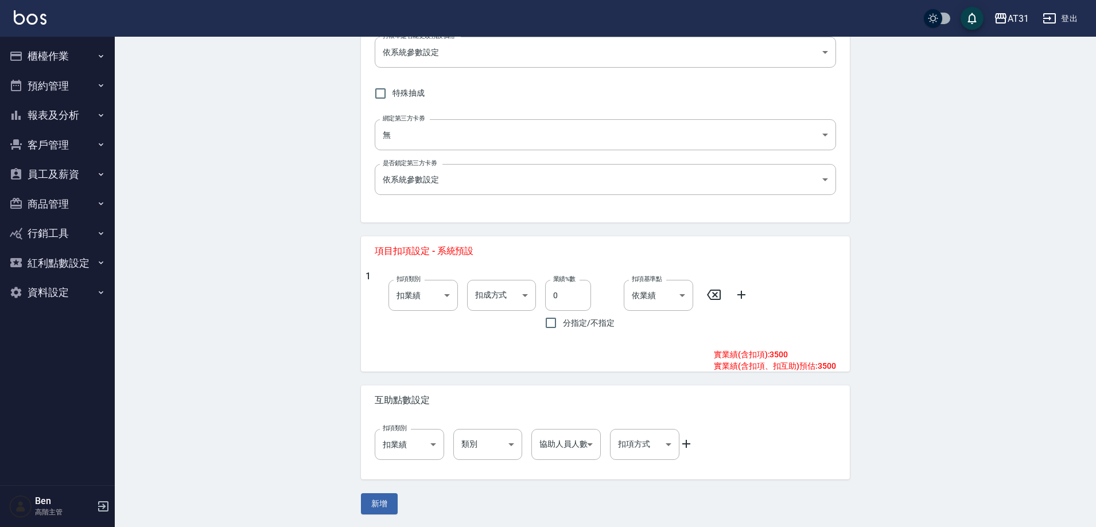
scroll to position [280, 0]
click at [741, 296] on icon at bounding box center [741, 294] width 8 height 8
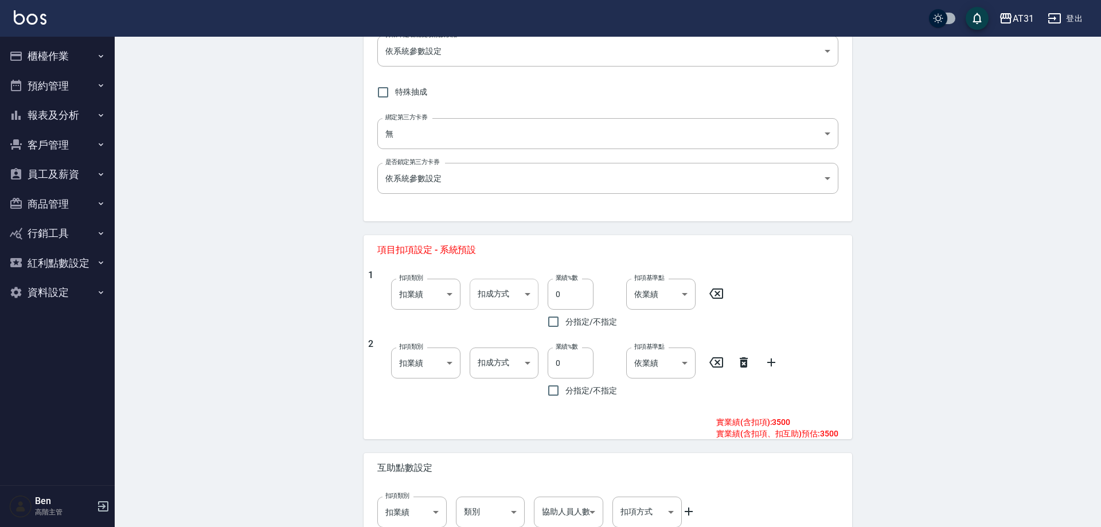
click at [507, 299] on body "AT31 登出 櫃檯作業 打帳單 帳單列表 掛單列表 座位開單 營業儀表板 現金收支登錄 高階收支登錄 材料自購登錄 每日結帳 排班表 現場電腦打卡 掃碼打卡…" at bounding box center [550, 158] width 1101 height 876
click at [508, 324] on li "依業績%數" at bounding box center [501, 323] width 69 height 19
type input "扣趴數"
click at [548, 297] on input "0" at bounding box center [568, 294] width 46 height 31
type input "10"
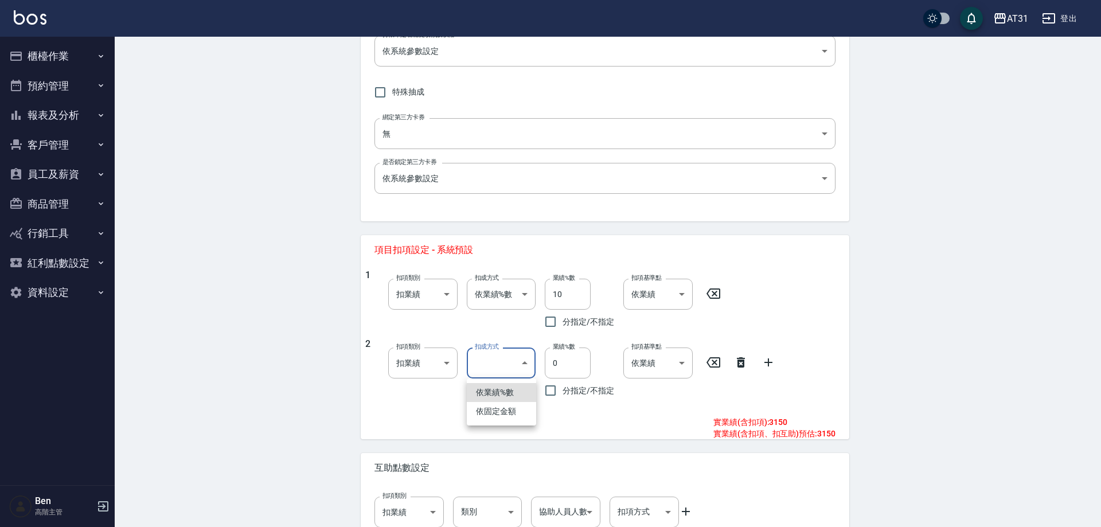
click at [488, 357] on body "AT31 登出 櫃檯作業 打帳單 帳單列表 掛單列表 座位開單 營業儀表板 現金收支登錄 高階收支登錄 材料自購登錄 每日結帳 排班表 現場電腦打卡 掃碼打卡…" at bounding box center [550, 158] width 1101 height 876
click at [517, 421] on ul "依業績%數 依固定金額" at bounding box center [501, 402] width 69 height 47
click at [525, 410] on li "依固定金額" at bounding box center [501, 411] width 69 height 19
type input "扣固定金額"
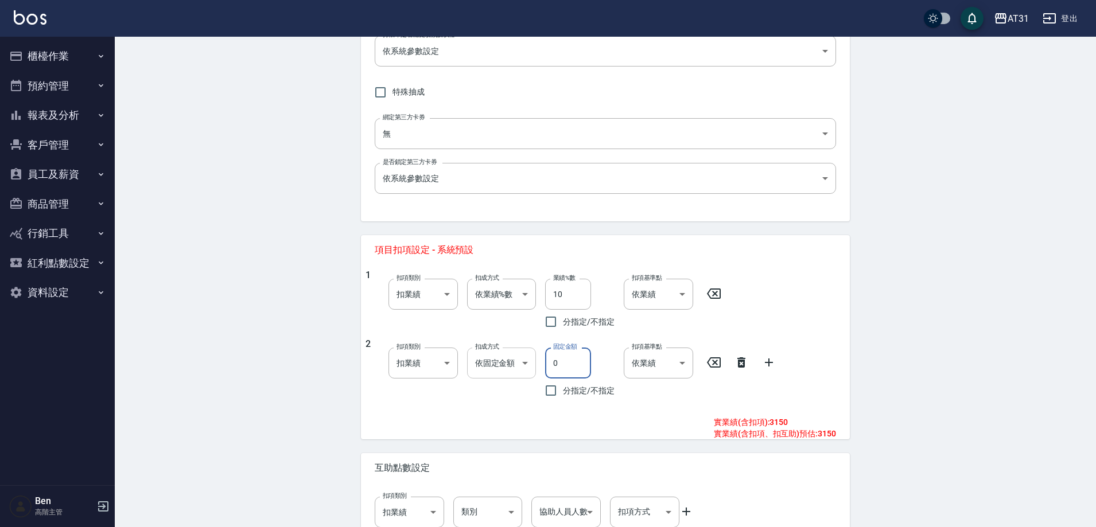
drag, startPoint x: 577, startPoint y: 367, endPoint x: 535, endPoint y: 358, distance: 43.4
click at [535, 358] on div "2 扣項類別 扣業績 onSales 扣項類別 扣成方式 依固定金額 扣固定金額 扣成方式 固定金額 0 固定金額 分指定/不指定 扣項基準點 依業績 0 扣…" at bounding box center [600, 370] width 470 height 64
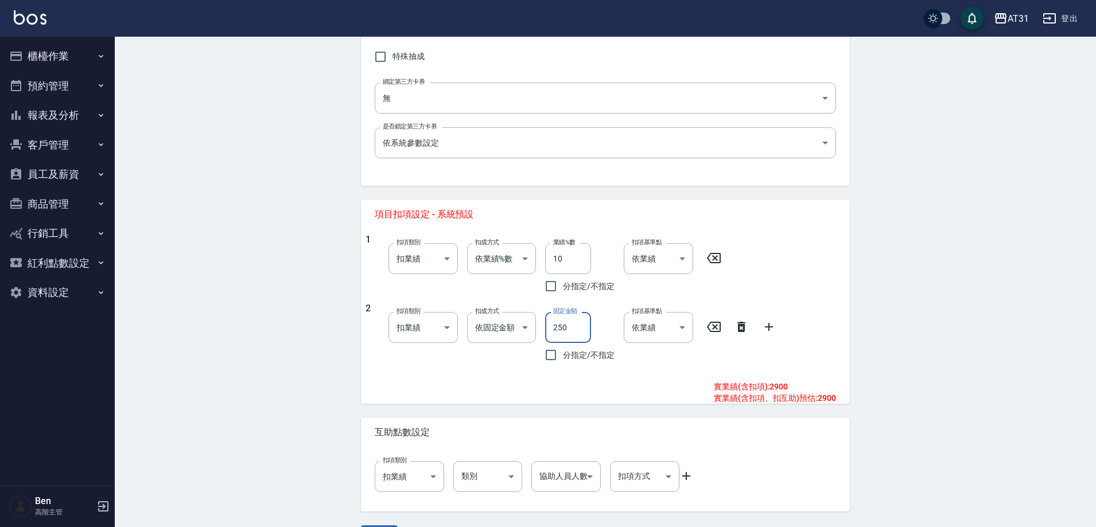
scroll to position [349, 0]
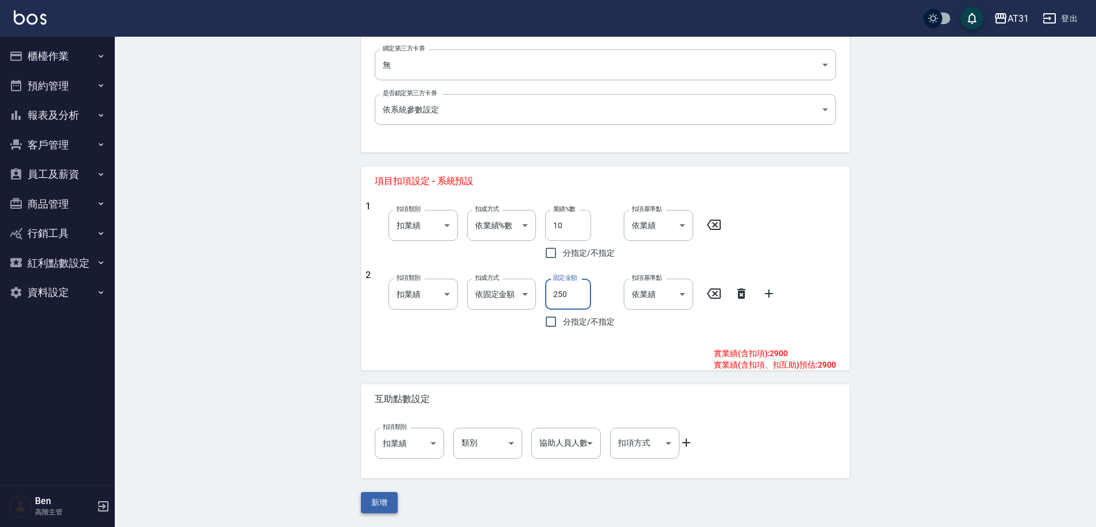
type input "250"
click at [382, 507] on button "新增" at bounding box center [379, 502] width 37 height 21
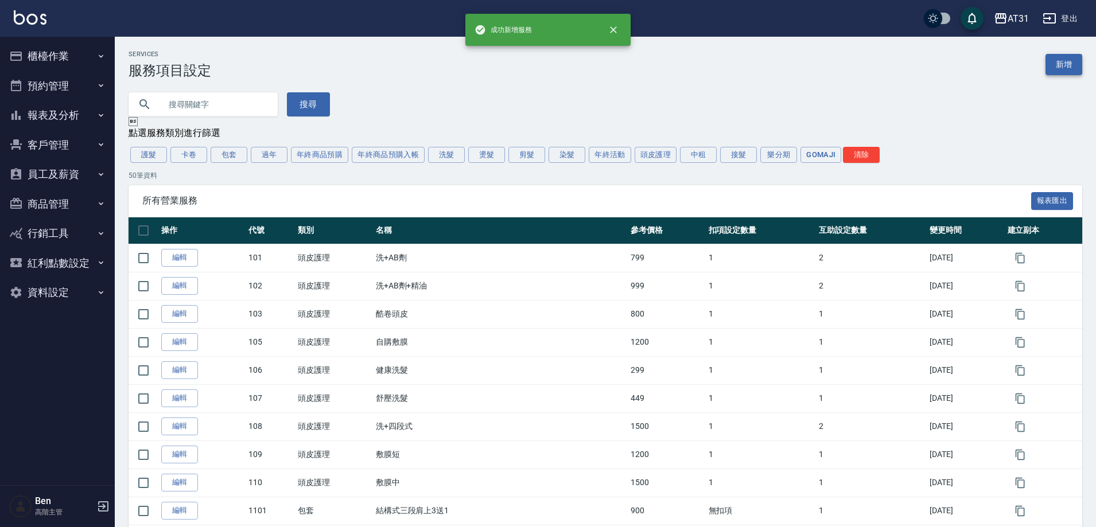
click at [1065, 72] on link "新增" at bounding box center [1063, 64] width 37 height 21
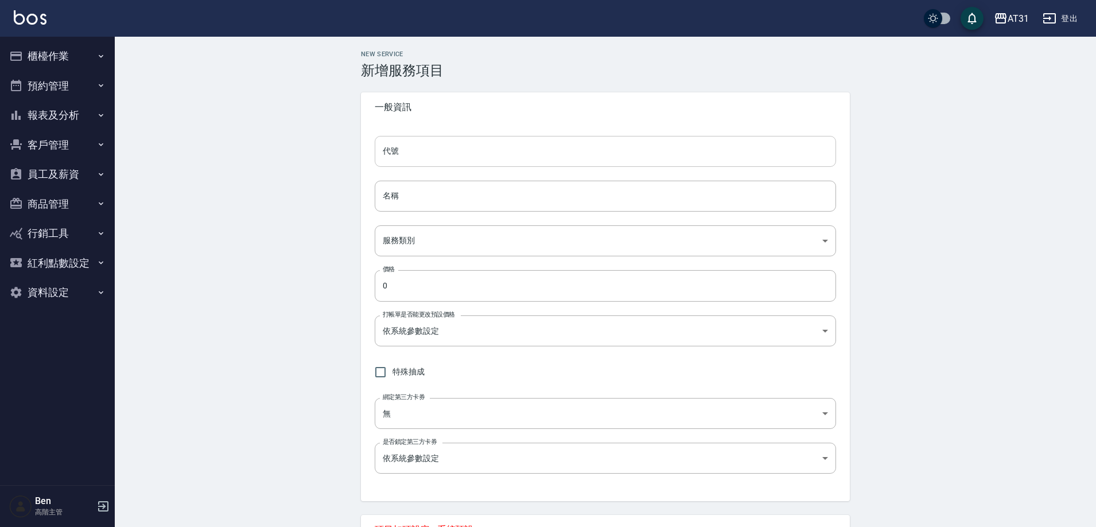
click at [444, 153] on input "代號" at bounding box center [605, 151] width 461 height 31
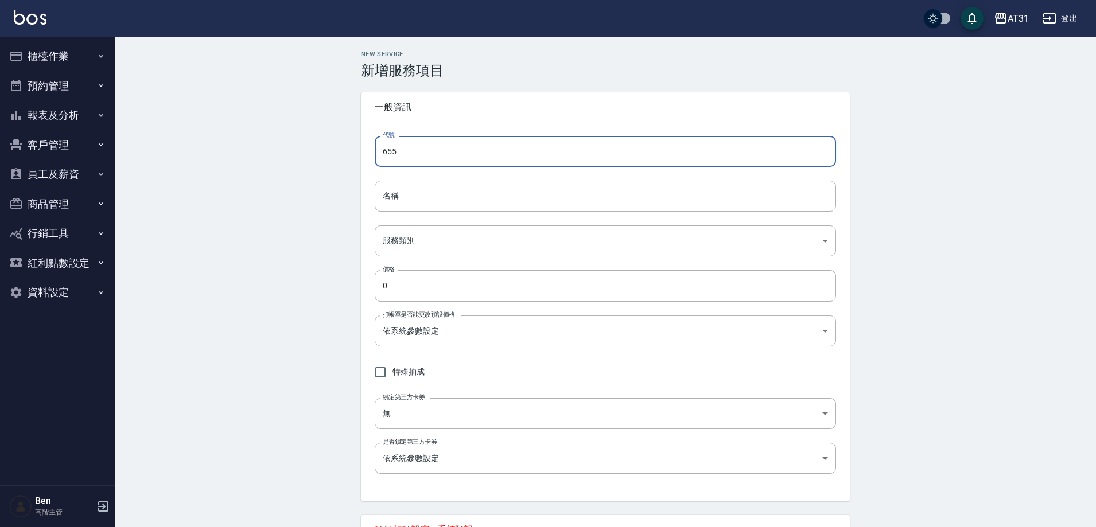
type input "655"
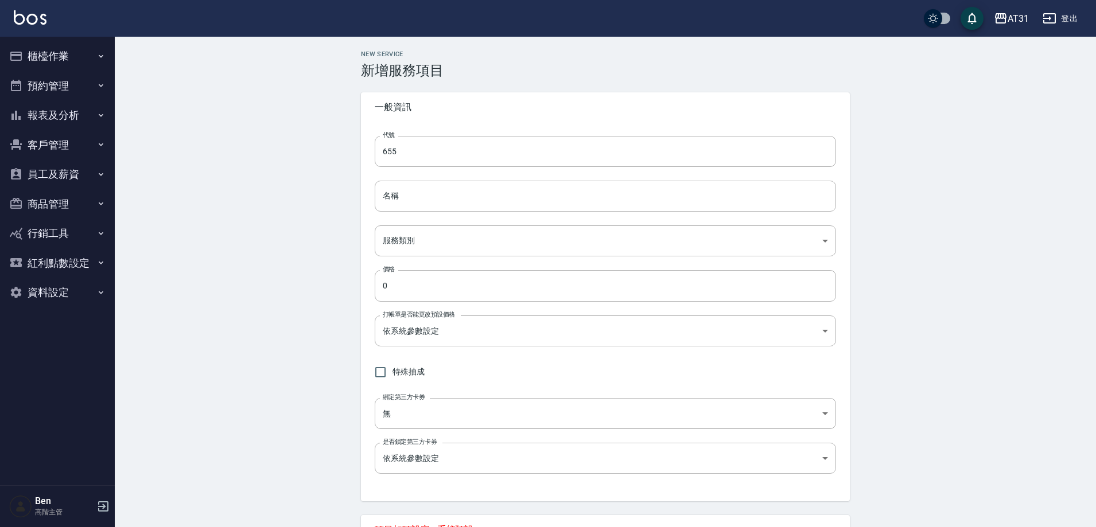
click at [442, 178] on div "代號 655 代號 名稱 名稱 服務類別 ​ 服務類別 價格 0 價格 打帳單是否能更改預設價格 依系統參數設定 UNSET 打帳單是否能更改預設價格 特殊抽…" at bounding box center [605, 311] width 489 height 379
click at [439, 192] on input "名稱" at bounding box center [605, 196] width 461 height 31
paste input "鍍膜護髮短"
type input "鍍膜護髮長"
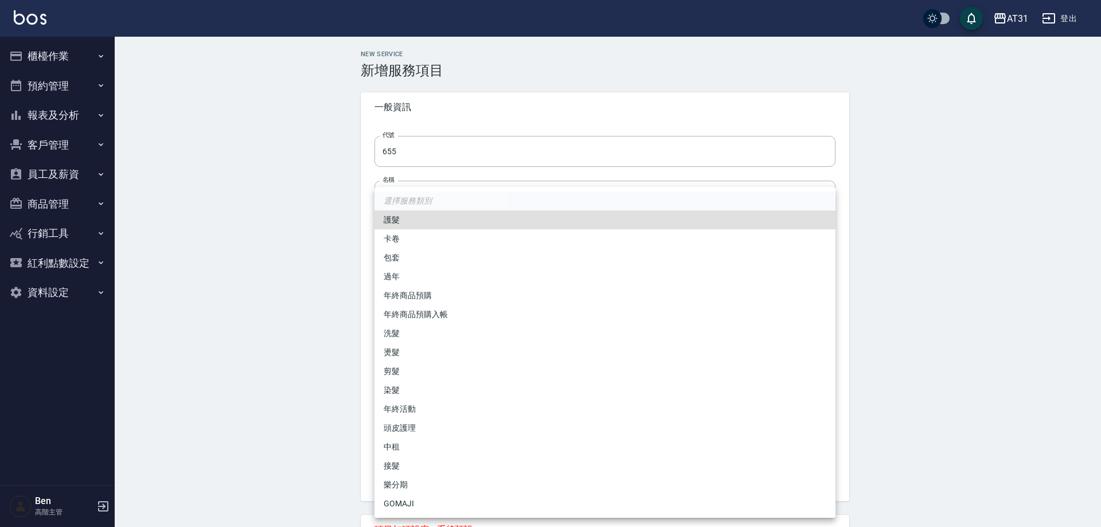
click at [415, 251] on body "AT31 登出 櫃檯作業 打帳單 帳單列表 掛單列表 座位開單 營業儀表板 現金收支登錄 高階收支登錄 材料自購登錄 每日結帳 排班表 現場電腦打卡 掃碼打卡…" at bounding box center [550, 403] width 1101 height 807
click at [401, 213] on li "護髮" at bounding box center [605, 220] width 461 height 19
type input "8b5fede6-20d2-4797-b694-8c4b73f52c84"
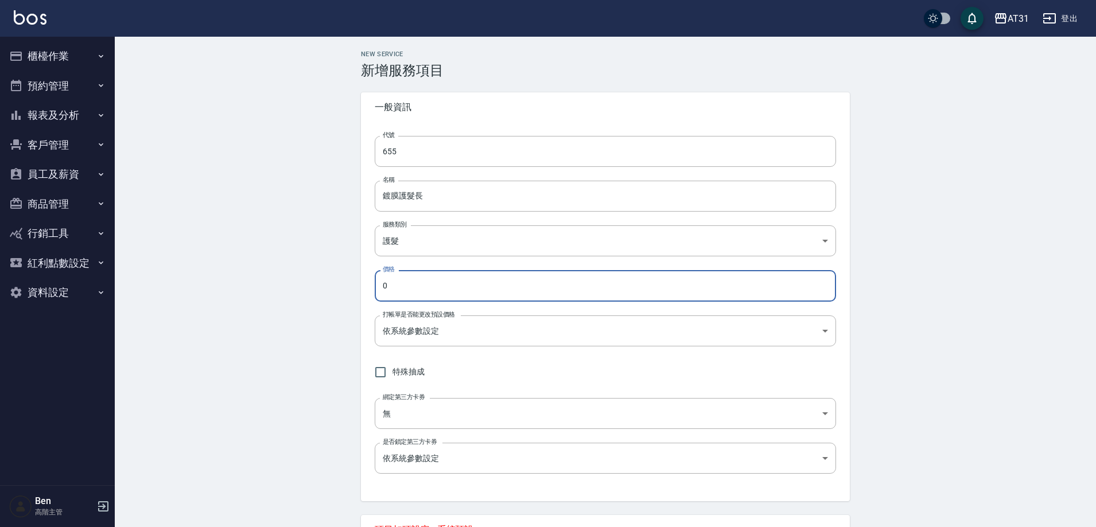
drag, startPoint x: 414, startPoint y: 293, endPoint x: 346, endPoint y: 287, distance: 68.6
click at [346, 287] on div "New Service 新增服務項目 一般資訊 代號 655 代號 名稱 鍍膜護髮長 名稱 服務類別 護髮 8b5fede6-20d2-4797-b694-8…" at bounding box center [605, 422] width 981 height 770
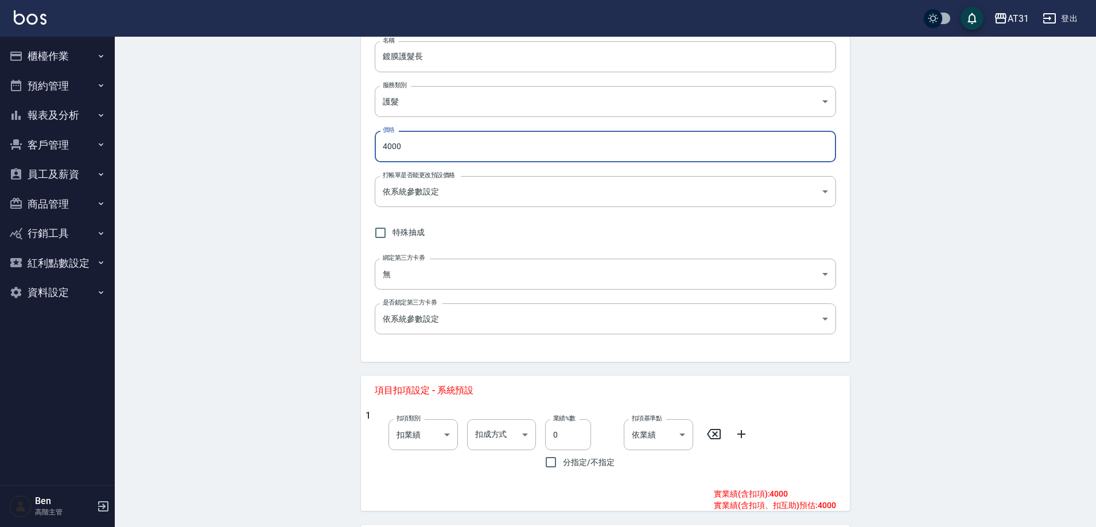
scroll to position [280, 0]
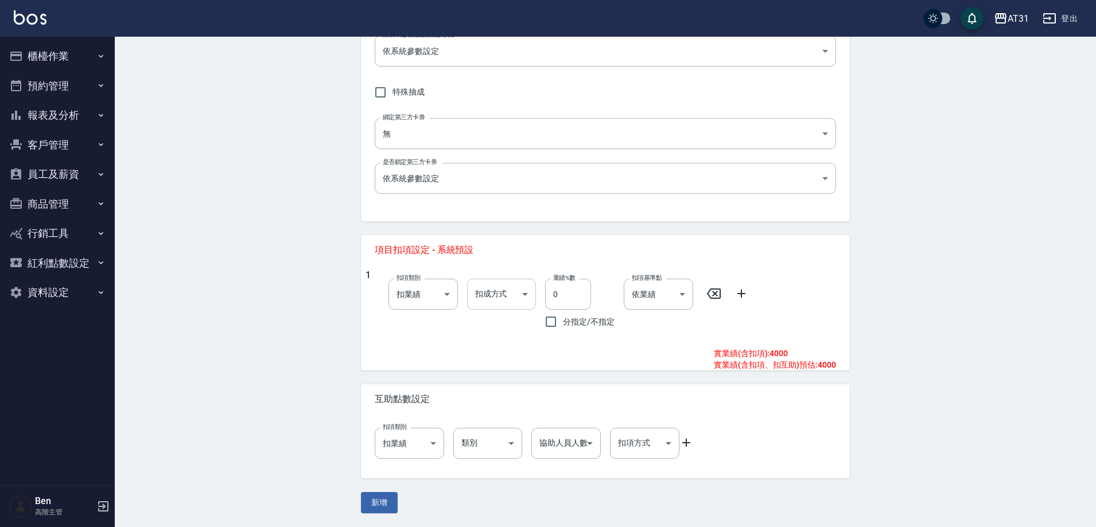
type input "4000"
click at [503, 299] on body "AT31 登出 櫃檯作業 打帳單 帳單列表 掛單列表 座位開單 營業儀表板 現金收支登錄 高階收支登錄 材料自購登錄 每日結帳 排班表 現場電腦打卡 掃碼打卡…" at bounding box center [550, 123] width 1101 height 807
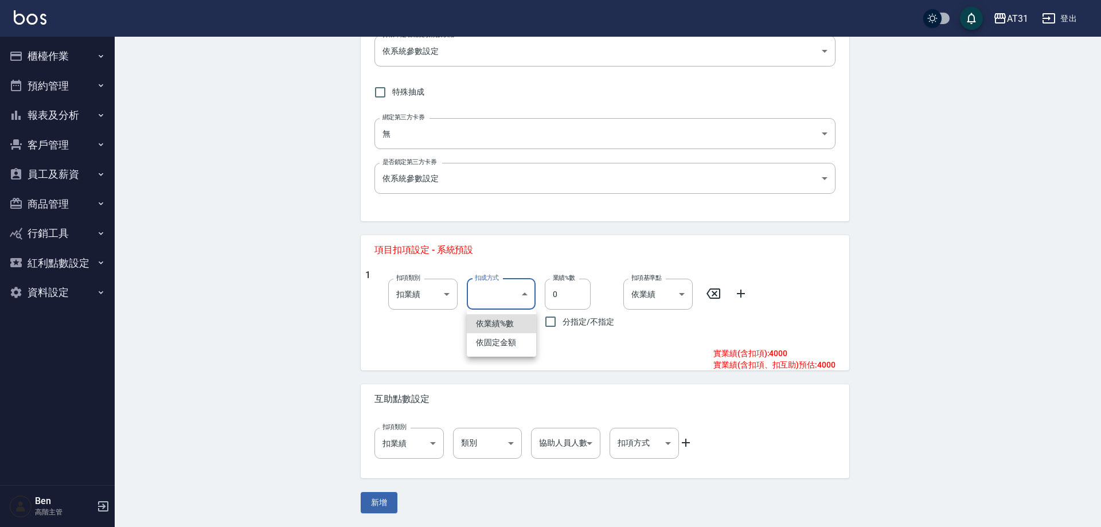
click at [508, 322] on li "依業績%數" at bounding box center [501, 323] width 69 height 19
type input "扣趴數"
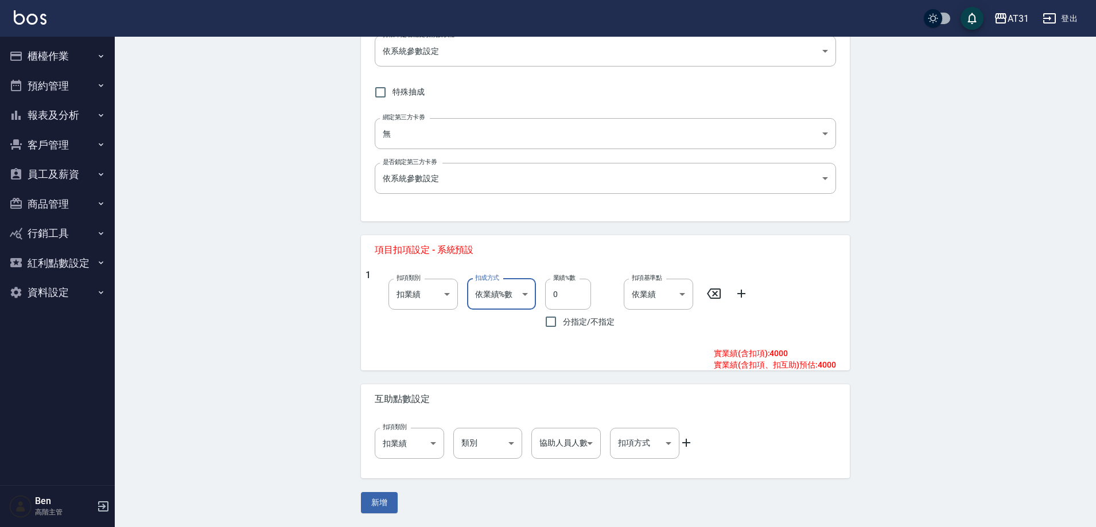
click at [743, 291] on icon at bounding box center [741, 294] width 14 height 14
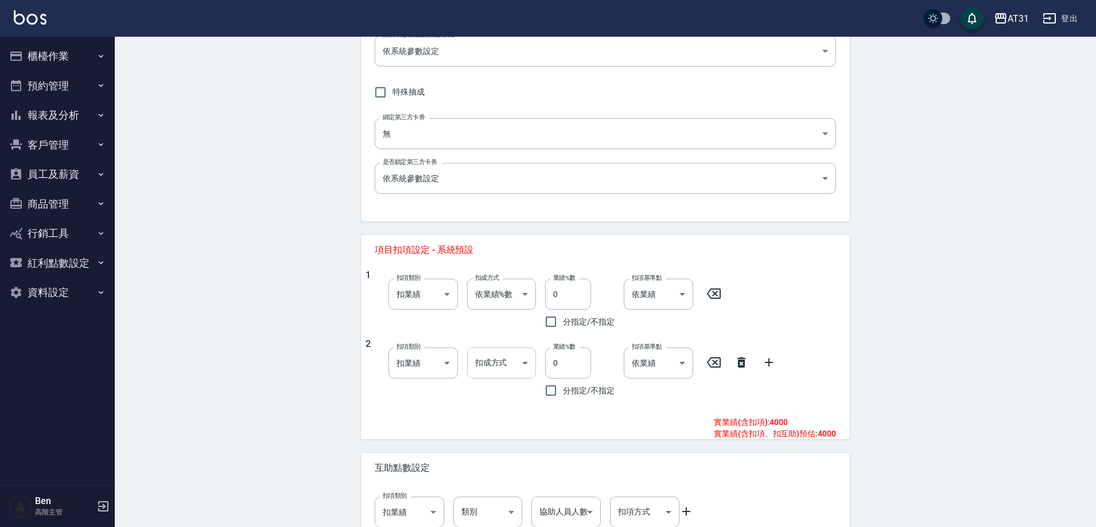
click at [481, 362] on body "AT31 登出 櫃檯作業 打帳單 帳單列表 掛單列表 座位開單 營業儀表板 現金收支登錄 高階收支登錄 材料自購登錄 每日結帳 排班表 現場電腦打卡 掃碼打卡…" at bounding box center [548, 158] width 1096 height 876
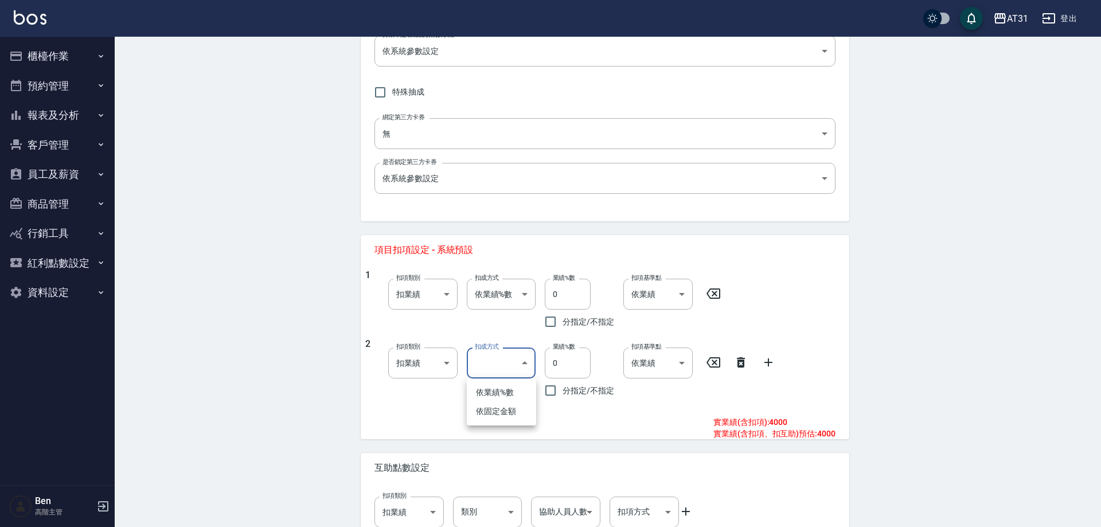
click at [490, 407] on li "依固定金額" at bounding box center [501, 411] width 69 height 19
type input "扣固定金額"
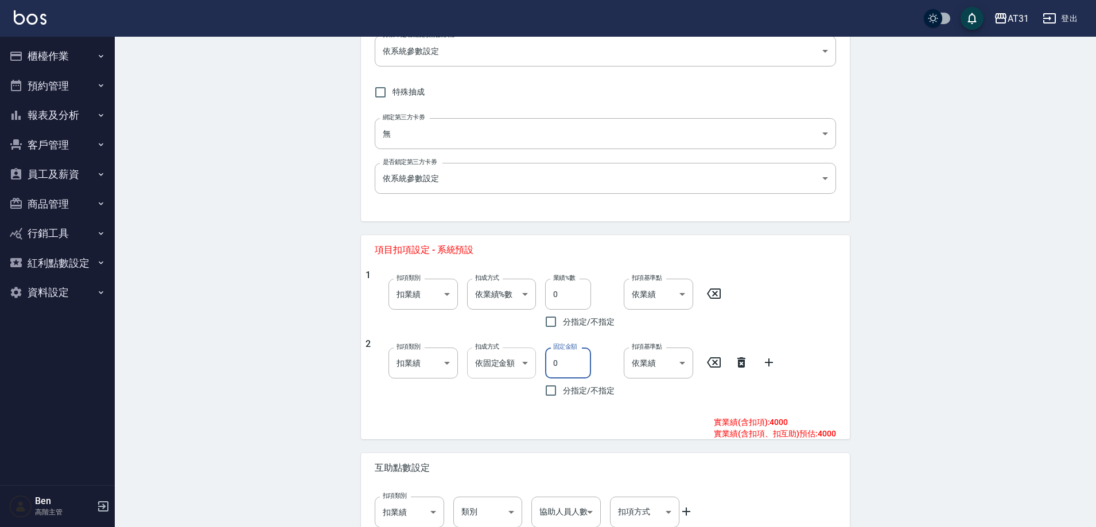
drag, startPoint x: 557, startPoint y: 361, endPoint x: 523, endPoint y: 361, distance: 34.4
click at [526, 361] on div "2 扣項類別 扣業績 onSales 扣項類別 扣成方式 依固定金額 扣固定金額 扣成方式 固定金額 0 固定金額 分指定/不指定 扣項基準點 依業績 0 扣…" at bounding box center [600, 370] width 470 height 64
type input "350"
click at [547, 290] on input "0" at bounding box center [568, 294] width 46 height 31
type input "10"
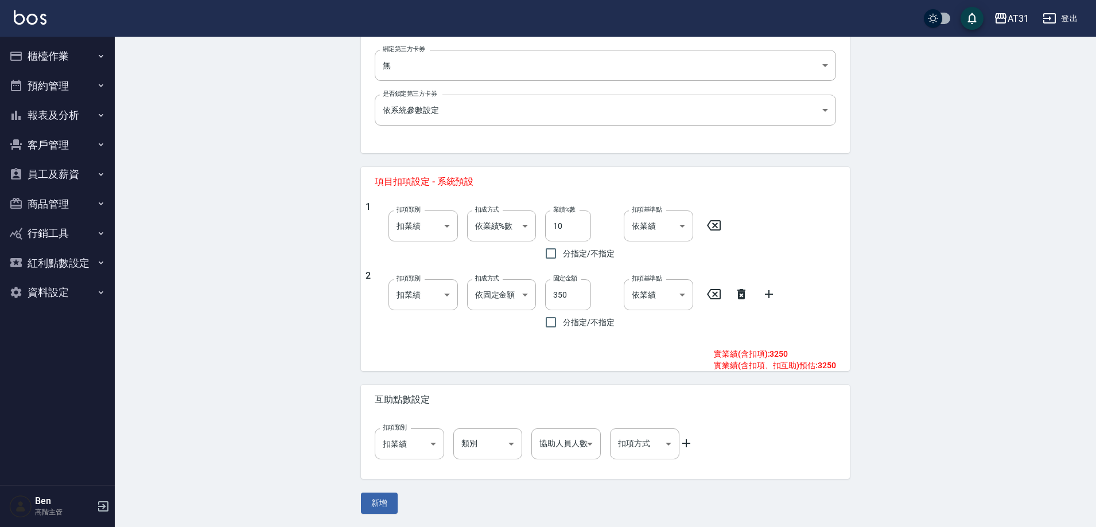
scroll to position [349, 0]
click at [391, 506] on button "新增" at bounding box center [379, 502] width 37 height 21
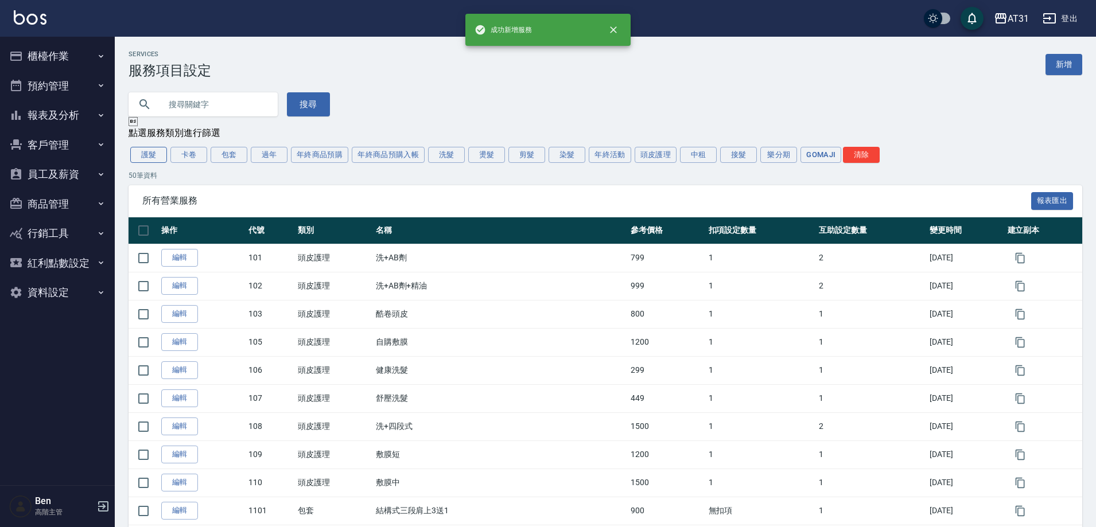
click at [137, 158] on button "護髮" at bounding box center [148, 155] width 37 height 16
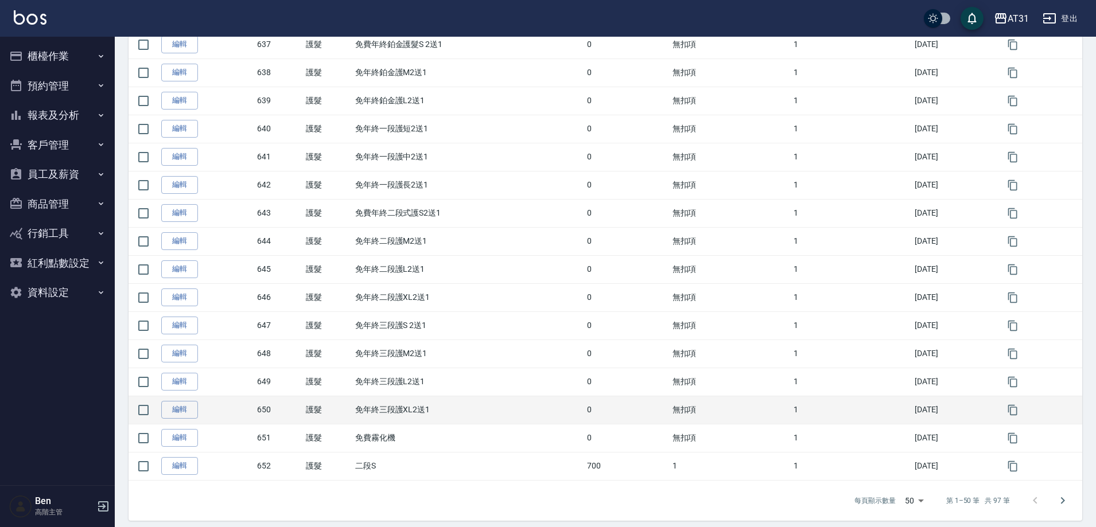
scroll to position [1179, 0]
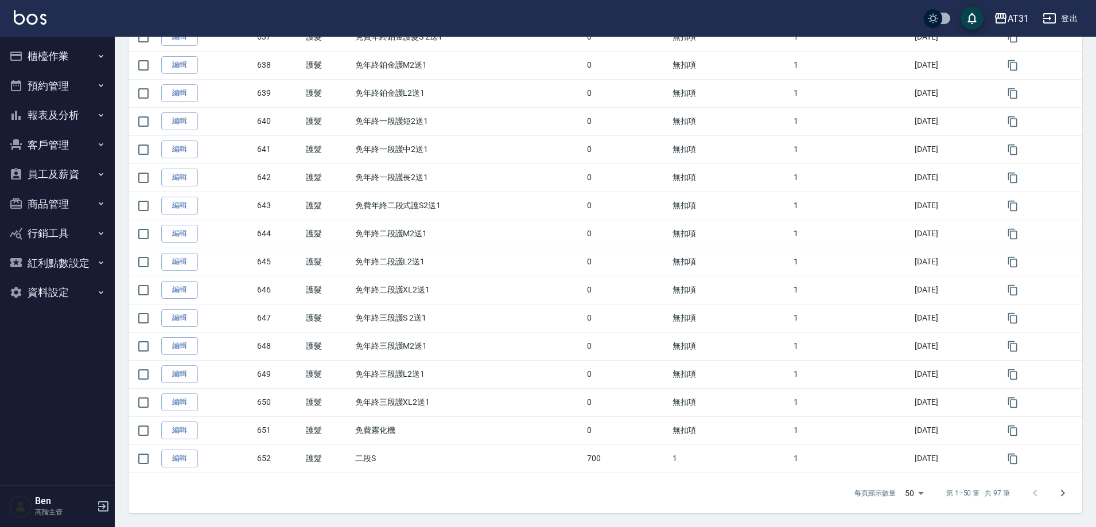
click at [1077, 488] on div "每頁顯示數量 50 50 第 1–50 筆 共 97 筆" at bounding box center [604, 493] width 953 height 40
click at [1066, 492] on icon "Go to next page" at bounding box center [1062, 493] width 14 height 14
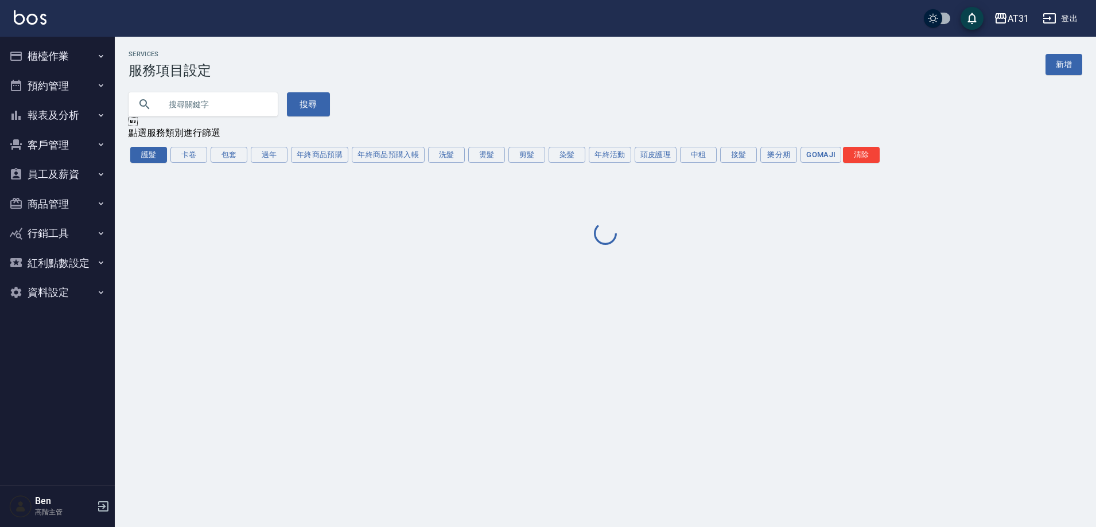
scroll to position [0, 0]
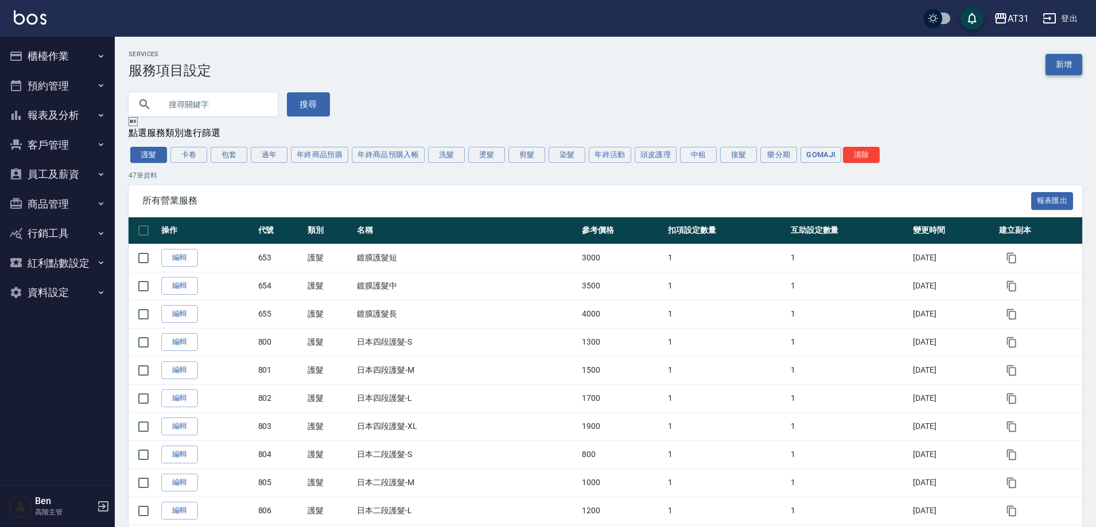
click at [1057, 68] on link "新增" at bounding box center [1063, 64] width 37 height 21
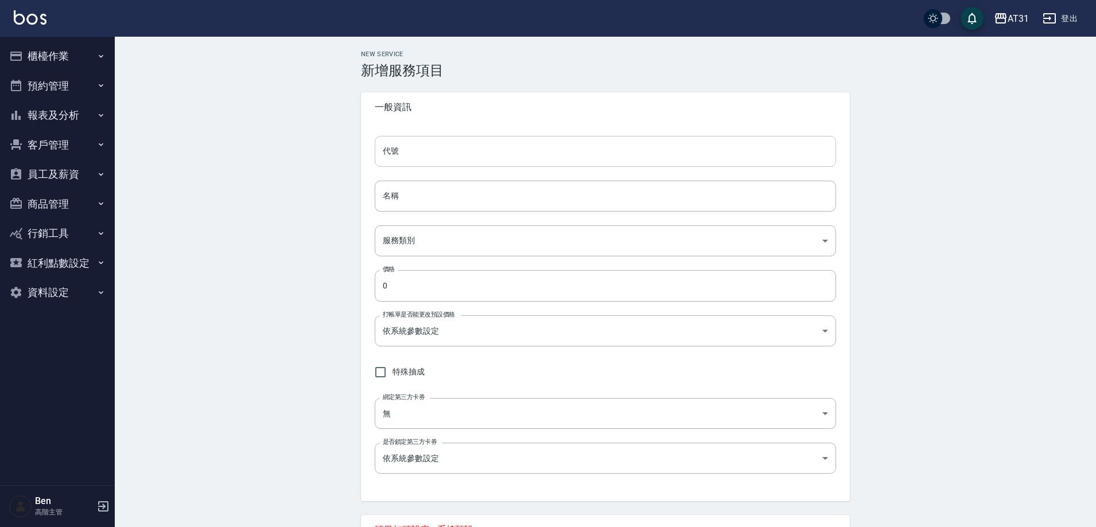
click at [422, 154] on input "代號" at bounding box center [605, 151] width 461 height 31
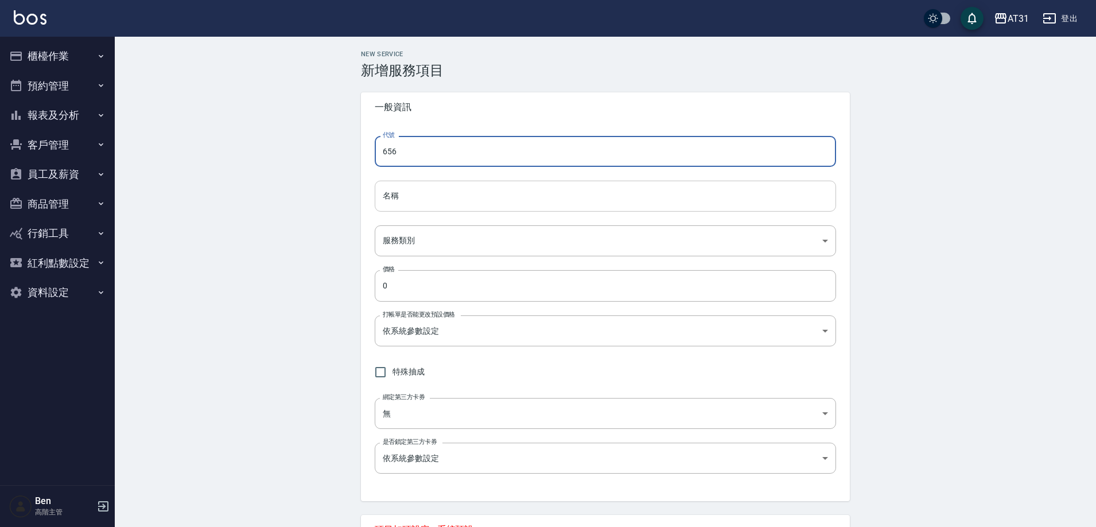
type input "656"
click at [434, 184] on input "名稱" at bounding box center [605, 196] width 461 height 31
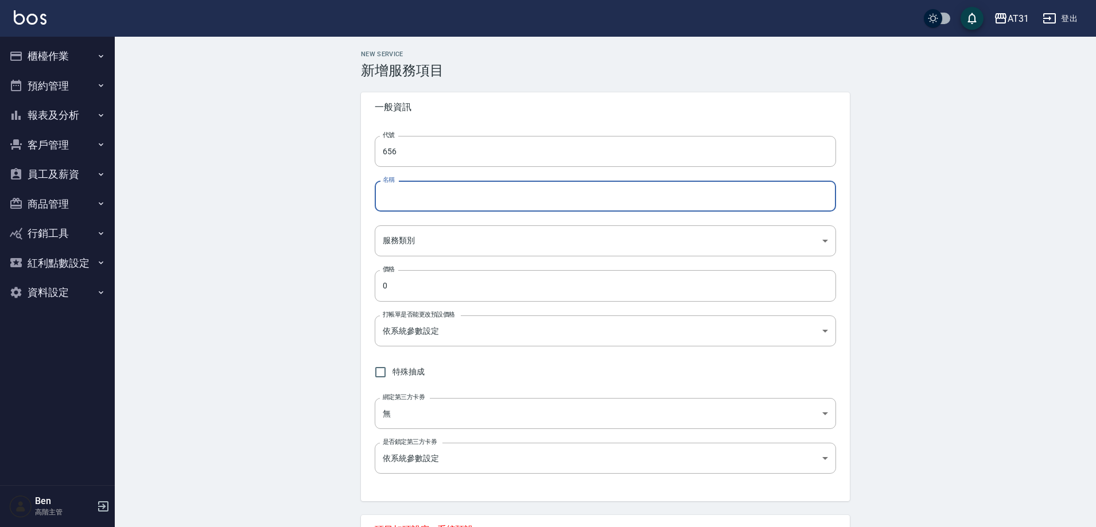
paste input "鍍膜護髮短"
type input "鍍膜護髮特長"
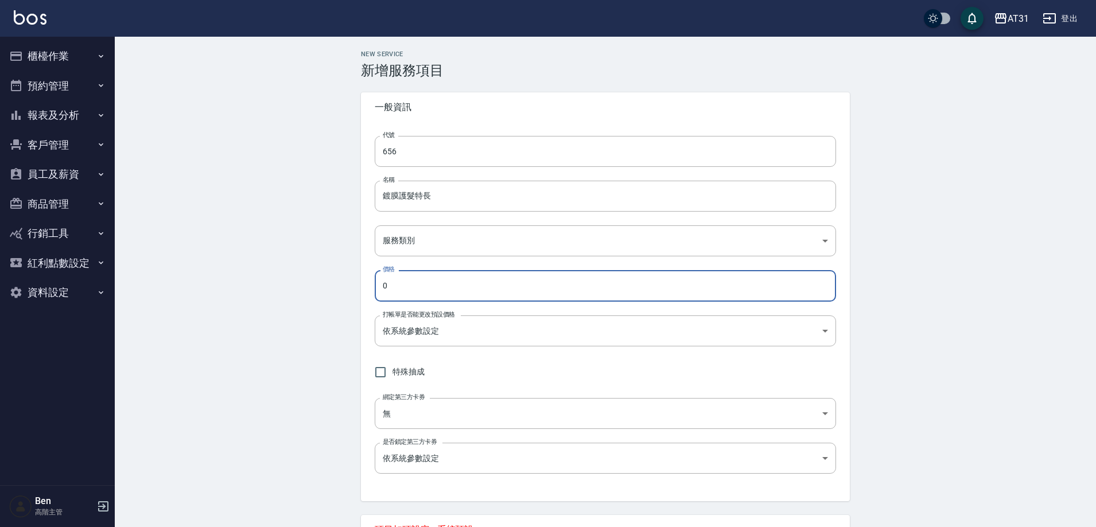
drag, startPoint x: 406, startPoint y: 293, endPoint x: 360, endPoint y: 291, distance: 45.3
click at [360, 291] on div "New Service 新增服務項目 一般資訊 代號 656 代號 名稱 鍍膜護髮特長 名稱 服務類別 ​ 服務類別 價格 0 價格 打帳單是否能更改預設價格…" at bounding box center [605, 421] width 516 height 743
type input "4500"
click at [427, 241] on body "AT31 登出 櫃檯作業 打帳單 帳單列表 掛單列表 座位開單 營業儀表板 現金收支登錄 高階收支登錄 材料自購登錄 每日結帳 排班表 現場電腦打卡 掃碼打卡…" at bounding box center [548, 403] width 1096 height 807
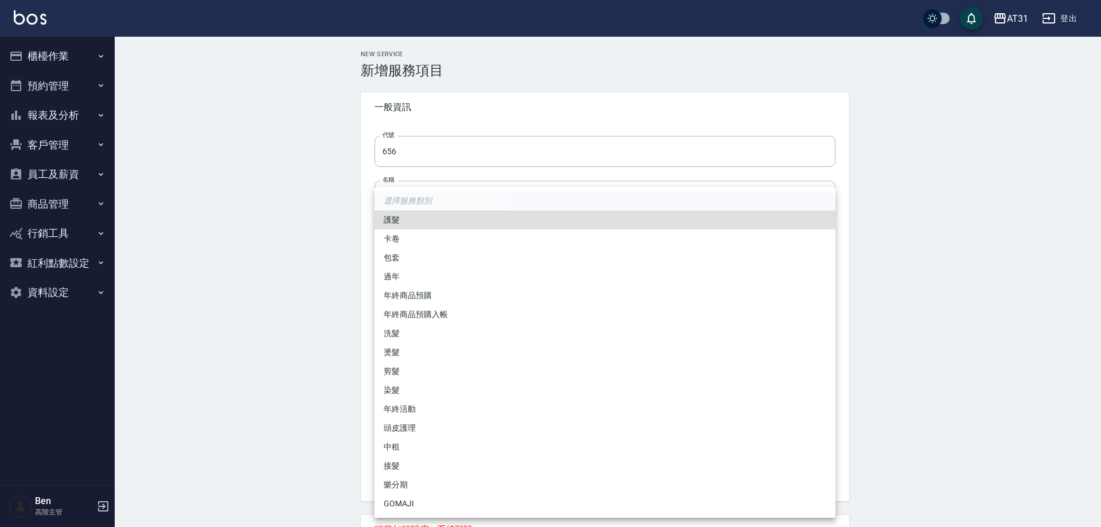
click at [418, 228] on li "護髮" at bounding box center [605, 220] width 461 height 19
type input "8b5fede6-20d2-4797-b694-8c4b73f52c84"
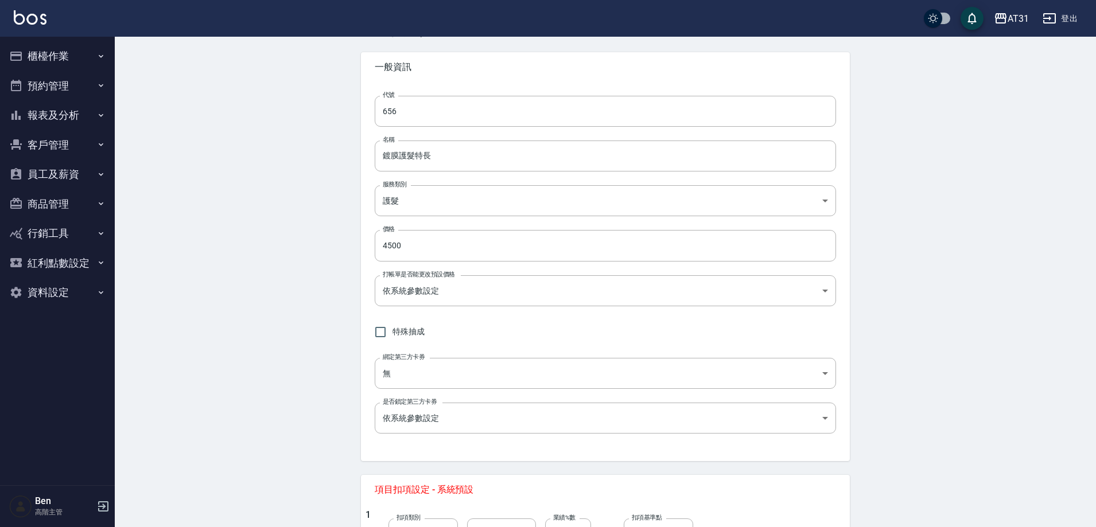
scroll to position [172, 0]
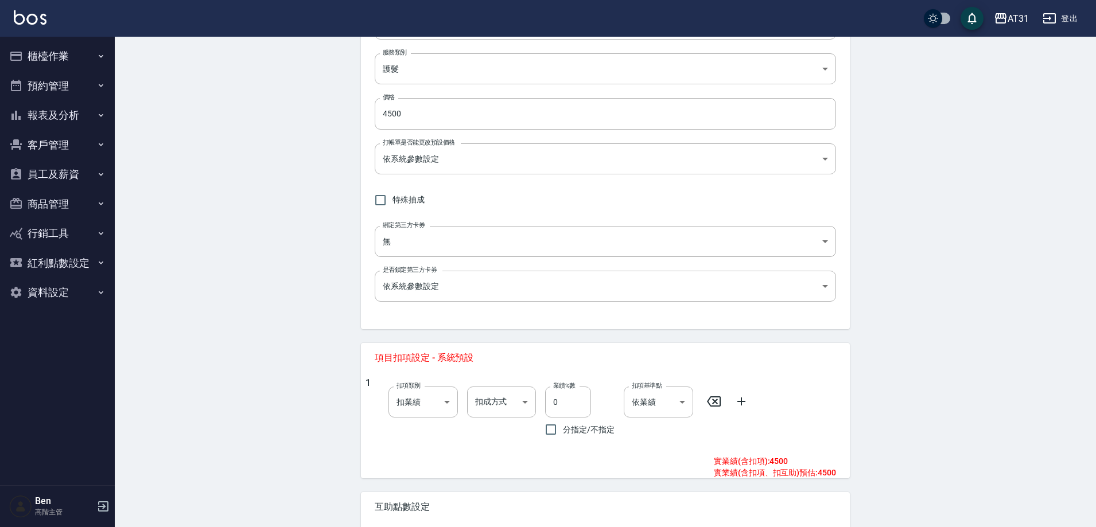
click at [734, 401] on icon at bounding box center [741, 402] width 14 height 14
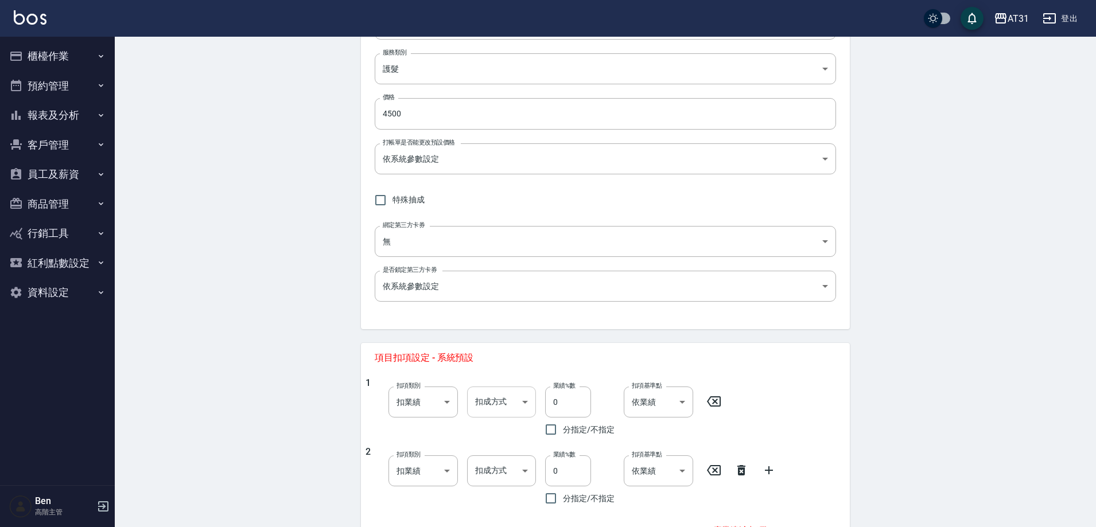
click at [513, 396] on body "AT31 登出 櫃檯作業 打帳單 帳單列表 掛單列表 座位開單 營業儀表板 現金收支登錄 高階收支登錄 材料自購登錄 每日結帳 排班表 現場電腦打卡 掃碼打卡…" at bounding box center [548, 266] width 1096 height 876
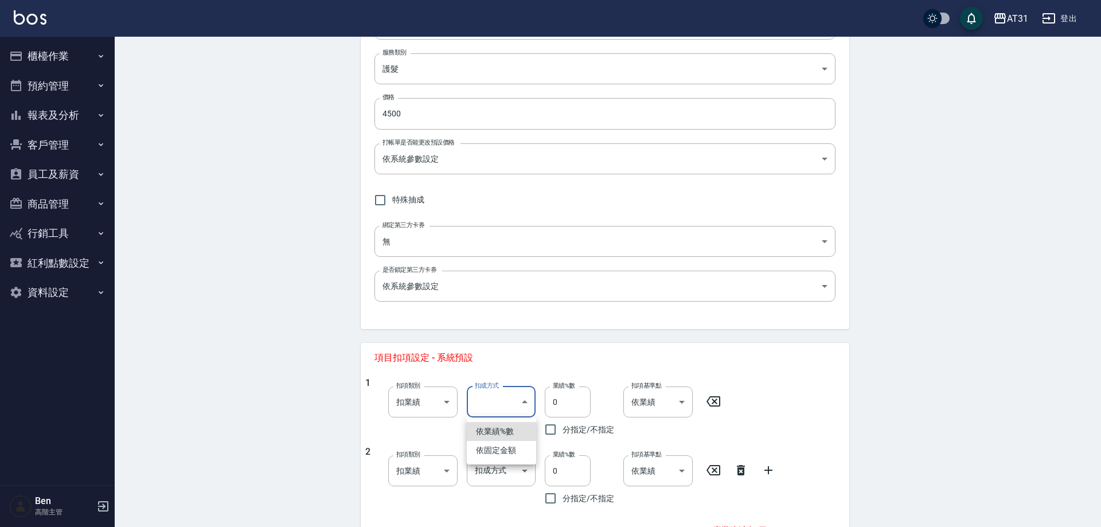
click at [509, 431] on li "依業績%數" at bounding box center [501, 431] width 69 height 19
type input "扣趴數"
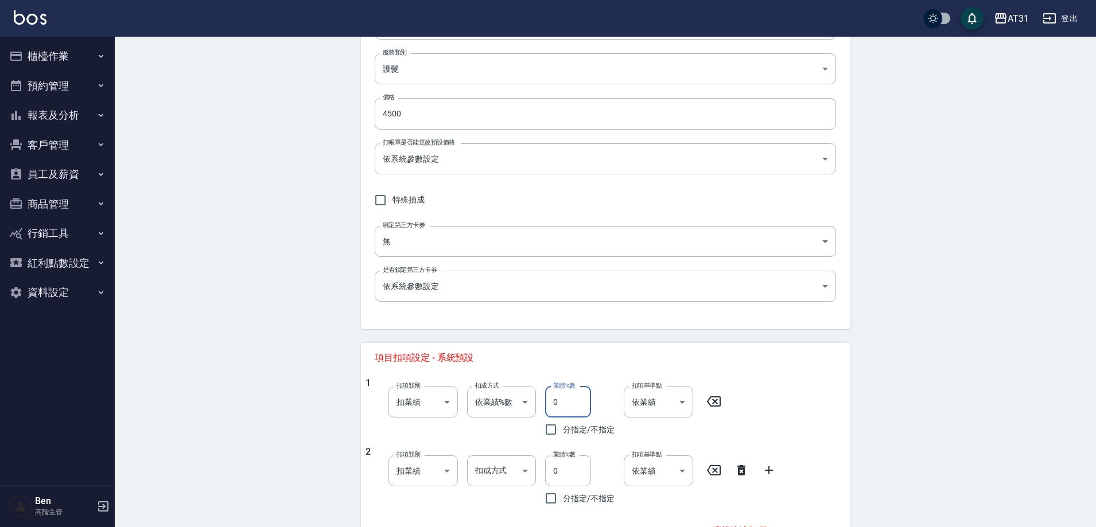
click at [548, 402] on input "0" at bounding box center [568, 402] width 46 height 31
type input "10"
click at [520, 464] on body "AT31 登出 櫃檯作業 打帳單 帳單列表 掛單列表 座位開單 營業儀表板 現金收支登錄 高階收支登錄 材料自購登錄 每日結帳 排班表 現場電腦打卡 掃碼打卡…" at bounding box center [548, 266] width 1096 height 876
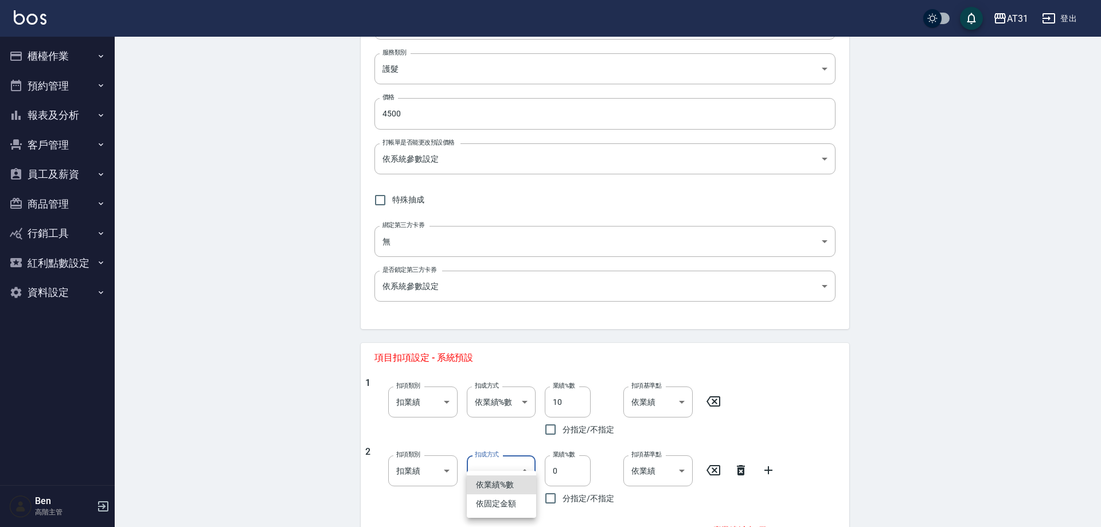
click at [493, 509] on li "依固定金額" at bounding box center [501, 503] width 69 height 19
type input "扣固定金額"
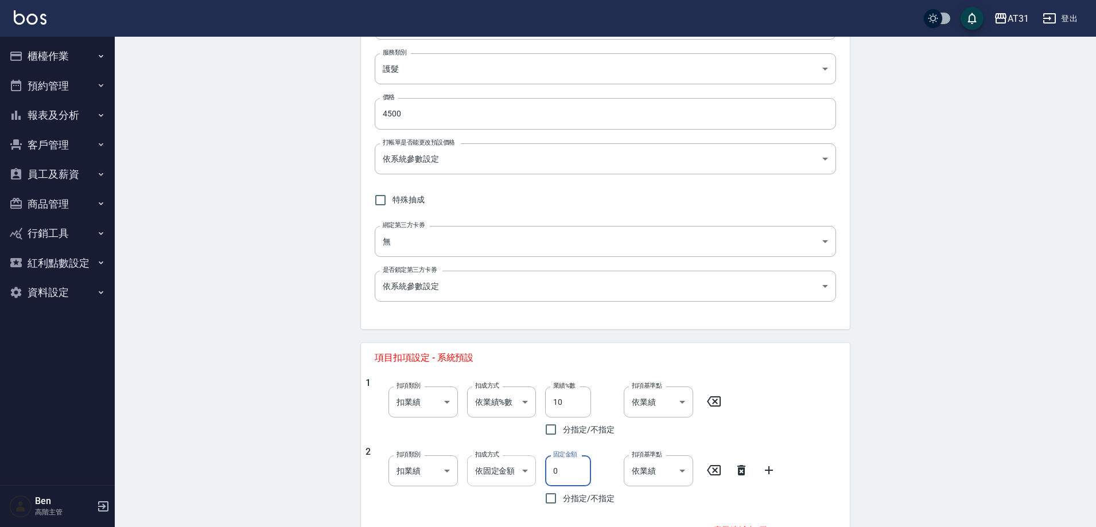
drag, startPoint x: 539, startPoint y: 480, endPoint x: 520, endPoint y: 478, distance: 19.0
click at [520, 478] on div "2 扣項類別 扣業績 onSales 扣項類別 扣成方式 依固定金額 扣固定金額 扣成方式 固定金額 0 固定金額 分指定/不指定 扣項基準點 依業績 0 扣…" at bounding box center [600, 478] width 470 height 64
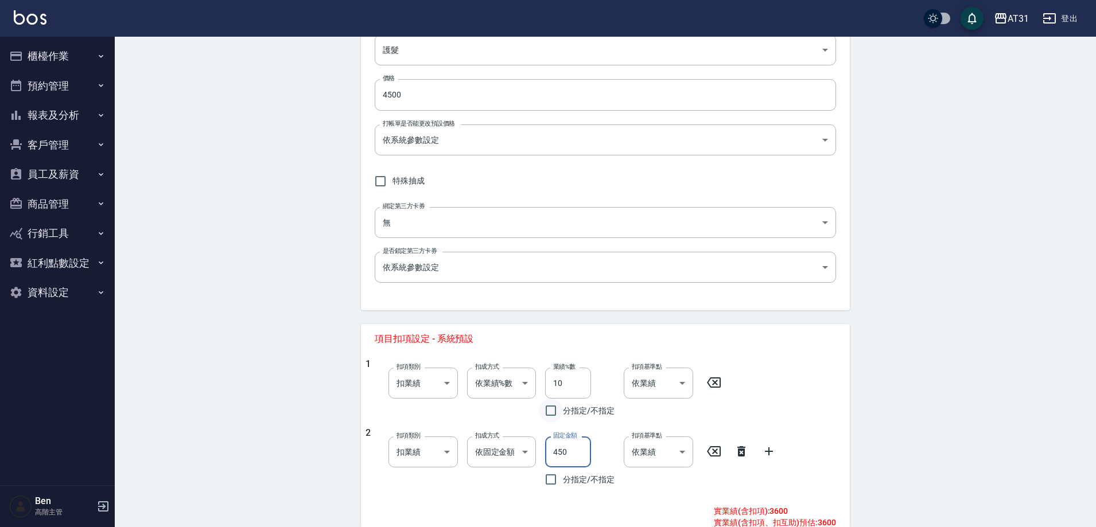
scroll to position [349, 0]
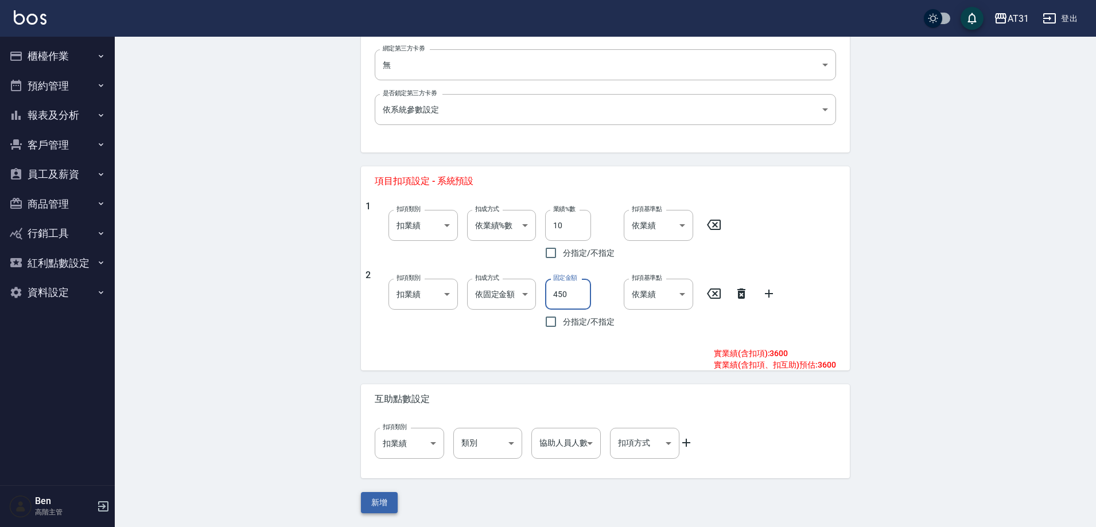
type input "450"
click at [383, 501] on button "新增" at bounding box center [379, 502] width 37 height 21
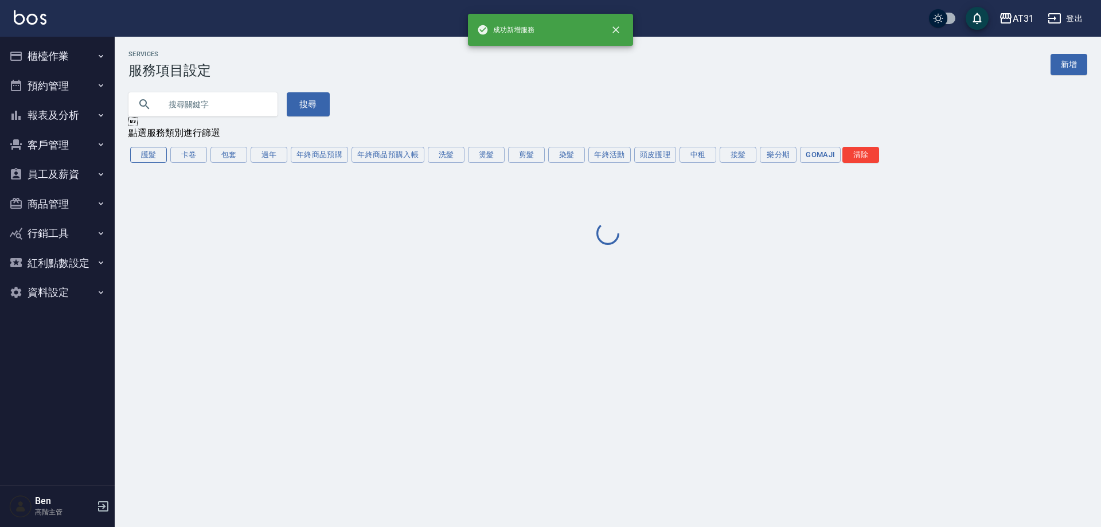
click at [140, 162] on button "護髮" at bounding box center [148, 155] width 37 height 16
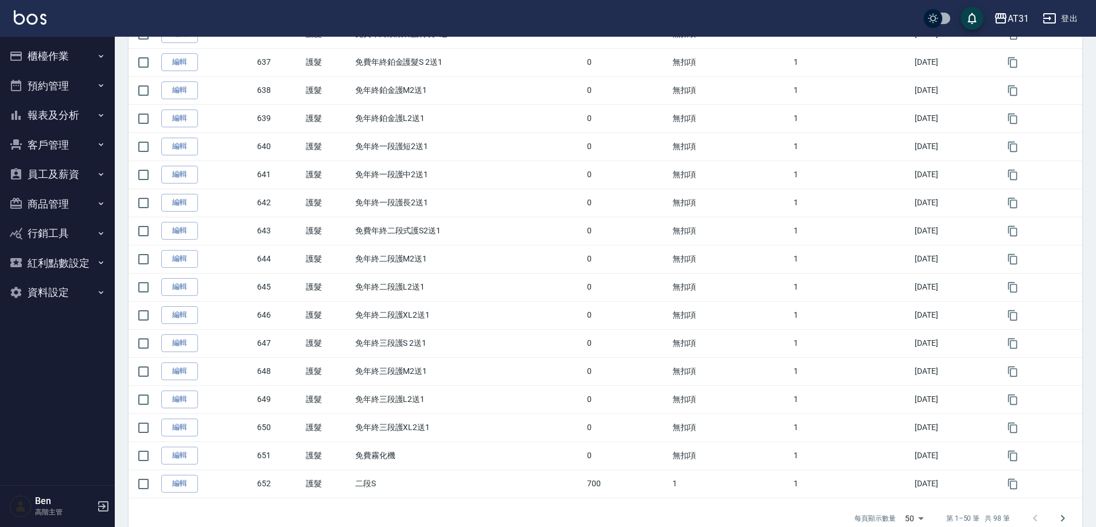
scroll to position [1179, 0]
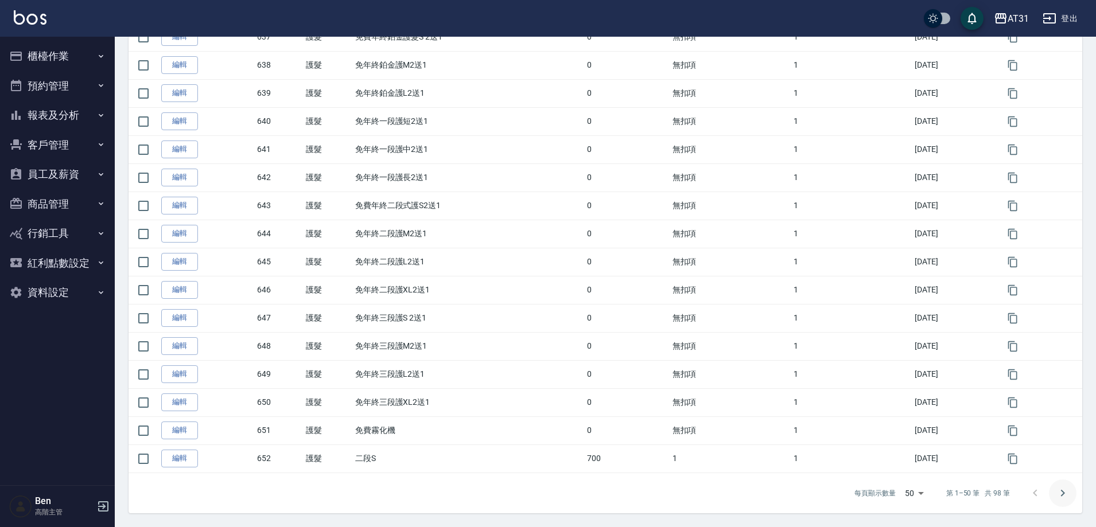
click at [1058, 497] on icon "Go to next page" at bounding box center [1062, 493] width 14 height 14
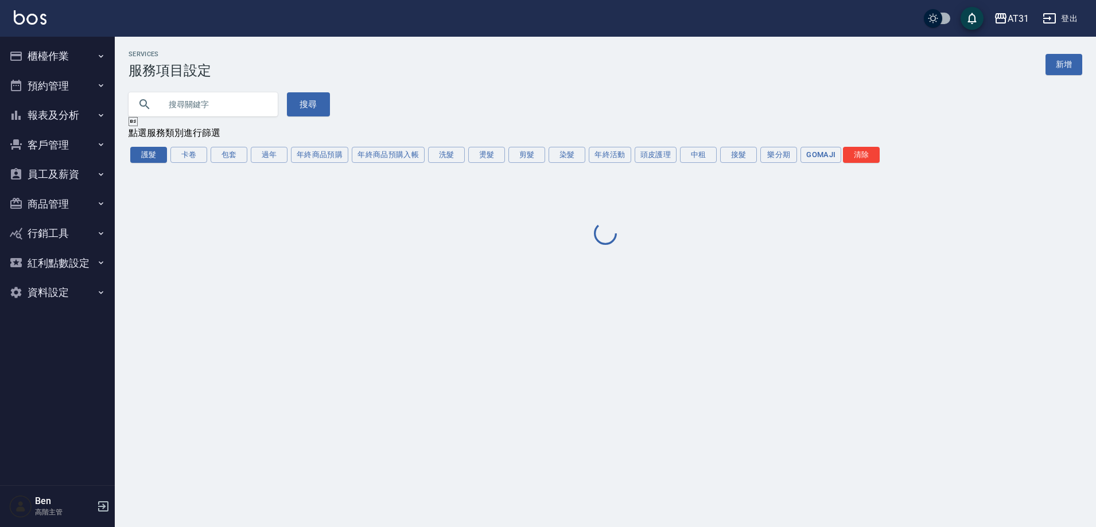
scroll to position [0, 0]
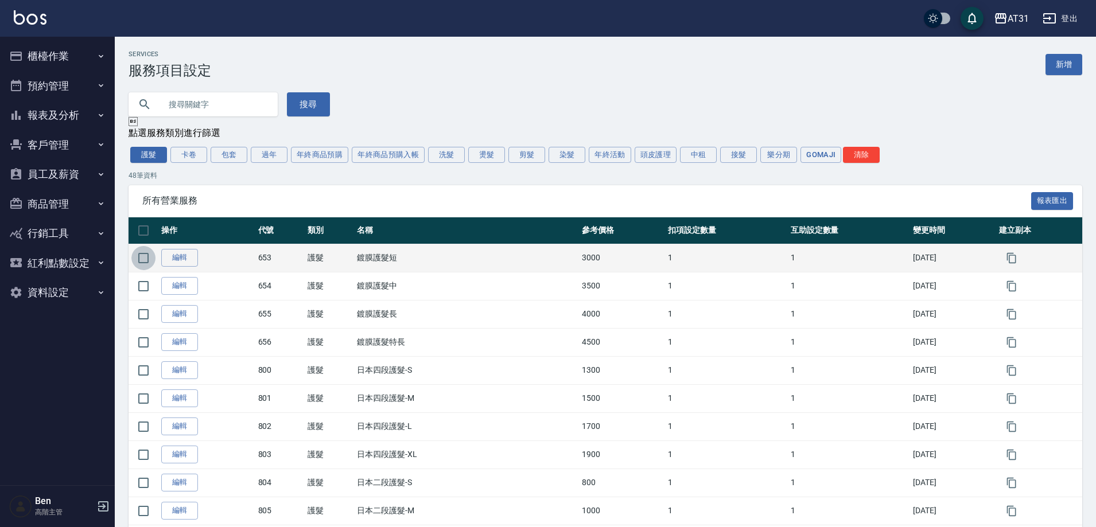
click at [146, 263] on input "checkbox" at bounding box center [143, 258] width 24 height 24
checkbox input "true"
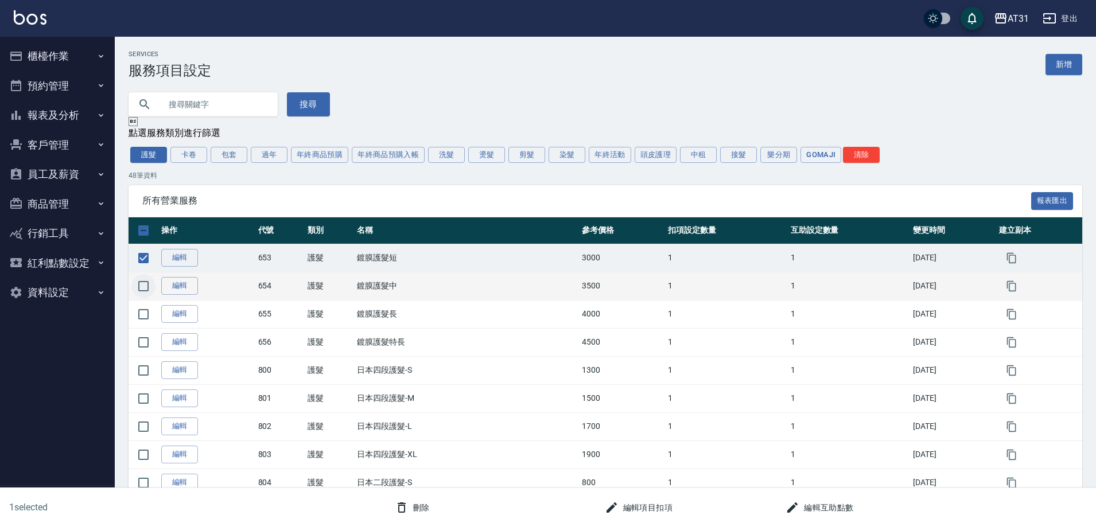
click at [147, 280] on input "checkbox" at bounding box center [143, 286] width 24 height 24
checkbox input "true"
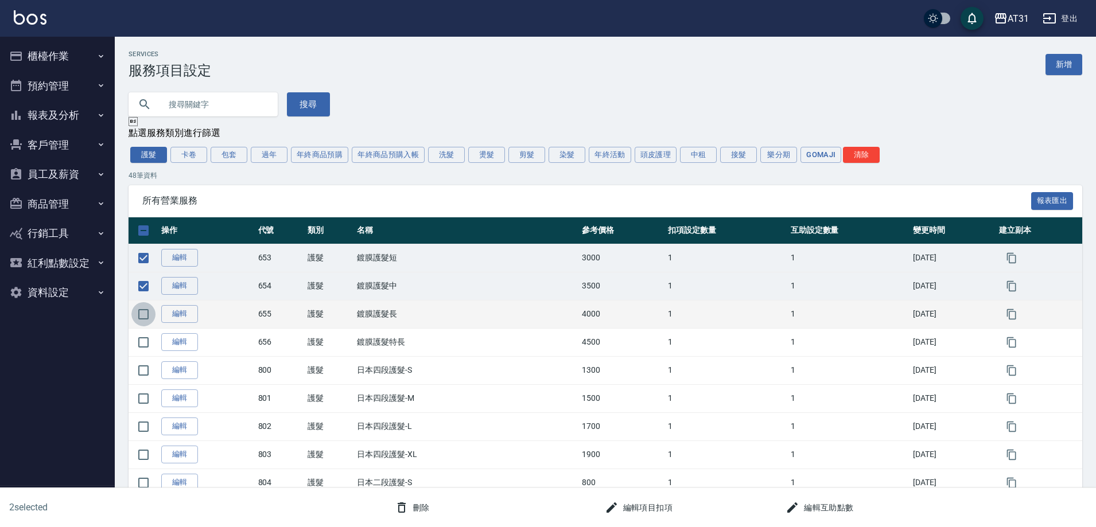
click at [146, 313] on input "checkbox" at bounding box center [143, 314] width 24 height 24
checkbox input "true"
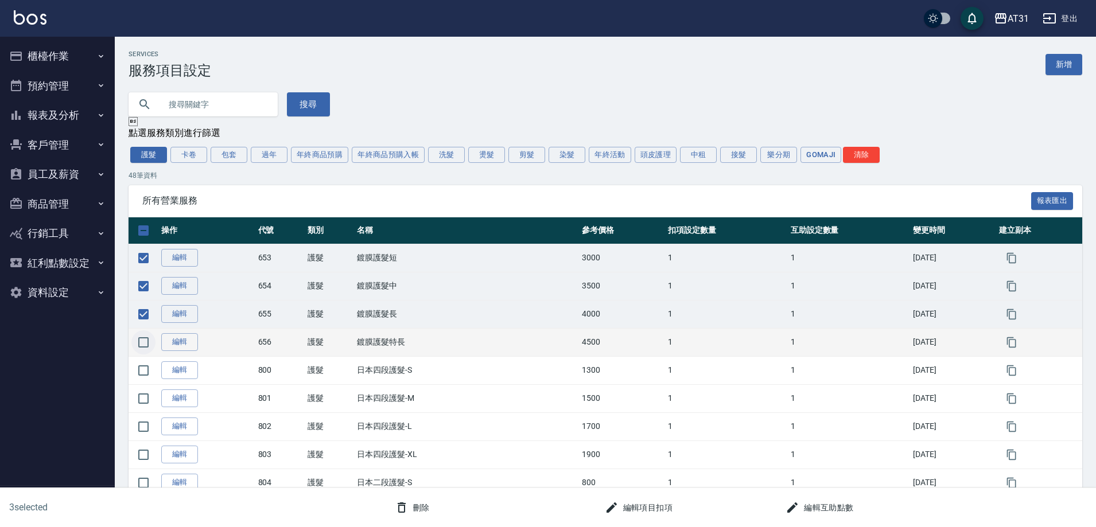
click at [141, 334] on input "checkbox" at bounding box center [143, 342] width 24 height 24
checkbox input "true"
click at [828, 501] on button "編輯互助點數" at bounding box center [819, 507] width 77 height 21
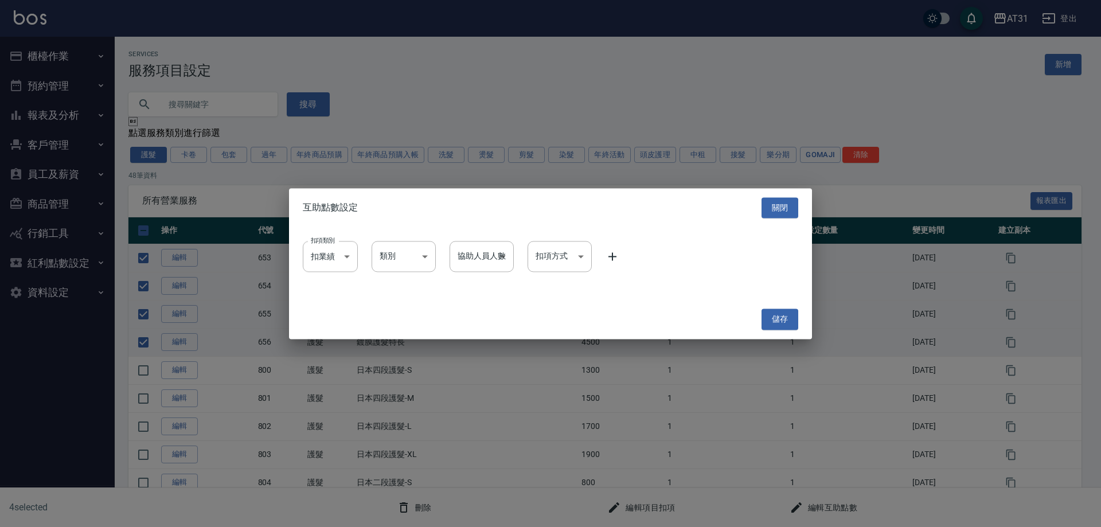
click at [618, 254] on icon at bounding box center [613, 257] width 14 height 14
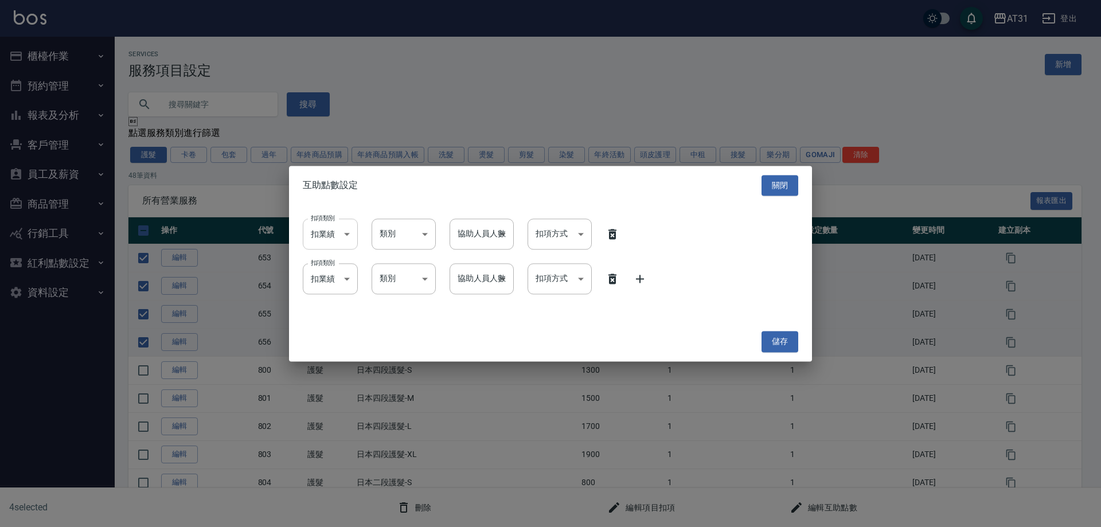
click at [329, 284] on li "扣薪水" at bounding box center [330, 283] width 55 height 19
type input "onSalary"
click at [333, 324] on li "扣薪水" at bounding box center [330, 327] width 55 height 19
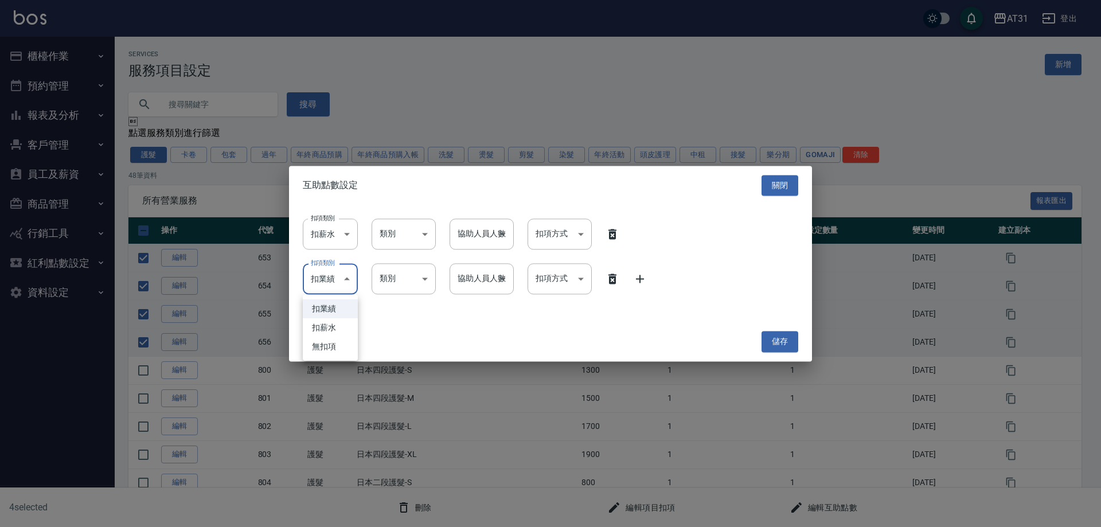
type input "onSalary"
click at [394, 264] on li "洗" at bounding box center [404, 264] width 64 height 19
type input "洗"
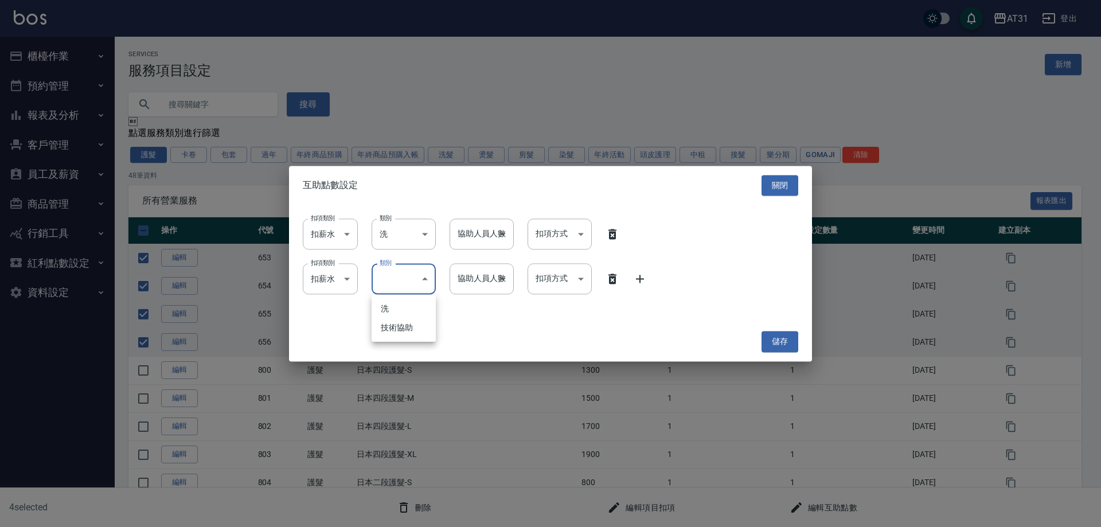
click at [398, 326] on li "技術協助" at bounding box center [404, 327] width 64 height 19
type input "技術協助"
click at [490, 258] on li "1" at bounding box center [482, 264] width 64 height 19
type input "1"
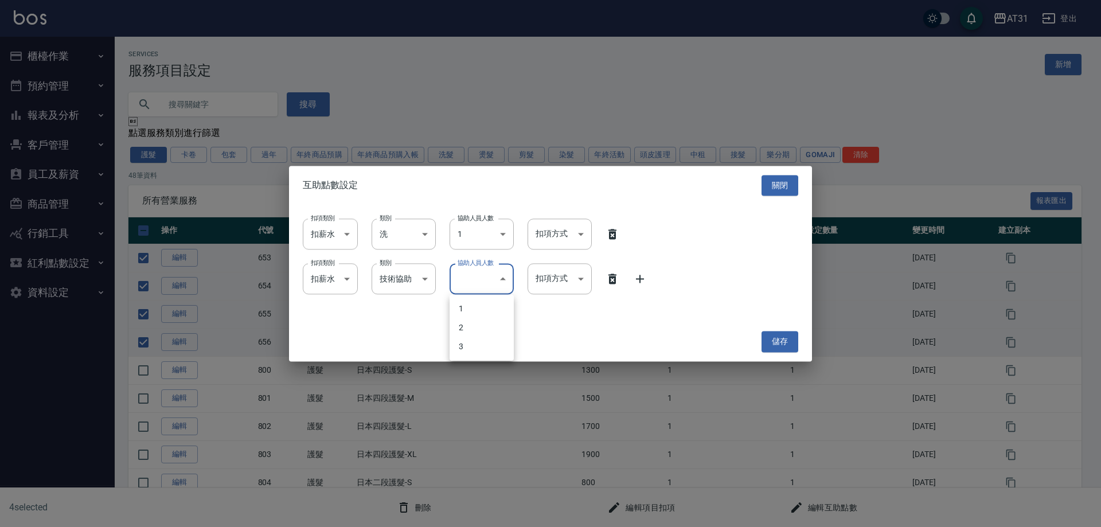
click at [471, 318] on li "1" at bounding box center [482, 308] width 64 height 19
click at [485, 324] on li "2" at bounding box center [482, 327] width 64 height 19
type input "2"
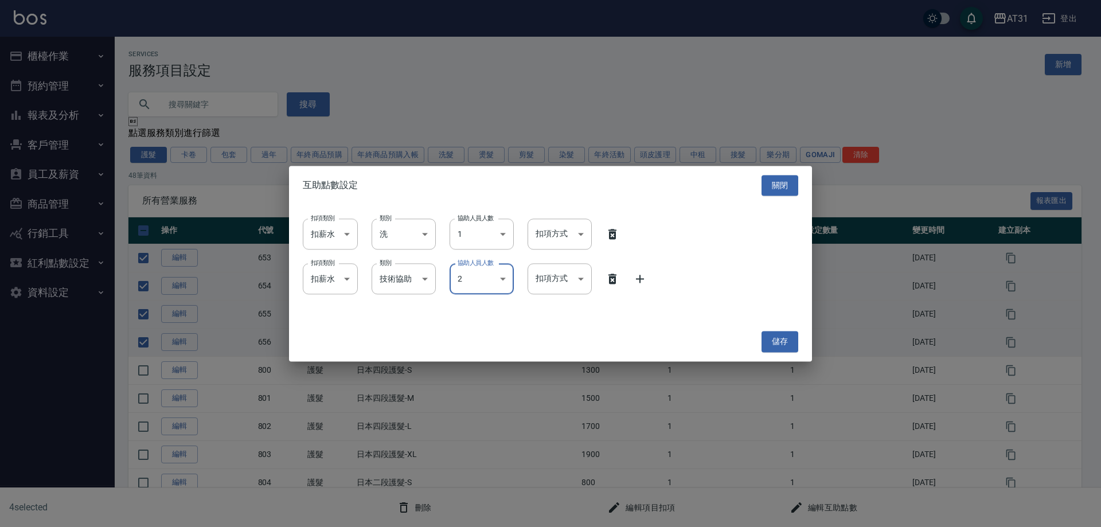
click at [534, 306] on li "依點數" at bounding box center [560, 302] width 64 height 19
type input "點數"
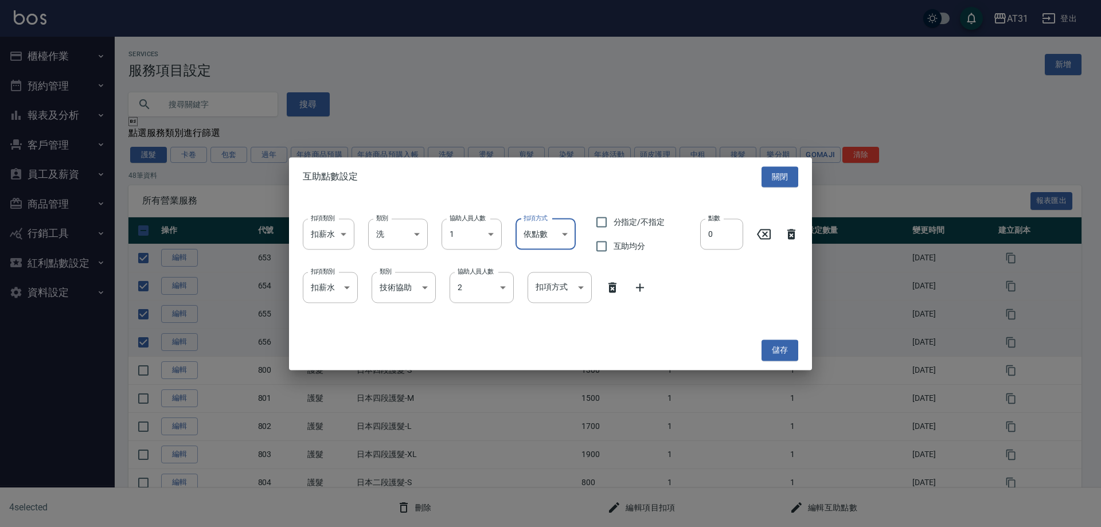
click at [558, 357] on li "依點數" at bounding box center [560, 355] width 64 height 19
type input "點數"
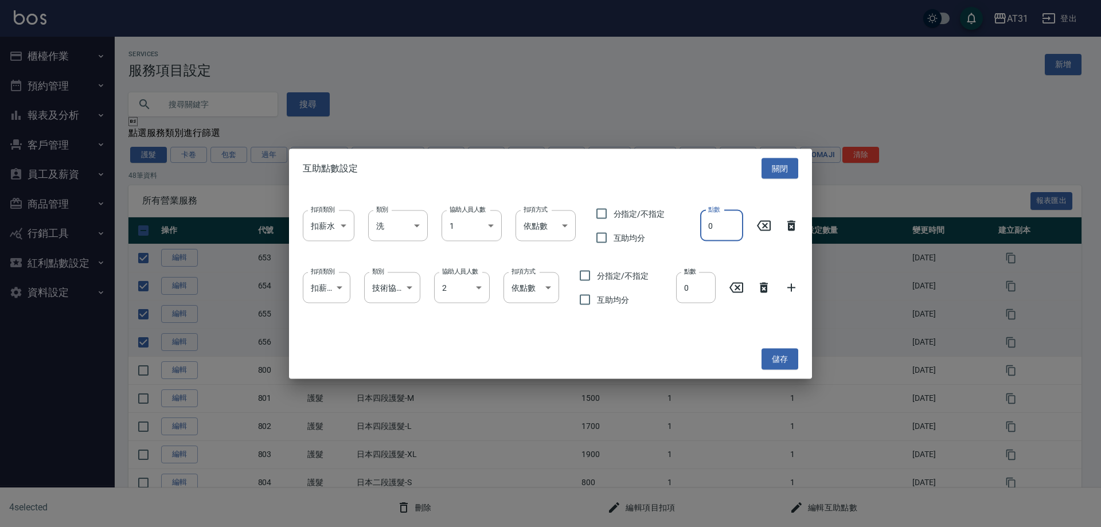
drag, startPoint x: 718, startPoint y: 219, endPoint x: 659, endPoint y: 222, distance: 58.6
click at [659, 222] on div "扣項類別 扣薪水 onSalary 扣項類別 類別 洗 洗 類別 協助人員人數 1 1 協助人員人數 扣項方式 依點數 點數 扣項方式 分指定/不指定 互助均…" at bounding box center [551, 226] width 496 height 48
type input "1"
drag, startPoint x: 699, startPoint y: 283, endPoint x: 631, endPoint y: 283, distance: 68.3
click at [631, 283] on div "扣項類別 扣薪水 onSalary 扣項類別 類別 技術協助 技術協助 類別 協助人員人數 2 2 協助人員人數 扣項方式 依點數 點數 扣項方式 分指定/不…" at bounding box center [551, 288] width 496 height 48
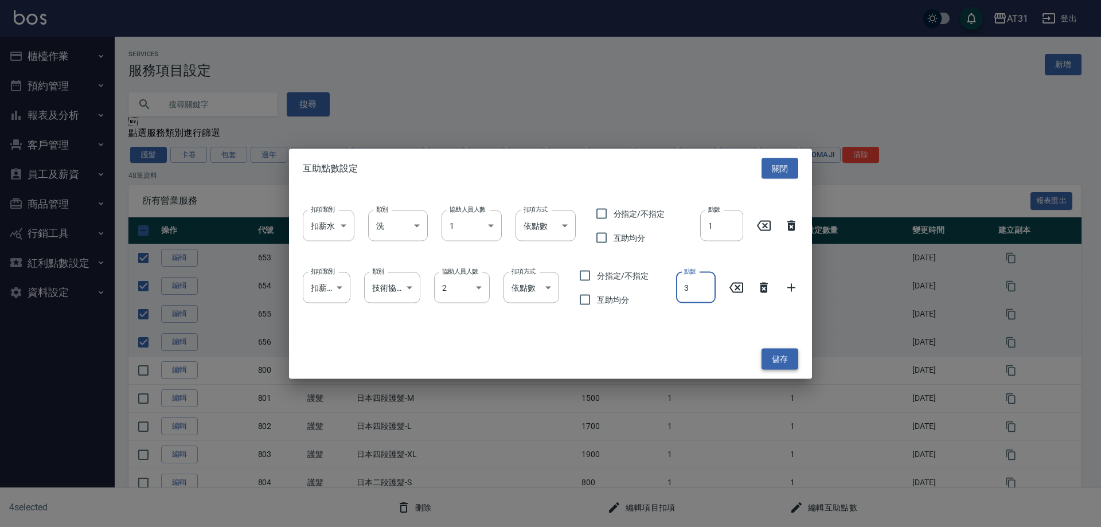
type input "3"
click at [789, 365] on button "儲存" at bounding box center [780, 359] width 37 height 21
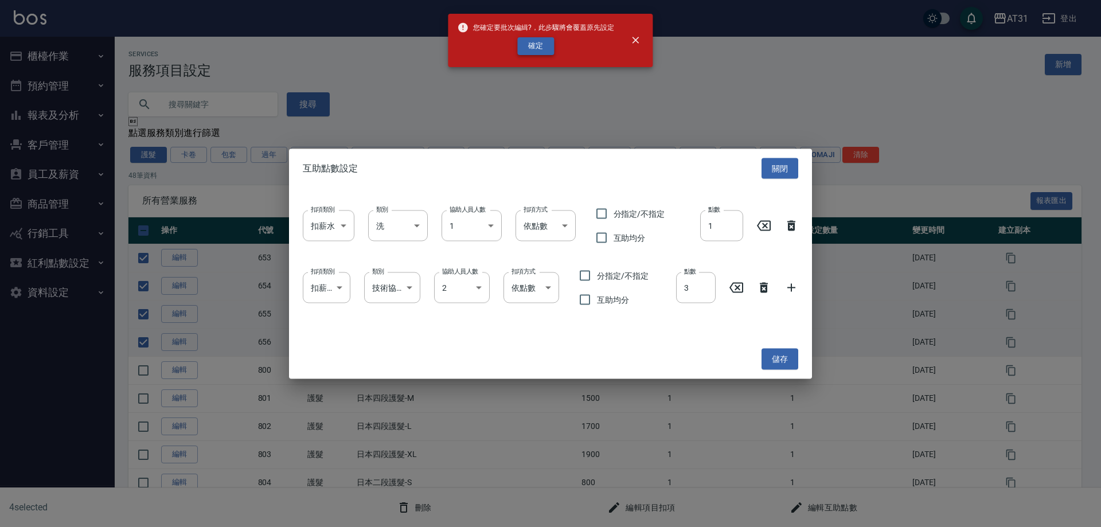
click at [531, 41] on button "確定" at bounding box center [535, 46] width 37 height 18
checkbox input "false"
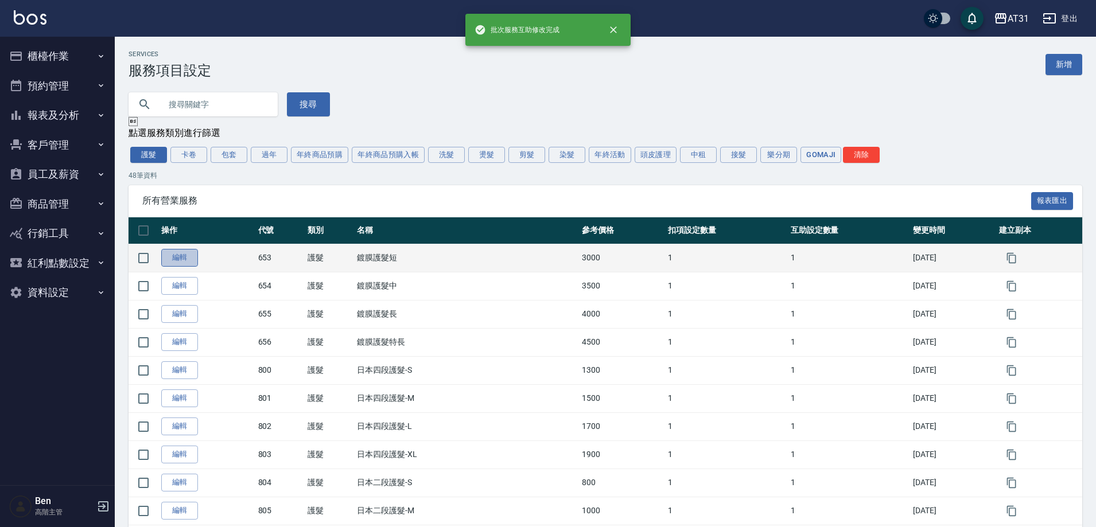
click at [176, 259] on link "編輯" at bounding box center [179, 258] width 37 height 18
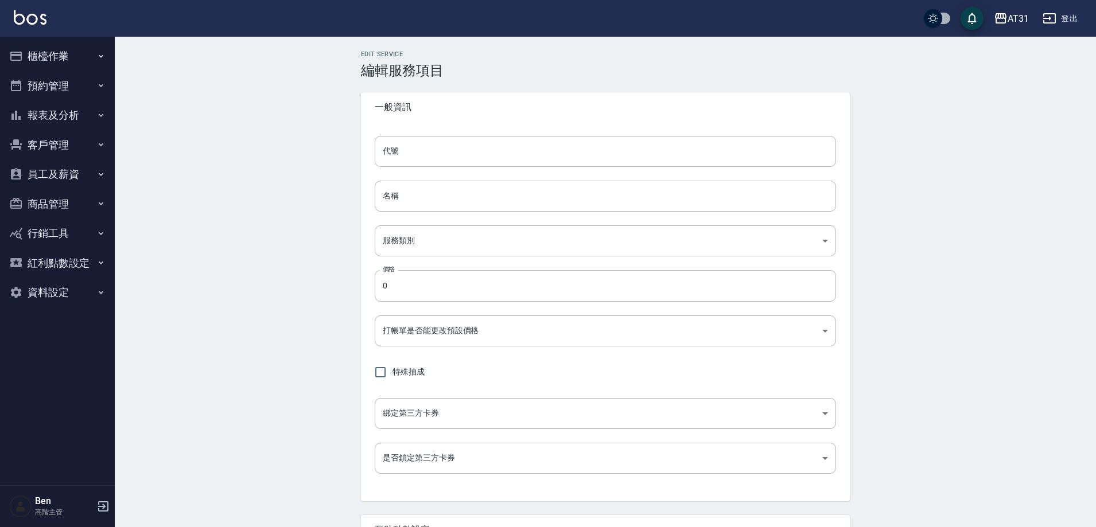
type input "653"
type input "鍍膜護髮短"
type input "8b5fede6-20d2-4797-b694-8c4b73f52c84"
type input "3000"
type input "FALSE"
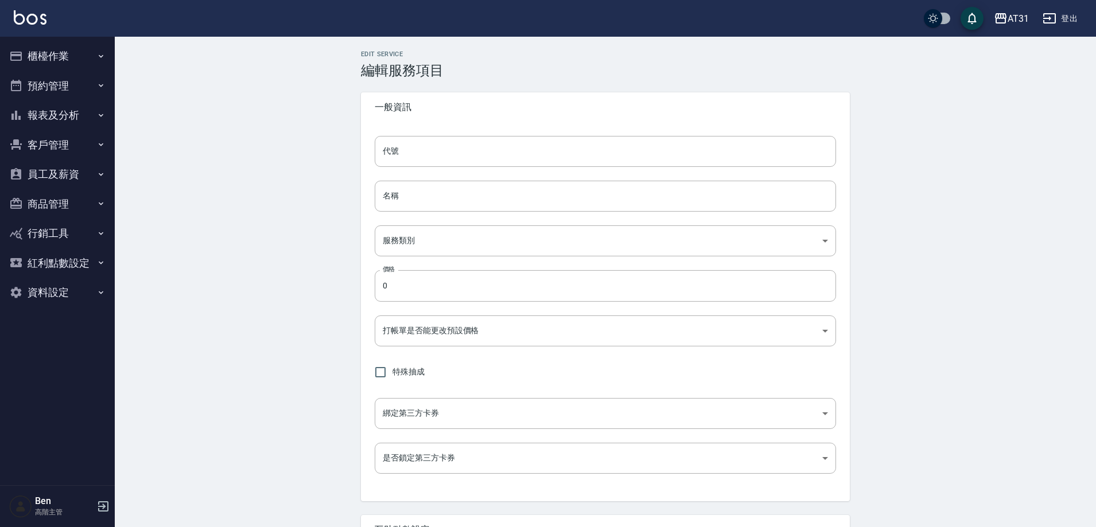
type input "none"
type input "UNSET"
type input "onSalary"
type input "洗"
type input "1"
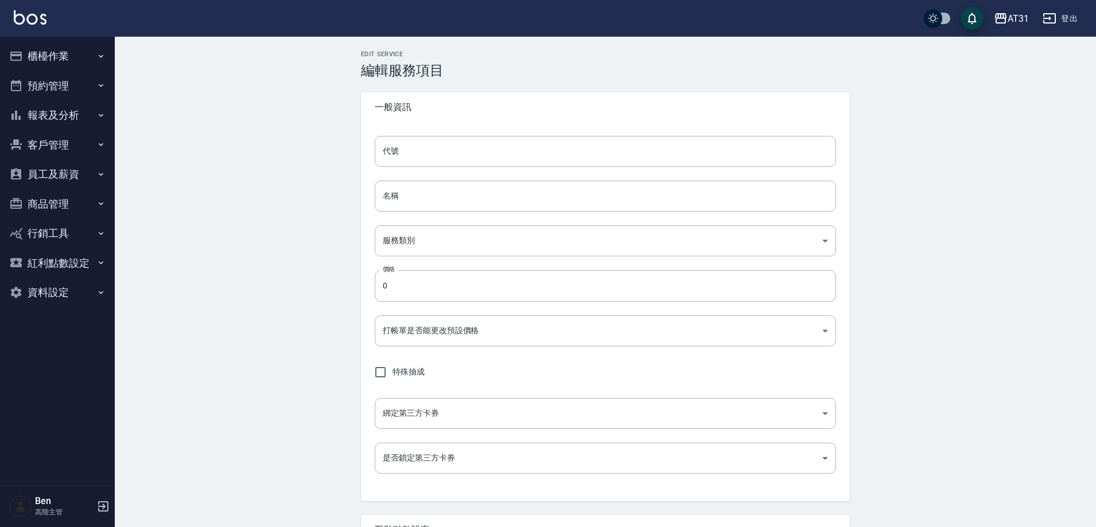
type input "點數"
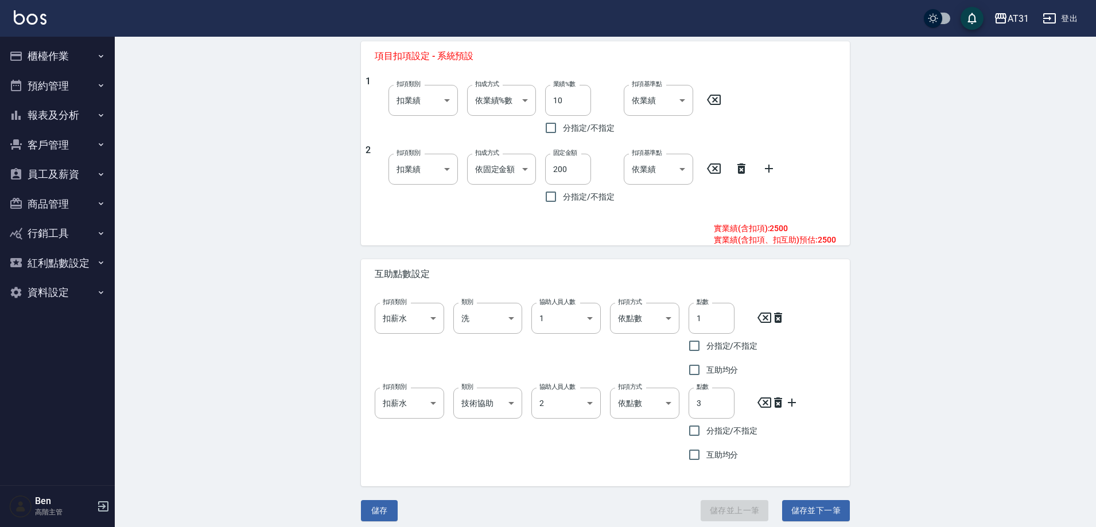
scroll to position [482, 0]
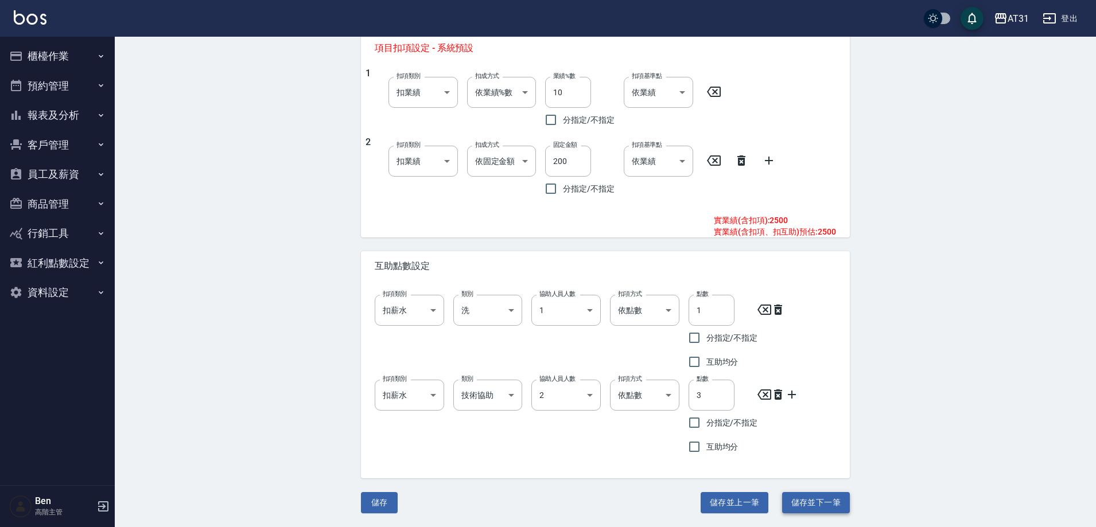
click at [820, 498] on button "儲存並下一筆" at bounding box center [816, 502] width 68 height 21
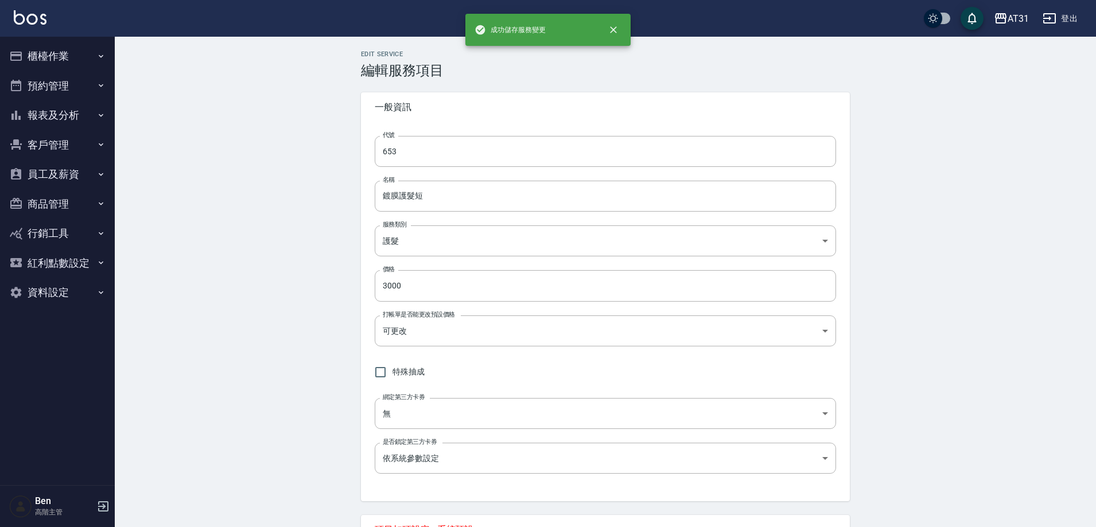
type input "654"
type input "鍍膜護髮中"
type input "3500"
type input "250"
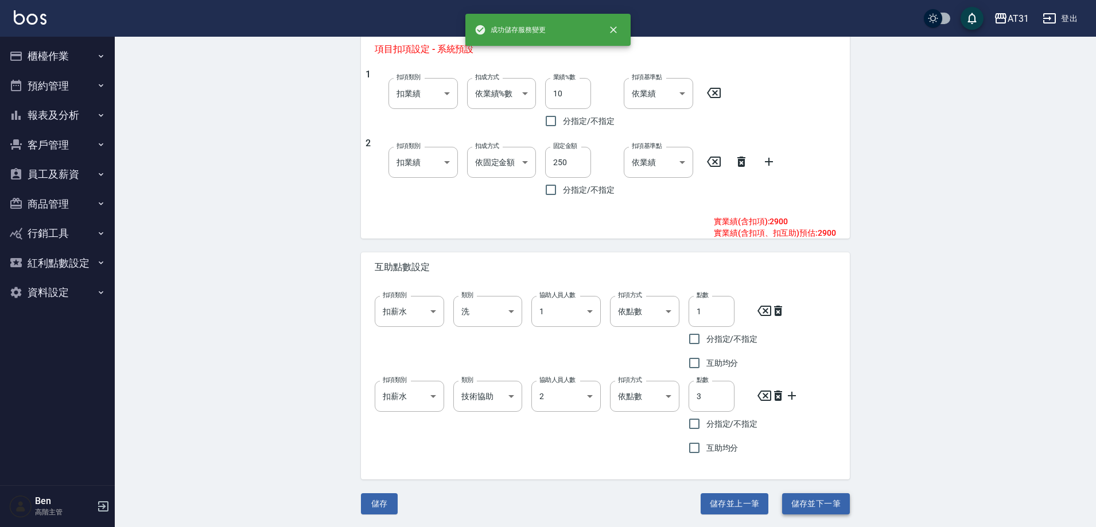
scroll to position [482, 0]
click at [827, 497] on button "儲存並下一筆" at bounding box center [816, 502] width 68 height 21
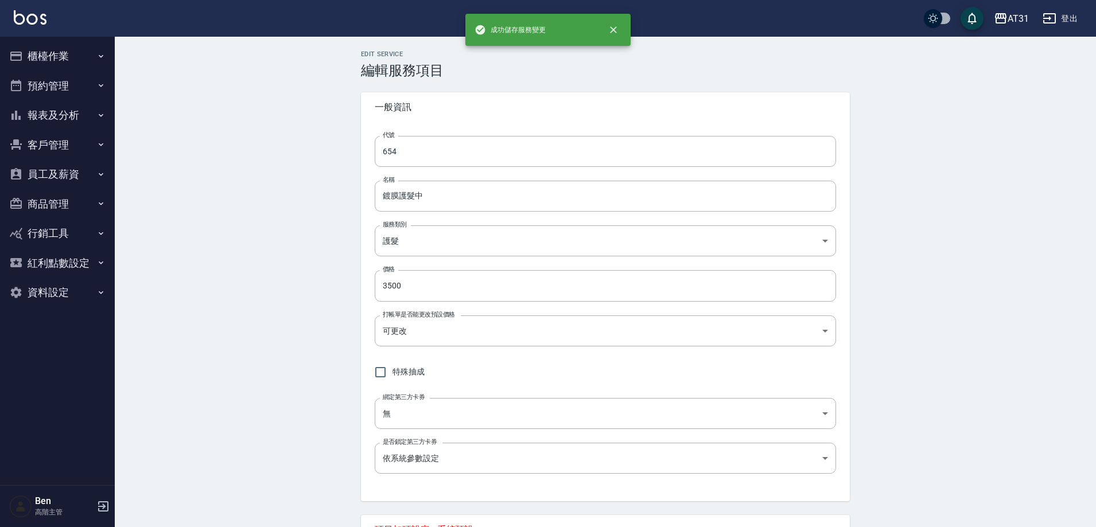
type input "655"
type input "鍍膜護髮長"
type input "4000"
type input "350"
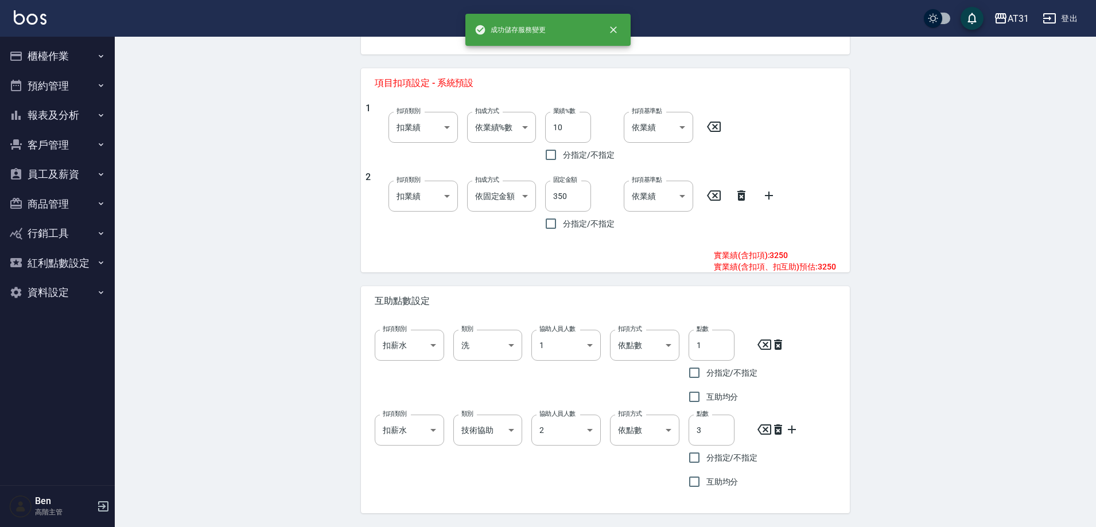
scroll to position [482, 0]
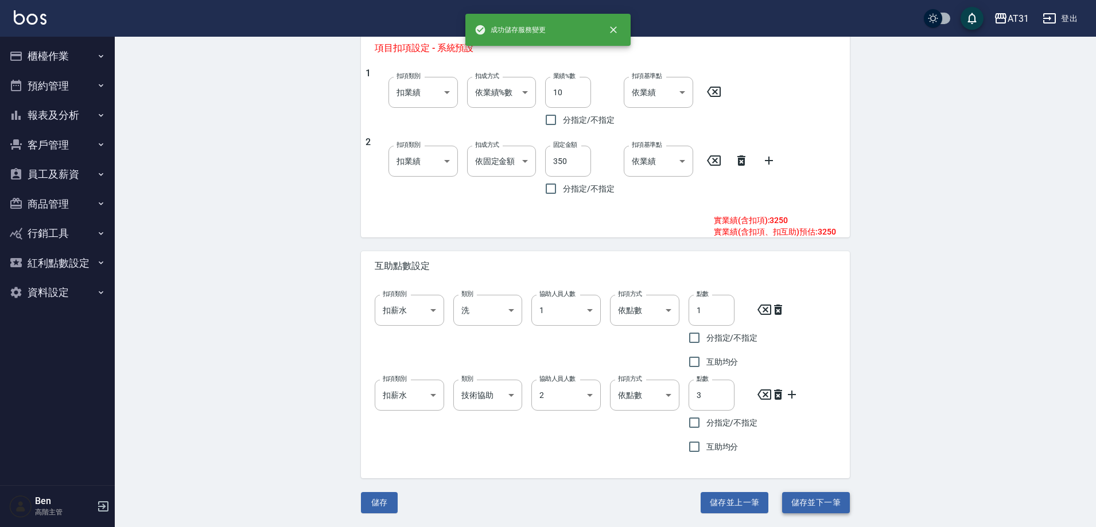
click at [821, 501] on button "儲存並下一筆" at bounding box center [816, 502] width 68 height 21
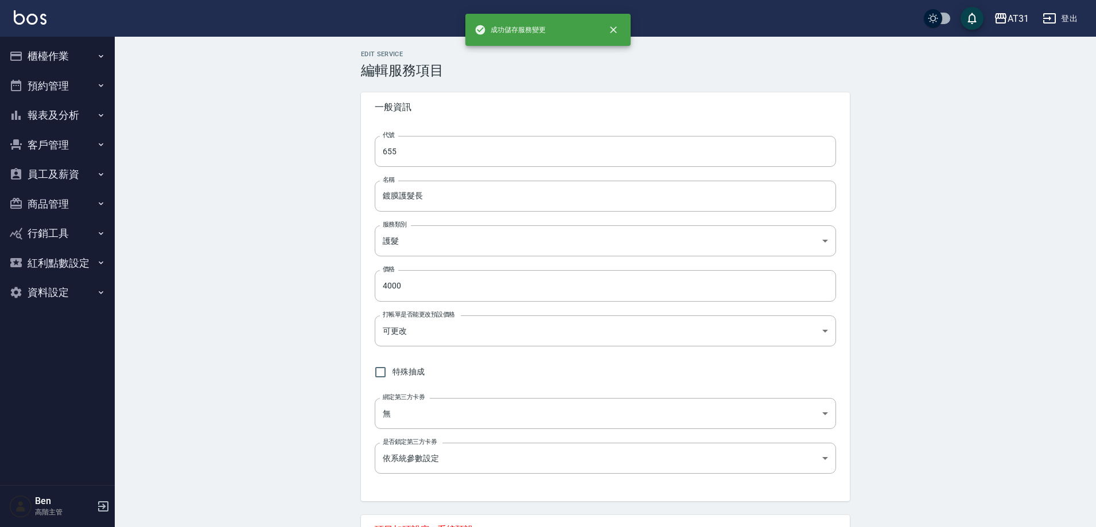
type input "656"
type input "鍍膜護髮特長"
type input "4500"
type input "450"
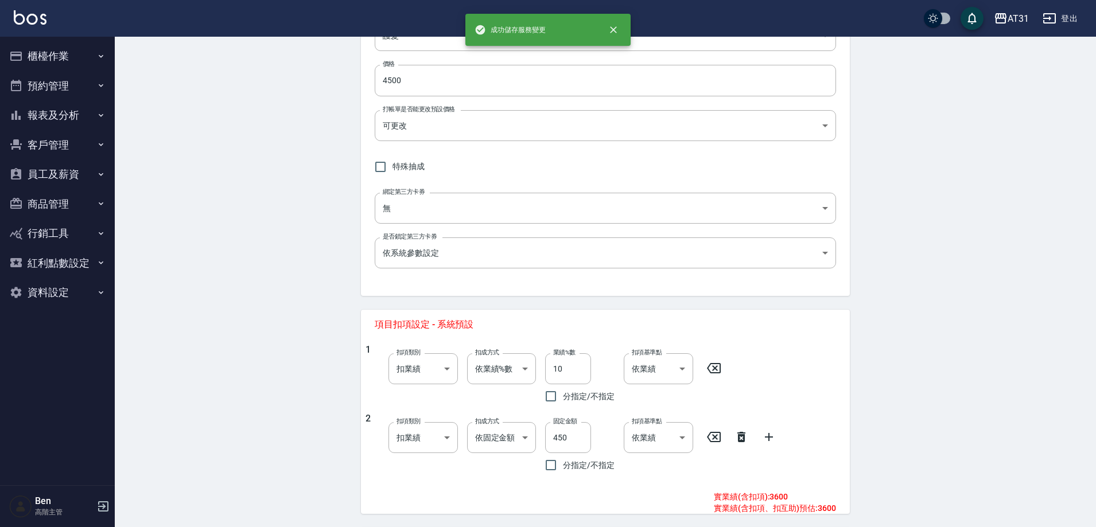
scroll to position [459, 0]
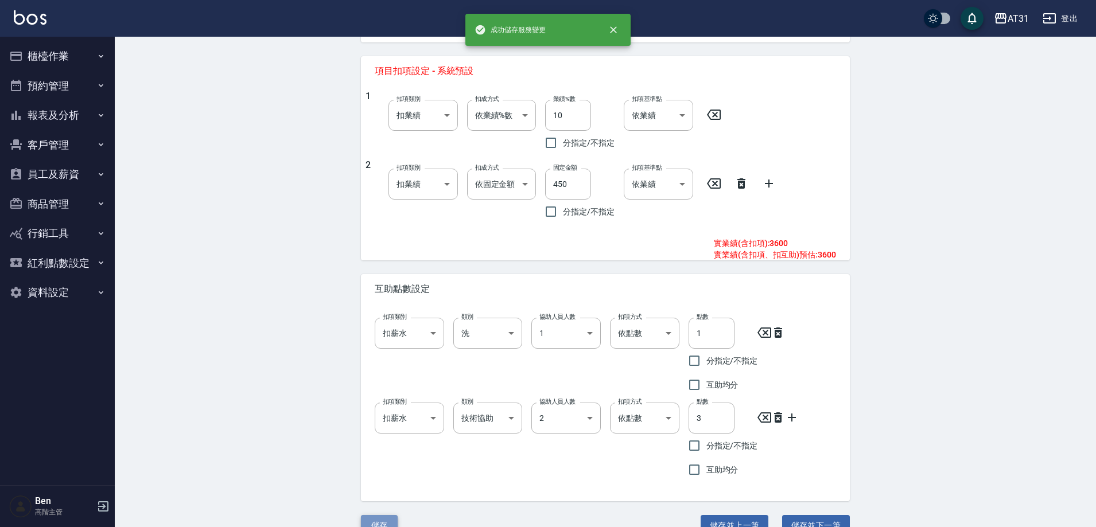
click at [381, 517] on button "儲存" at bounding box center [379, 525] width 37 height 21
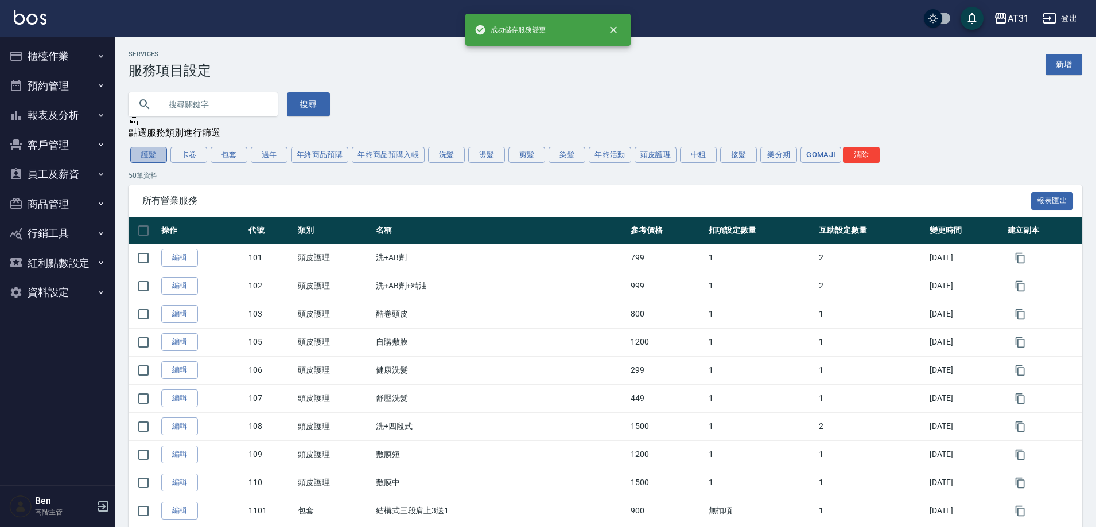
click at [144, 161] on button "護髮" at bounding box center [148, 155] width 37 height 16
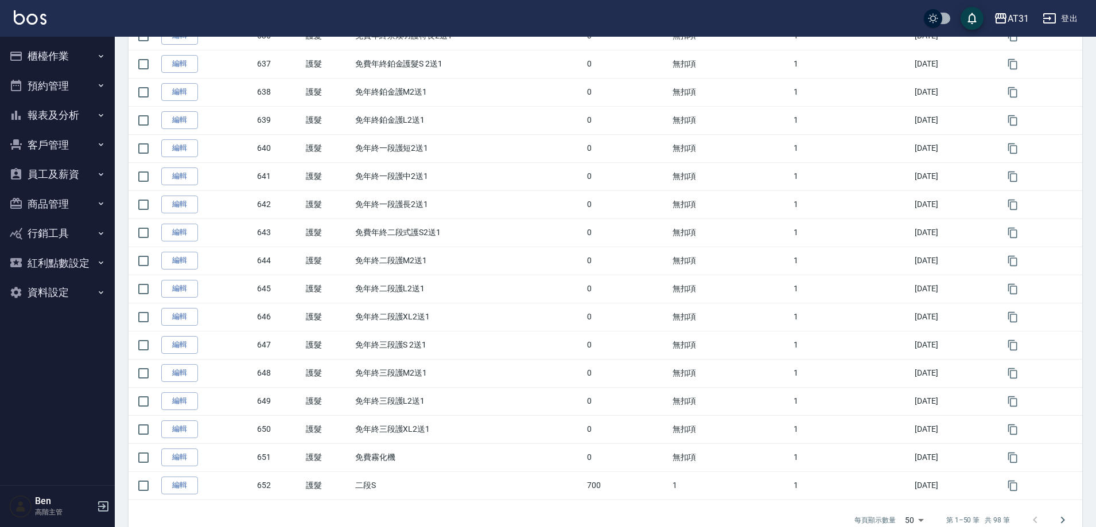
scroll to position [1179, 0]
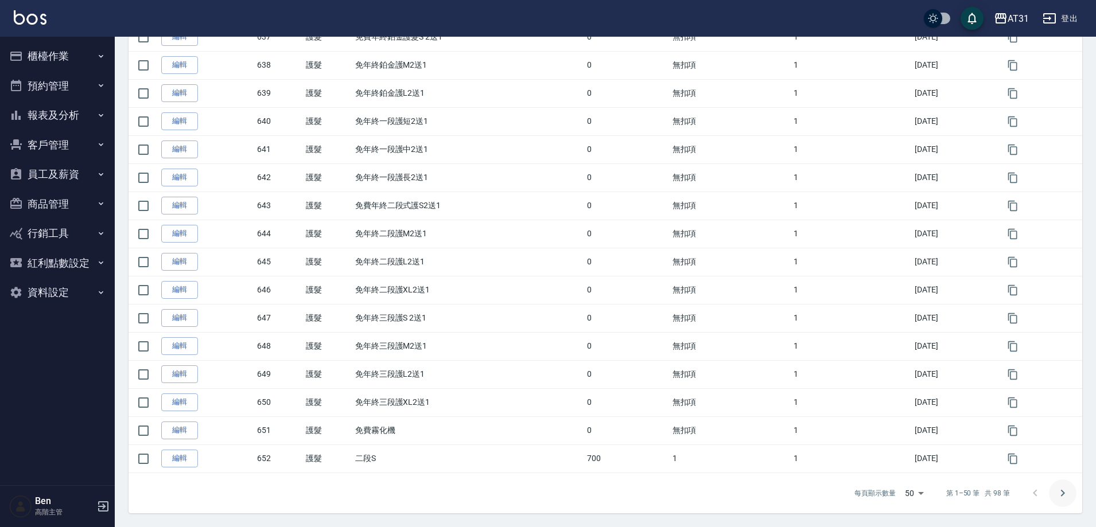
click at [1064, 492] on icon "Go to next page" at bounding box center [1062, 493] width 14 height 14
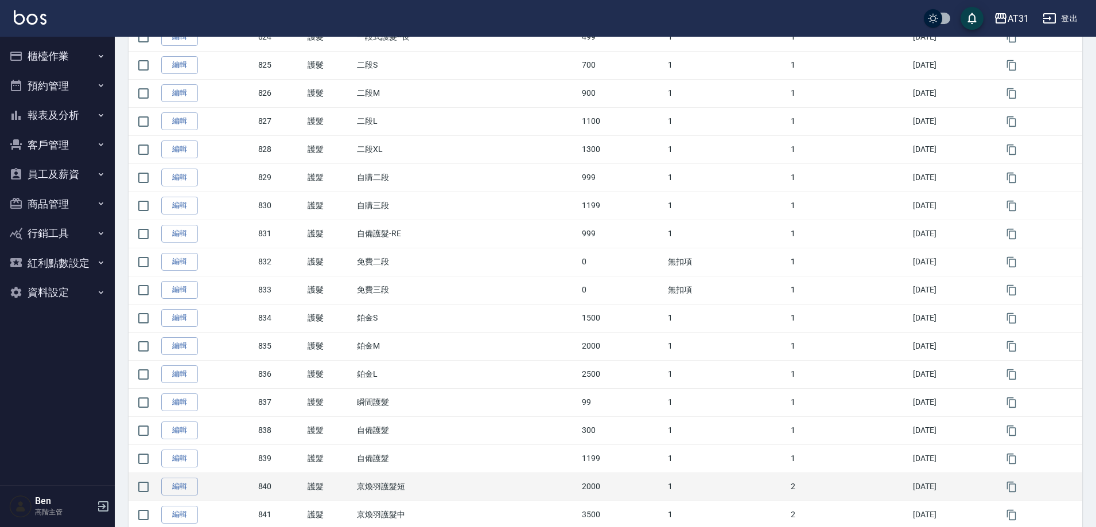
scroll to position [1123, 0]
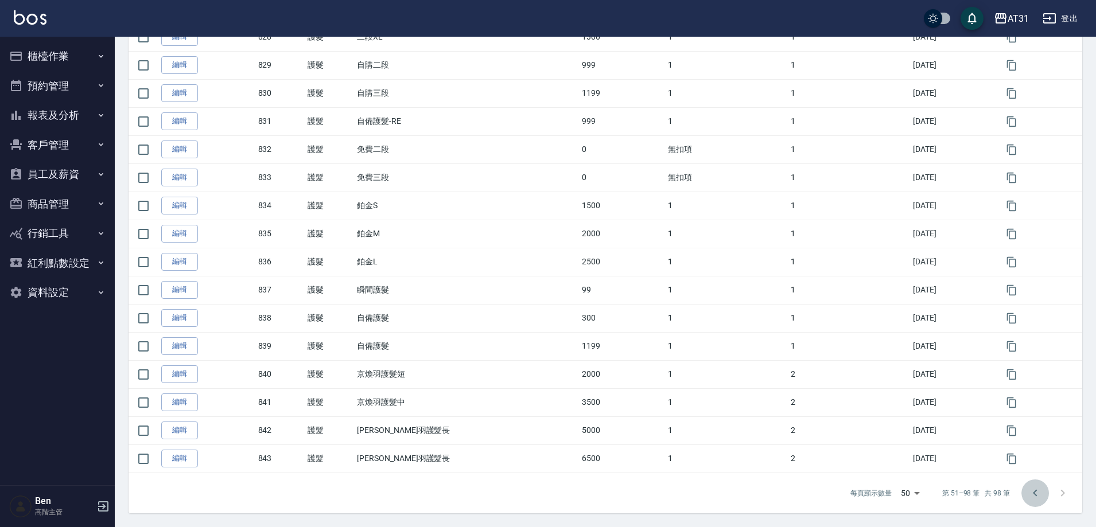
click at [1041, 489] on icon "Go to previous page" at bounding box center [1035, 493] width 14 height 14
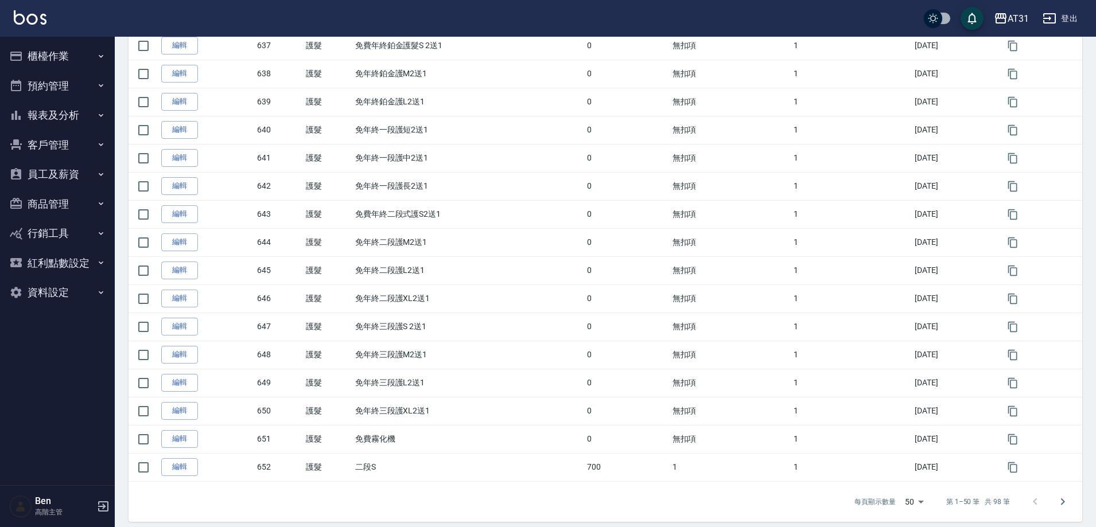
scroll to position [1179, 0]
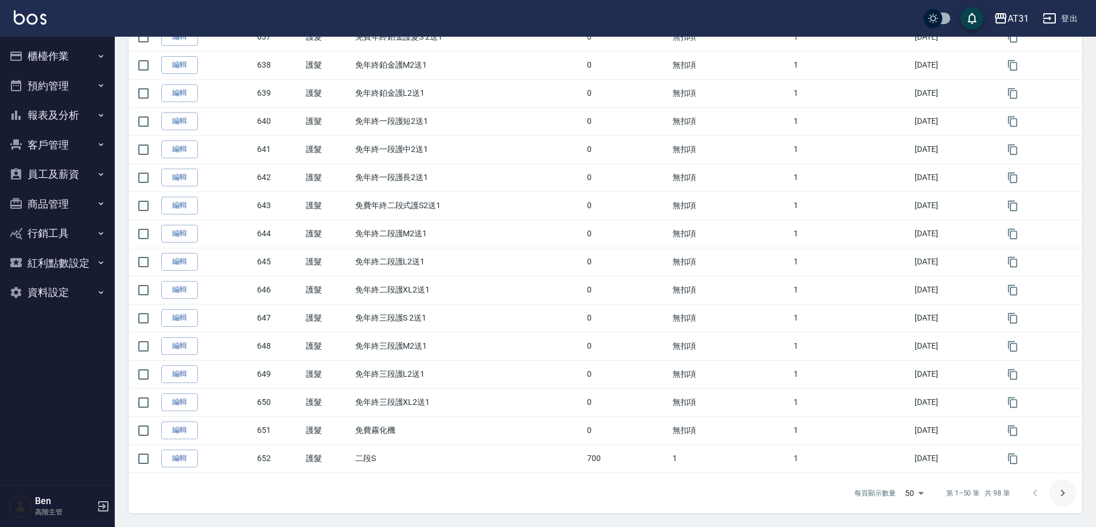
click at [1062, 492] on icon "Go to next page" at bounding box center [1063, 492] width 4 height 7
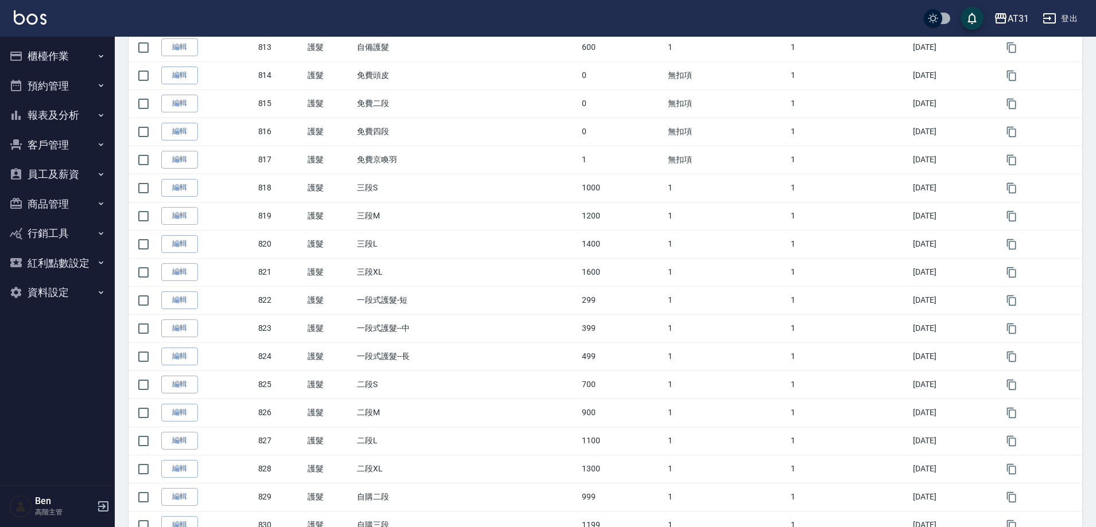
scroll to position [860, 0]
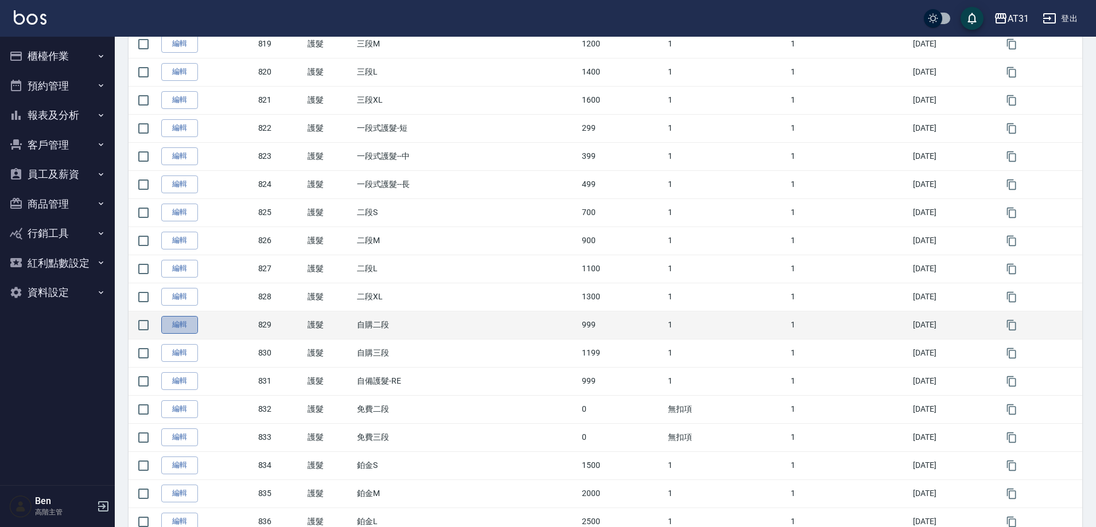
click at [186, 328] on link "編輯" at bounding box center [179, 325] width 37 height 18
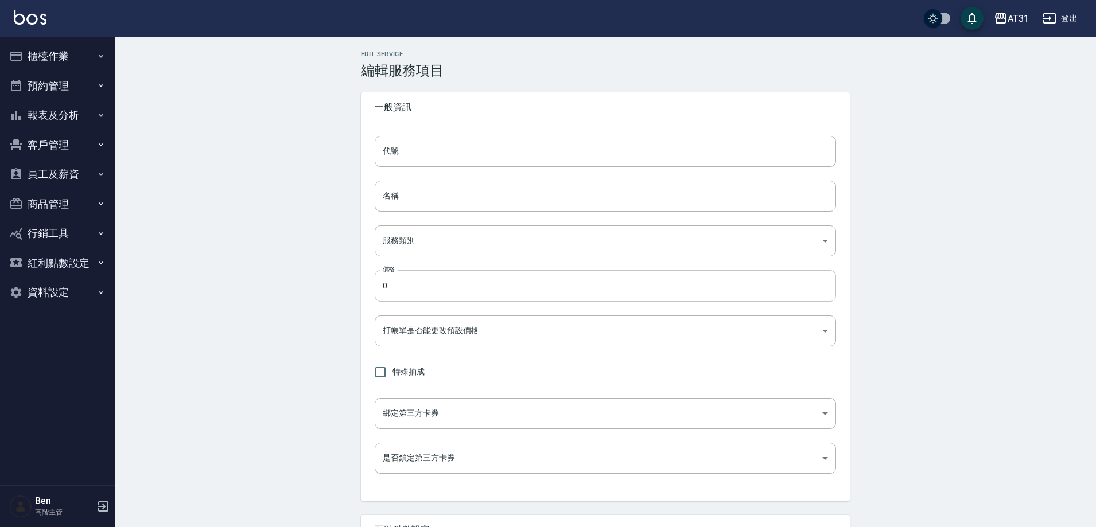
type input "829"
type input "自購二段"
type input "8b5fede6-20d2-4797-b694-8c4b73f52c84"
type input "999"
type input "FALSE"
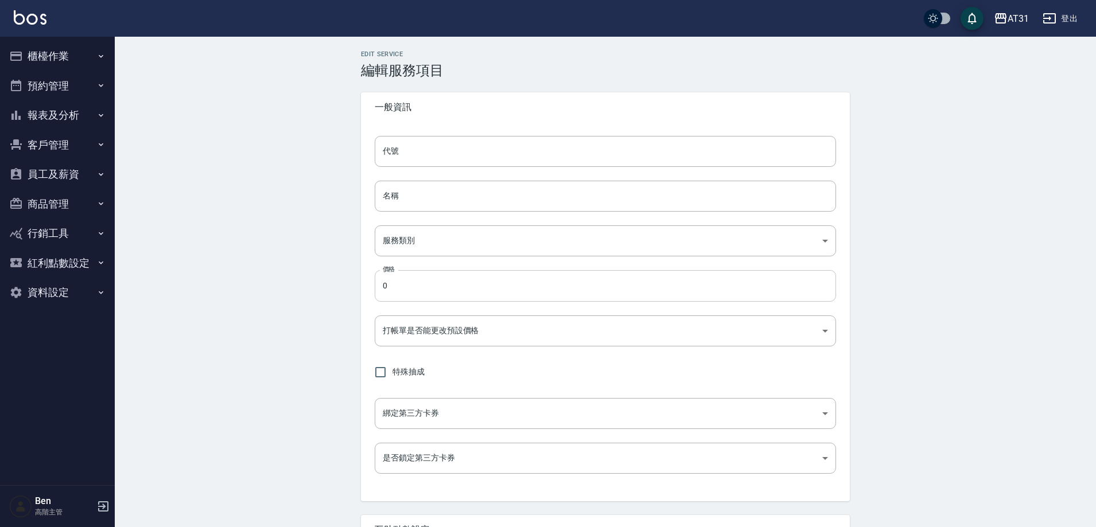
type input "none"
type input "UNSET"
type input "onSalary"
type input "技術協助"
type input "2"
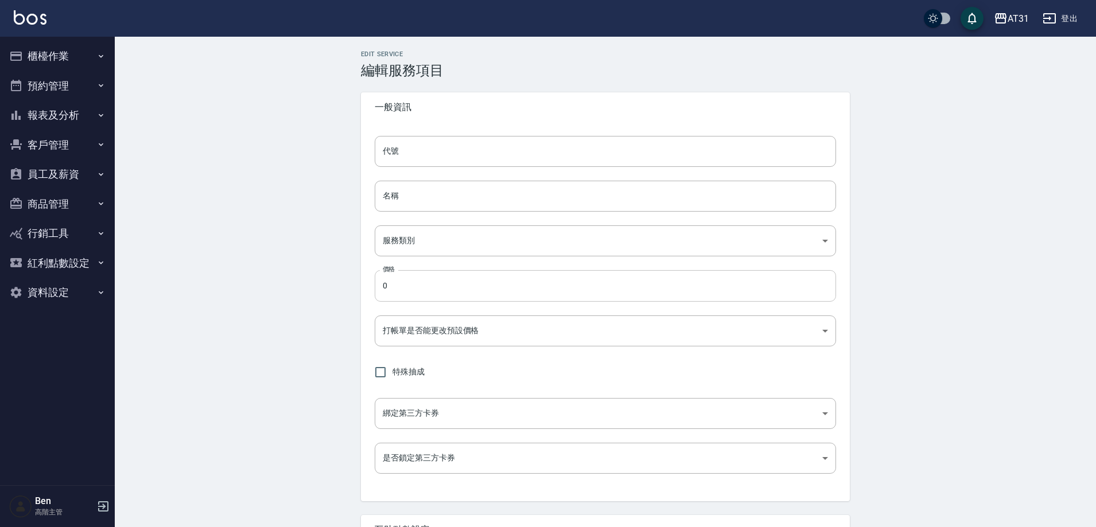
type input "點數"
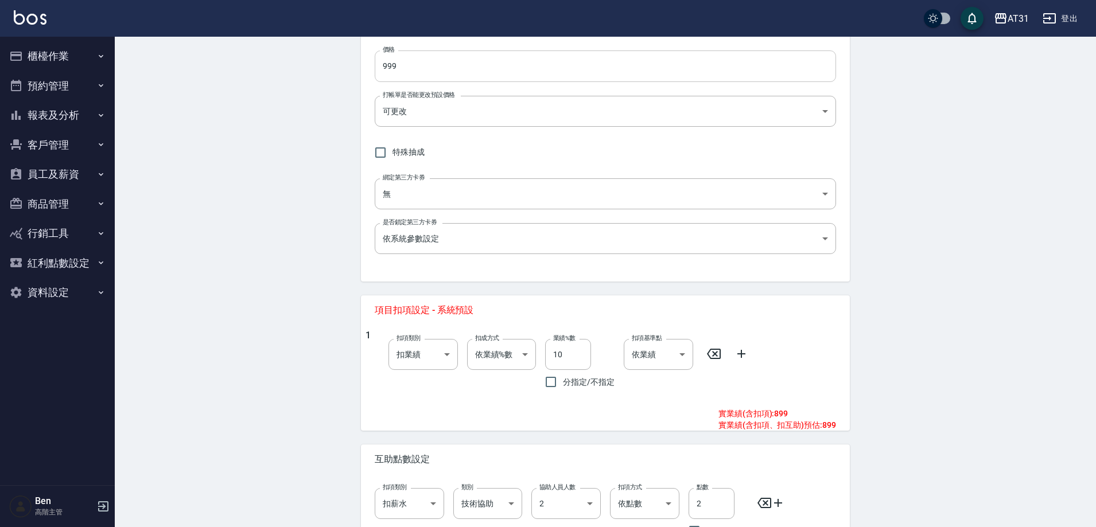
scroll to position [328, 0]
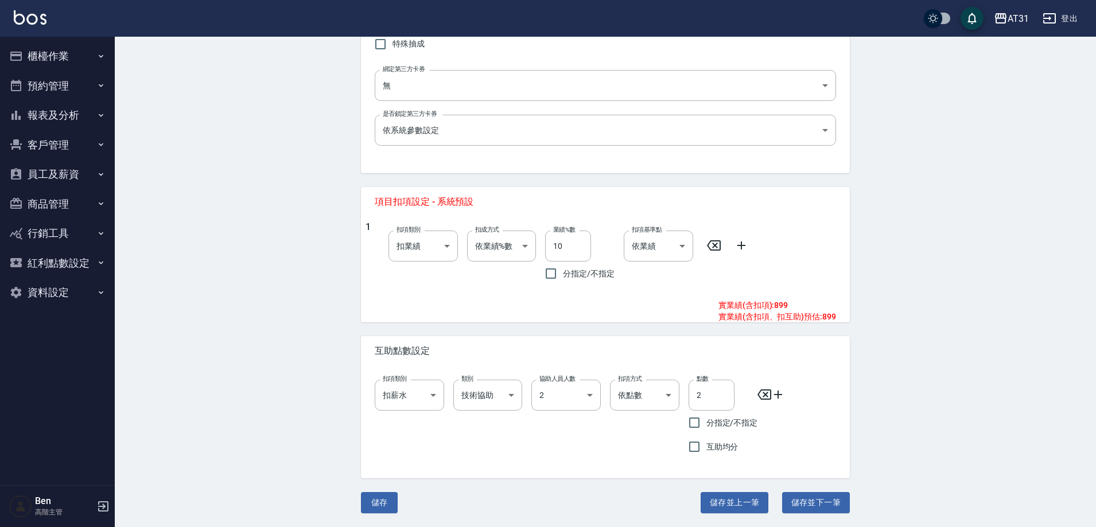
click at [42, 285] on button "資料設定" at bounding box center [58, 293] width 106 height 30
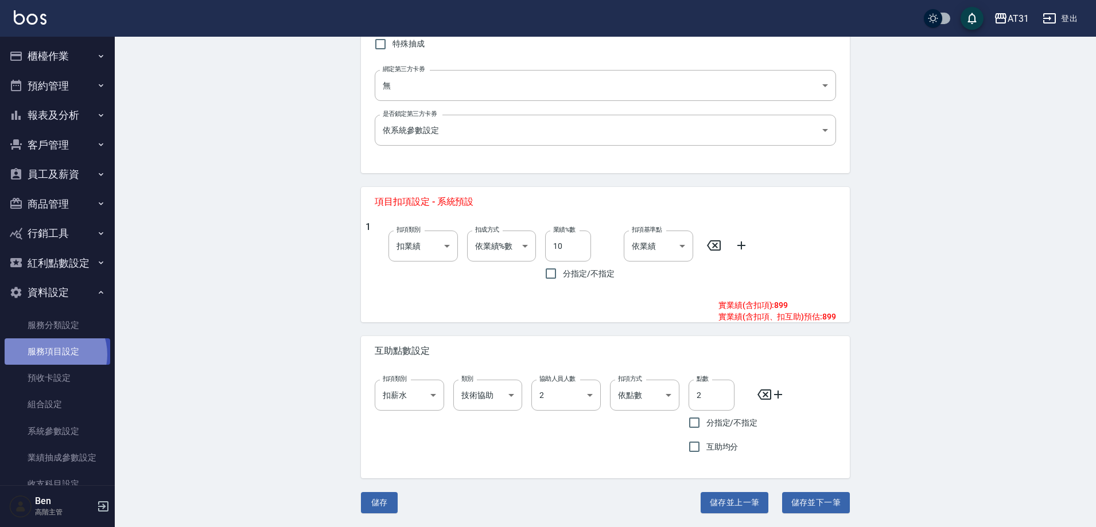
click at [49, 355] on link "服務項目設定" at bounding box center [58, 351] width 106 height 26
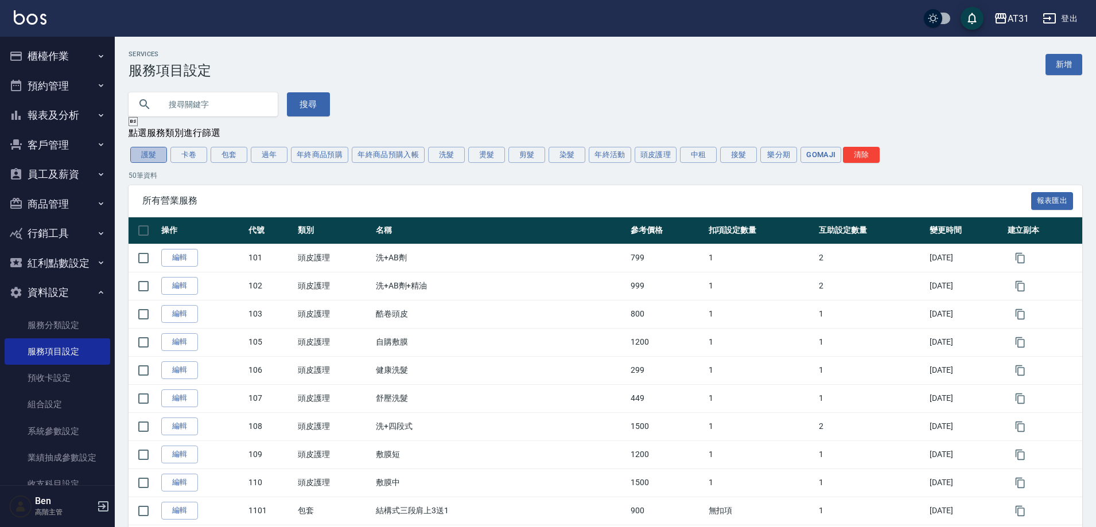
click at [156, 152] on button "護髮" at bounding box center [148, 155] width 37 height 16
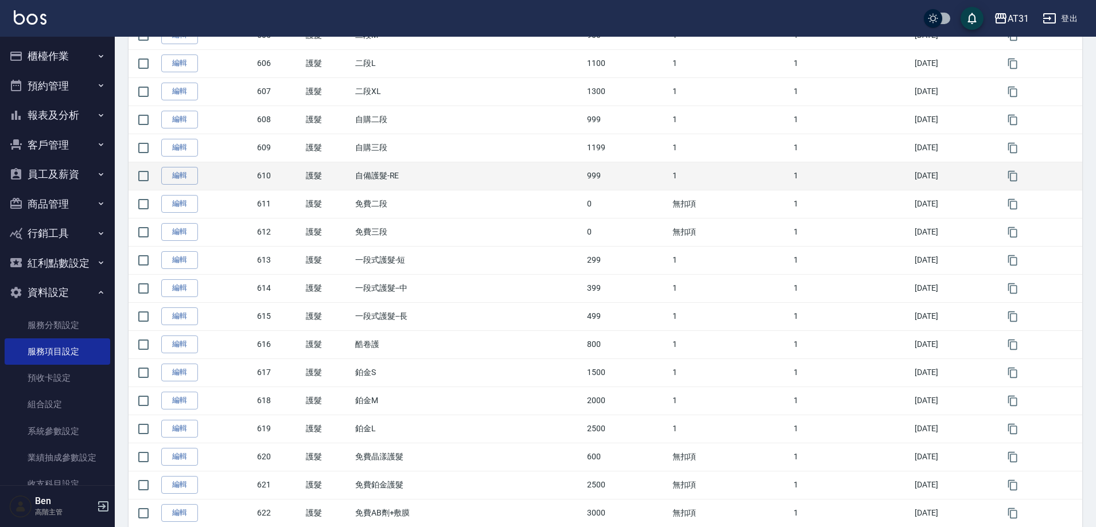
scroll to position [287, 0]
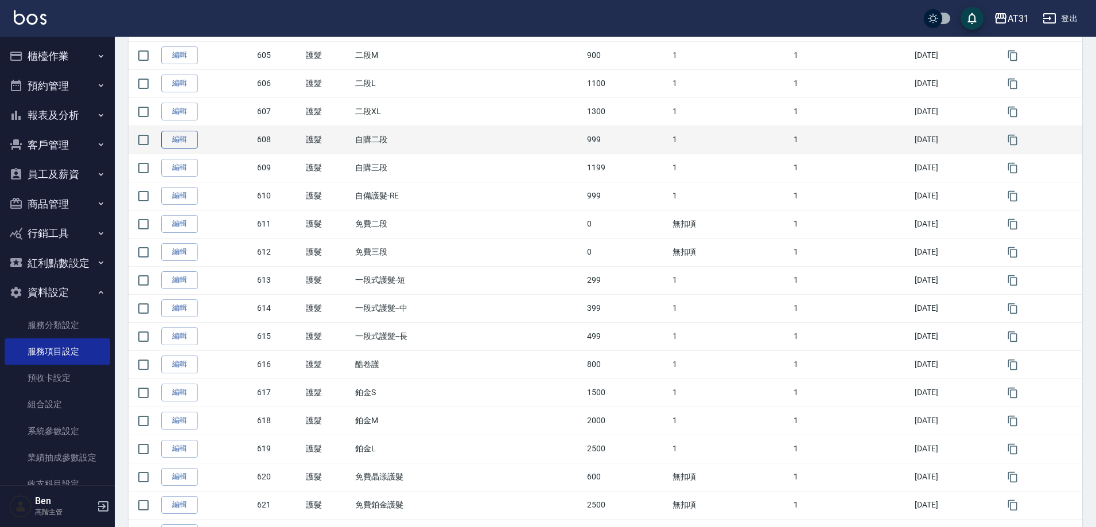
click at [181, 149] on link "編輯" at bounding box center [179, 140] width 37 height 18
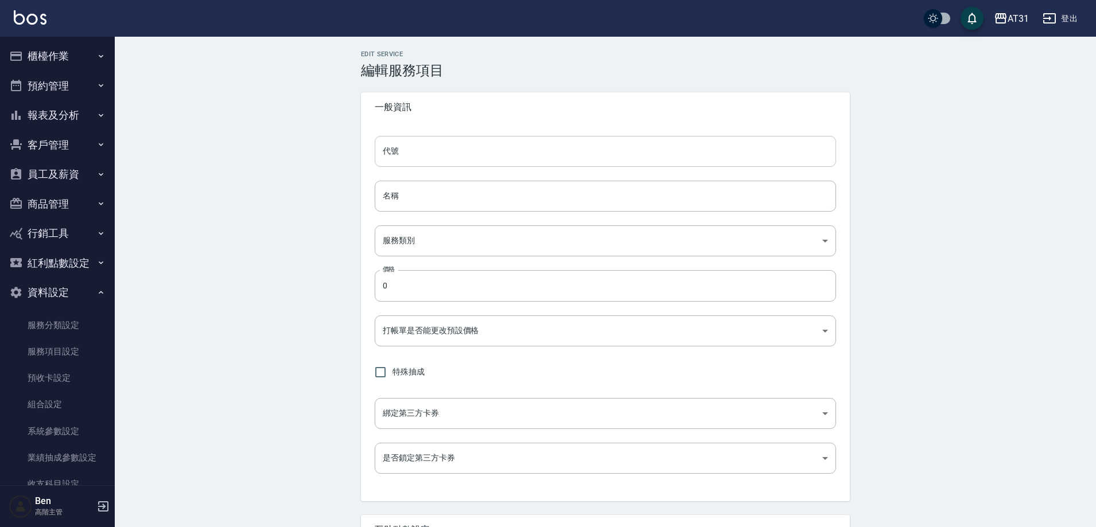
type input "608"
type input "自購二段"
type input "8b5fede6-20d2-4797-b694-8c4b73f52c84"
type input "999"
type input "FALSE"
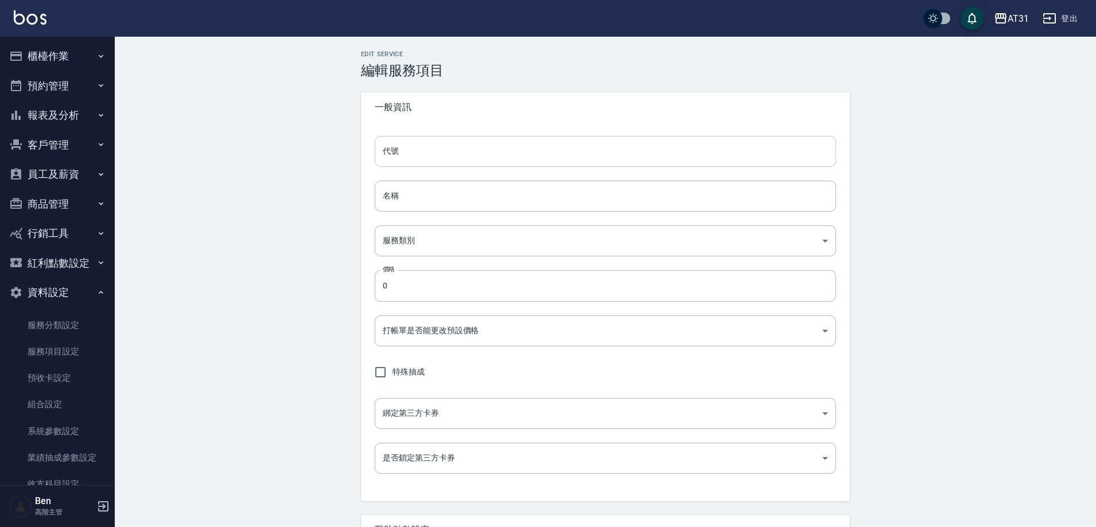
type input "none"
type input "UNSET"
type input "onSalary"
type input "技術協助"
type input "2"
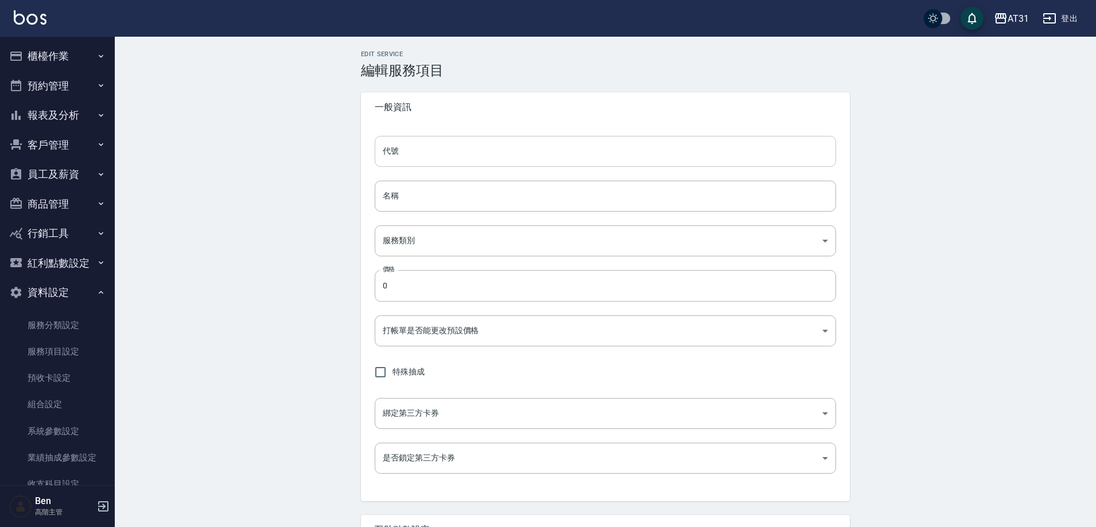
type input "點數"
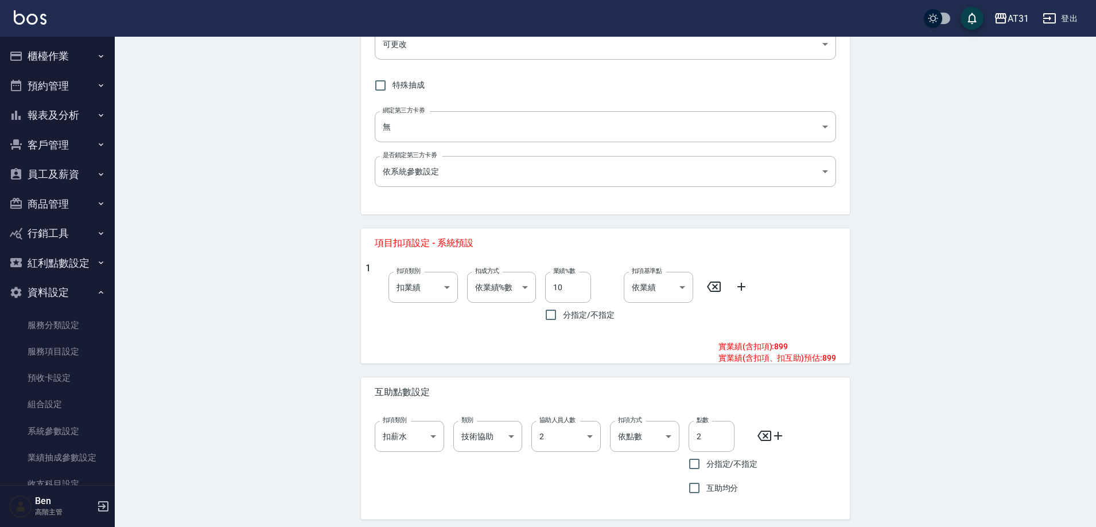
scroll to position [328, 0]
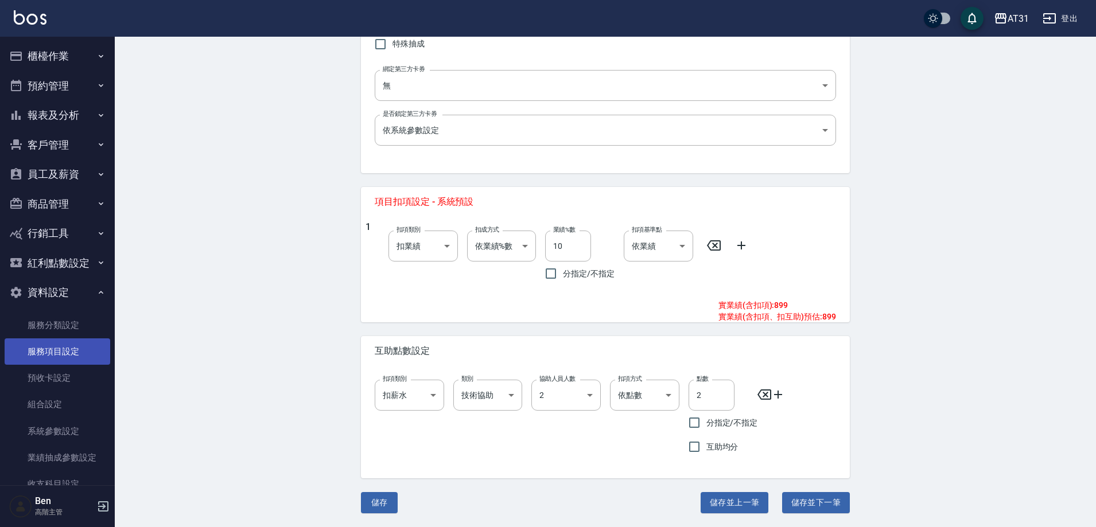
click at [69, 355] on link "服務項目設定" at bounding box center [58, 351] width 106 height 26
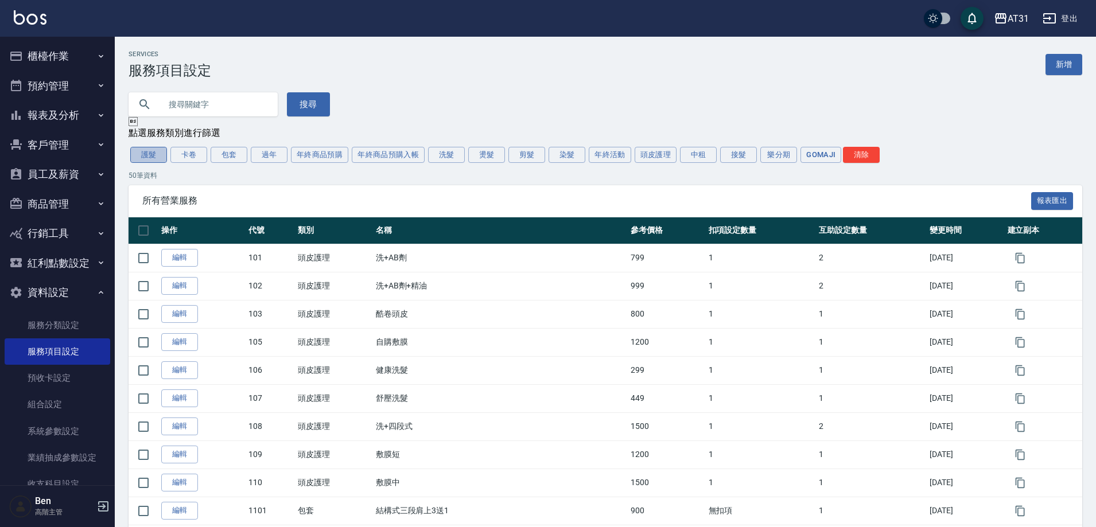
click at [157, 160] on button "護髮" at bounding box center [148, 155] width 37 height 16
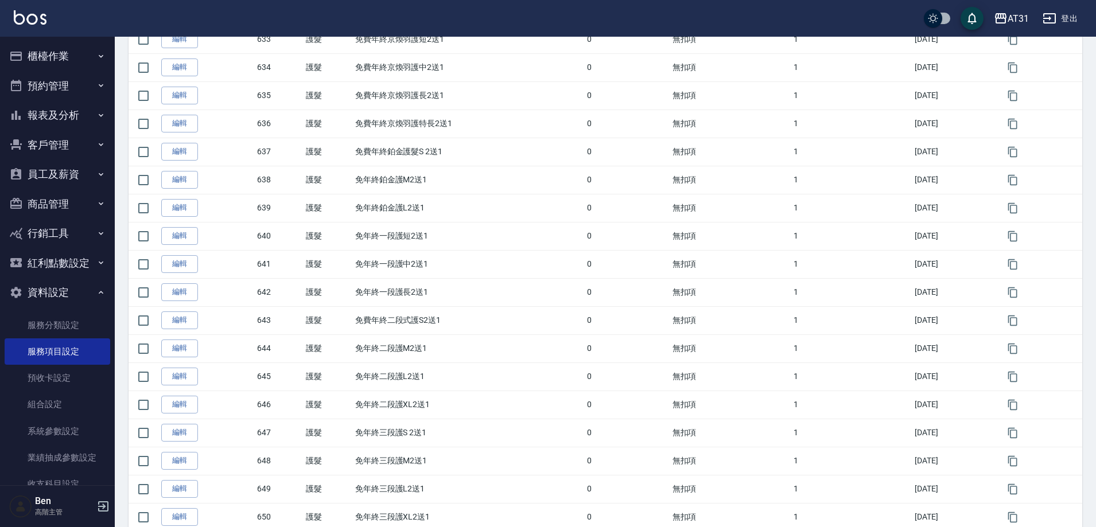
scroll to position [1179, 0]
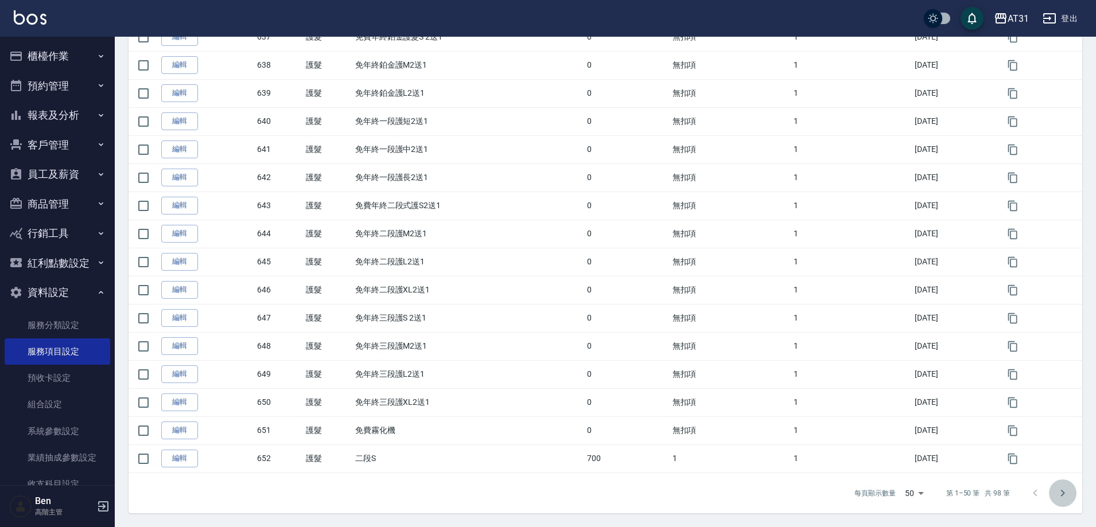
click at [1056, 496] on icon "Go to next page" at bounding box center [1062, 493] width 14 height 14
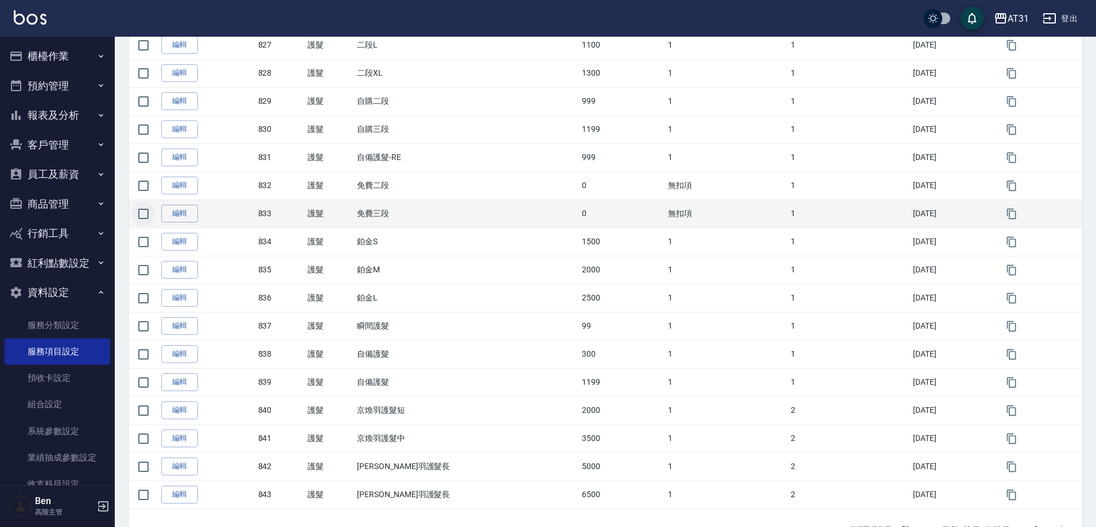
scroll to position [1065, 0]
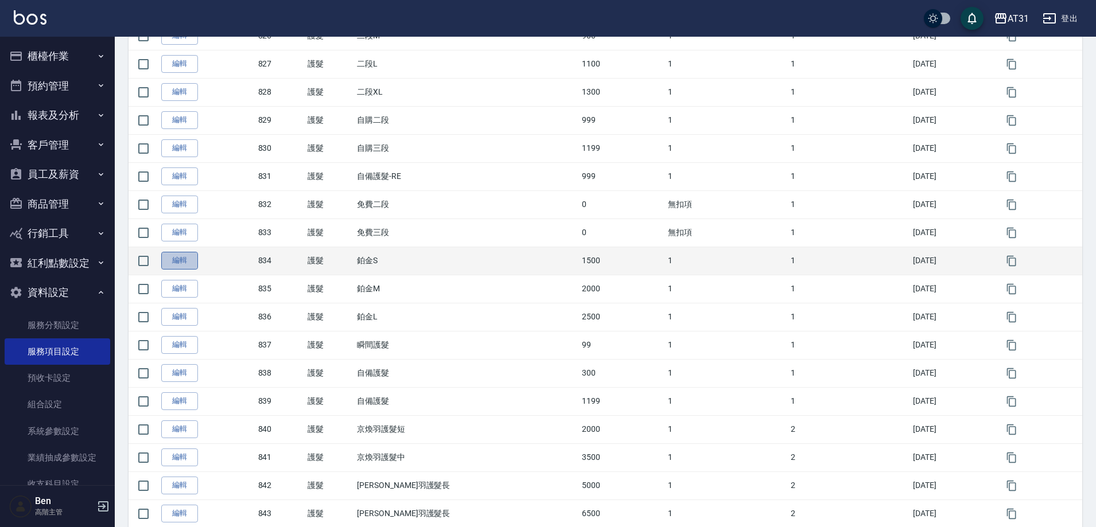
click at [184, 262] on link "編輯" at bounding box center [179, 261] width 37 height 18
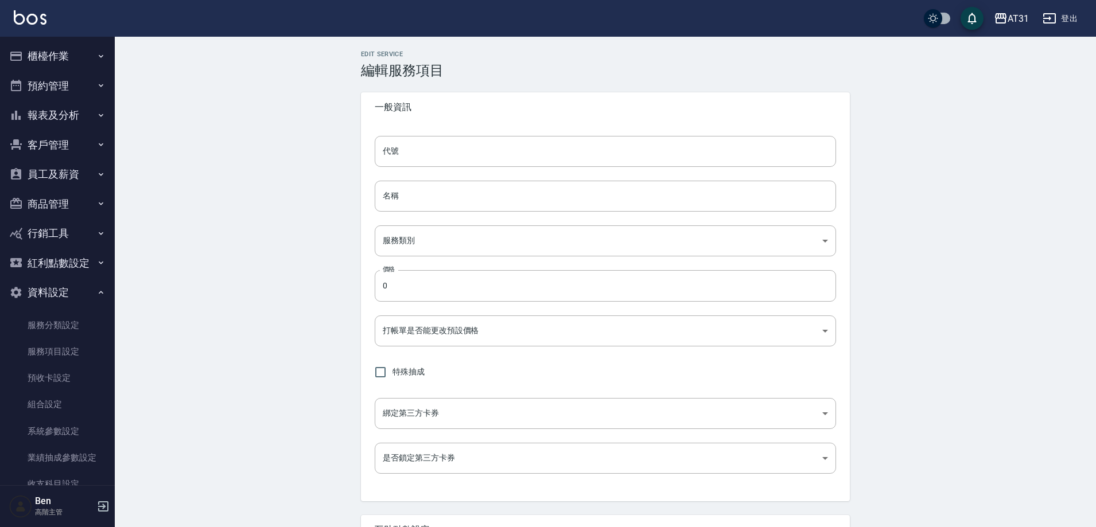
type input "834"
type input "鉑金S"
type input "8b5fede6-20d2-4797-b694-8c4b73f52c84"
type input "1500"
type input "FALSE"
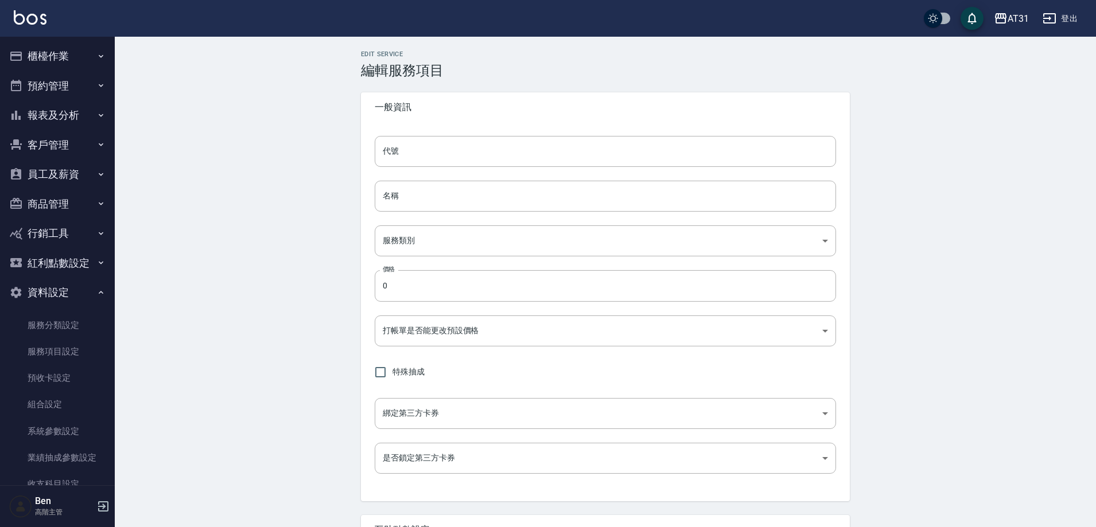
type input "none"
type input "UNSET"
type input "onSalary"
type input "技術協助"
type input "2"
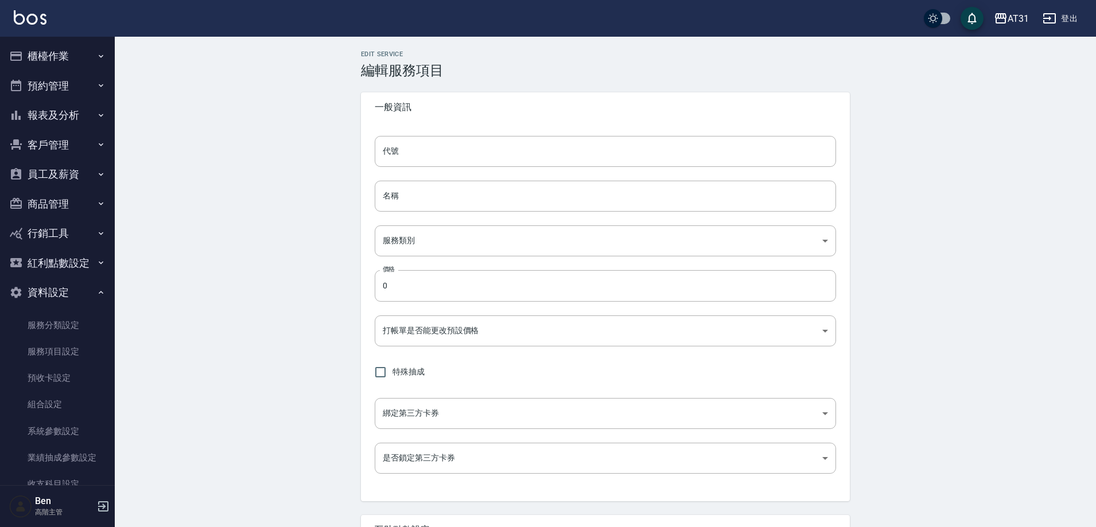
type input "點數"
drag, startPoint x: 419, startPoint y: 150, endPoint x: 367, endPoint y: 146, distance: 51.8
click at [367, 146] on div "代號 834 代號 名稱 鉑金S 名稱 服務類別 護髮 8b5fede6-20d2-4797-b694-8c4b73f52c84 服務類別 價格 1500 價…" at bounding box center [605, 311] width 489 height 379
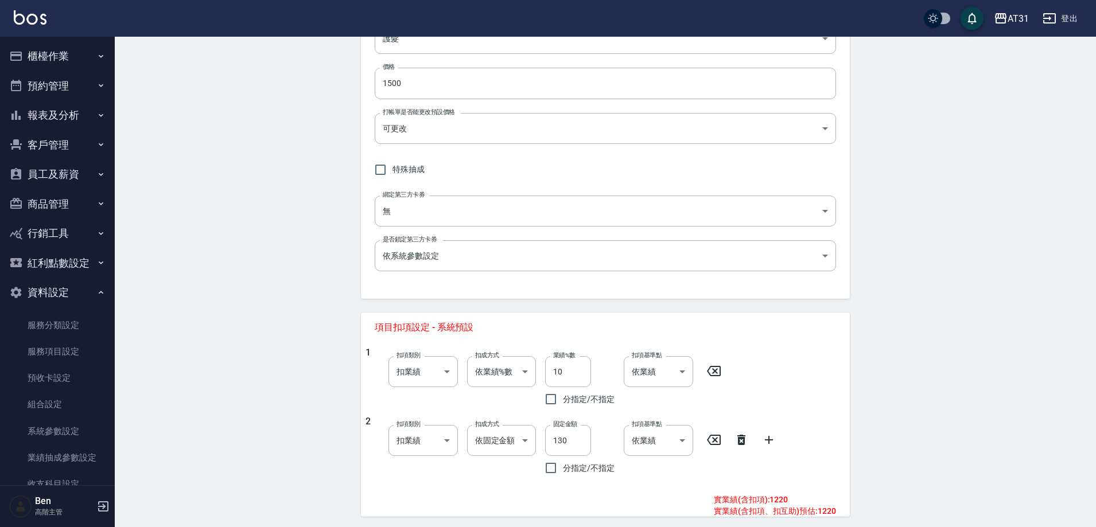
scroll to position [397, 0]
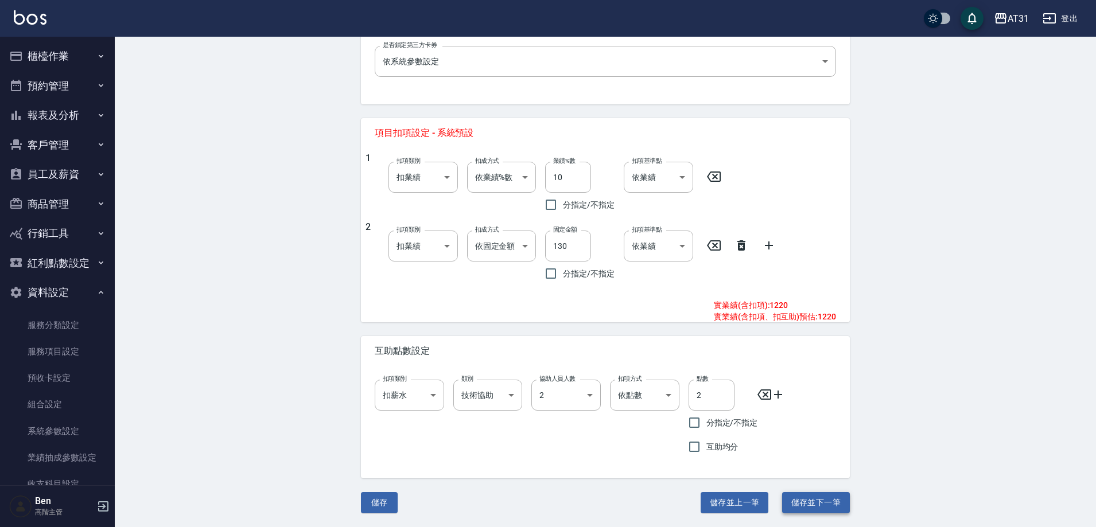
click at [832, 508] on button "儲存並下一筆" at bounding box center [816, 502] width 68 height 21
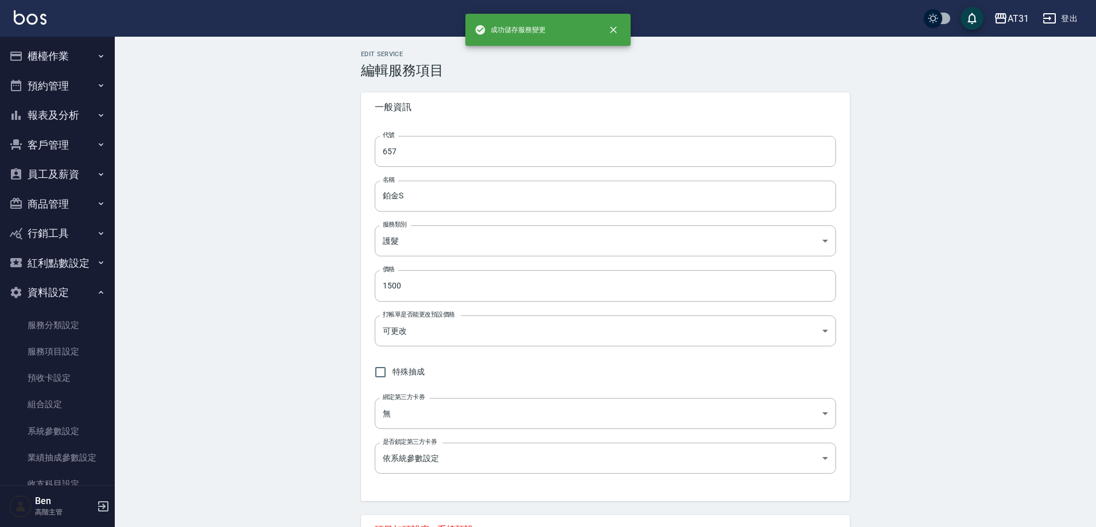
type input "835"
type input "鉑金M"
type input "2000"
type input "145"
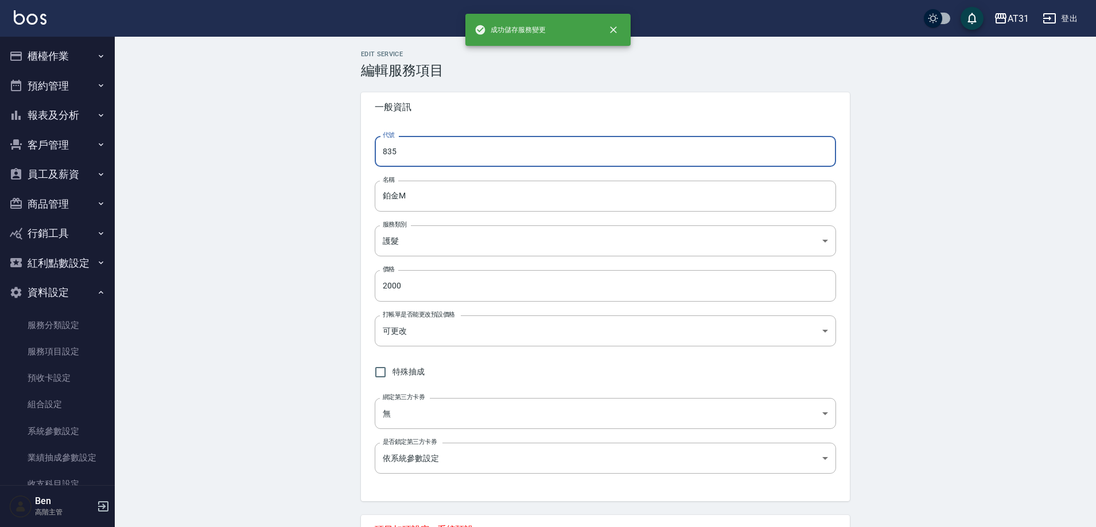
drag, startPoint x: 424, startPoint y: 147, endPoint x: 336, endPoint y: 148, distance: 87.8
click at [337, 148] on div "Edit Service 編輯服務項目 一般資訊 代號 835 代號 名稱 鉑金M 名稱 服務類別 護髮 8b5fede6-20d2-4797-b694-8c…" at bounding box center [605, 480] width 981 height 887
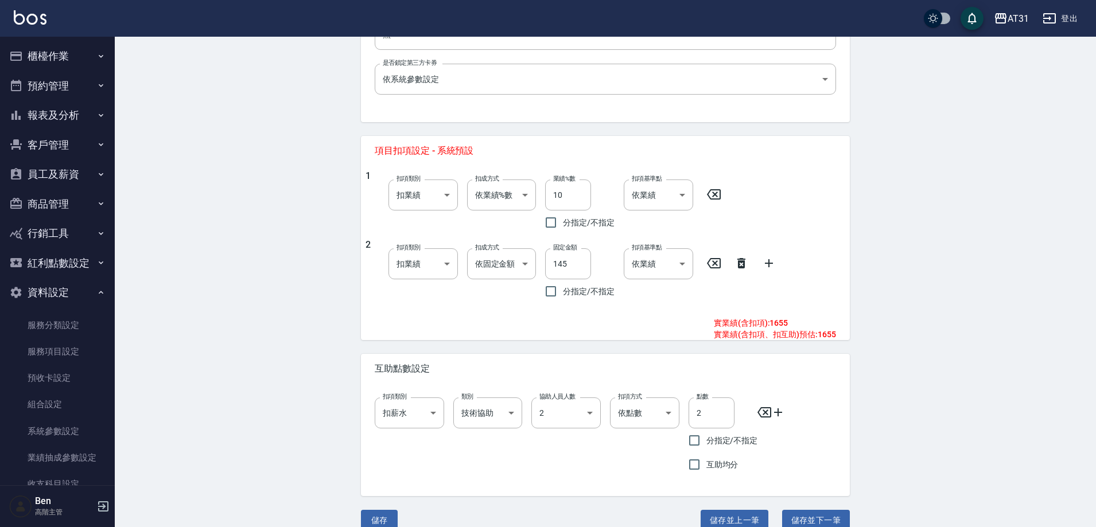
scroll to position [397, 0]
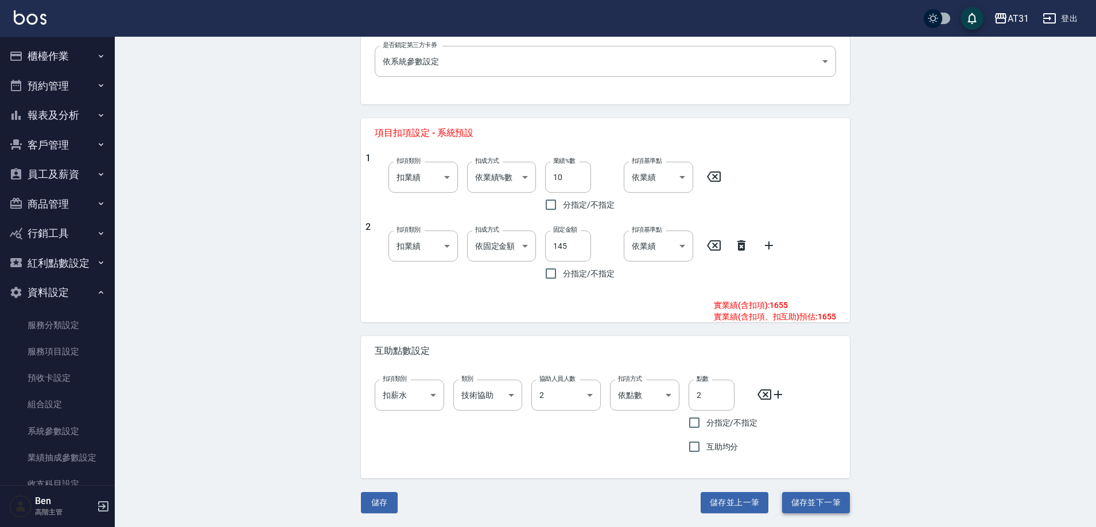
click at [796, 494] on button "儲存並下一筆" at bounding box center [816, 502] width 68 height 21
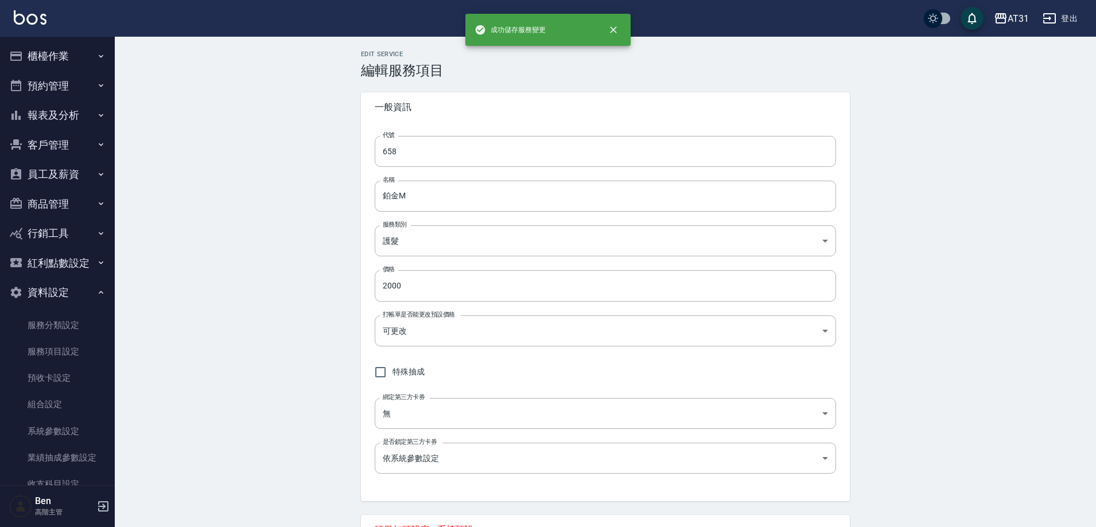
type input "836"
type input "鉑金L"
type input "2500"
type input "155"
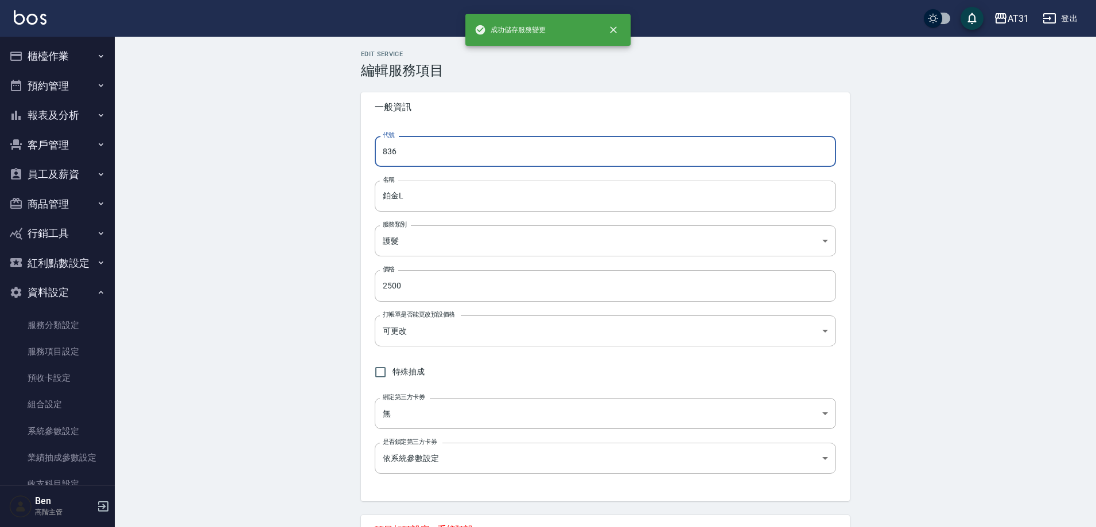
drag, startPoint x: 412, startPoint y: 147, endPoint x: 353, endPoint y: 147, distance: 59.7
click at [353, 147] on div "Edit Service 編輯服務項目 一般資訊 代號 836 代號 名稱 鉑金L 名稱 服務類別 護髮 8b5fede6-20d2-4797-b694-8c…" at bounding box center [605, 480] width 516 height 860
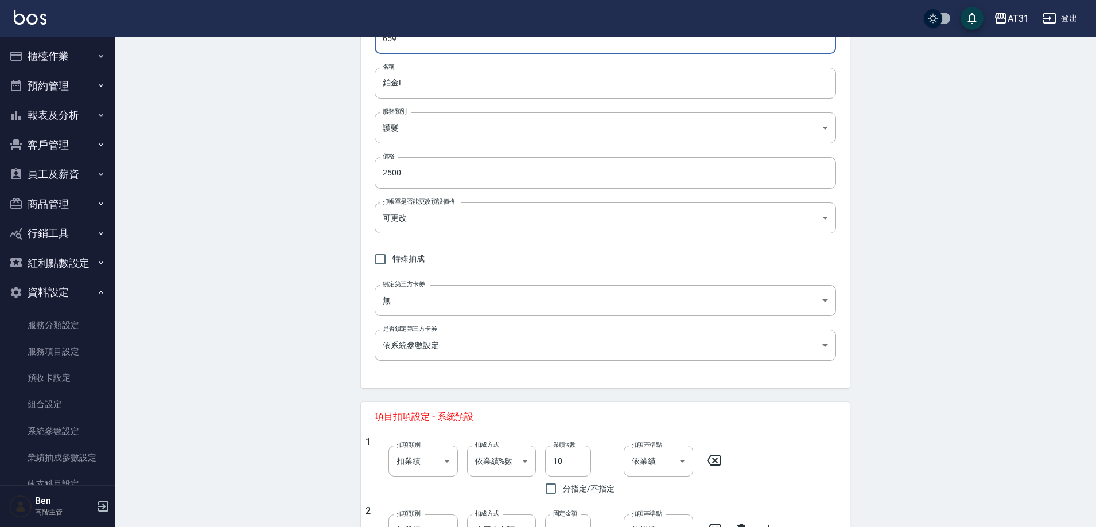
scroll to position [397, 0]
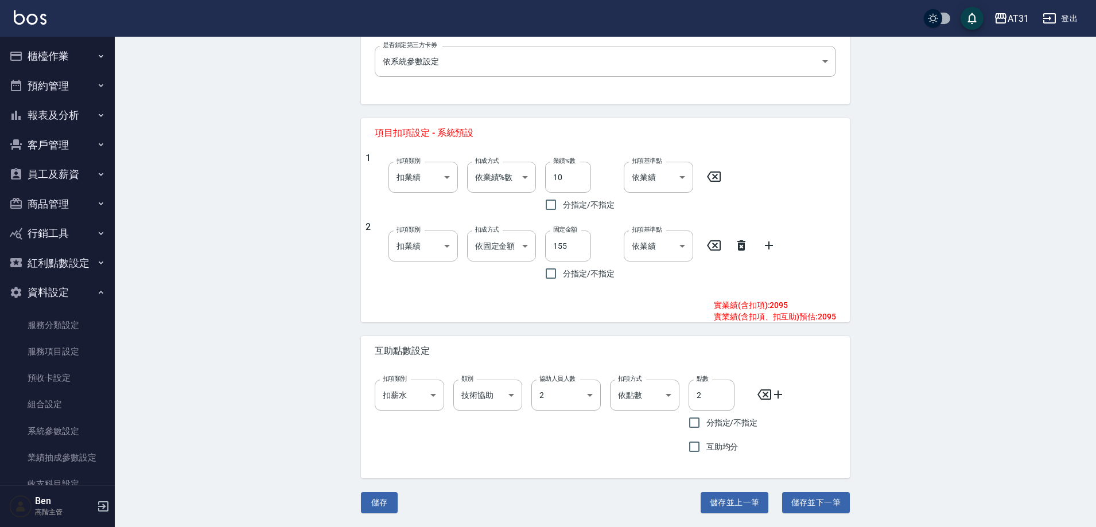
click at [800, 491] on div "Edit Service 編輯服務項目 一般資訊 代號 659 代號 名稱 鉑金L 名稱 服務類別 護髮 8b5fede6-20d2-4797-b694-8c…" at bounding box center [605, 84] width 516 height 860
click at [804, 499] on button "儲存並下一筆" at bounding box center [816, 502] width 68 height 21
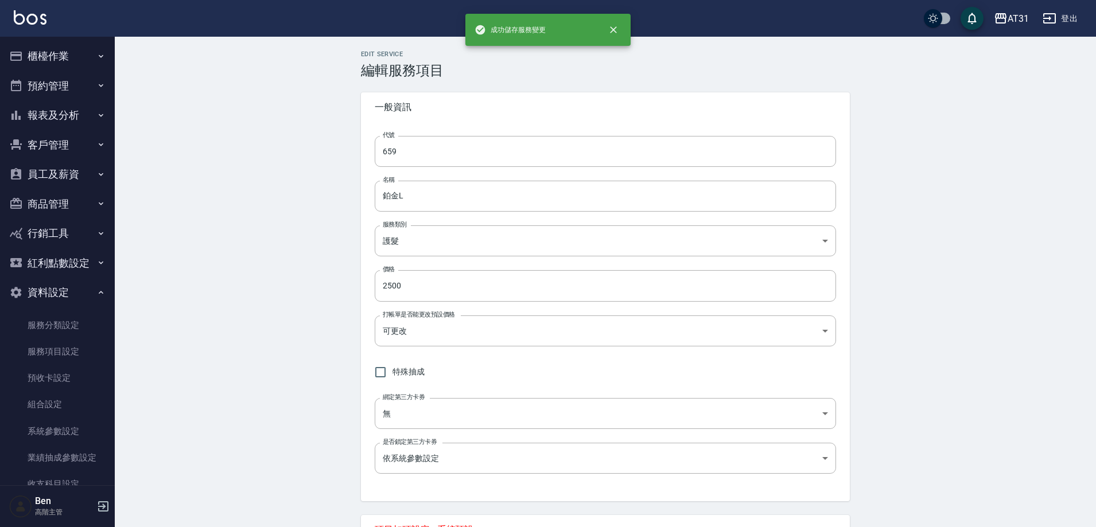
type input "837"
type input "瞬間護髮"
type input "99"
type input "固定金額"
type input "10"
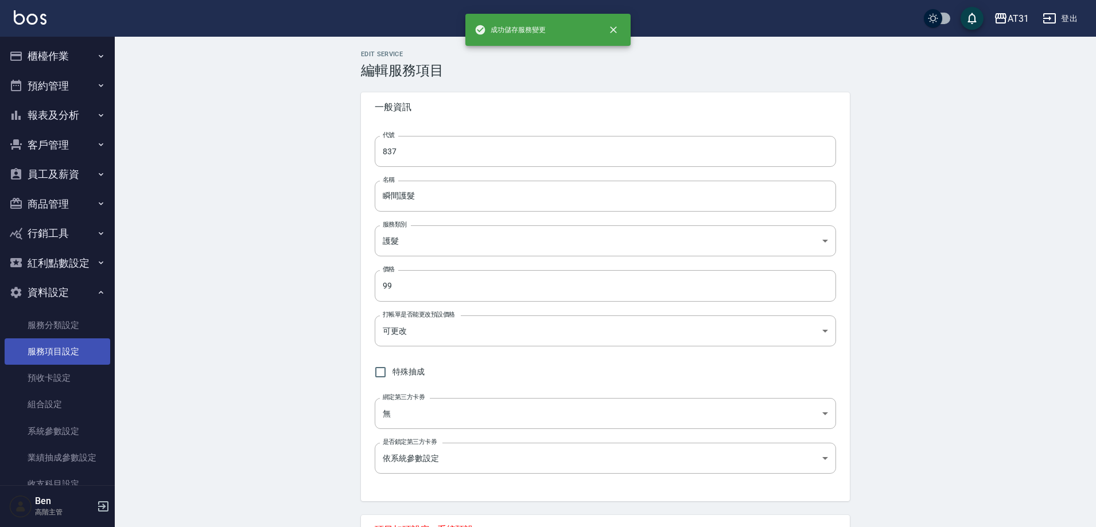
click at [46, 356] on link "服務項目設定" at bounding box center [58, 351] width 106 height 26
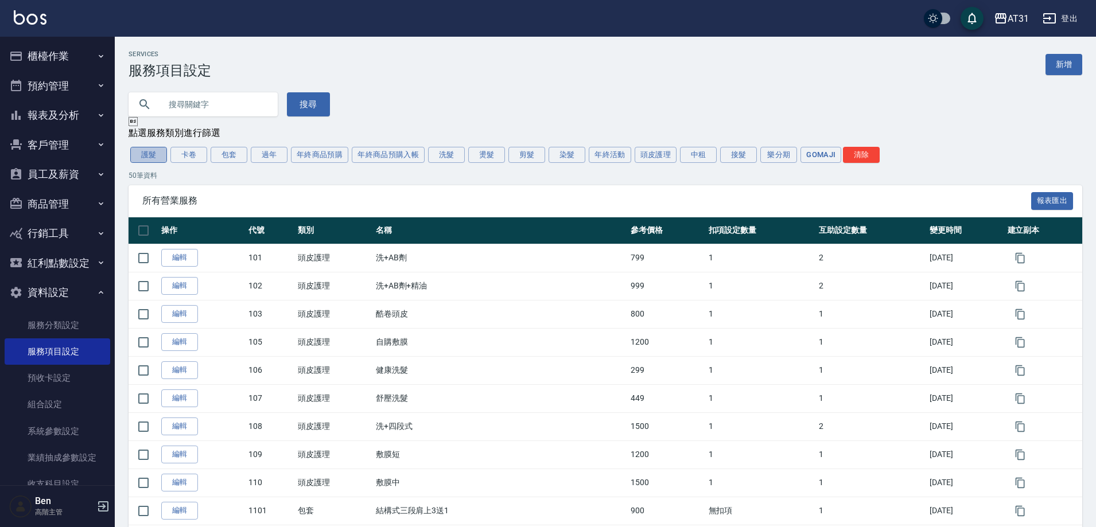
click at [137, 154] on button "護髮" at bounding box center [148, 155] width 37 height 16
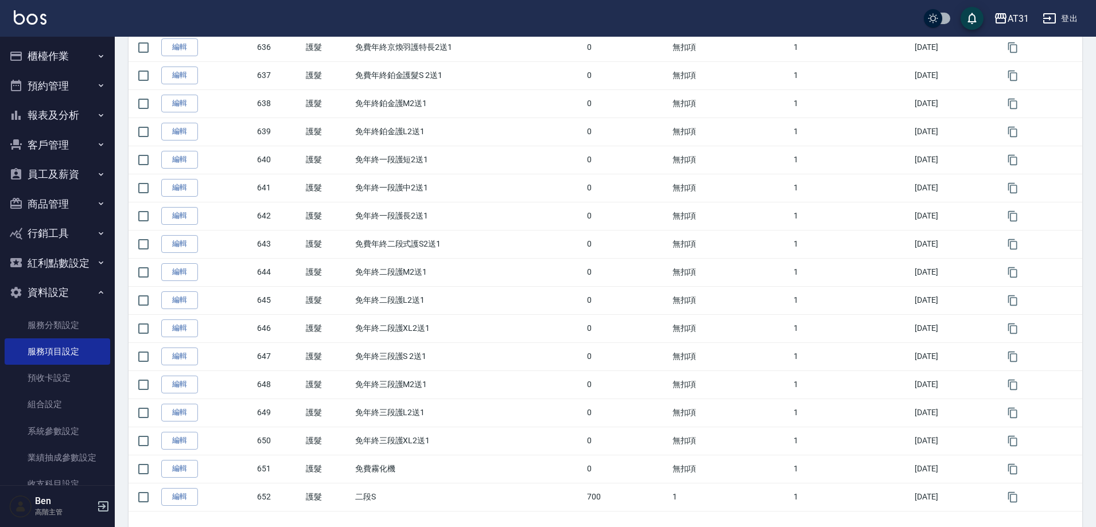
scroll to position [1179, 0]
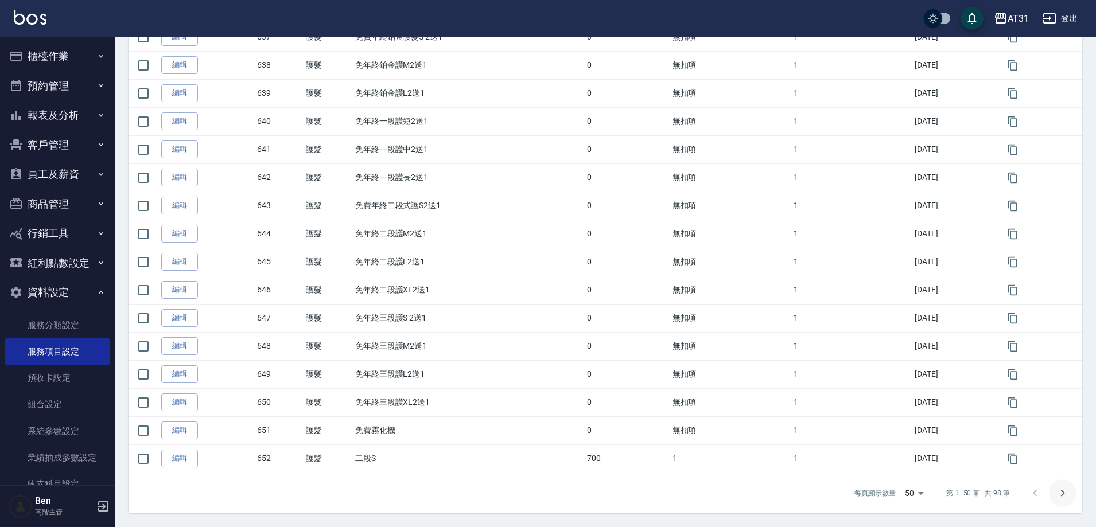
click at [1059, 497] on icon "Go to next page" at bounding box center [1062, 493] width 14 height 14
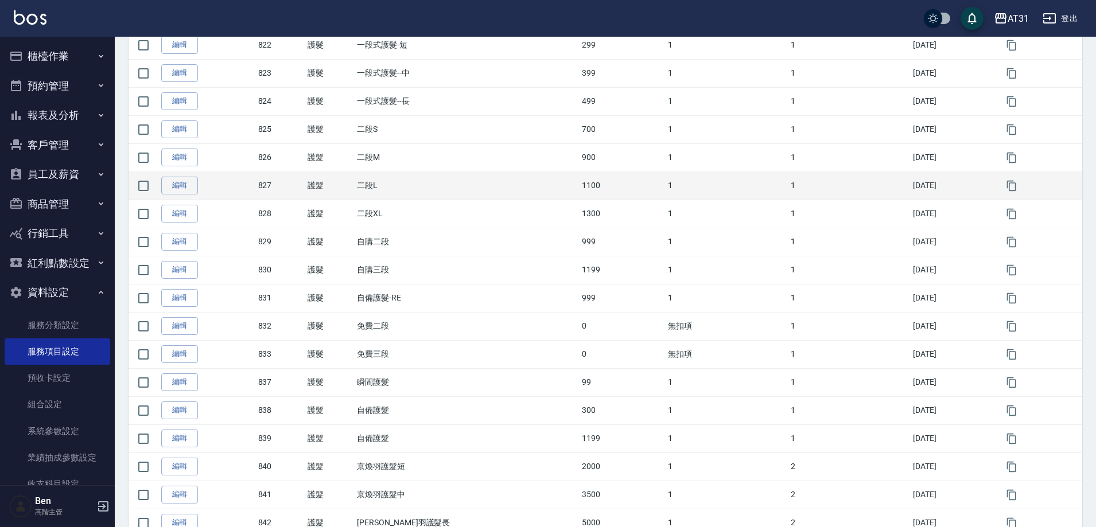
scroll to position [1123, 0]
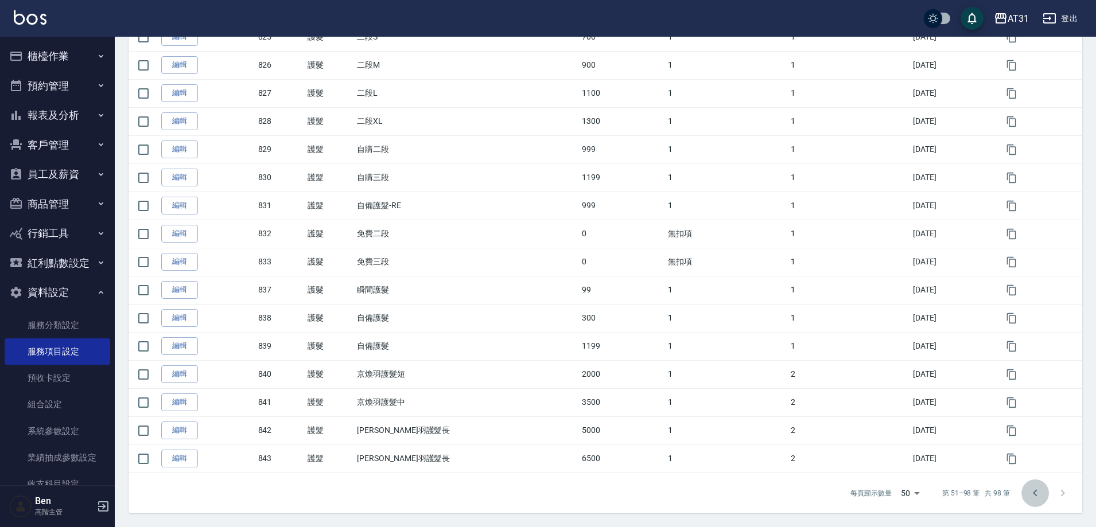
click at [1033, 496] on icon "Go to previous page" at bounding box center [1035, 493] width 14 height 14
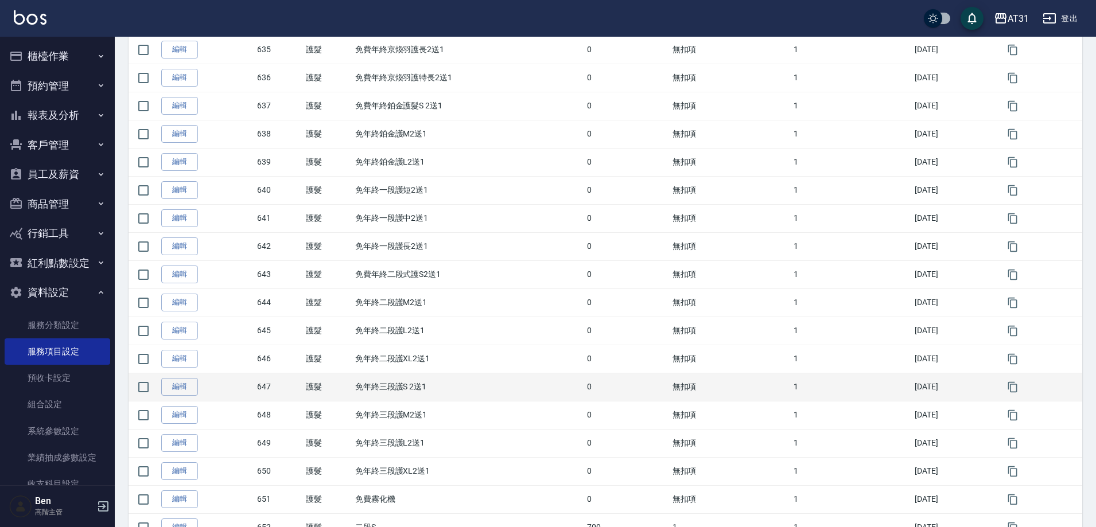
scroll to position [1179, 0]
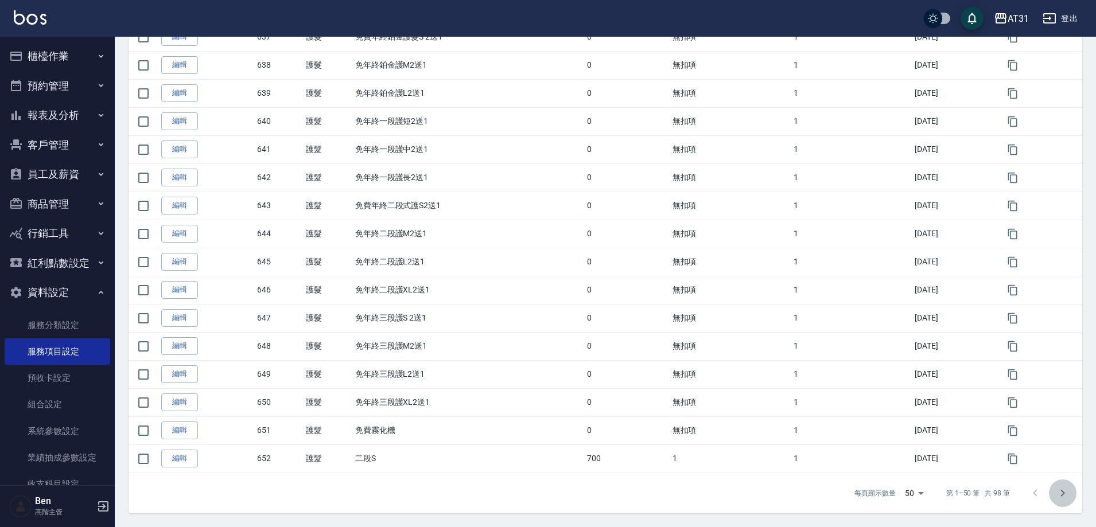
click at [1064, 494] on icon "Go to next page" at bounding box center [1062, 493] width 14 height 14
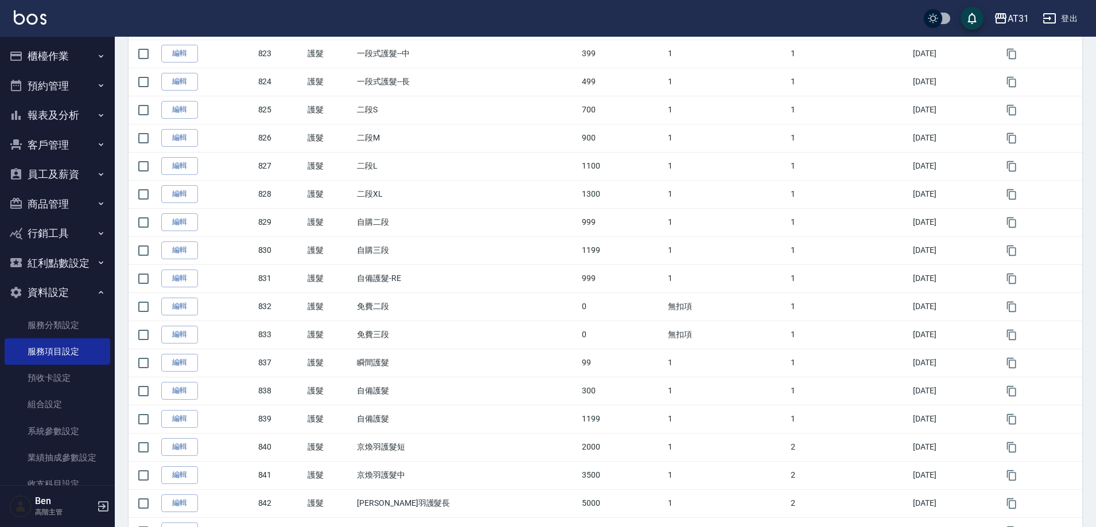
scroll to position [1123, 0]
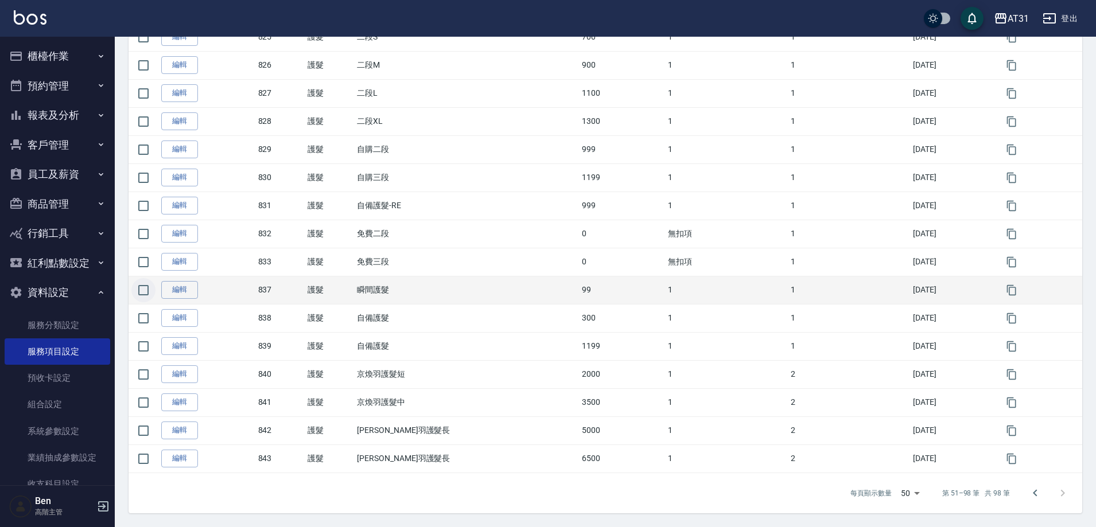
click at [147, 294] on input "checkbox" at bounding box center [143, 290] width 24 height 24
checkbox input "true"
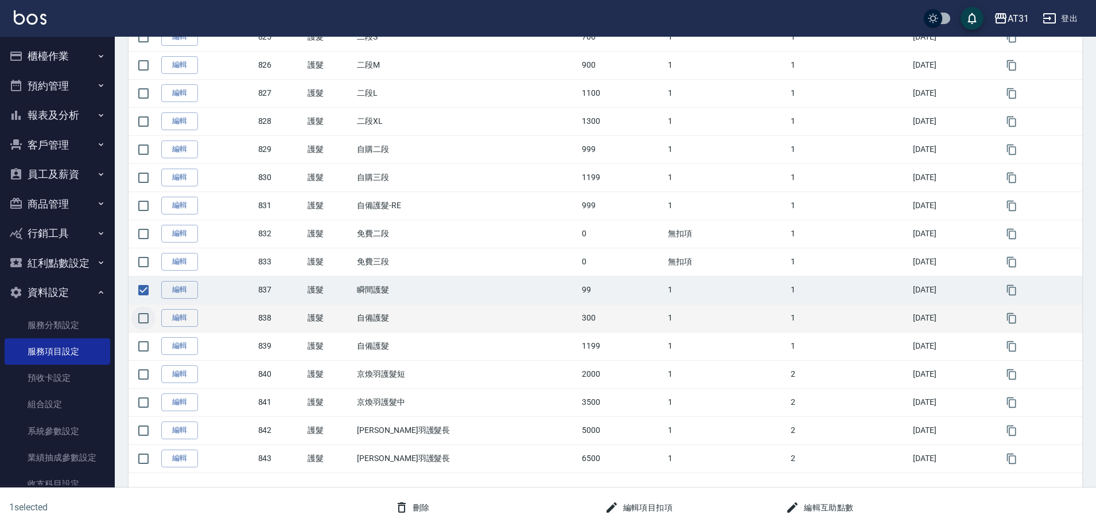
click at [147, 313] on input "checkbox" at bounding box center [143, 318] width 24 height 24
checkbox input "true"
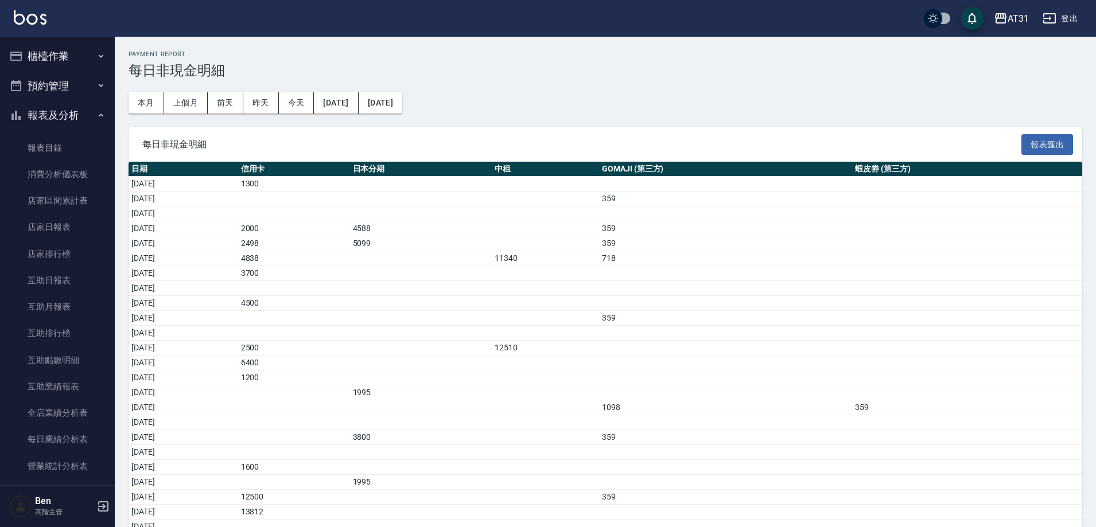
scroll to position [803, 0]
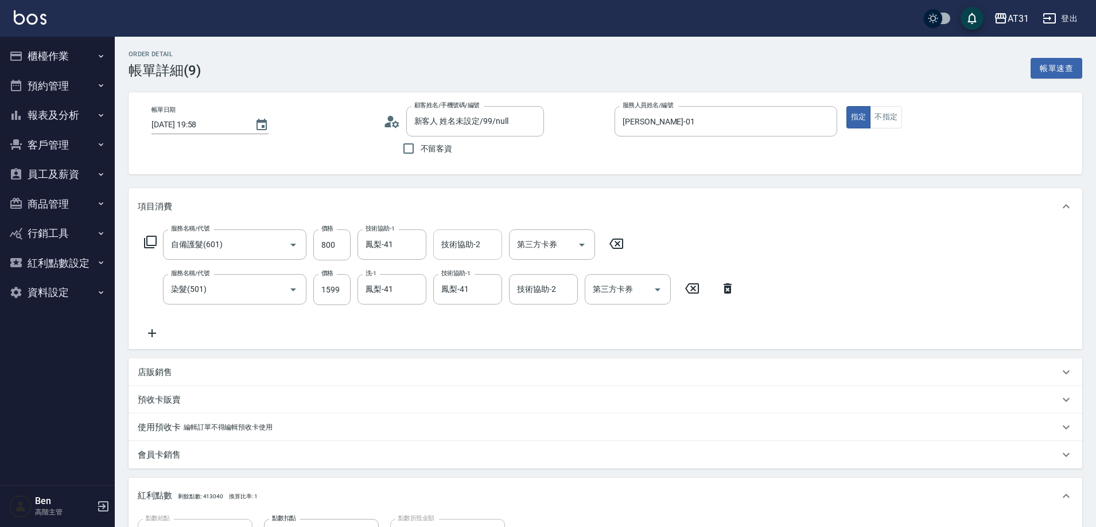
scroll to position [235, 0]
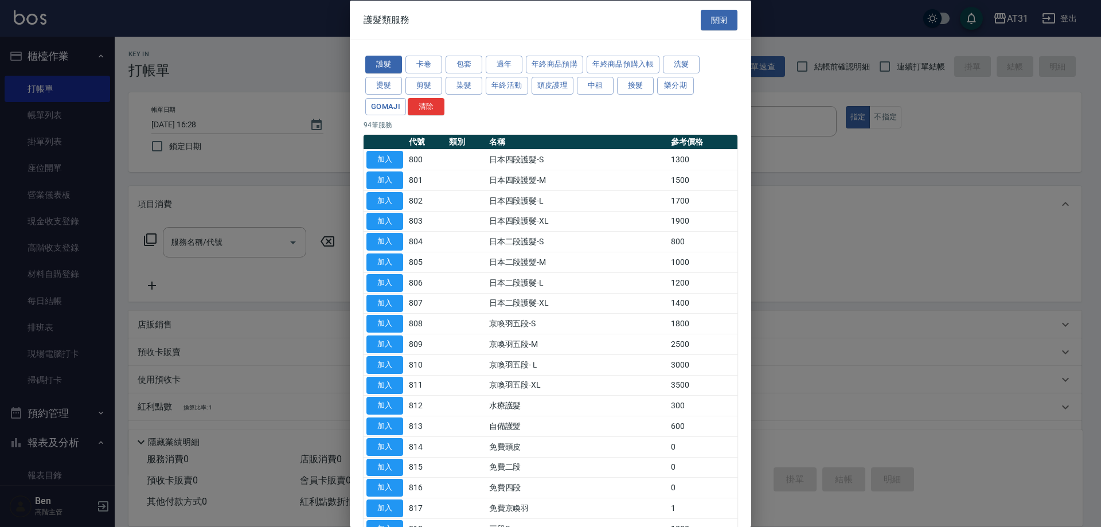
click at [946, 124] on div at bounding box center [550, 263] width 1101 height 527
click at [707, 28] on button "關閉" at bounding box center [719, 19] width 37 height 21
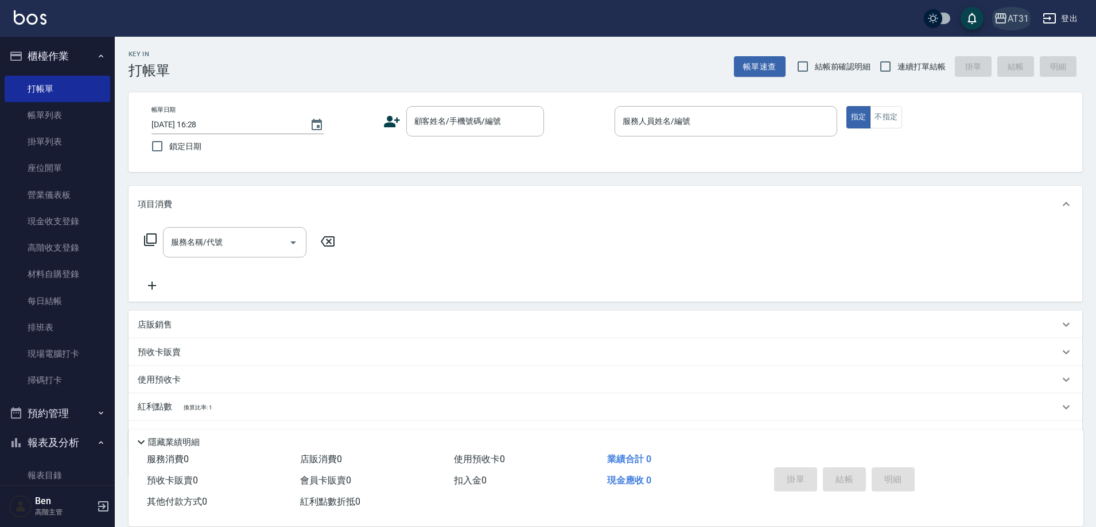
click at [1020, 18] on div "AT31" at bounding box center [1017, 18] width 21 height 14
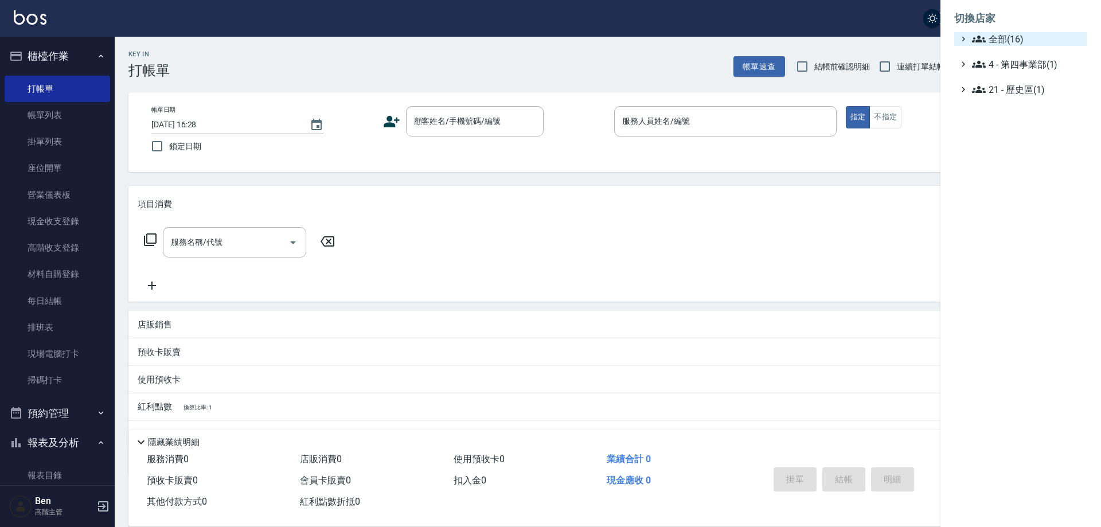
click at [1020, 38] on span "全部(16)" at bounding box center [1027, 39] width 111 height 14
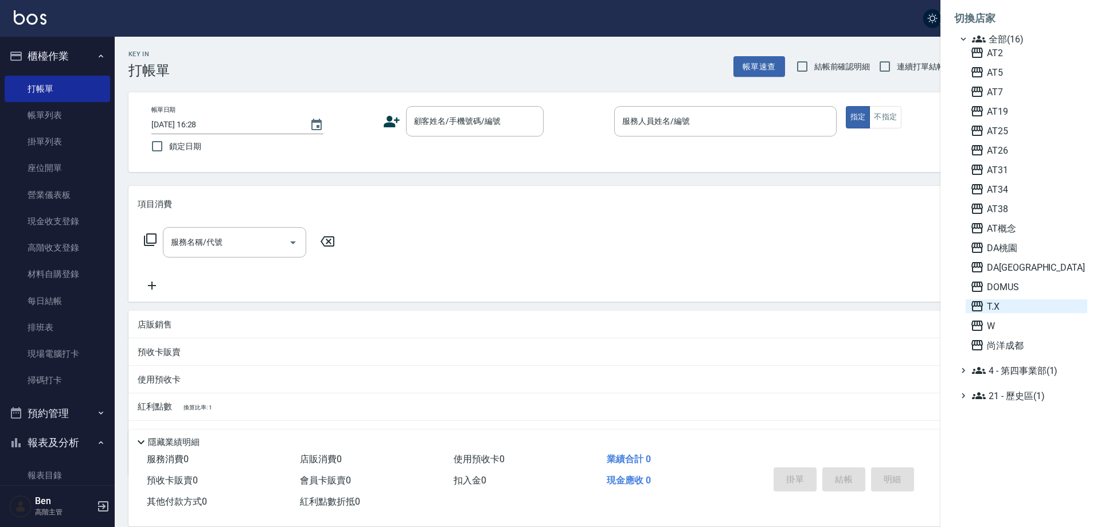
click at [1018, 303] on span "T.X" at bounding box center [1027, 306] width 112 height 14
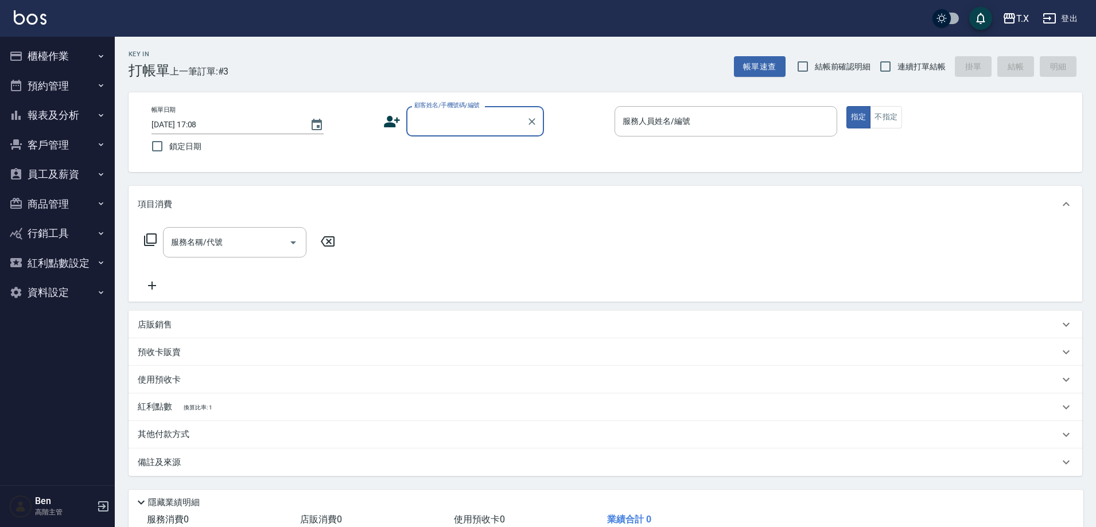
click at [69, 114] on button "報表及分析" at bounding box center [58, 115] width 106 height 30
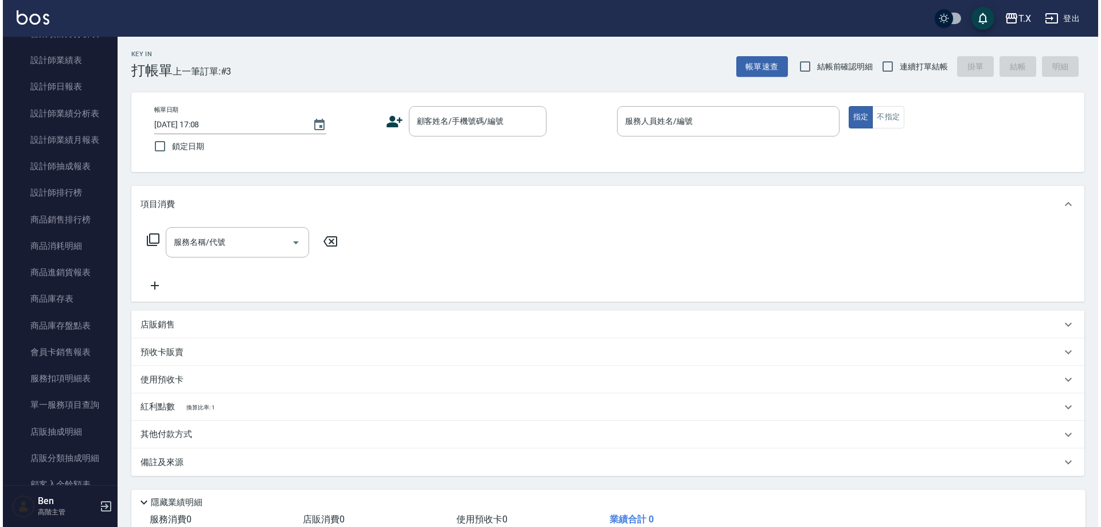
scroll to position [688, 0]
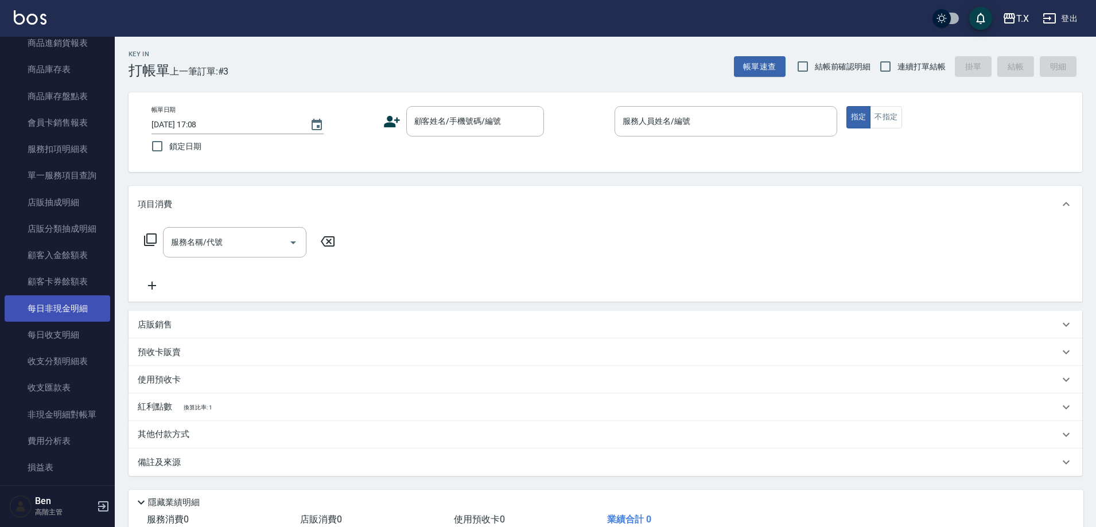
click at [71, 310] on link "每日非現金明細" at bounding box center [58, 308] width 106 height 26
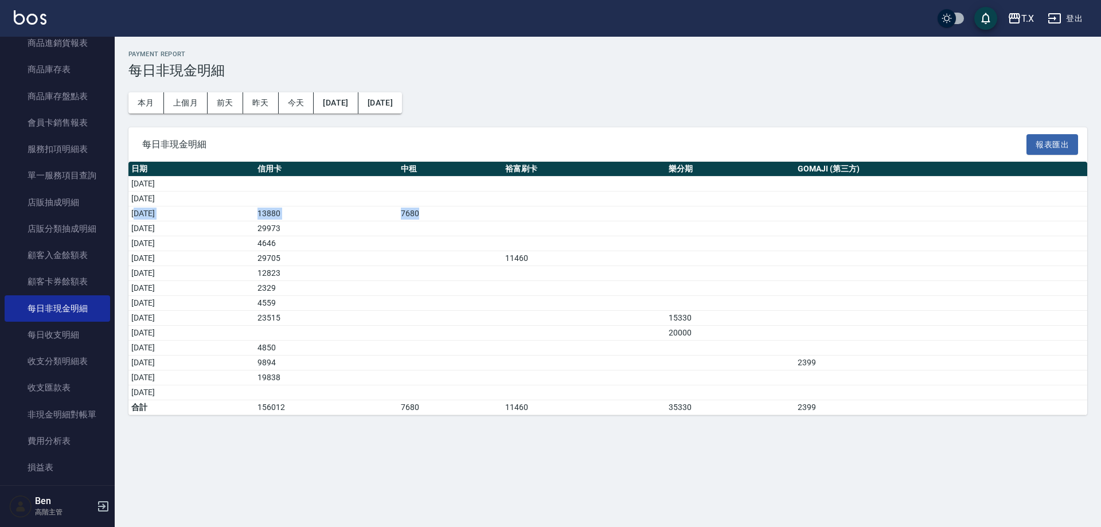
drag, startPoint x: 137, startPoint y: 212, endPoint x: 559, endPoint y: 212, distance: 422.8
click at [559, 212] on tr "[DATE] 13880 7680" at bounding box center [607, 214] width 959 height 15
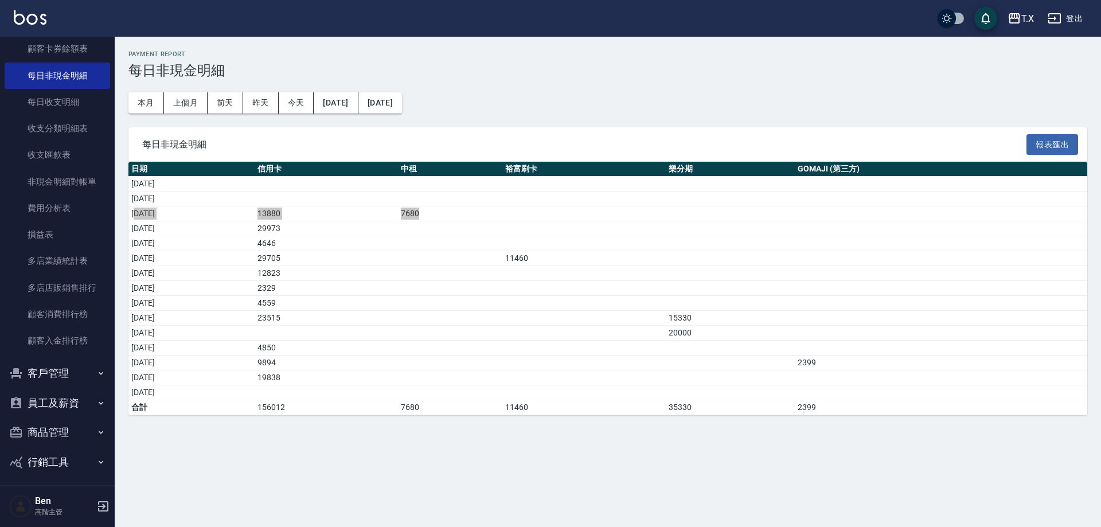
scroll to position [985, 0]
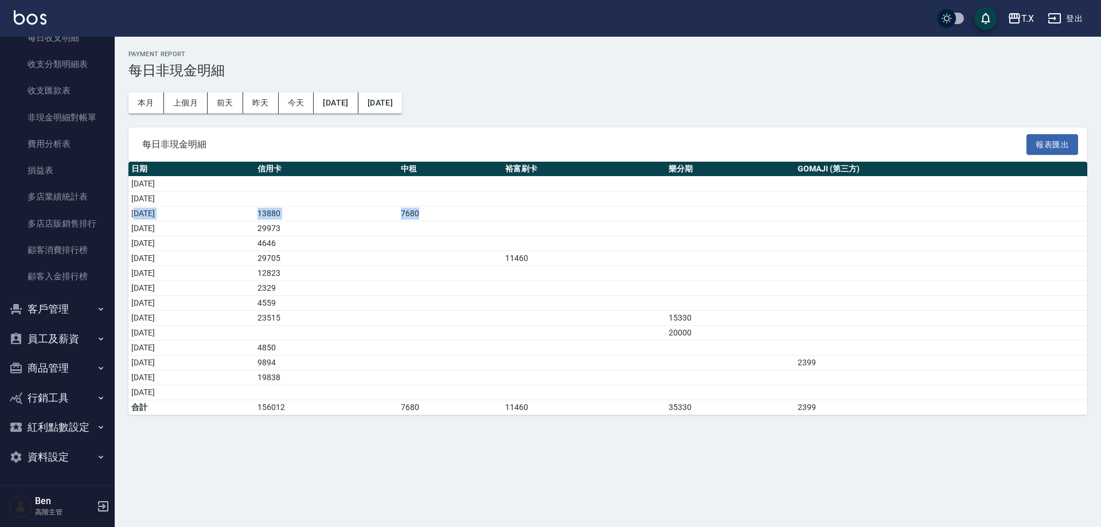
click at [50, 455] on button "資料設定" at bounding box center [58, 457] width 106 height 30
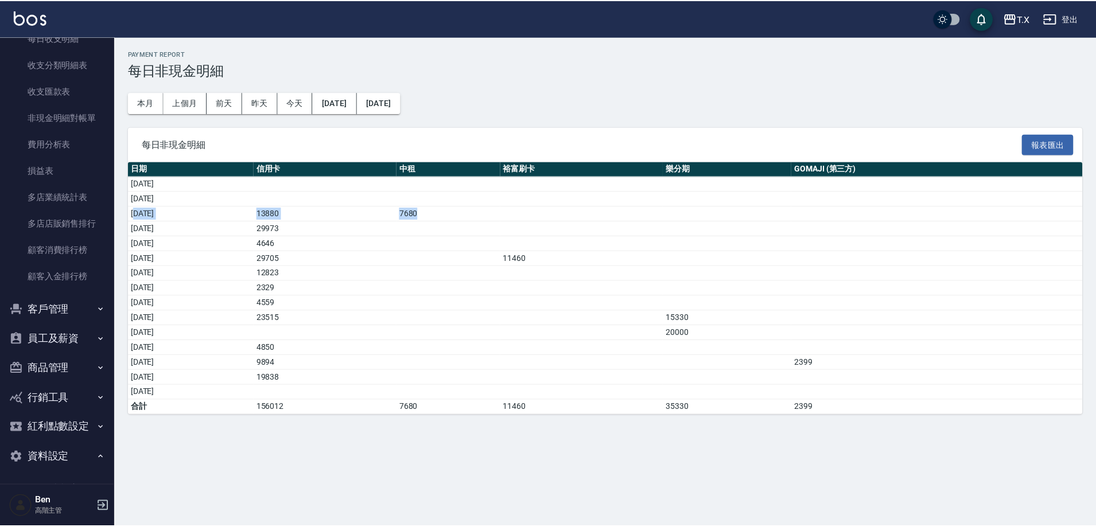
scroll to position [1158, 0]
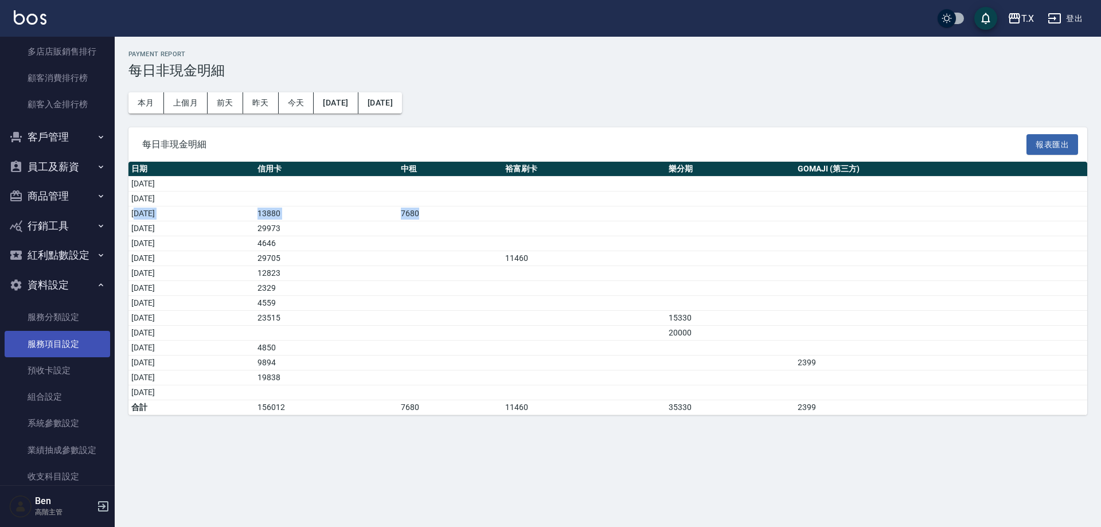
click at [69, 346] on link "服務項目設定" at bounding box center [58, 344] width 106 height 26
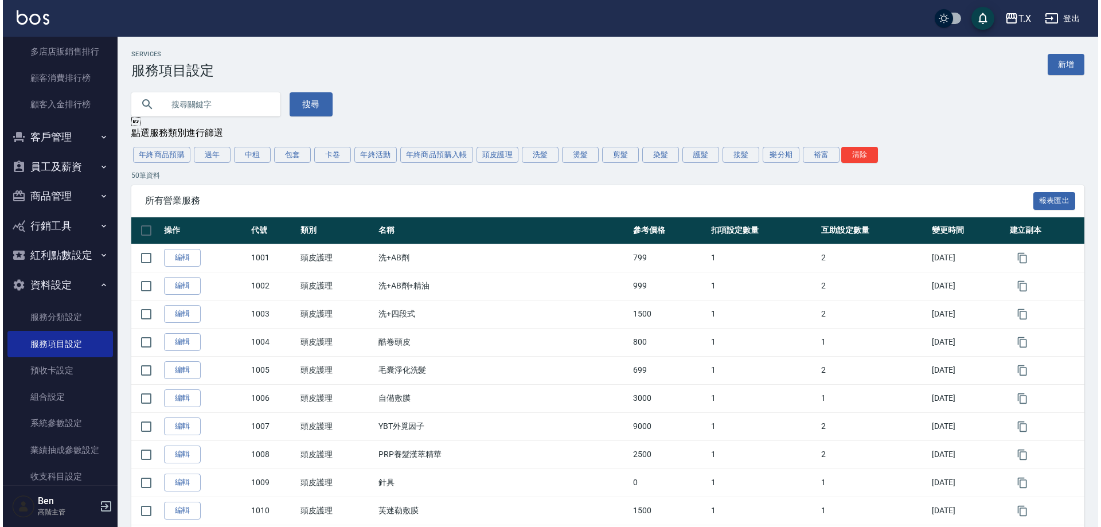
scroll to position [1260, 0]
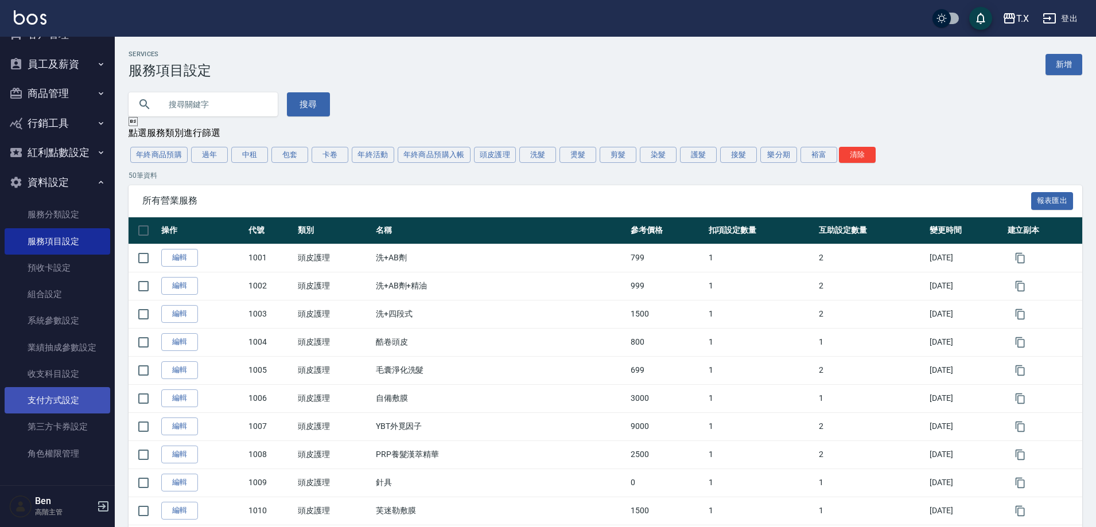
click at [63, 400] on link "支付方式設定" at bounding box center [58, 400] width 106 height 26
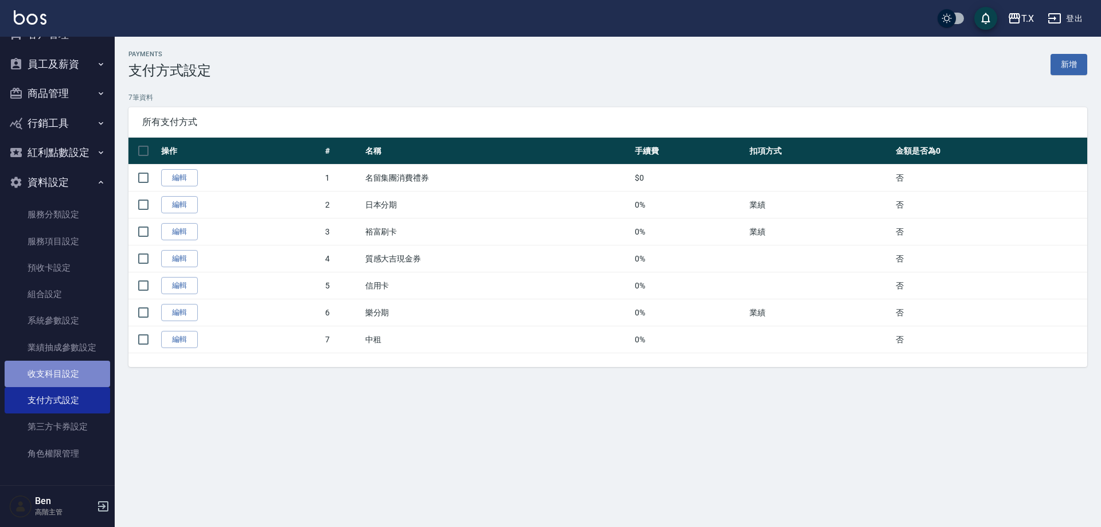
click at [63, 375] on link "收支科目設定" at bounding box center [58, 374] width 106 height 26
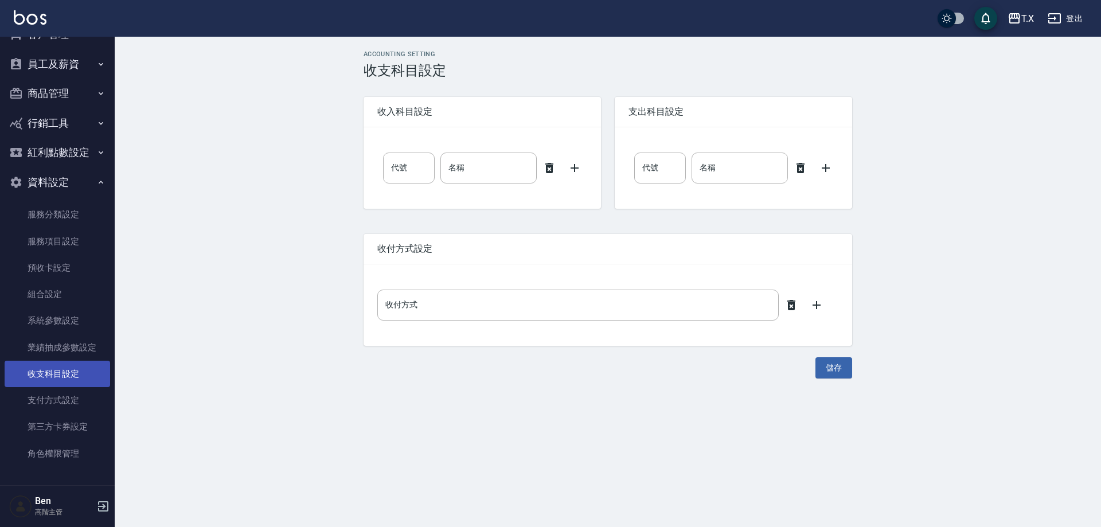
type input "0"
type input "售貨費用"
type input "0"
type input "售貨費用"
type input "現場現金"
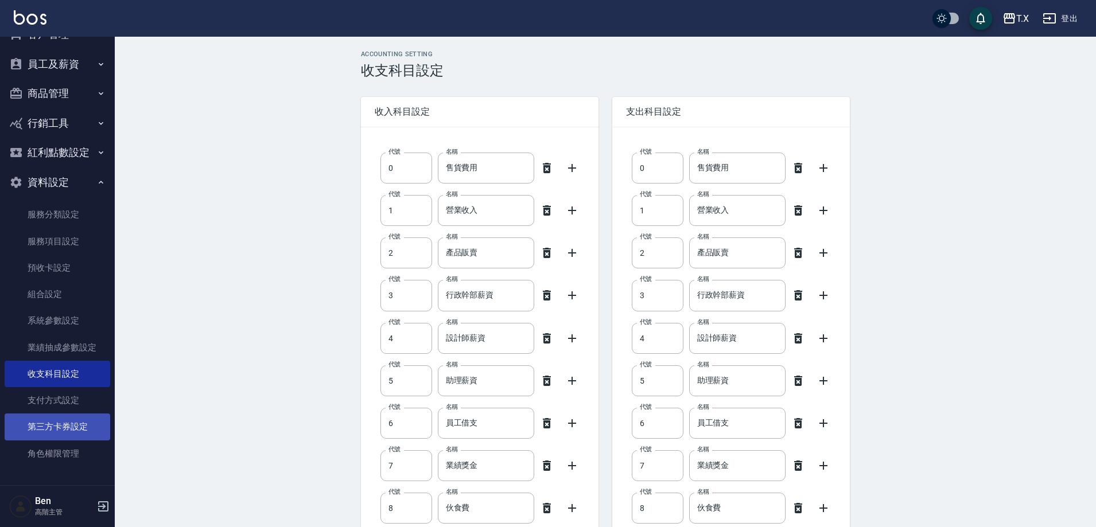
click at [50, 431] on link "第三方卡券設定" at bounding box center [58, 427] width 106 height 26
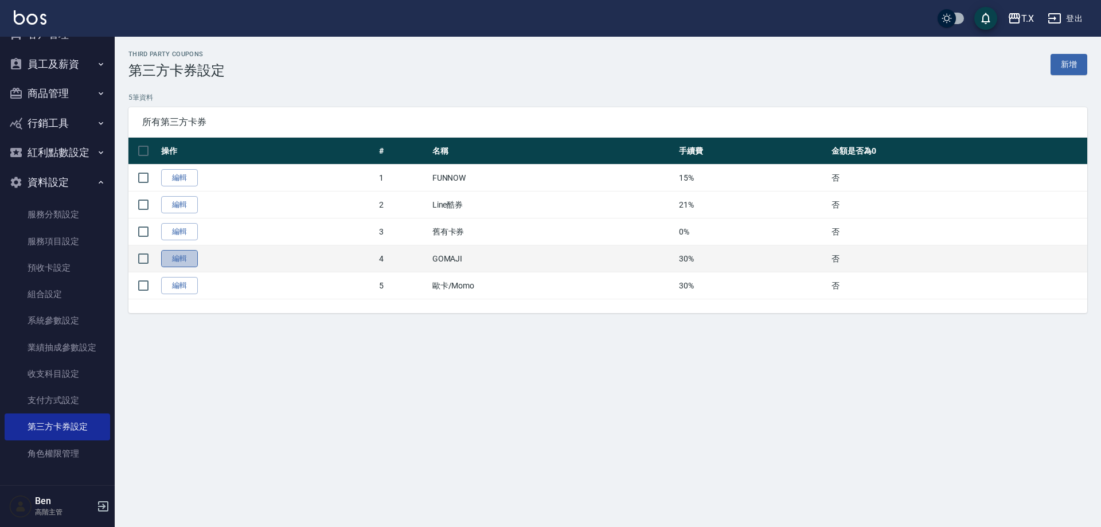
click at [186, 259] on link "編輯" at bounding box center [179, 259] width 37 height 18
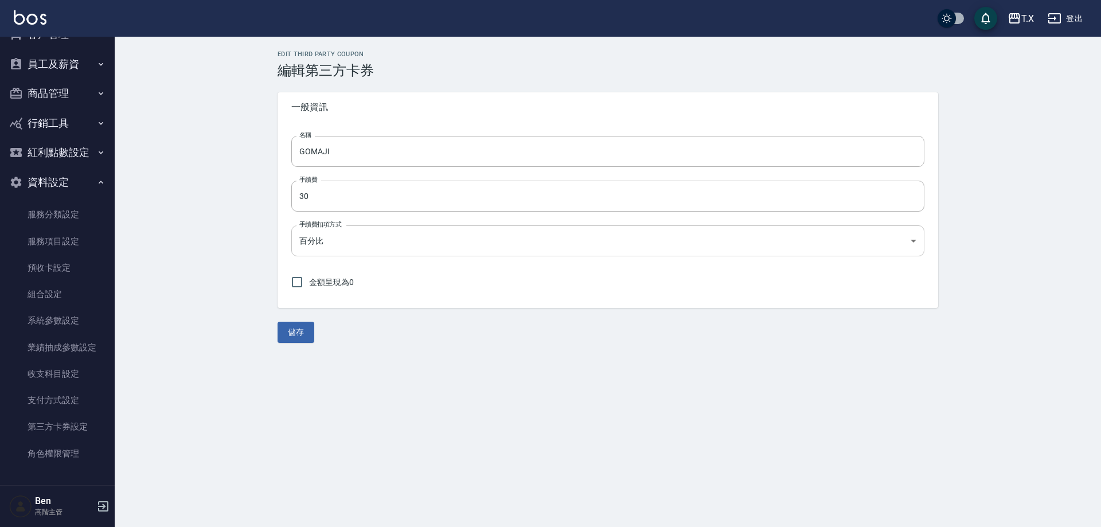
click at [330, 244] on body "T.X 登出 櫃檯作業 打帳單 帳單列表 掛單列表 座位開單 營業儀表板 現金收支登錄 高階收支登錄 材料自購登錄 每日結帳 排班表 現場電腦打卡 掃碼打卡 …" at bounding box center [550, 263] width 1101 height 527
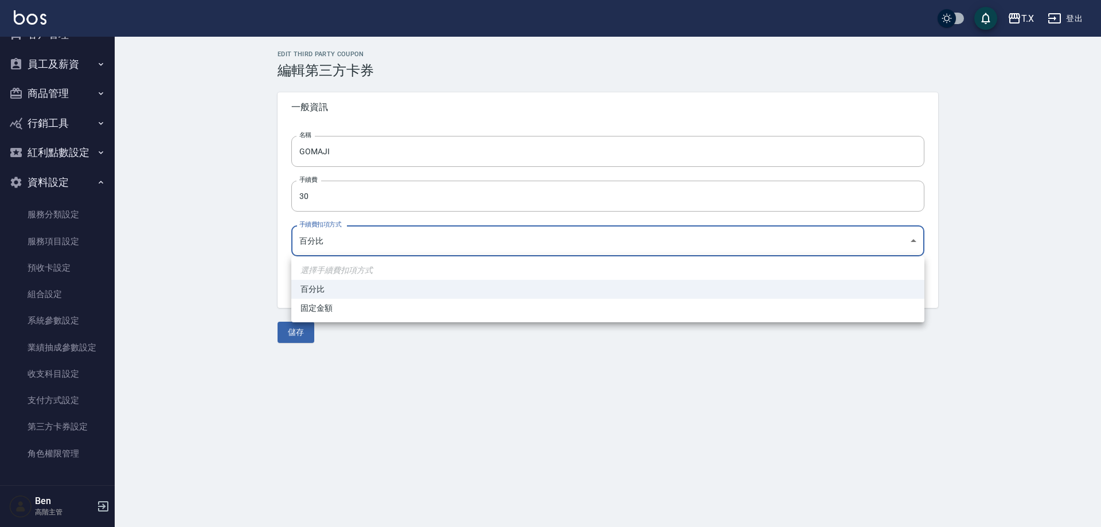
click at [283, 420] on div at bounding box center [550, 263] width 1101 height 527
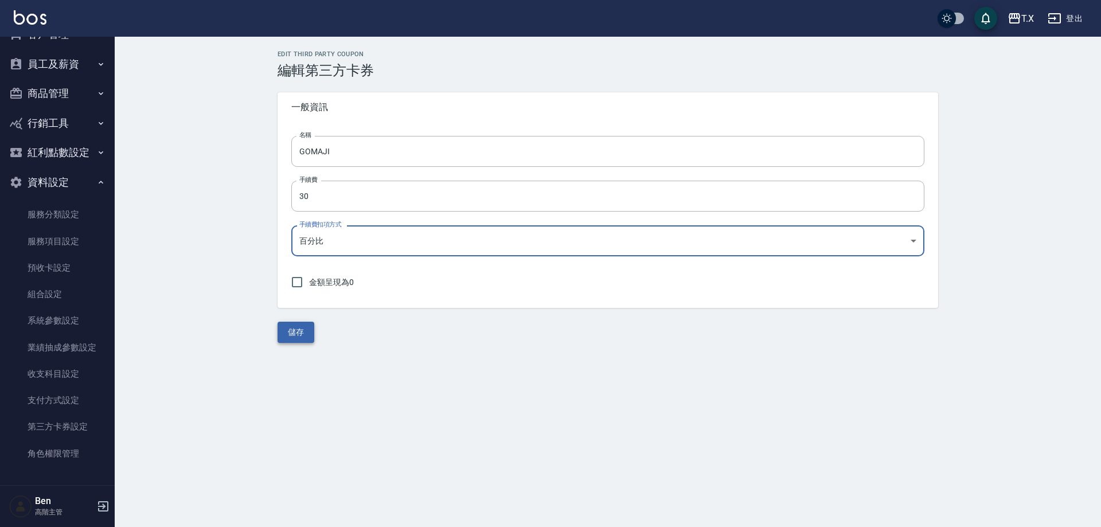
click at [304, 333] on button "儲存" at bounding box center [296, 332] width 37 height 21
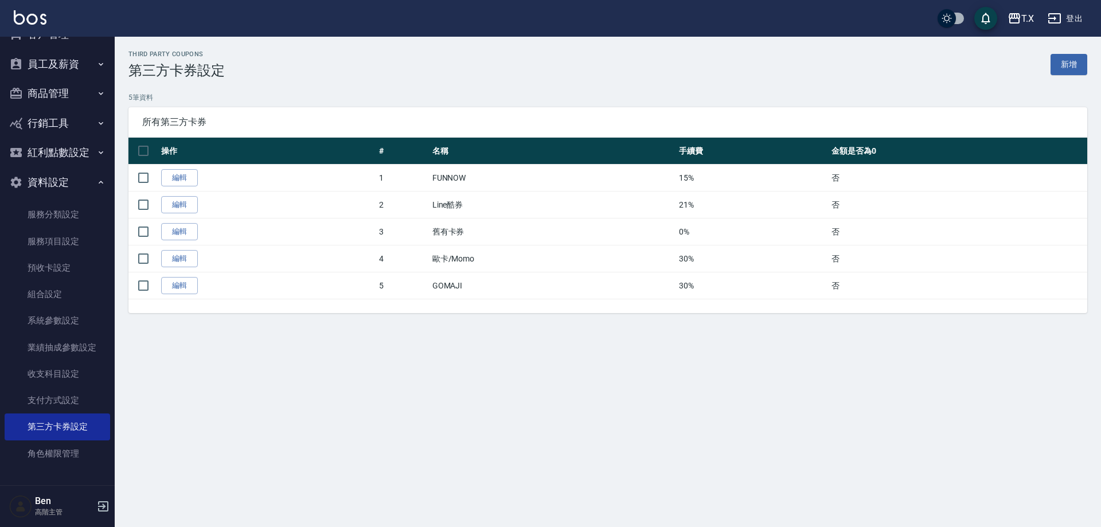
click at [783, 429] on div "Third Party Coupons 第三方卡券設定 新增 5 筆資料 所有第三方卡券 操作 # 名稱 手續費 金額是否為0 編輯 1 FUNNOW 15%…" at bounding box center [550, 263] width 1101 height 527
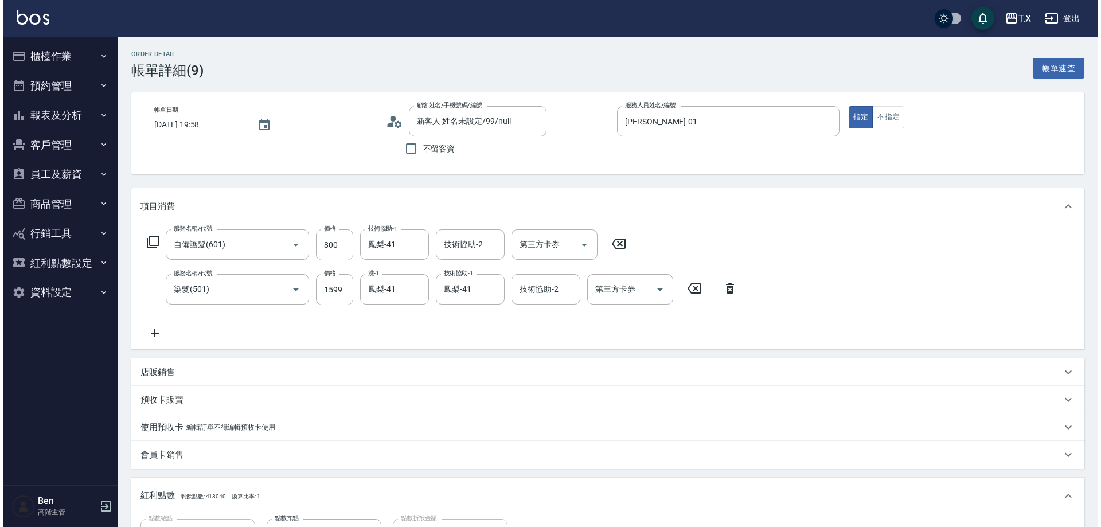
scroll to position [235, 0]
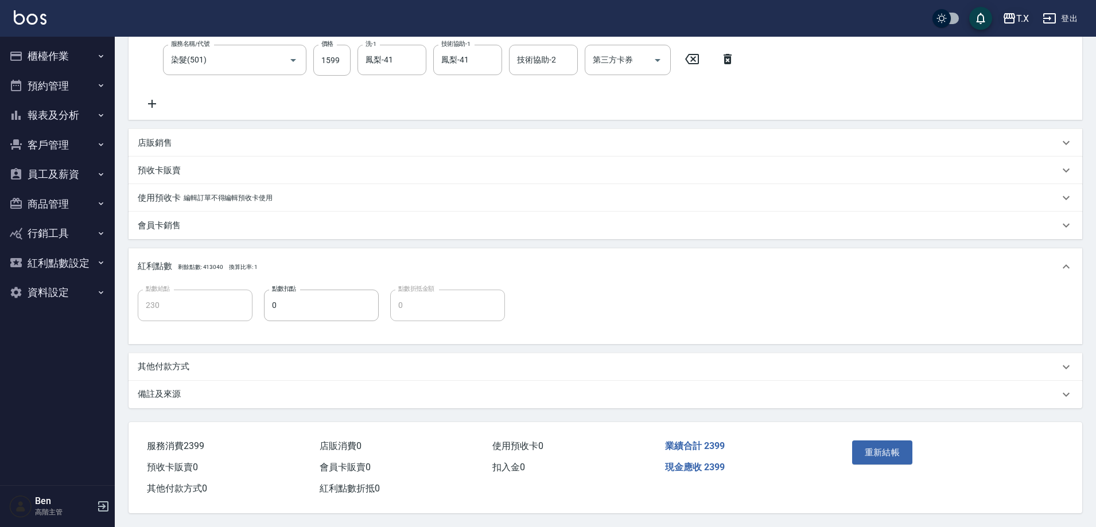
click at [1014, 15] on icon "button" at bounding box center [1008, 18] width 11 height 10
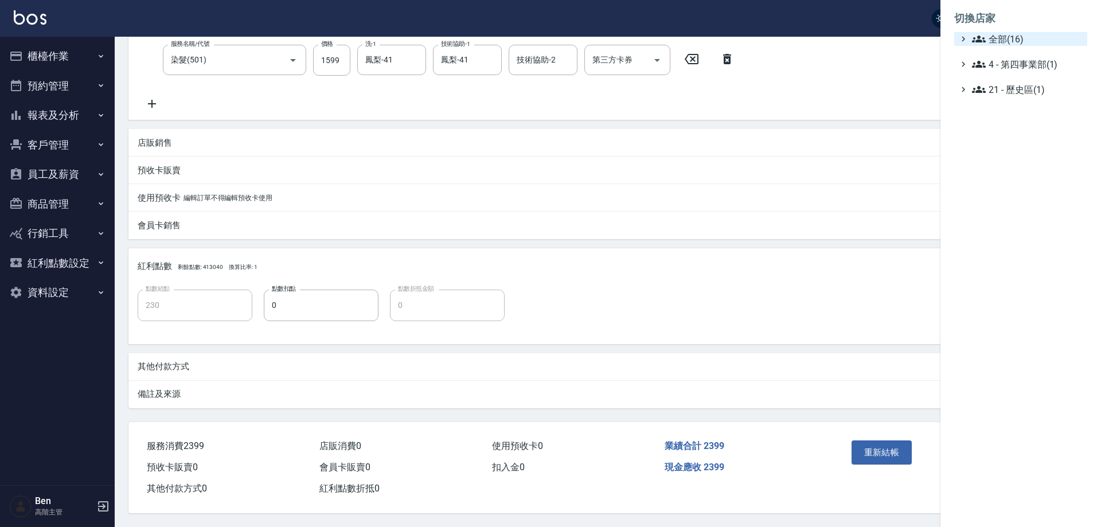
click at [1002, 41] on span "全部(16)" at bounding box center [1027, 39] width 111 height 14
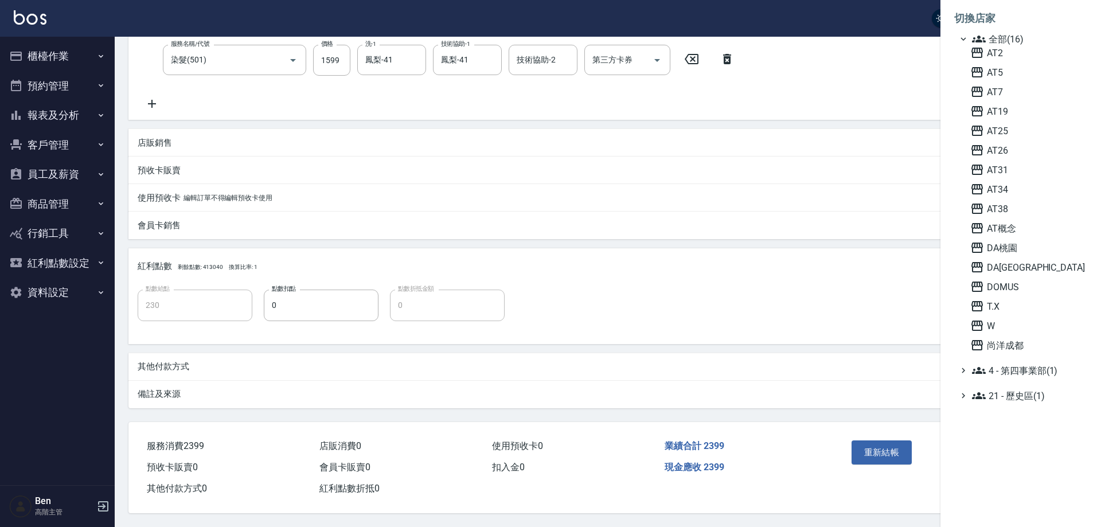
click at [1031, 177] on div "AT2 AT5 AT7 AT19 AT25 AT26 AT31 AT34 AT38 AT概念 DA桃園 DA蘆洲 DOMUS T.X W 尚洋成都" at bounding box center [1027, 199] width 122 height 306
click at [1030, 168] on span "AT31" at bounding box center [1027, 170] width 112 height 14
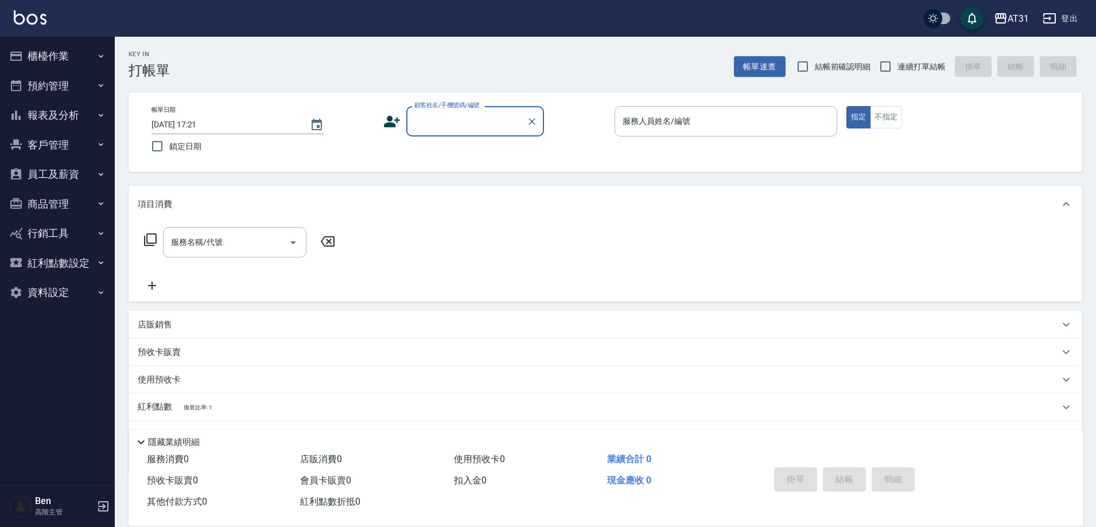
click at [48, 289] on button "資料設定" at bounding box center [58, 293] width 106 height 30
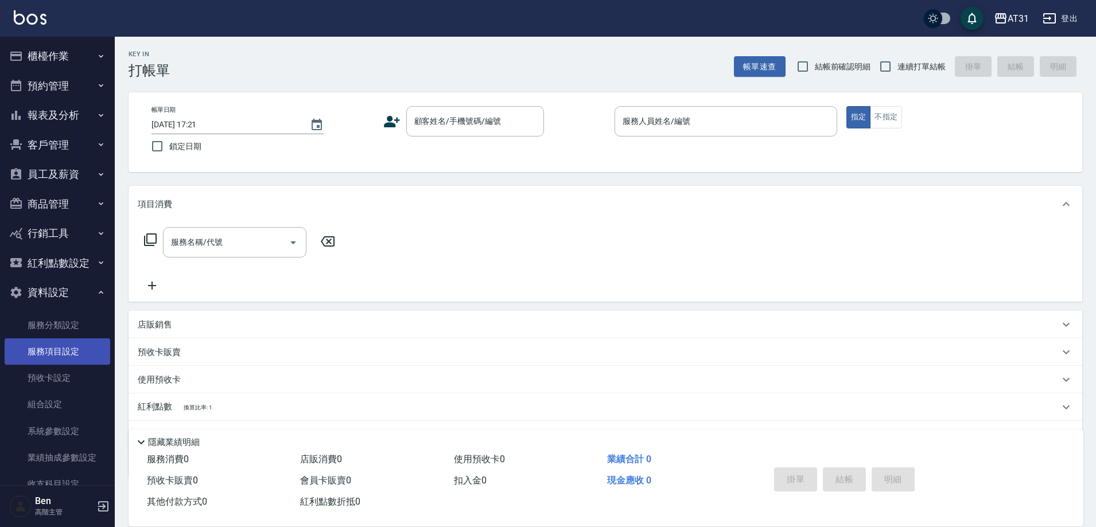
click at [40, 356] on link "服務項目設定" at bounding box center [58, 351] width 106 height 26
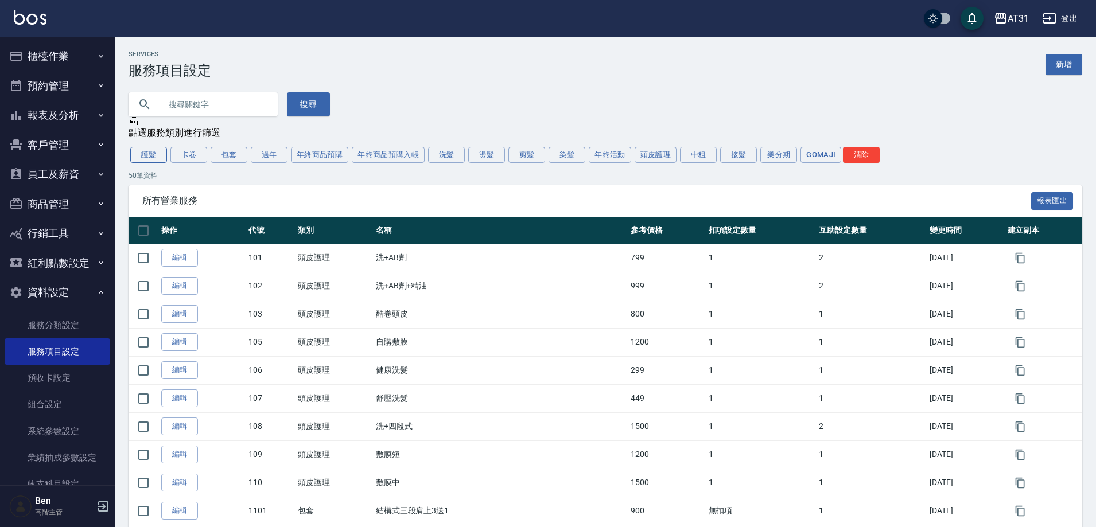
click at [146, 153] on button "護髮" at bounding box center [148, 155] width 37 height 16
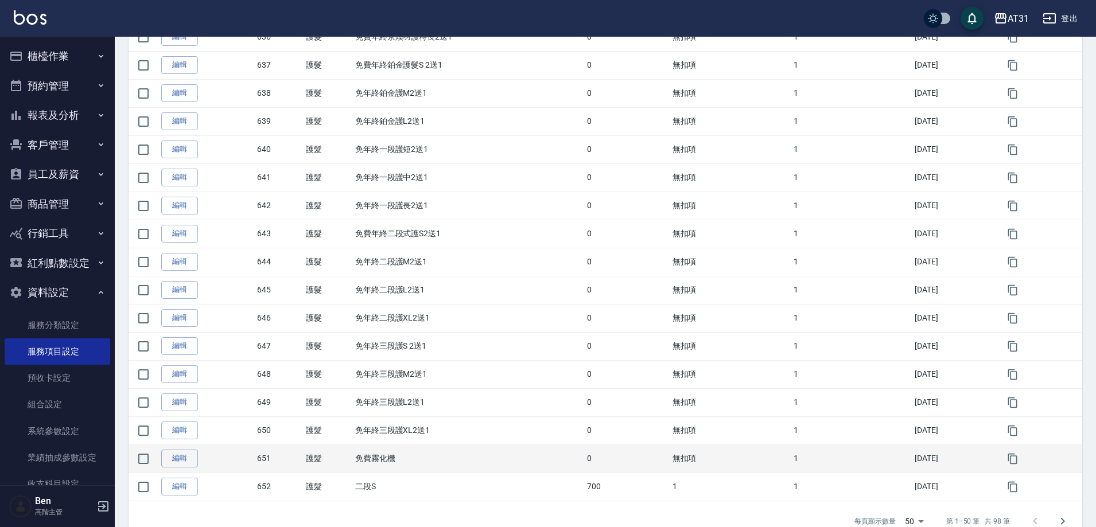
scroll to position [1179, 0]
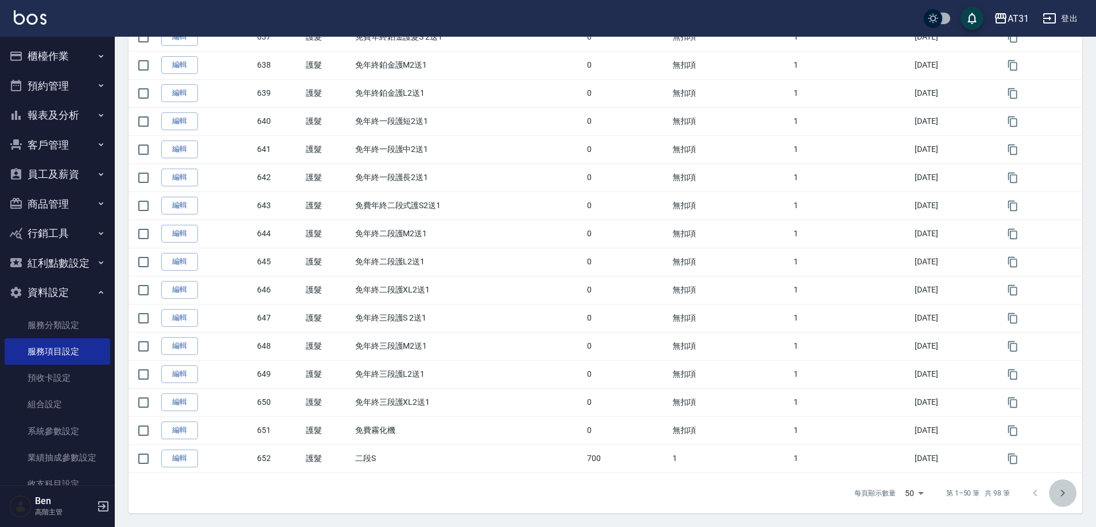
click at [1059, 494] on icon "Go to next page" at bounding box center [1062, 493] width 14 height 14
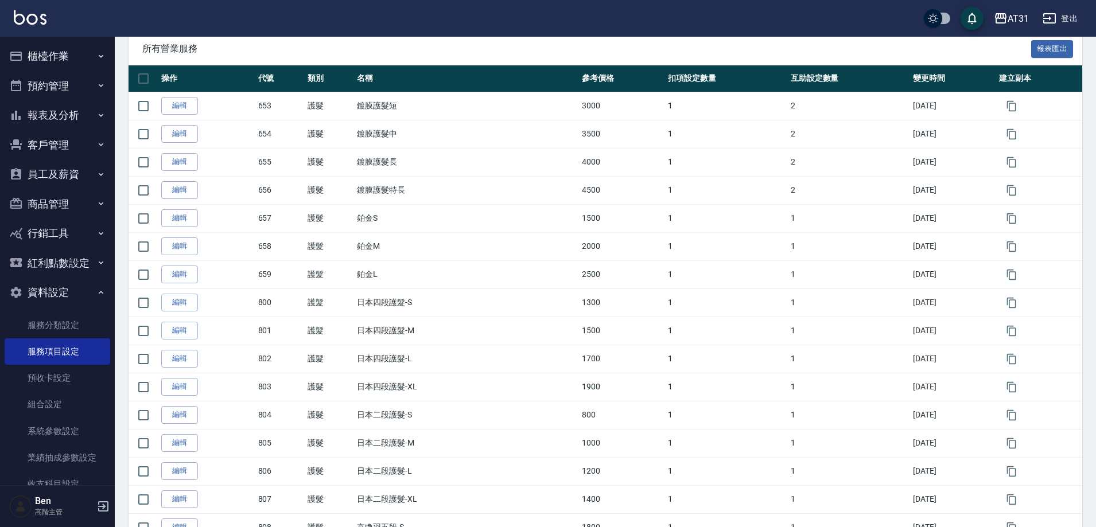
scroll to position [172, 0]
